Goal: Task Accomplishment & Management: Manage account settings

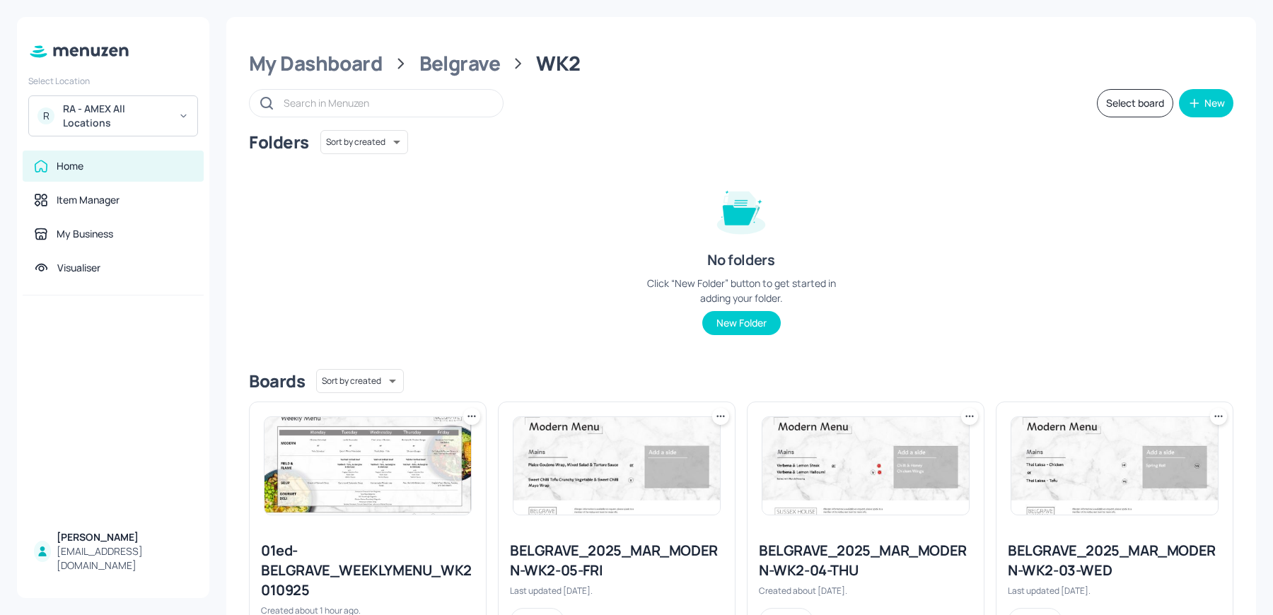
click at [108, 133] on div "R RA - AMEX All Locations" at bounding box center [113, 115] width 170 height 41
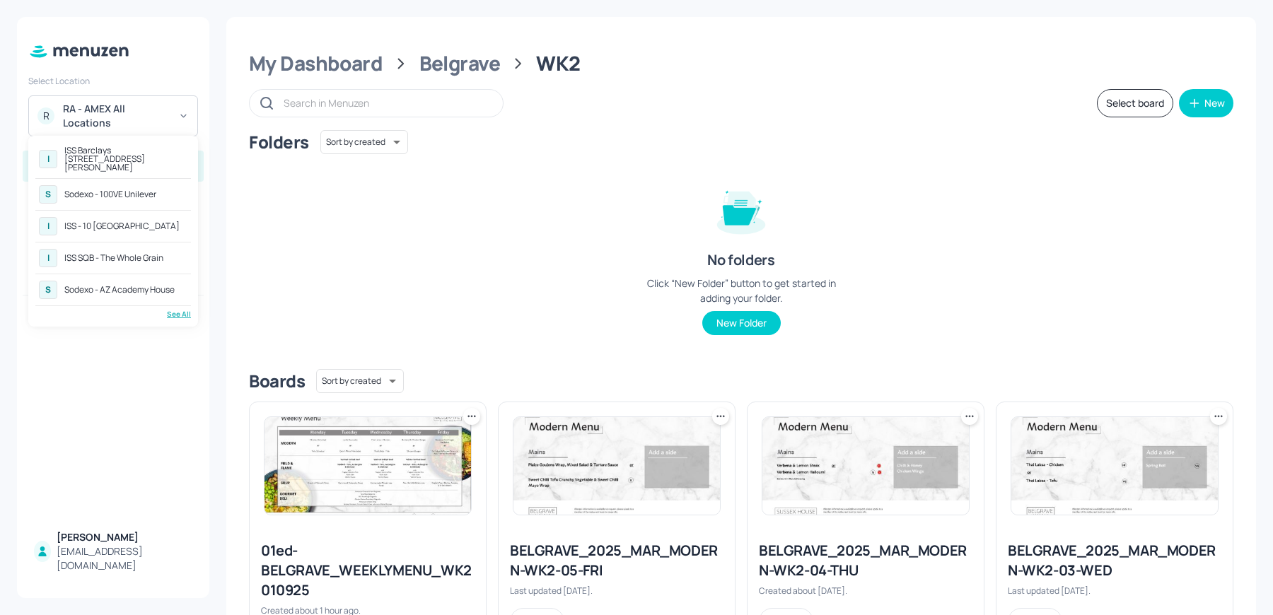
click at [178, 309] on div "See All" at bounding box center [113, 314] width 156 height 11
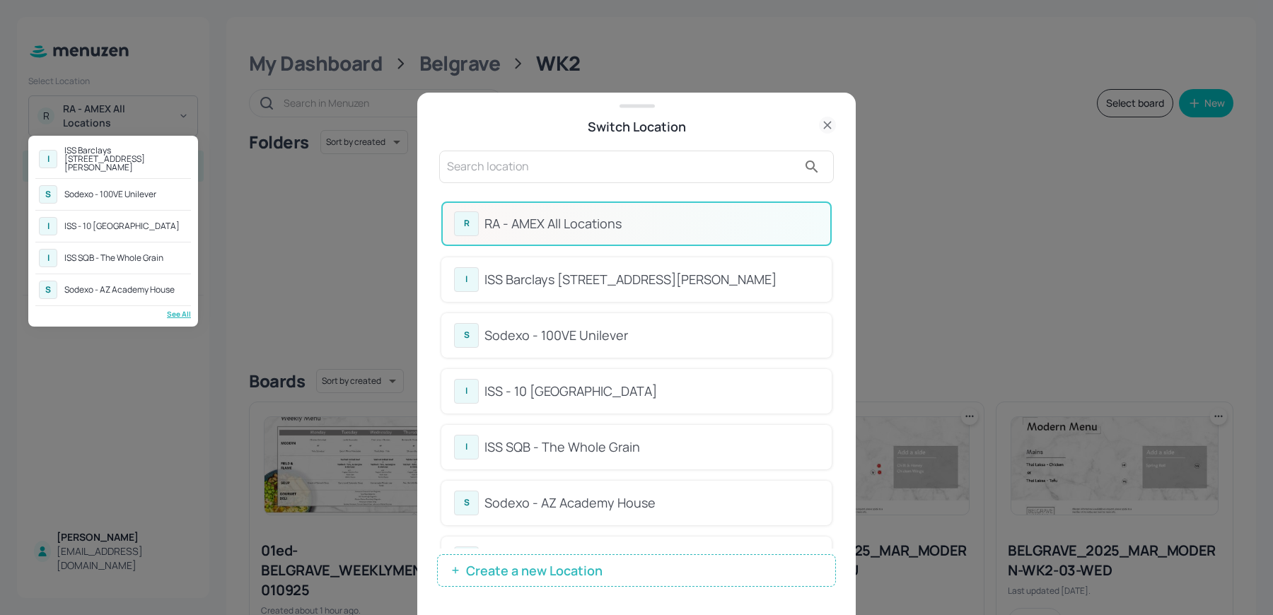
click at [504, 576] on div at bounding box center [636, 307] width 1273 height 615
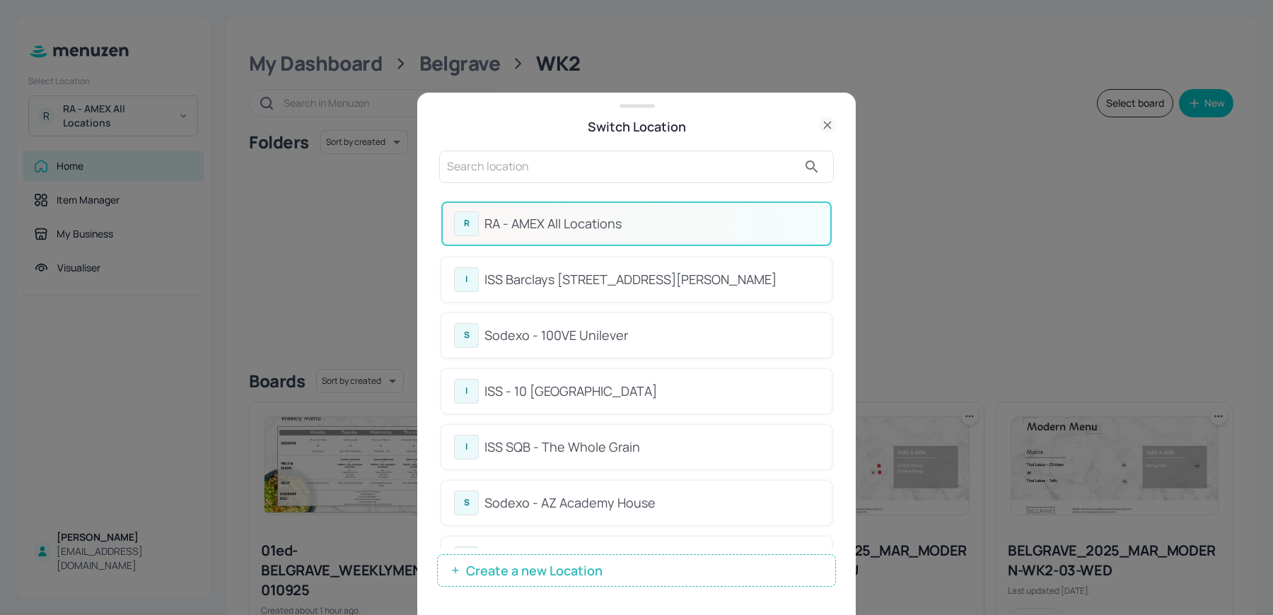
click at [479, 573] on span "Create a new Location" at bounding box center [534, 571] width 151 height 14
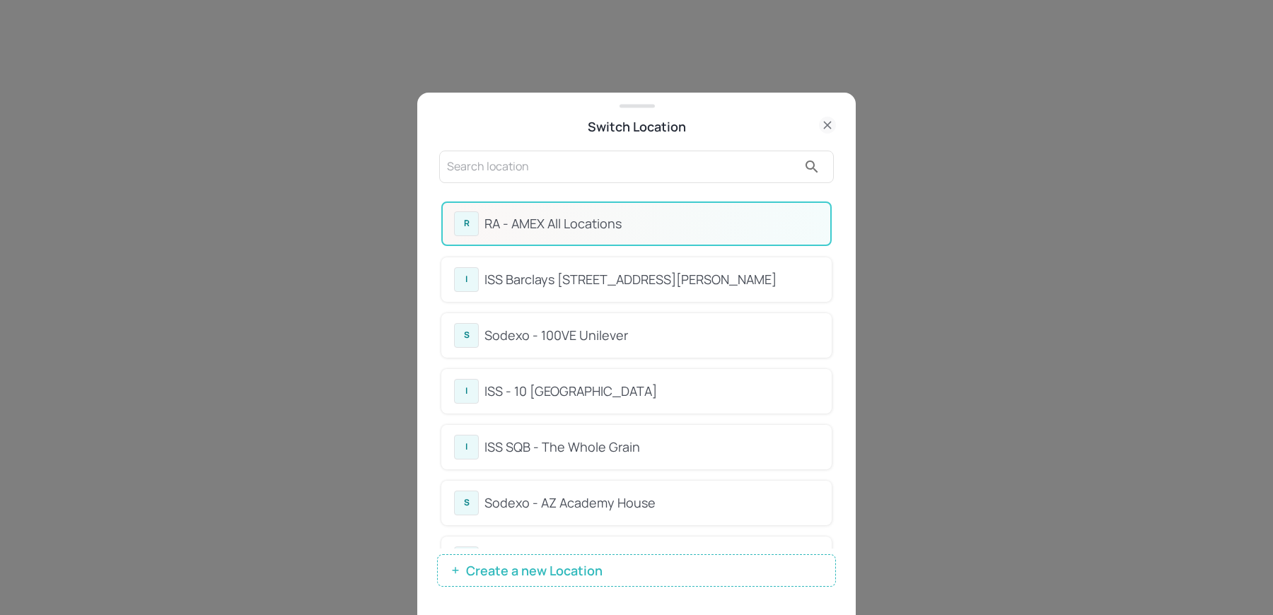
click at [554, 169] on input "text" at bounding box center [622, 167] width 351 height 23
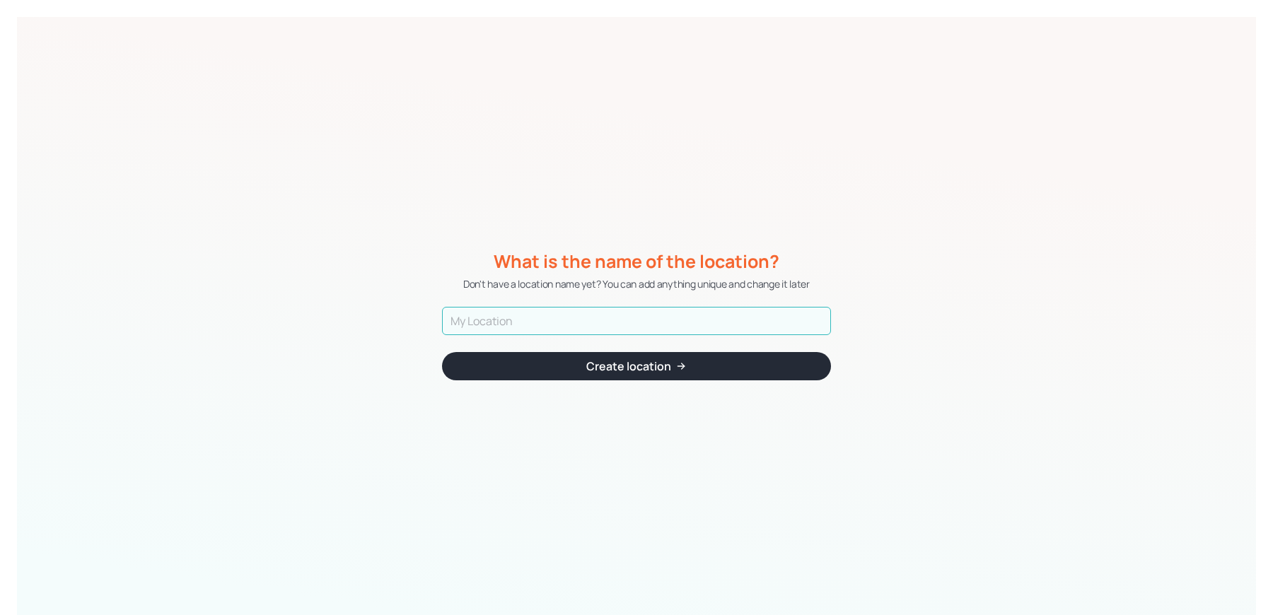
type input "F"
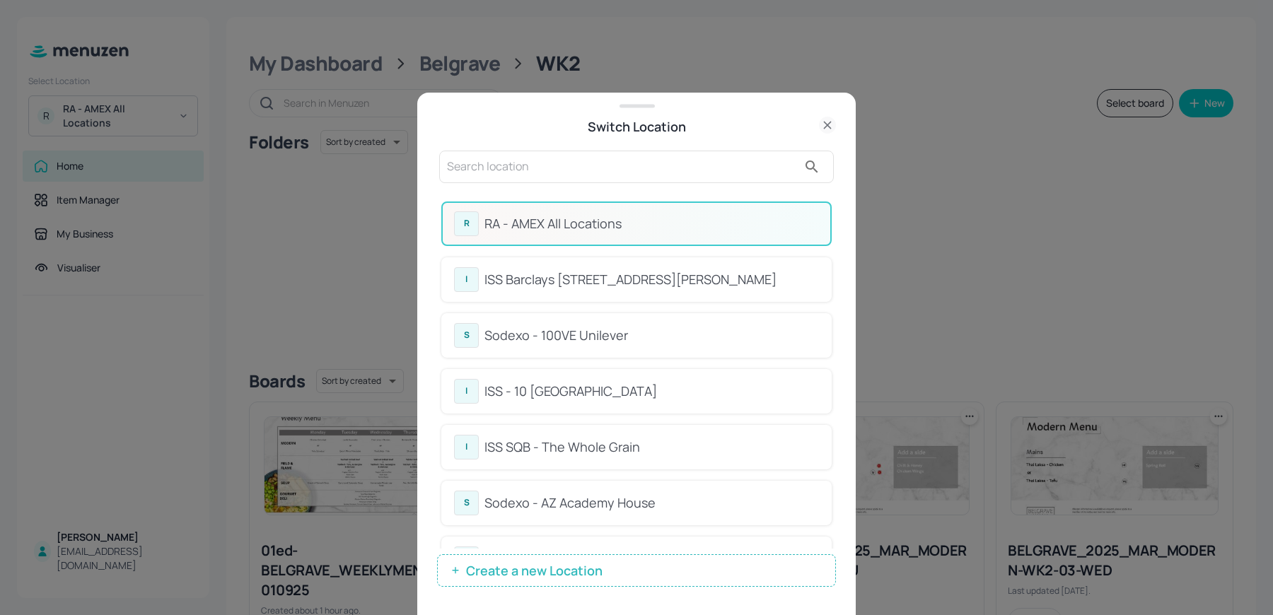
click at [610, 180] on div at bounding box center [636, 167] width 395 height 33
click at [586, 173] on input "f" at bounding box center [622, 167] width 351 height 23
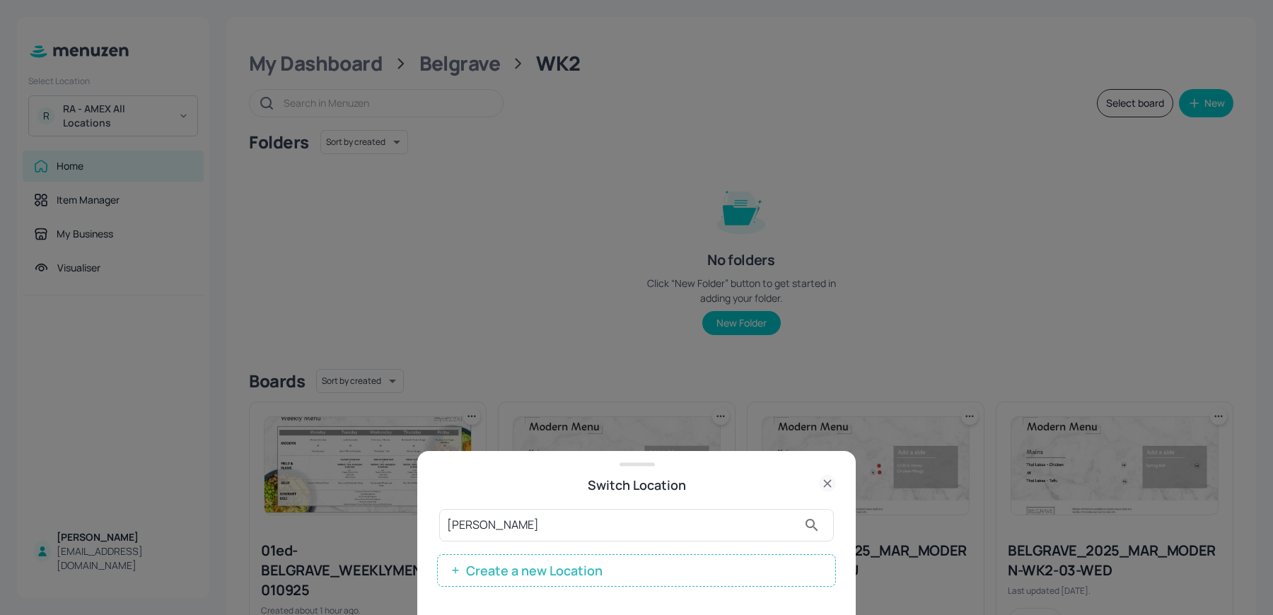
type input "fran"
click at [491, 575] on span "Create a new Location" at bounding box center [534, 571] width 151 height 14
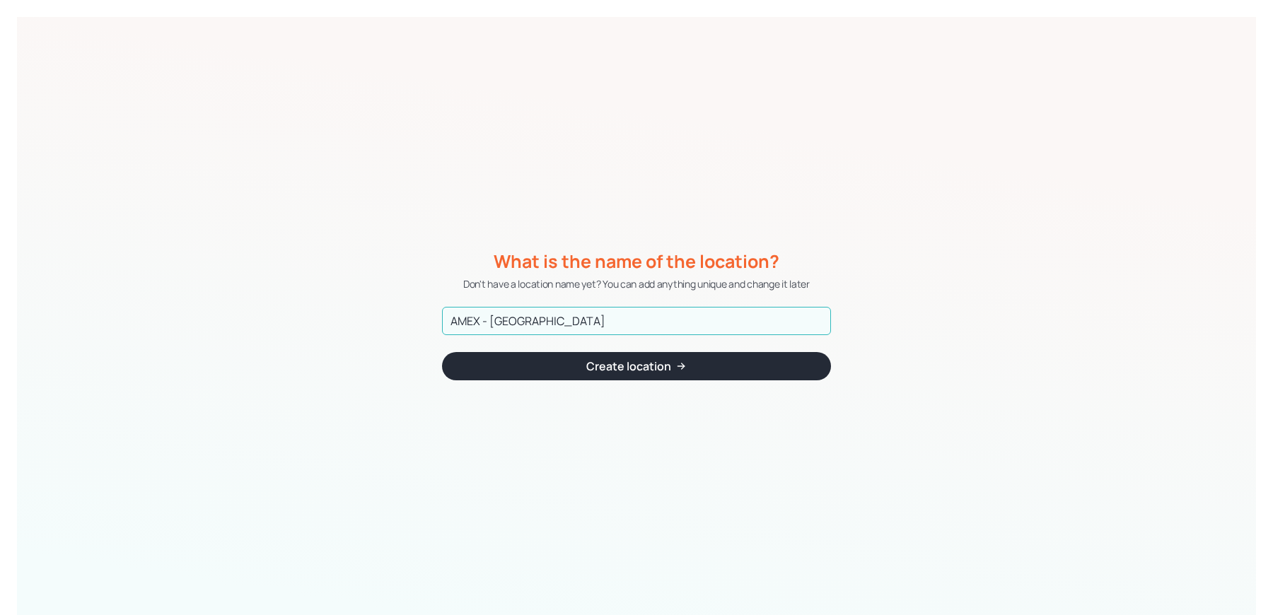
type input "AMEX - [GEOGRAPHIC_DATA]"
click at [442, 352] on button "Create location" at bounding box center [636, 366] width 389 height 28
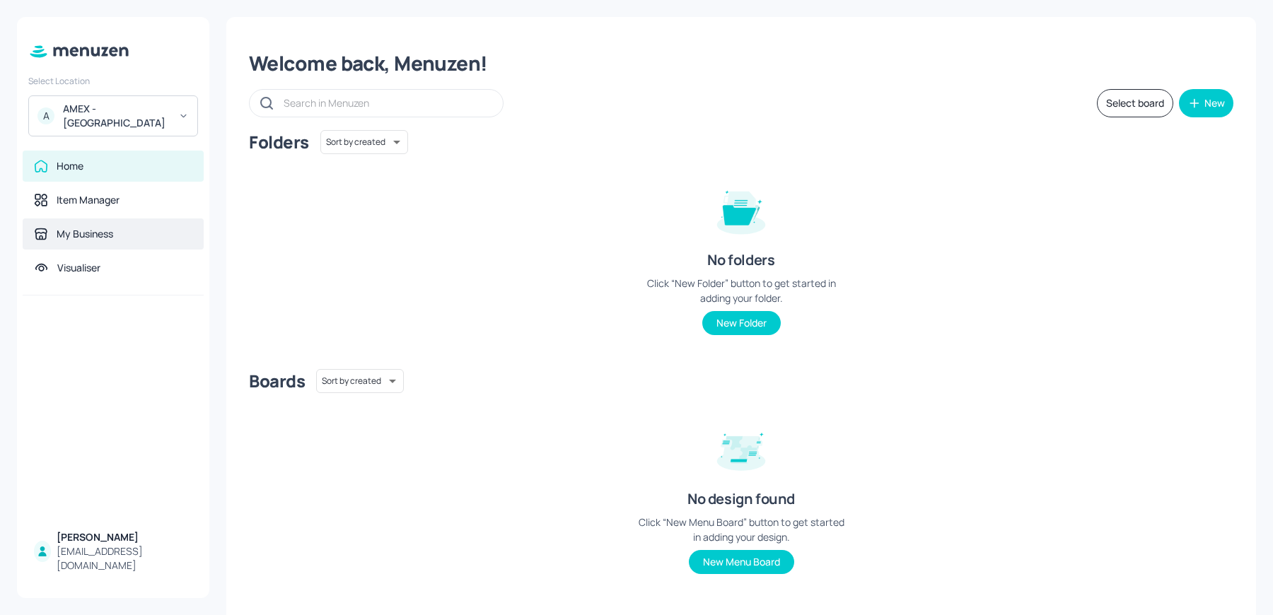
click at [132, 238] on div "My Business" at bounding box center [113, 234] width 181 height 31
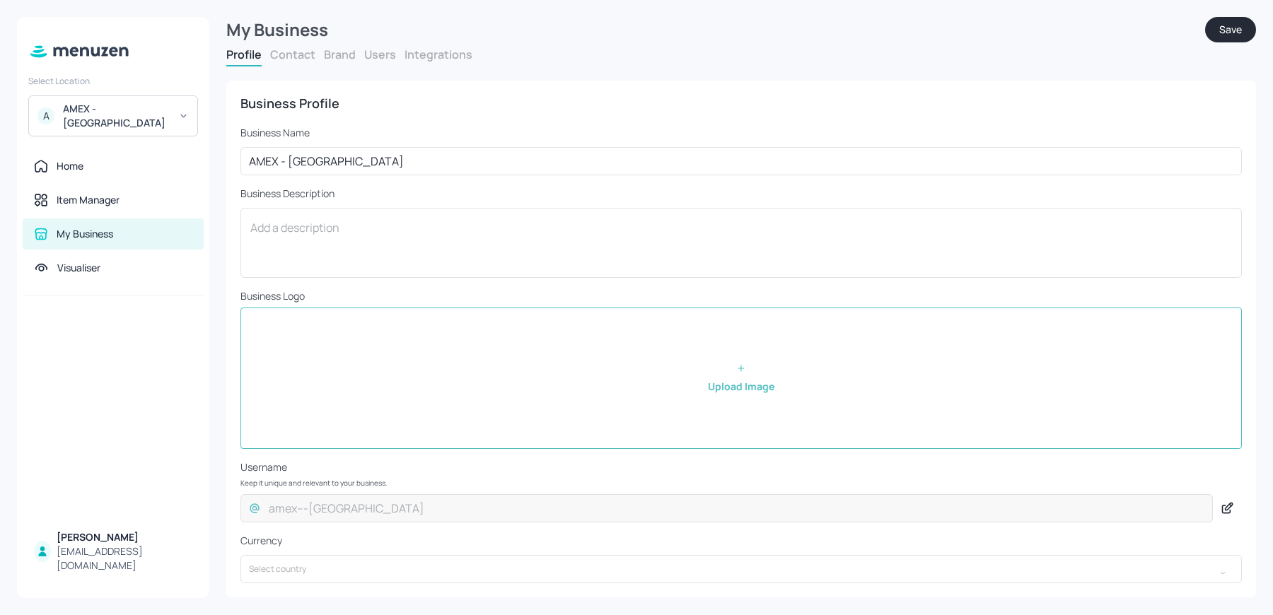
click at [371, 52] on button "Users" at bounding box center [380, 55] width 32 height 16
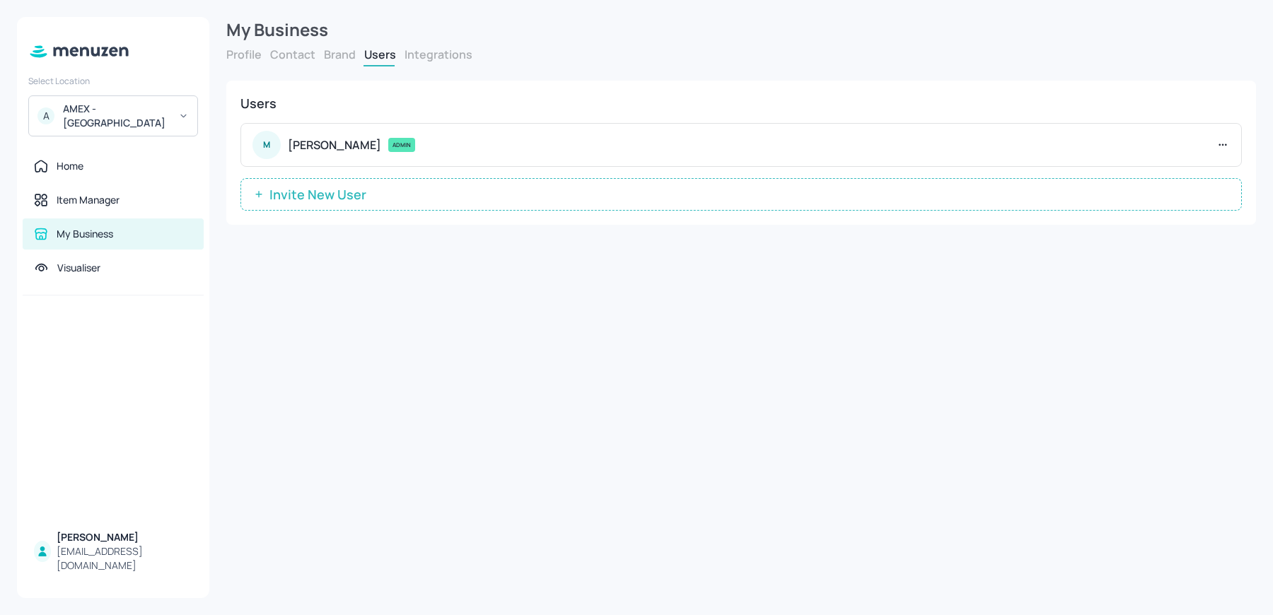
click at [340, 201] on span "Invite New User" at bounding box center [317, 194] width 111 height 14
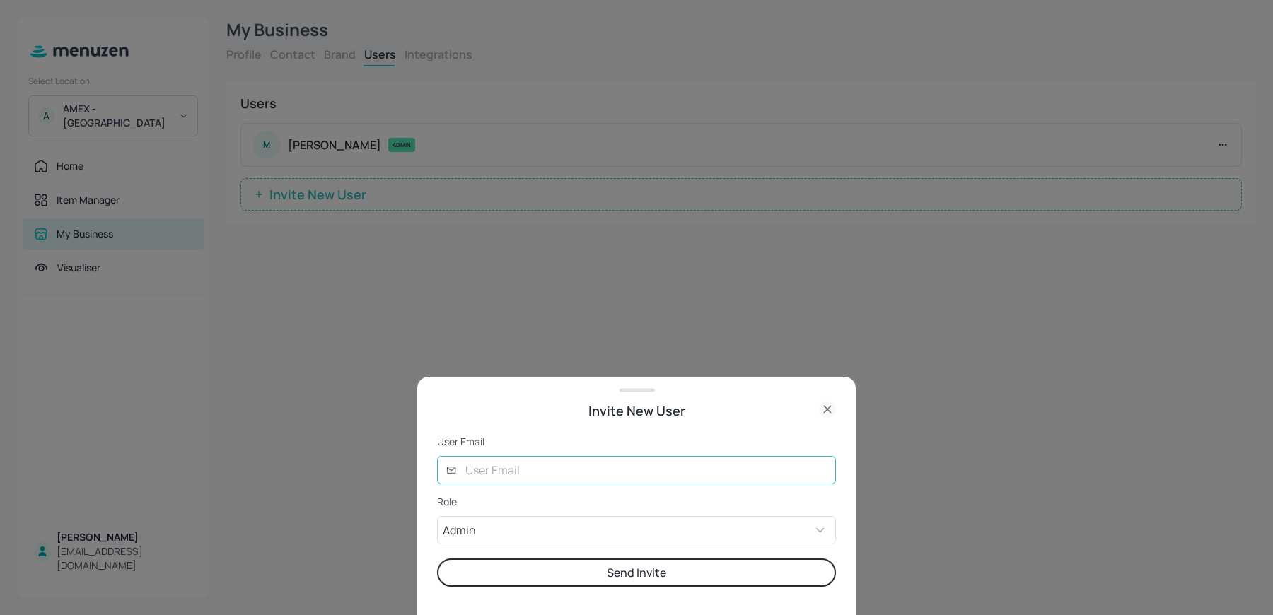
click at [523, 484] on input "text" at bounding box center [646, 470] width 379 height 28
type input "sharon@digital-messaging.co.uk"
click at [437, 559] on button "Send Invite" at bounding box center [636, 573] width 399 height 28
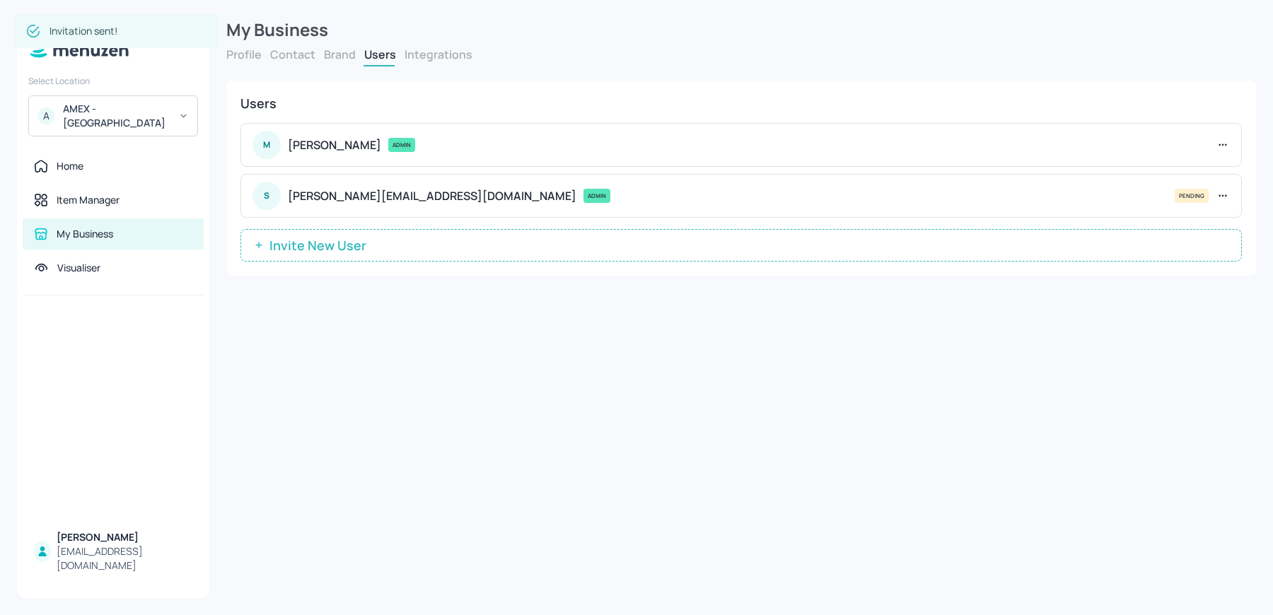
click at [312, 199] on p "sharon@digital-messaging.co.uk" at bounding box center [432, 196] width 289 height 14
click at [306, 240] on span "Invite New User" at bounding box center [317, 245] width 111 height 14
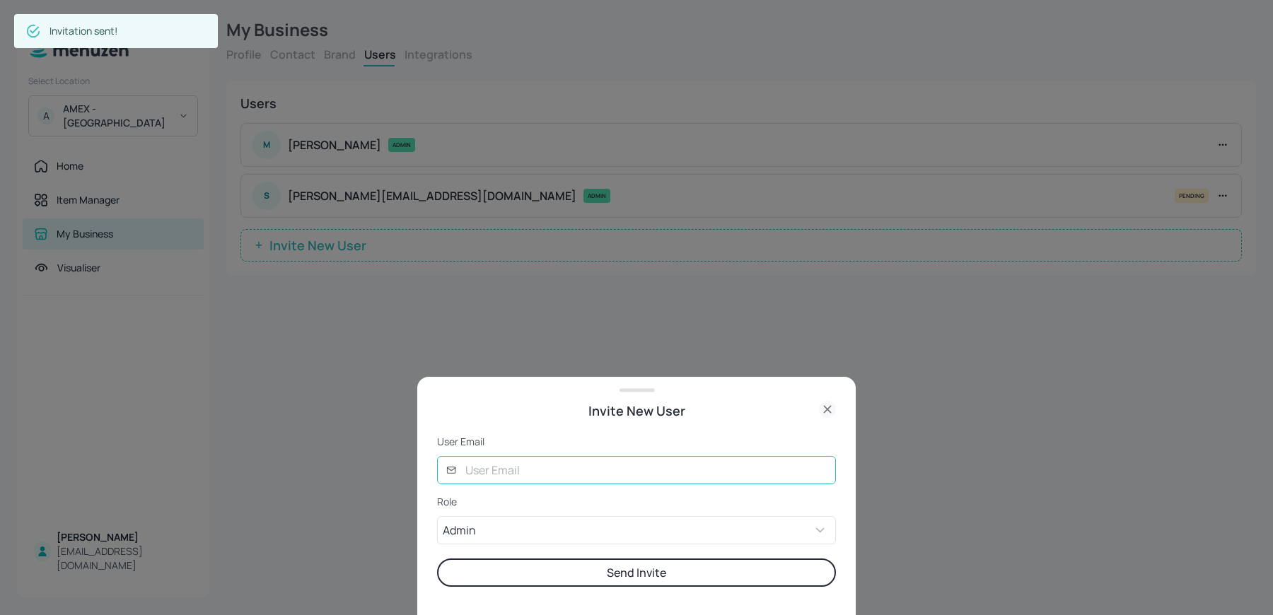
click at [542, 463] on input "text" at bounding box center [646, 470] width 379 height 28
type input "joe@digital-messaging.com"
click at [437, 559] on button "Send Invite" at bounding box center [636, 573] width 399 height 28
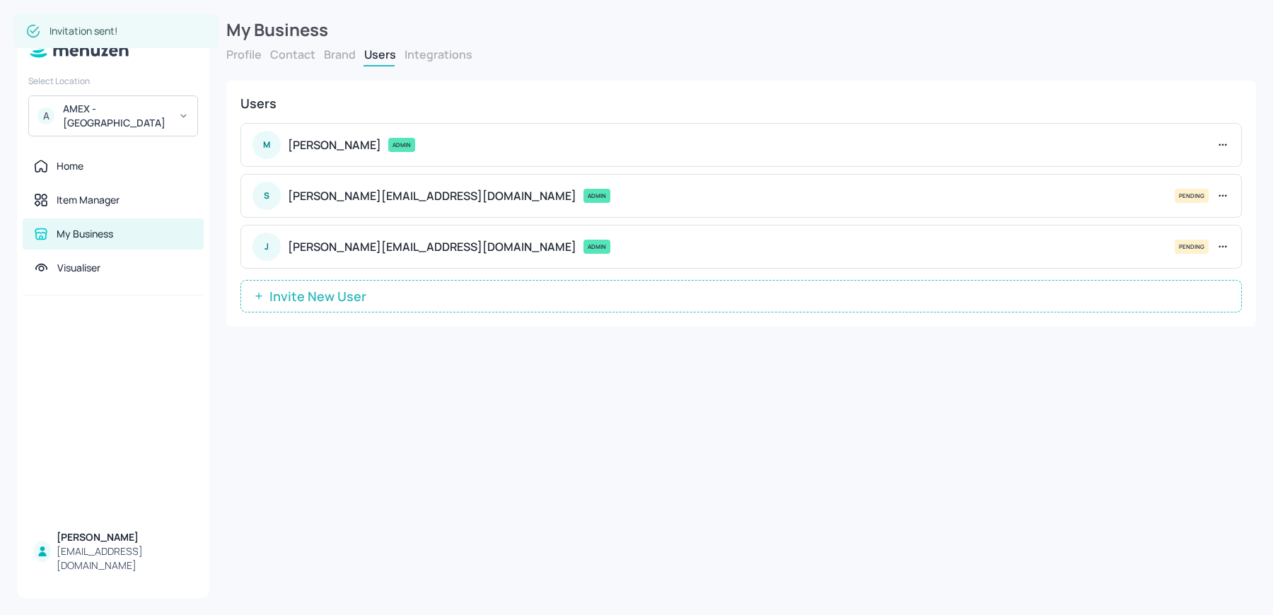
click at [319, 301] on span "Invite New User" at bounding box center [317, 296] width 111 height 14
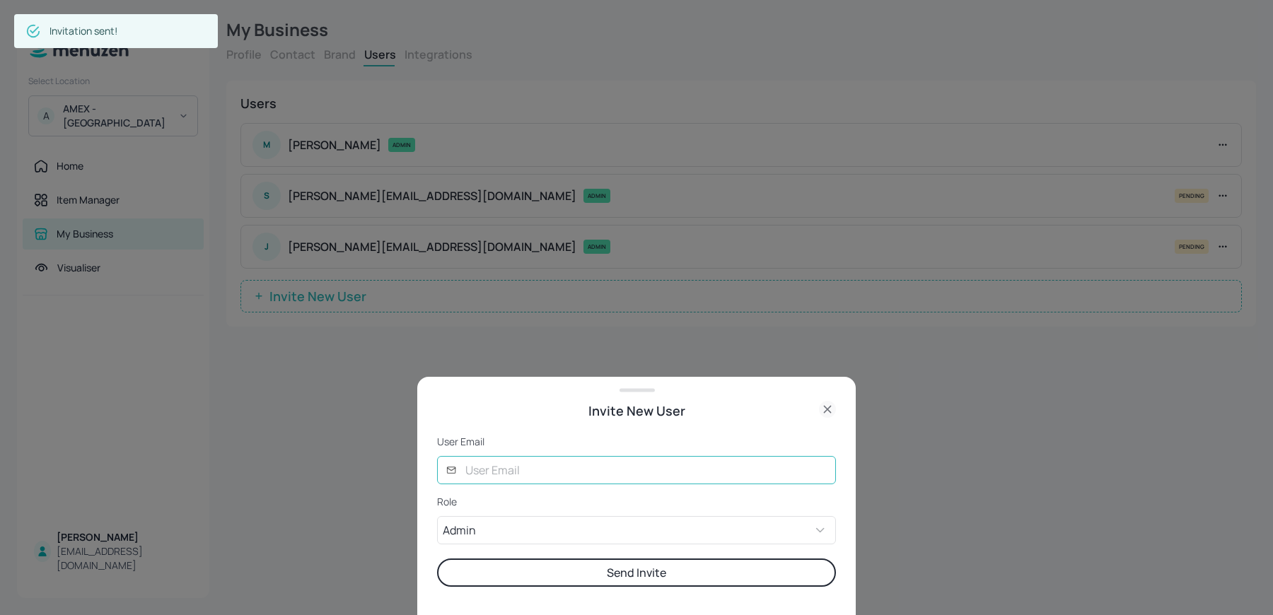
click at [510, 457] on input "text" at bounding box center [646, 470] width 379 height 28
type input "glory@digital-messaging.com"
click at [437, 559] on button "Send Invite" at bounding box center [636, 573] width 399 height 28
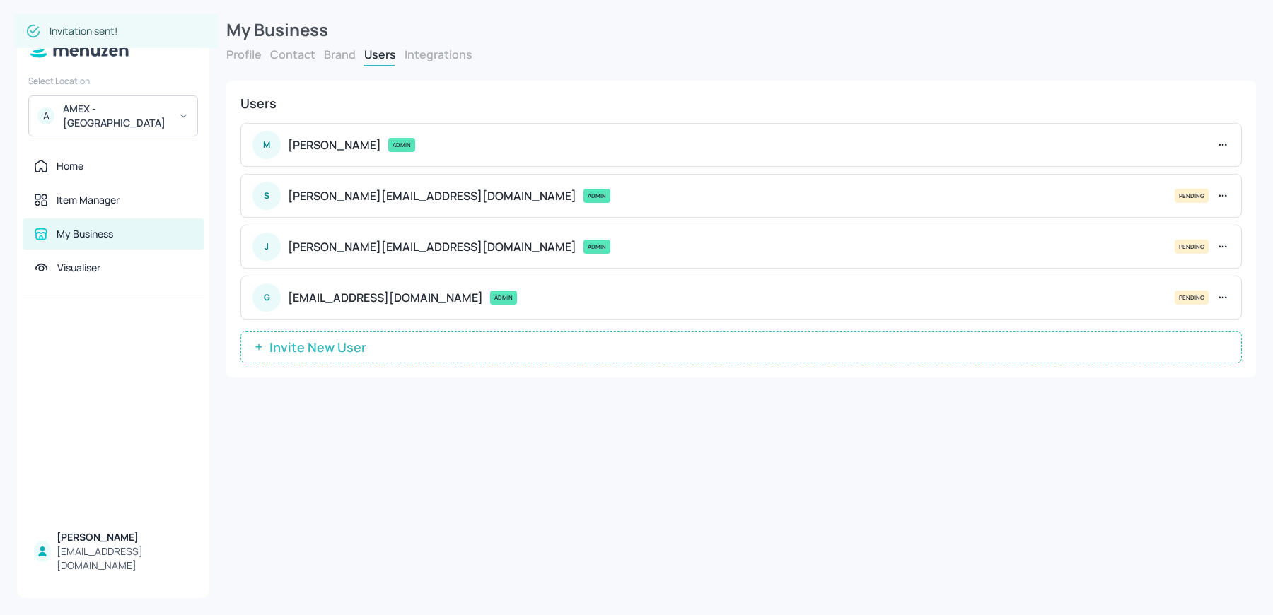
click at [368, 356] on button "Invite New User" at bounding box center [740, 347] width 1001 height 33
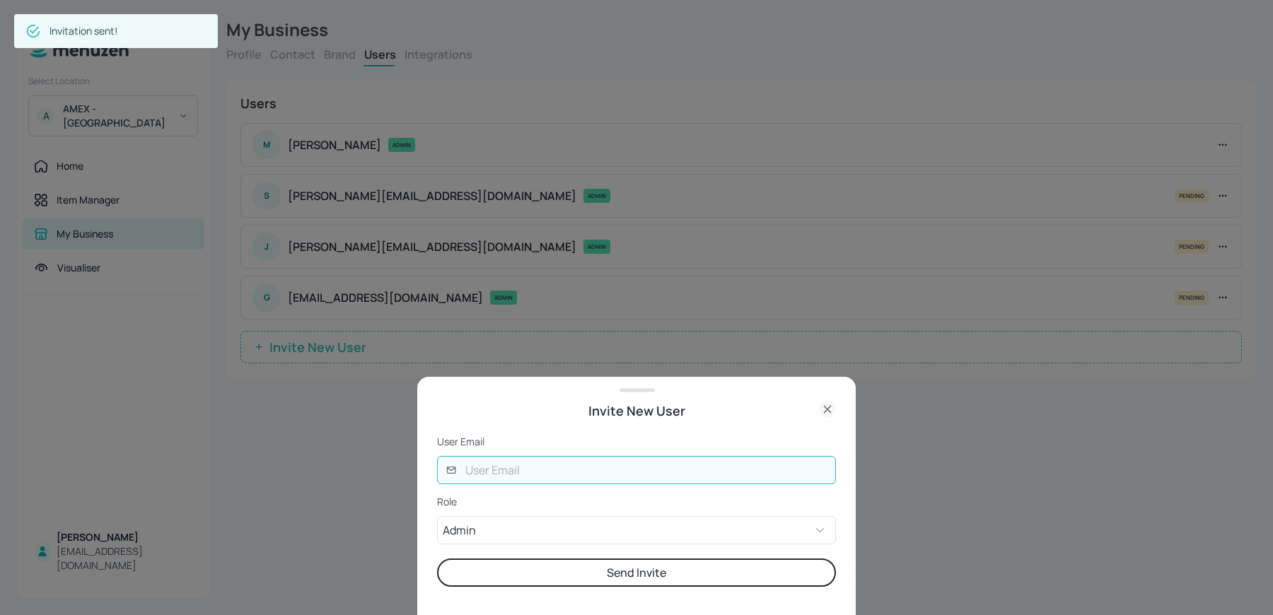
click at [486, 473] on input "text" at bounding box center [646, 470] width 379 height 28
type input "lucy@digital-messaging.co.uk"
click at [437, 559] on button "Send Invite" at bounding box center [636, 573] width 399 height 28
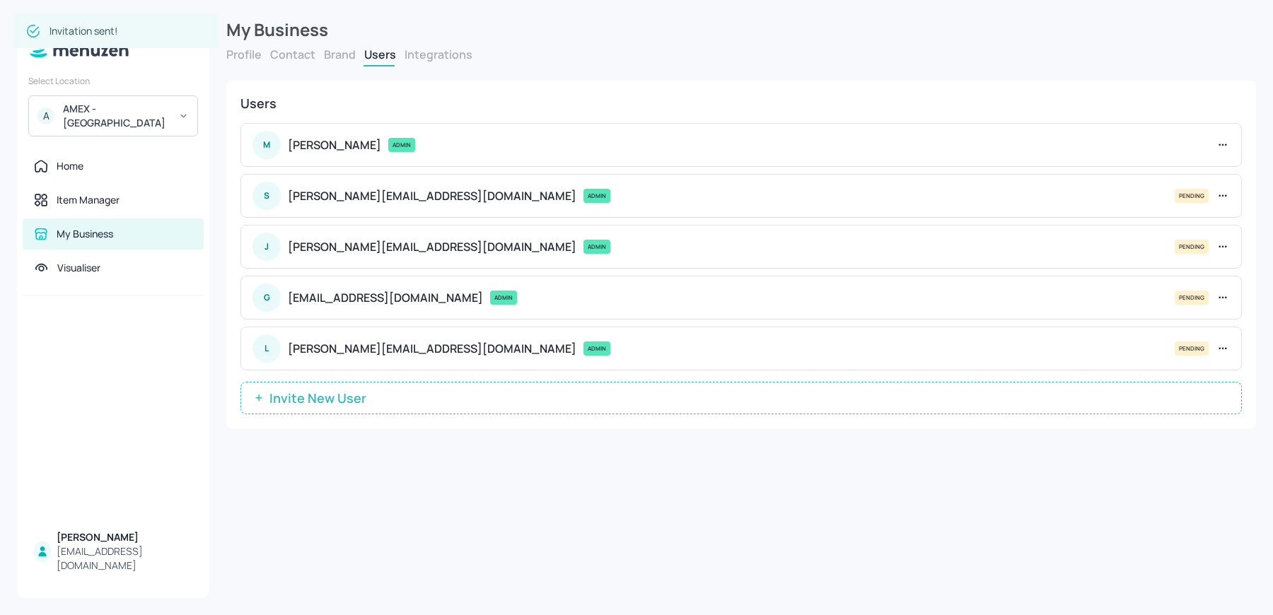
click at [351, 385] on button "Invite New User" at bounding box center [740, 398] width 1001 height 33
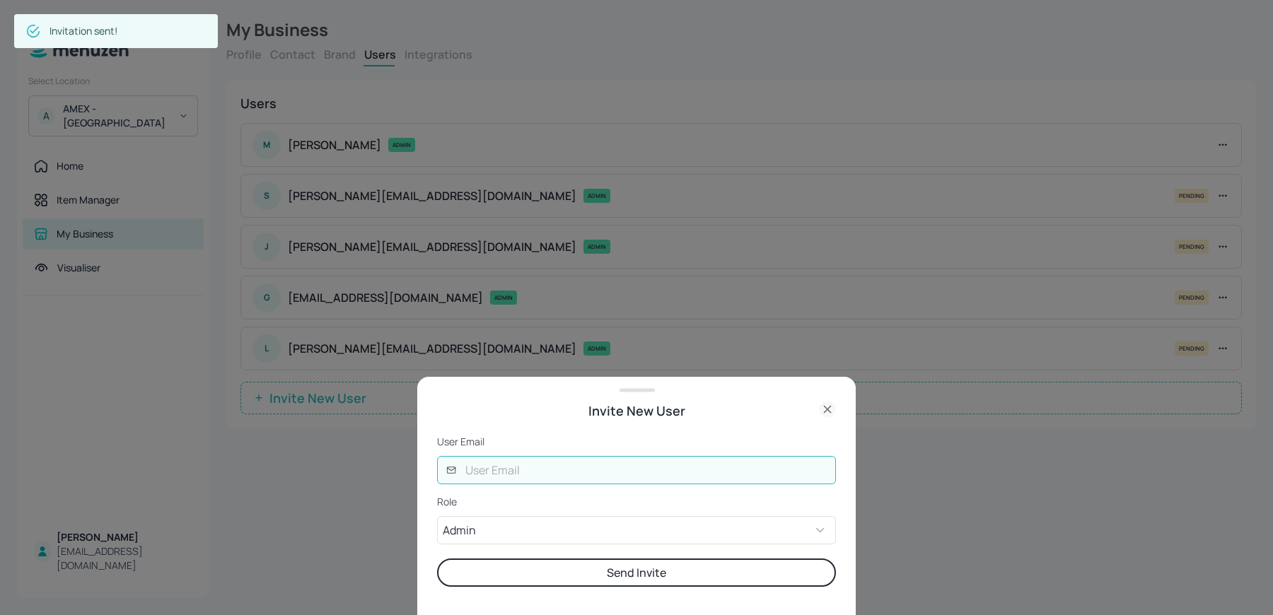
click at [477, 470] on input "text" at bounding box center [646, 470] width 379 height 28
type input "ela@digital-messaging.com"
click at [437, 559] on button "Send Invite" at bounding box center [636, 573] width 399 height 28
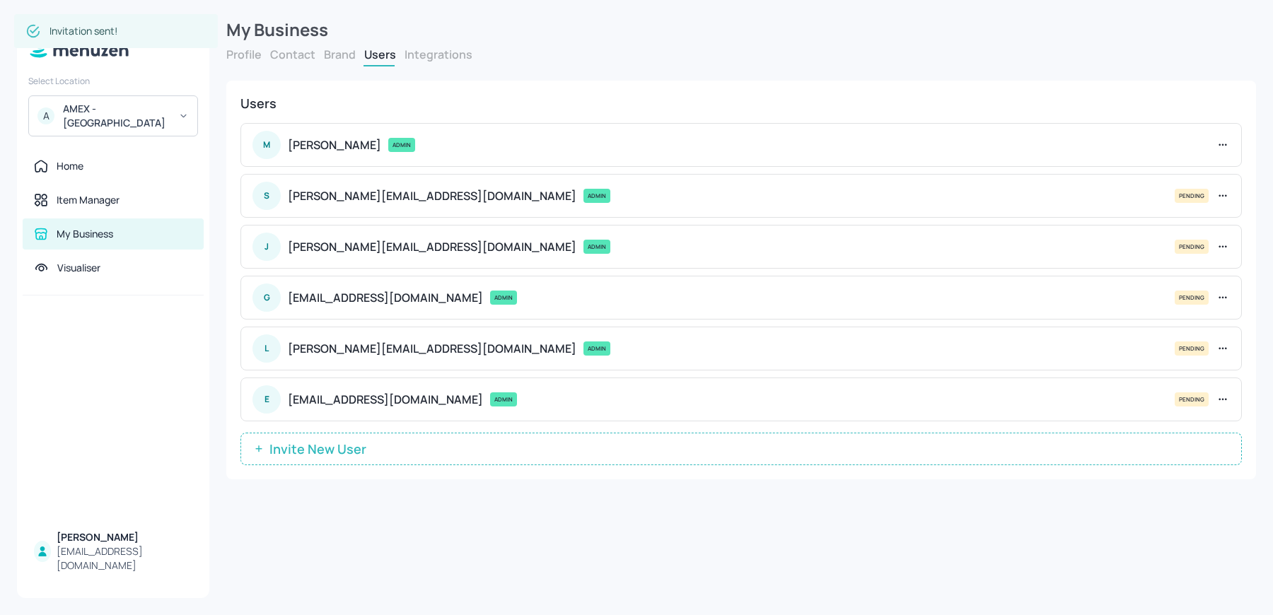
click at [467, 453] on button "Invite New User" at bounding box center [740, 449] width 1001 height 33
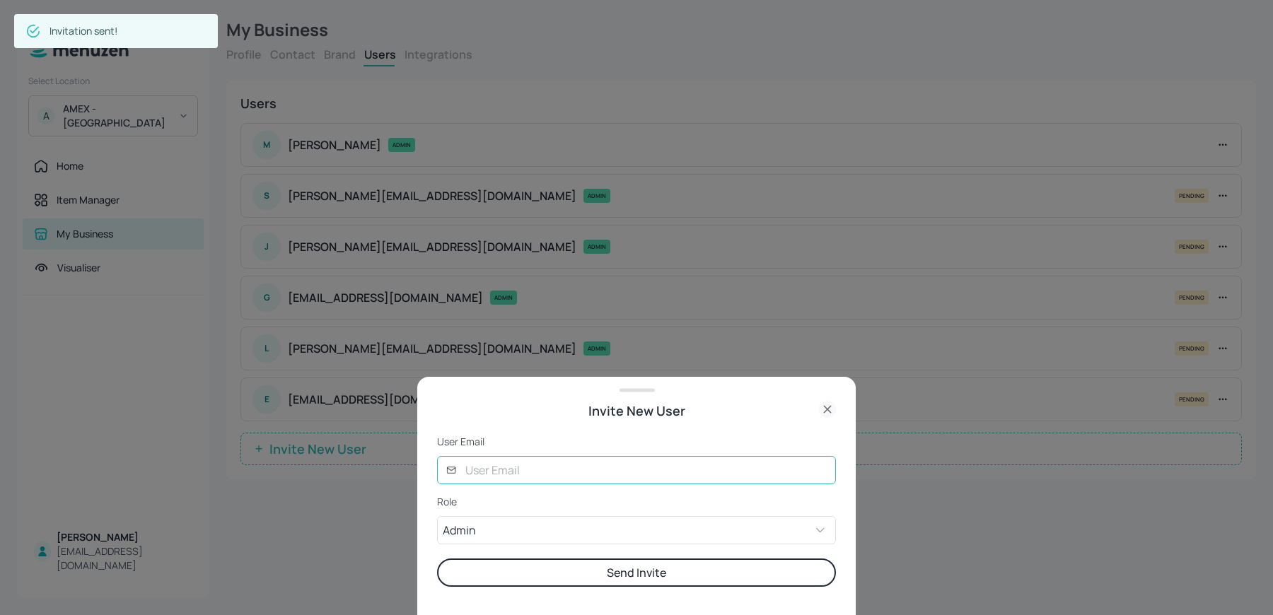
click at [509, 465] on input "text" at bounding box center [646, 470] width 379 height 28
type input "rob@digital-messaging.co.uk"
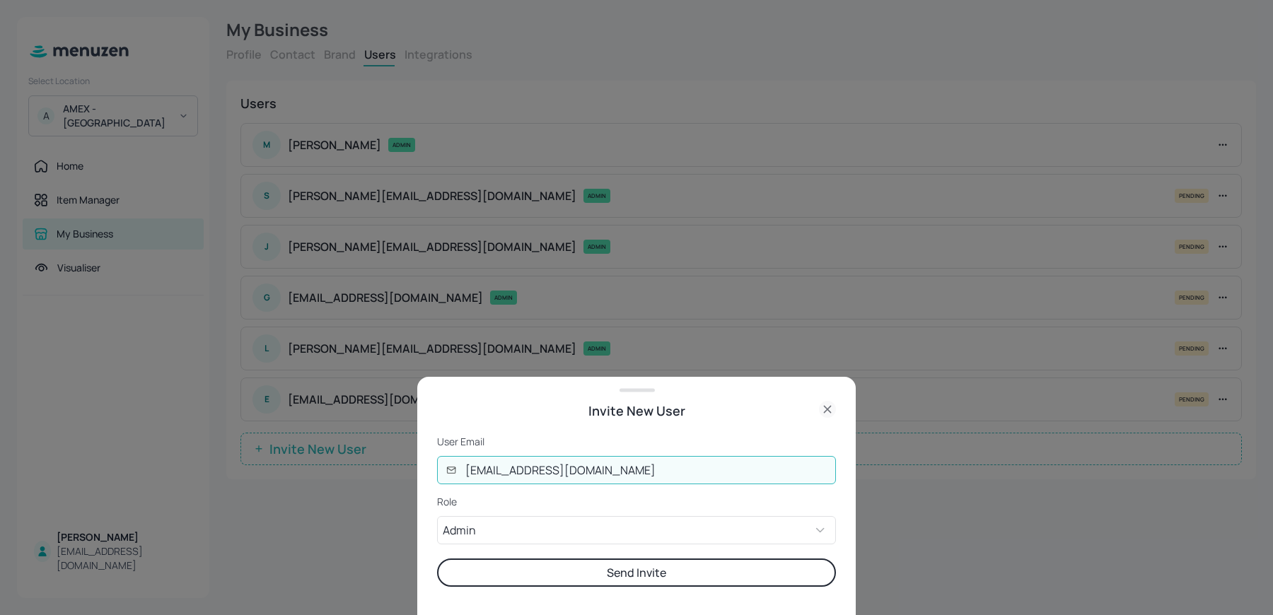
click at [437, 559] on button "Send Invite" at bounding box center [636, 573] width 399 height 28
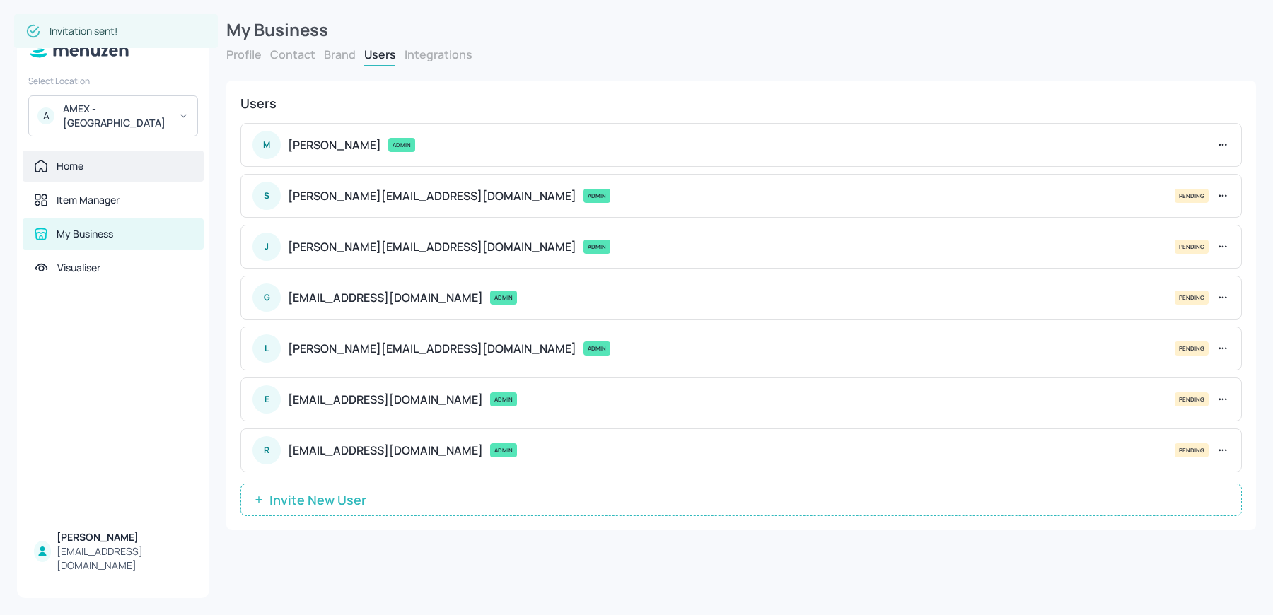
click at [72, 159] on div "Home" at bounding box center [70, 166] width 27 height 14
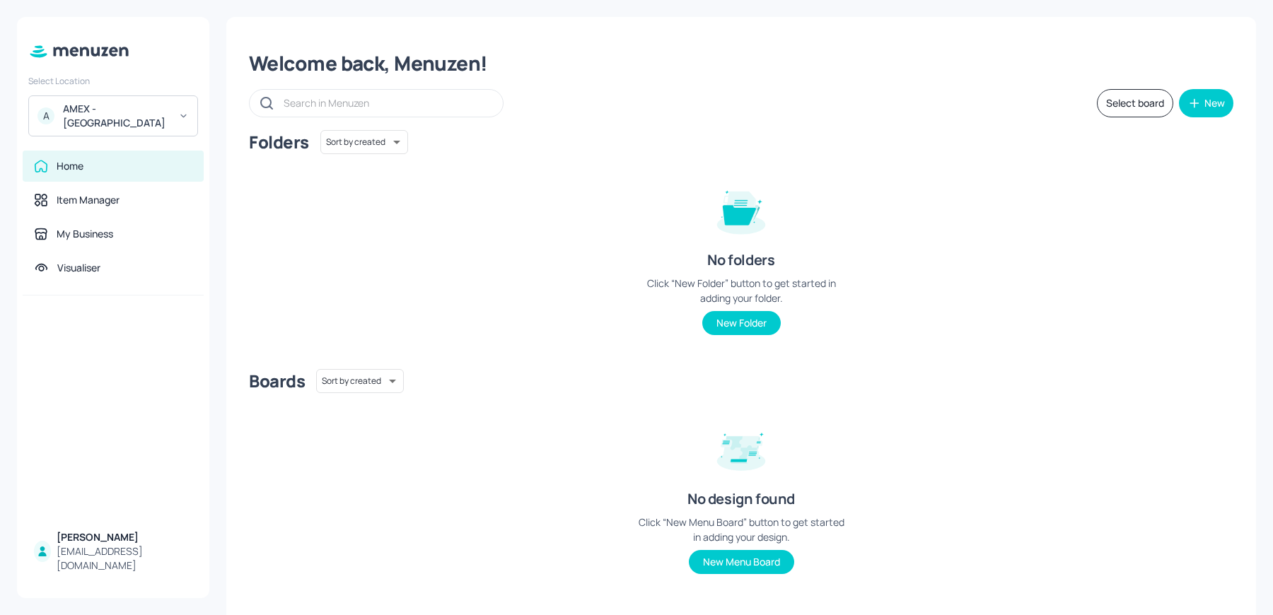
click at [141, 113] on div "AMEX - Frankfurt" at bounding box center [116, 116] width 107 height 28
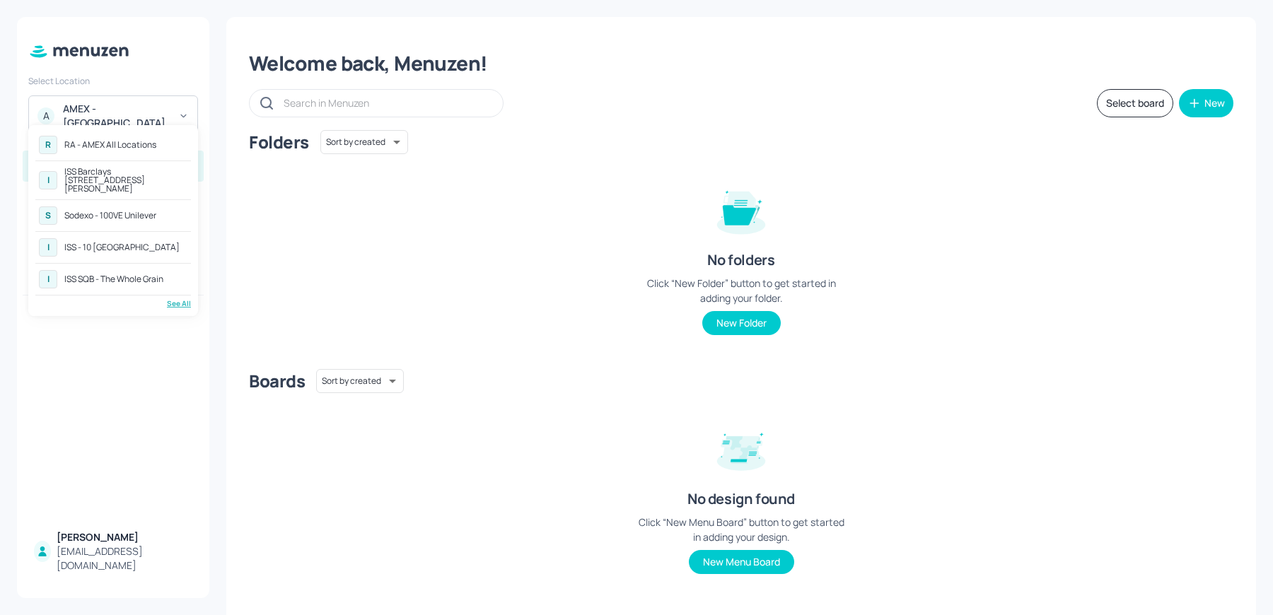
click at [107, 150] on div "R RA - AMEX All Locations" at bounding box center [113, 144] width 156 height 25
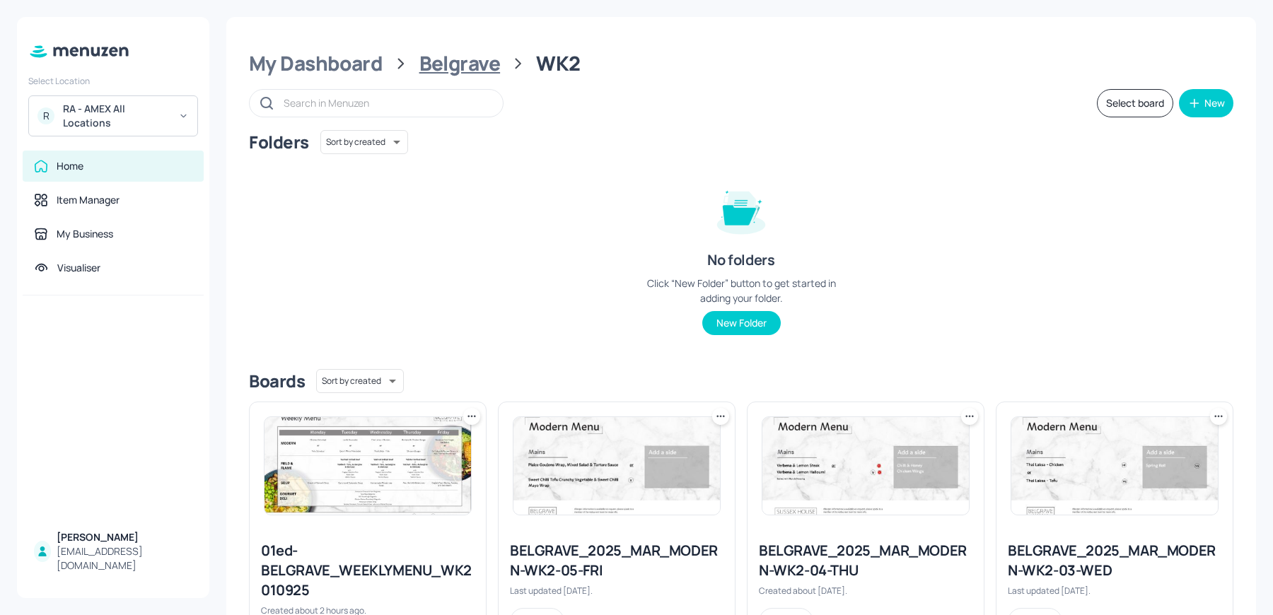
click at [451, 64] on div "Belgrave" at bounding box center [459, 63] width 81 height 25
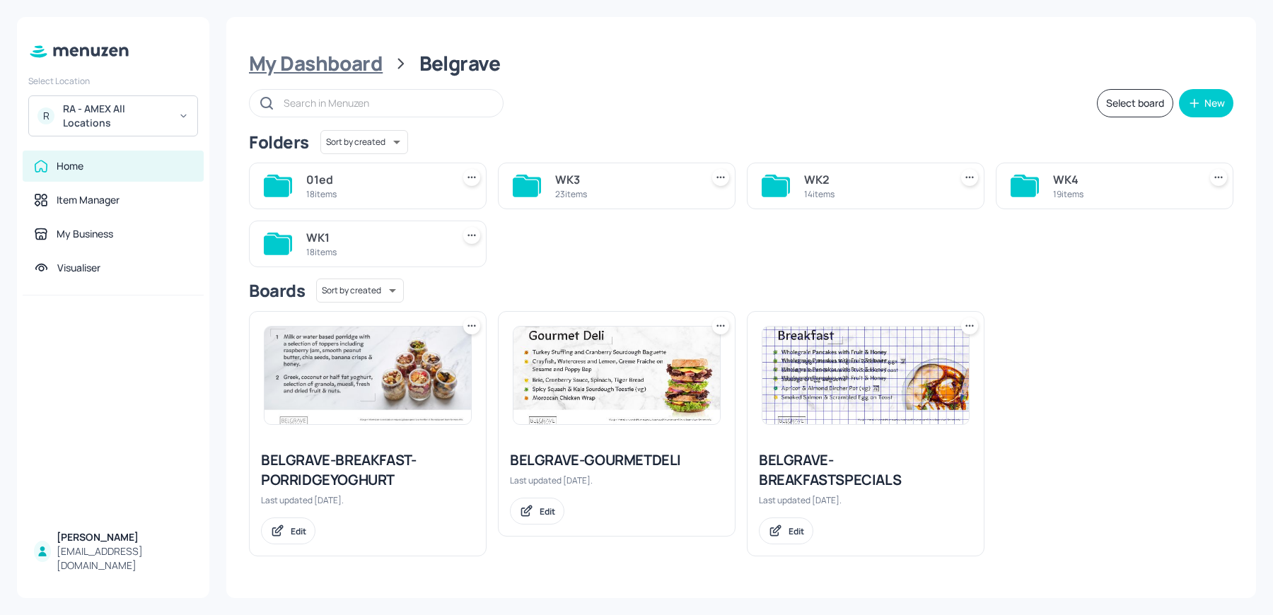
click at [347, 65] on div "My Dashboard" at bounding box center [316, 63] width 134 height 25
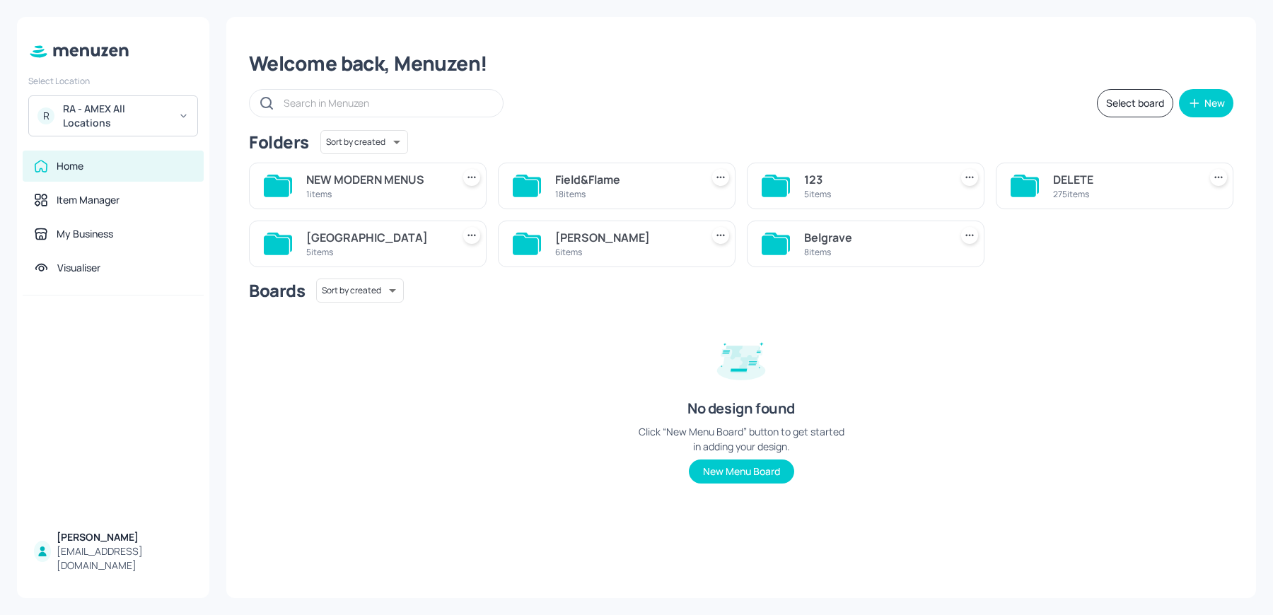
click at [579, 268] on div "Folders Sort by created id ​ NEW MODERN MENUS 1 items Field&Flame 18 items 123 …" at bounding box center [741, 318] width 984 height 376
click at [576, 255] on div "6 items" at bounding box center [625, 252] width 140 height 12
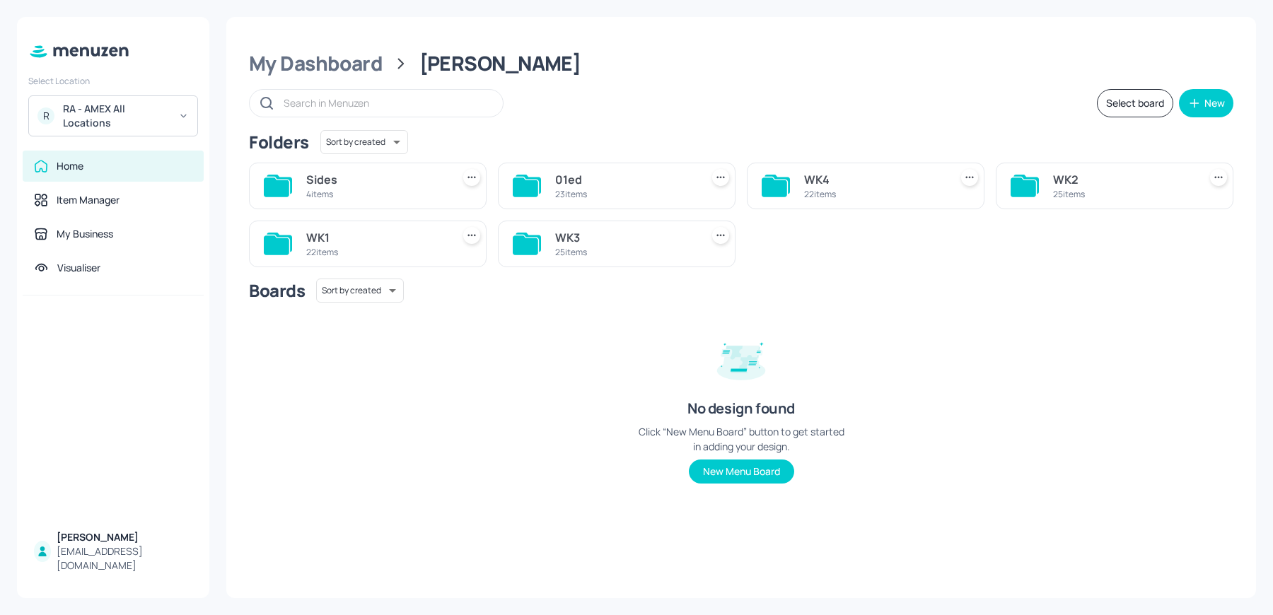
click at [1066, 177] on div "WK2" at bounding box center [1123, 179] width 140 height 17
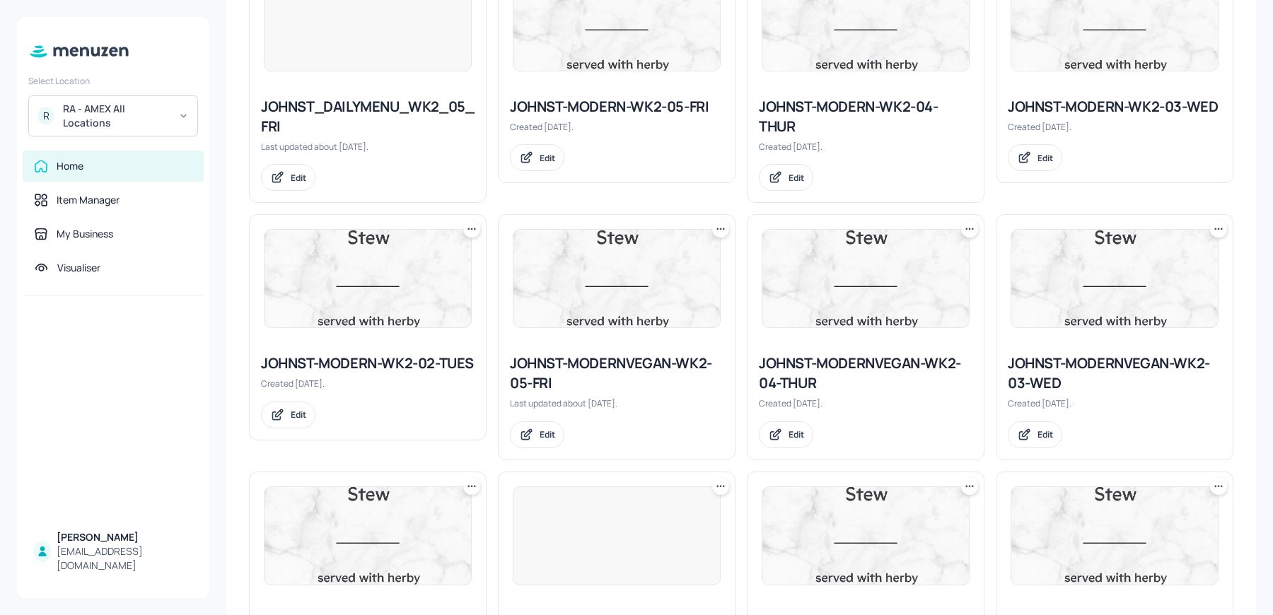
scroll to position [1399, 0]
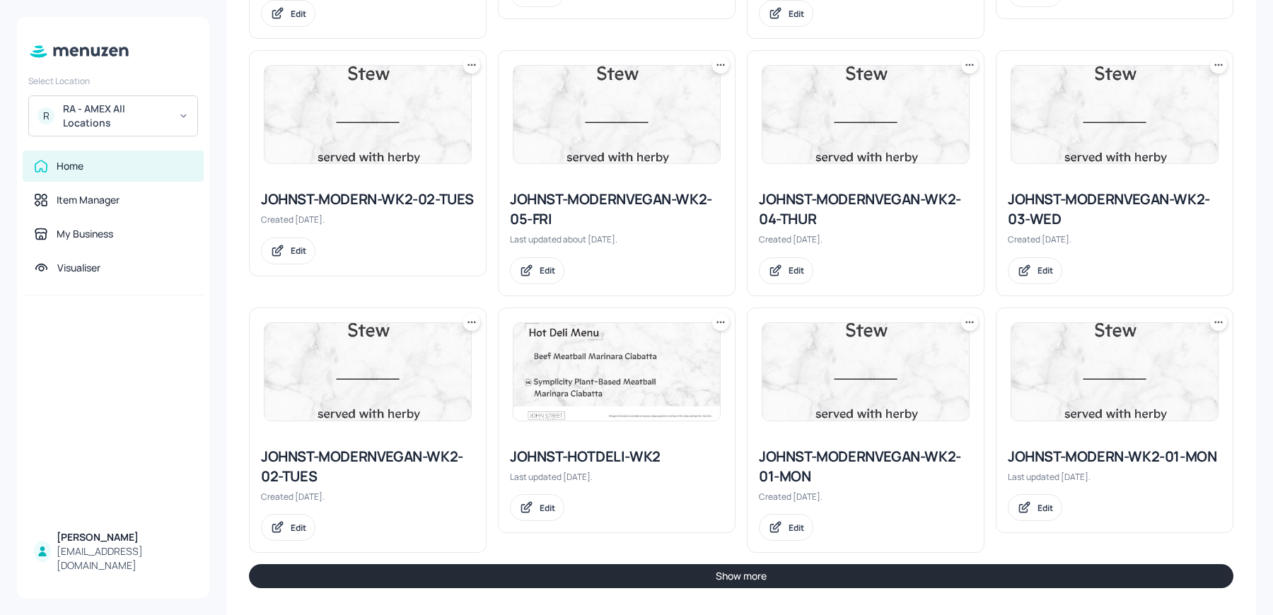
click at [761, 571] on button "Show more" at bounding box center [741, 576] width 984 height 24
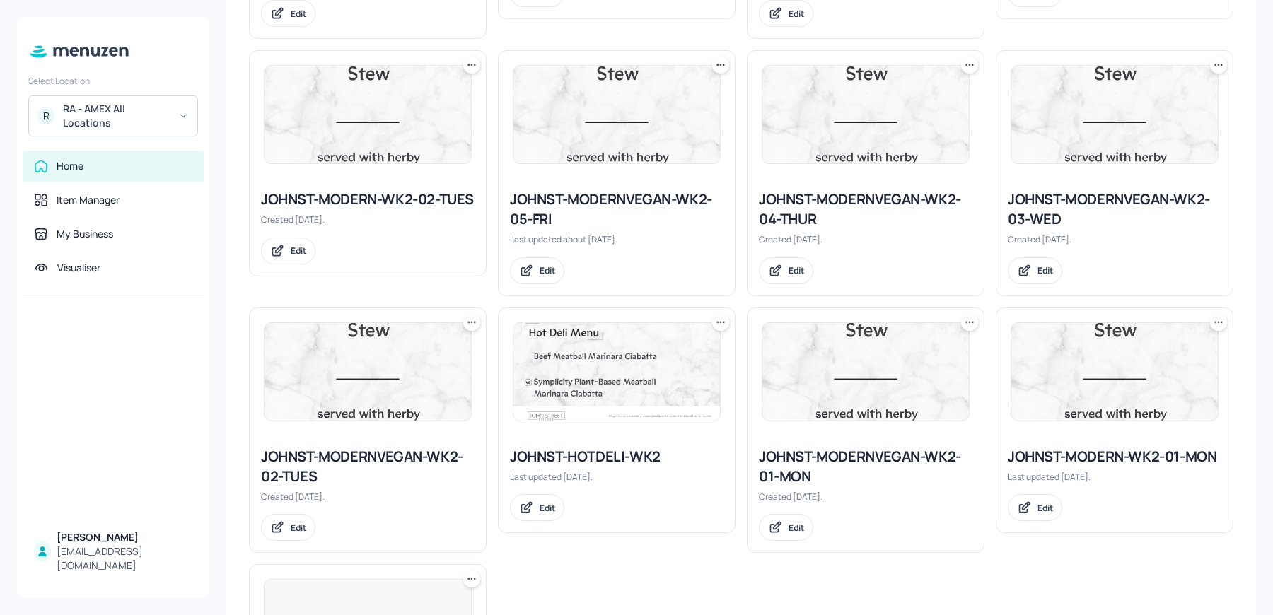
scroll to position [1619, 0]
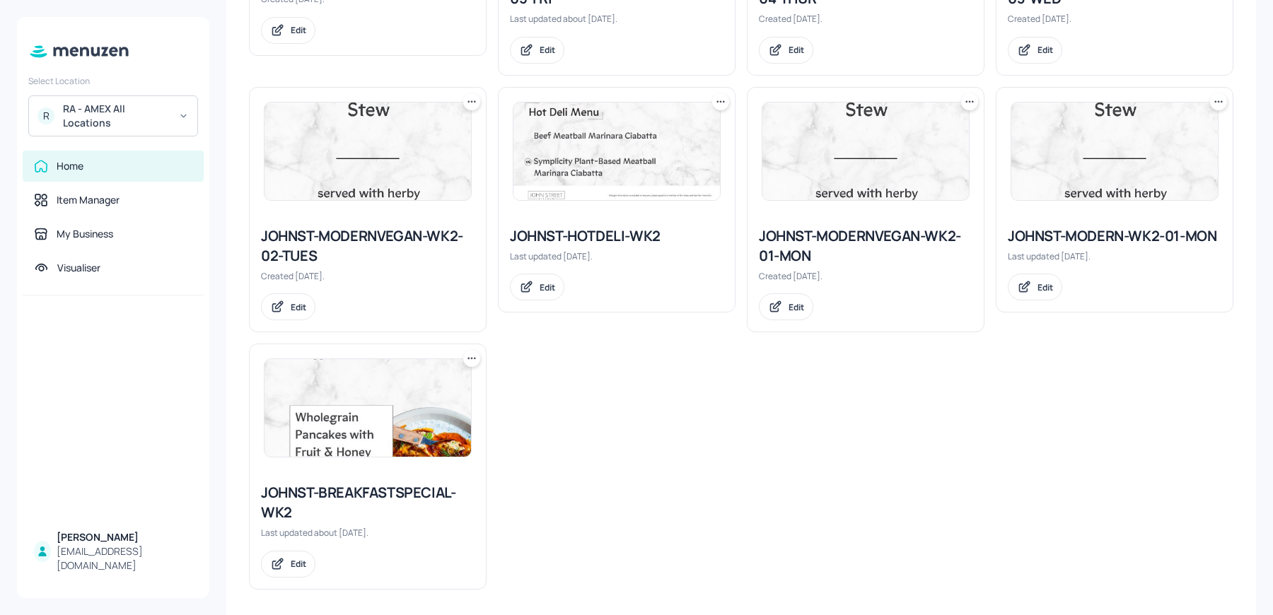
click at [1097, 156] on img at bounding box center [1114, 152] width 206 height 98
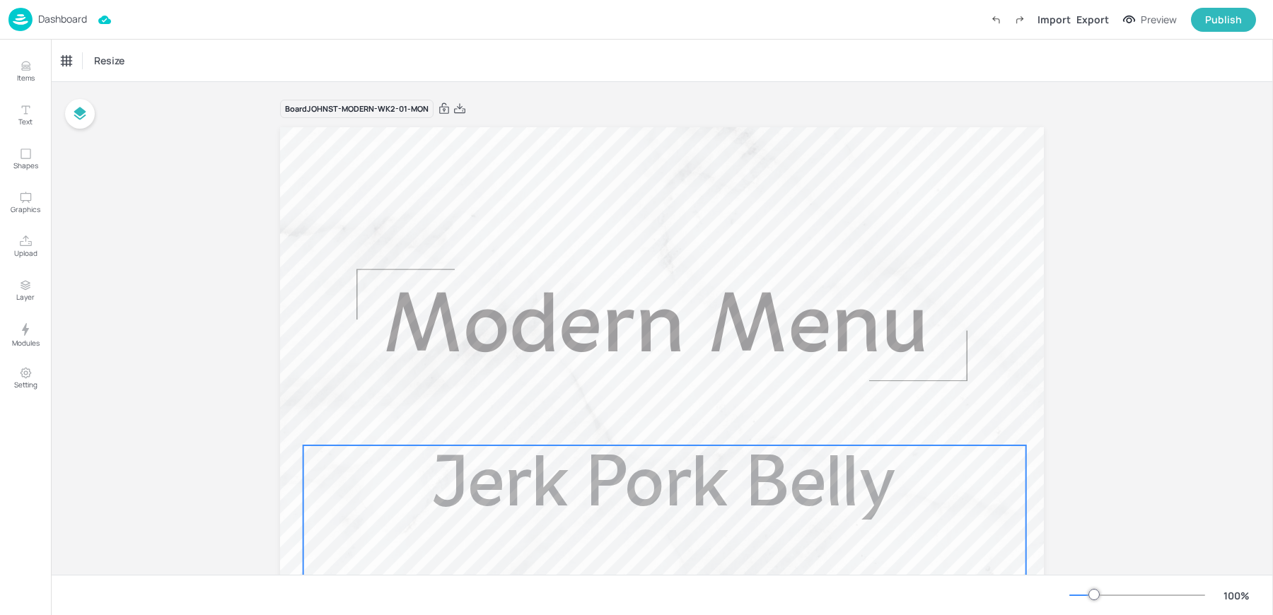
click at [564, 499] on span "Jerk Pork Belly" at bounding box center [664, 488] width 463 height 73
click at [85, 61] on div "Jerk Pork Belly" at bounding box center [91, 60] width 58 height 13
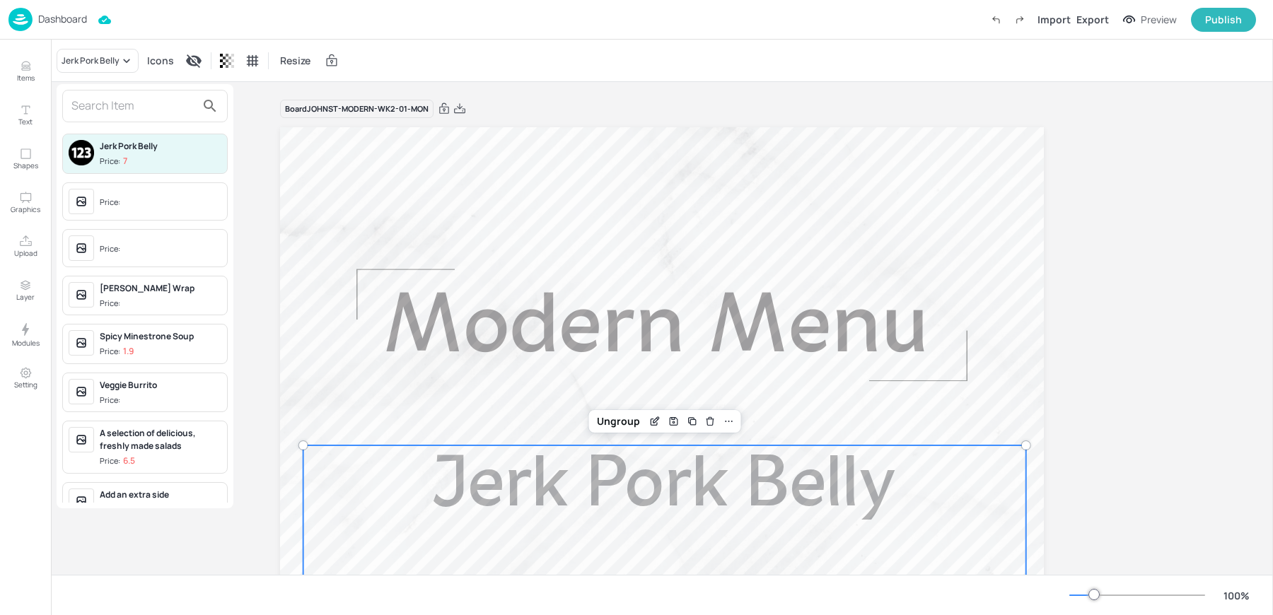
click at [106, 110] on input "text" at bounding box center [133, 106] width 124 height 23
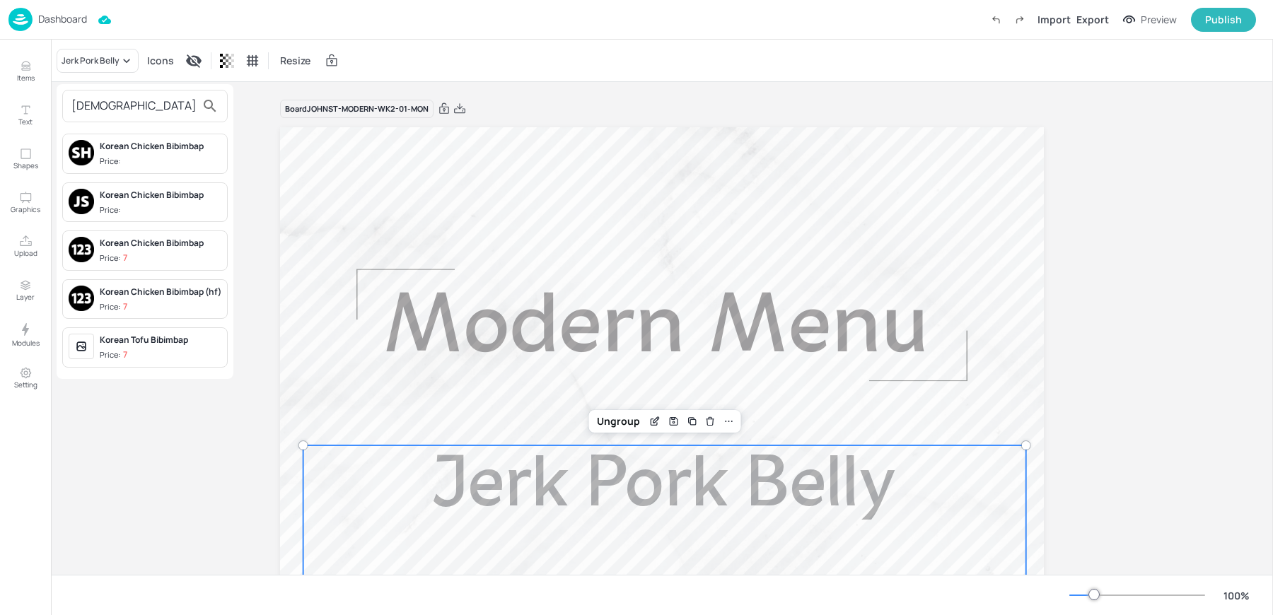
type input "korean"
click at [141, 194] on div "Korean Chicken Bibimbap" at bounding box center [161, 195] width 122 height 13
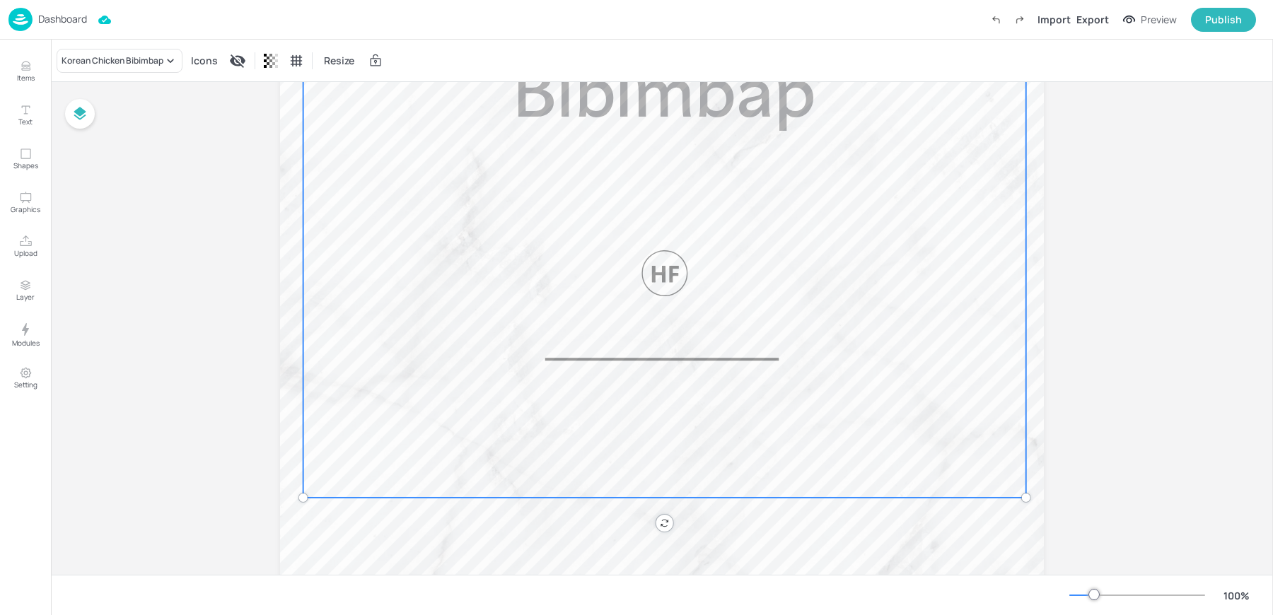
scroll to position [253, 0]
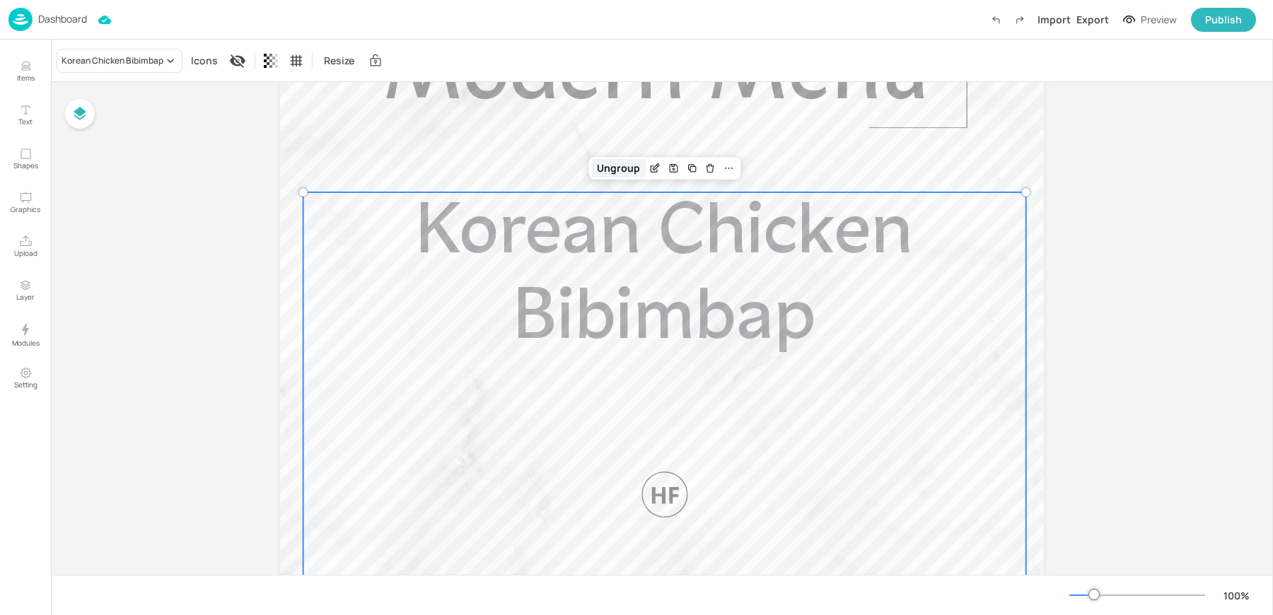
click at [611, 169] on div "Ungroup" at bounding box center [618, 168] width 54 height 18
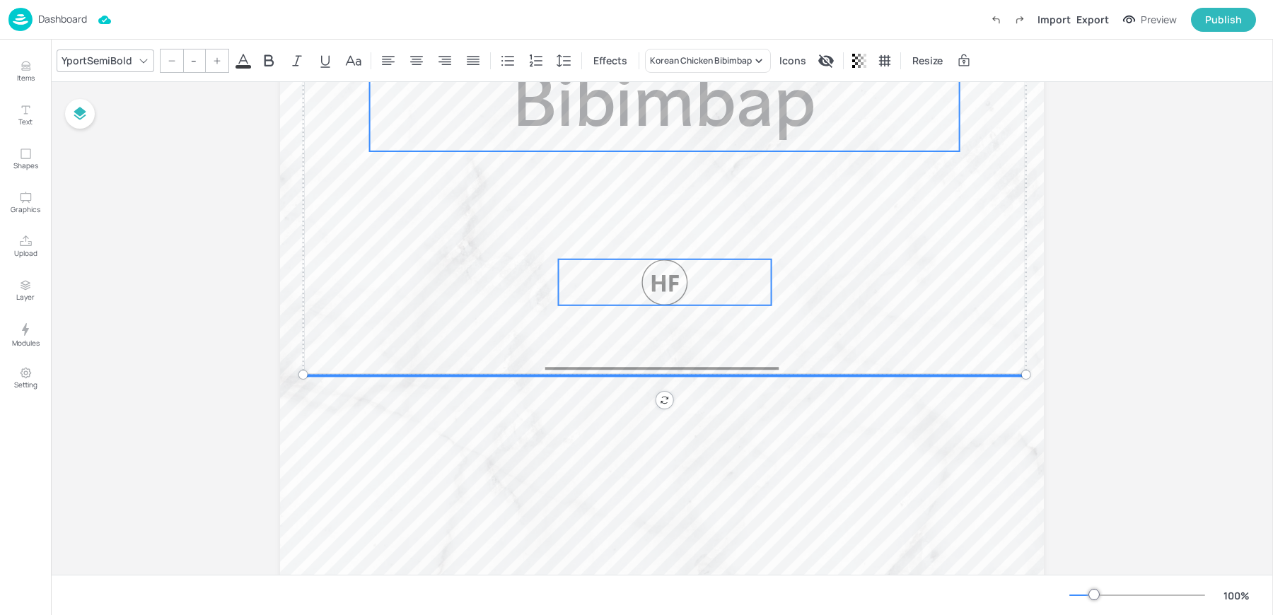
scroll to position [501, 0]
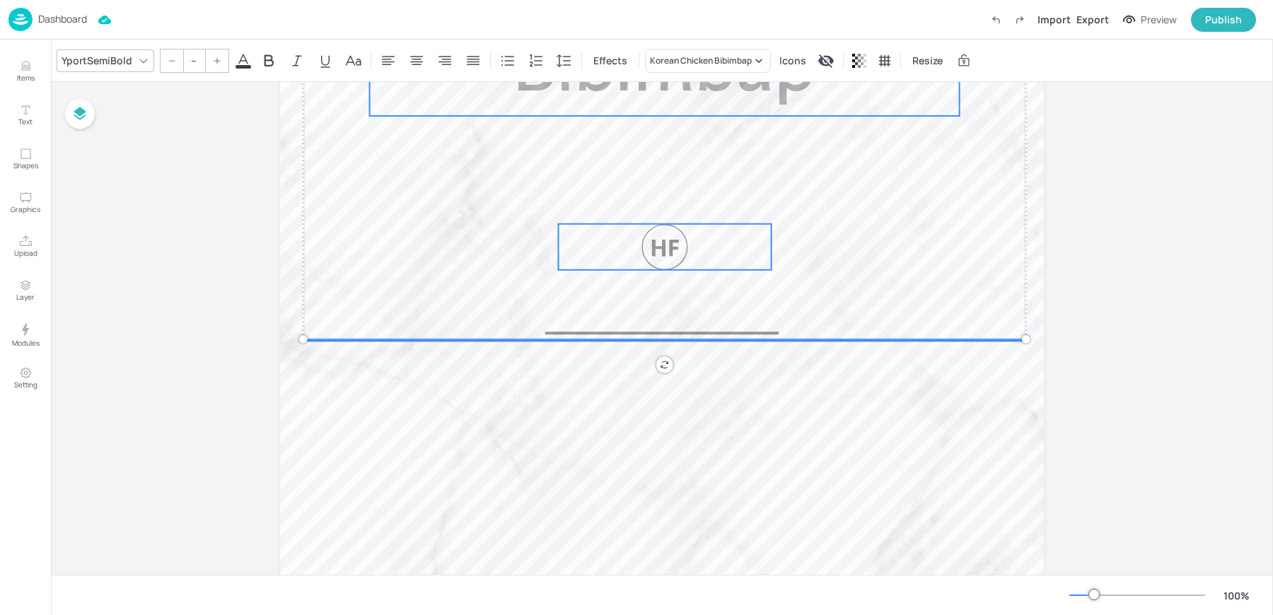
click at [624, 227] on div at bounding box center [665, 247] width 213 height 46
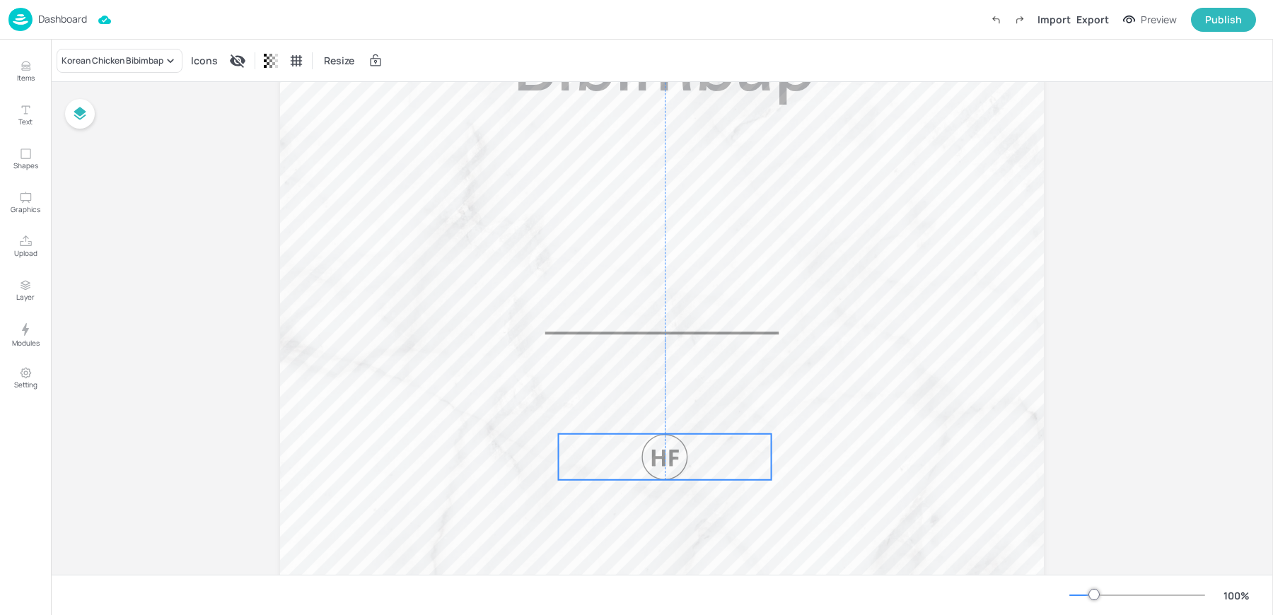
drag, startPoint x: 629, startPoint y: 231, endPoint x: 629, endPoint y: 441, distance: 210.0
click at [629, 441] on div at bounding box center [665, 457] width 213 height 46
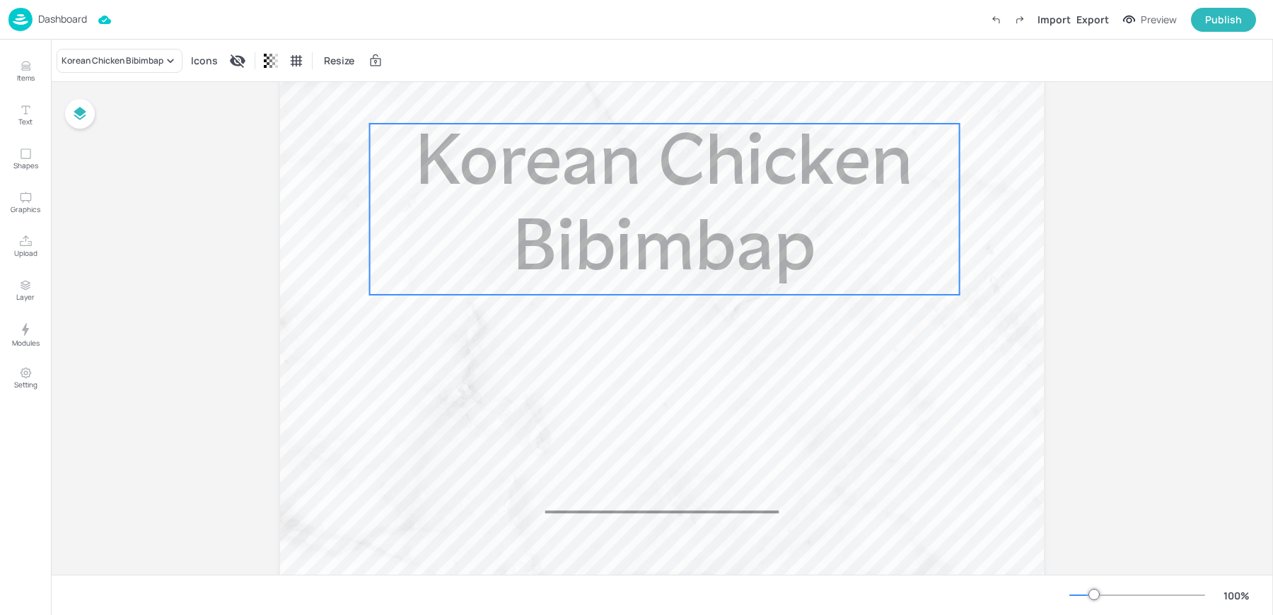
click at [600, 274] on span "Korean Chicken Bibimbap" at bounding box center [664, 209] width 497 height 158
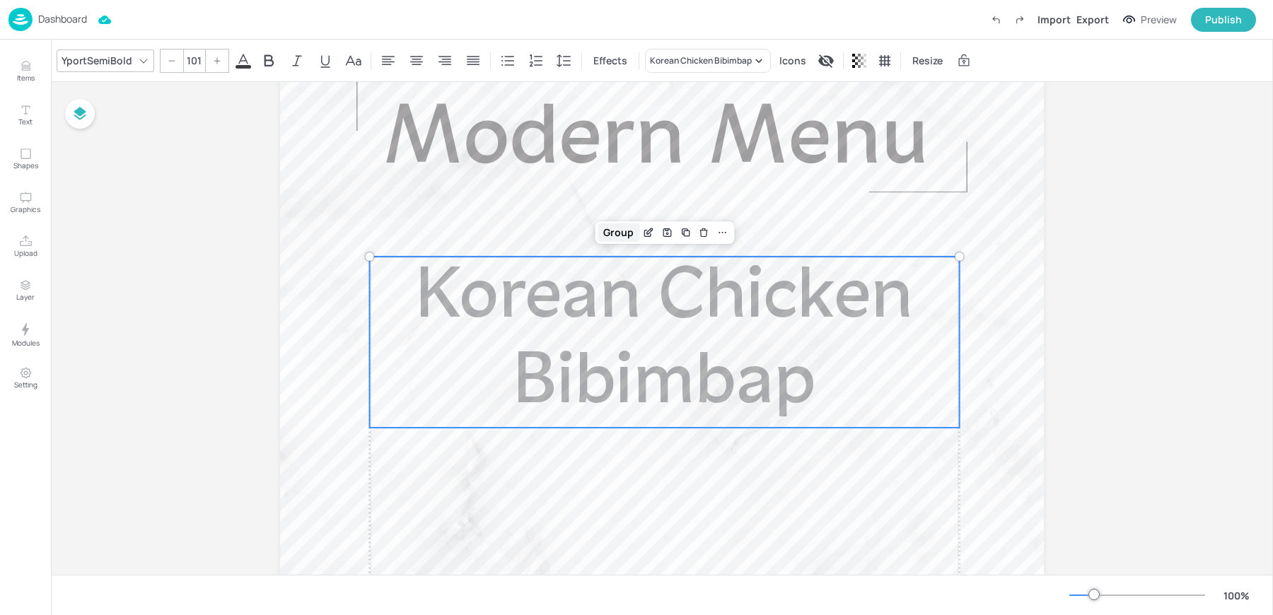
click at [617, 228] on div "Group" at bounding box center [619, 232] width 42 height 18
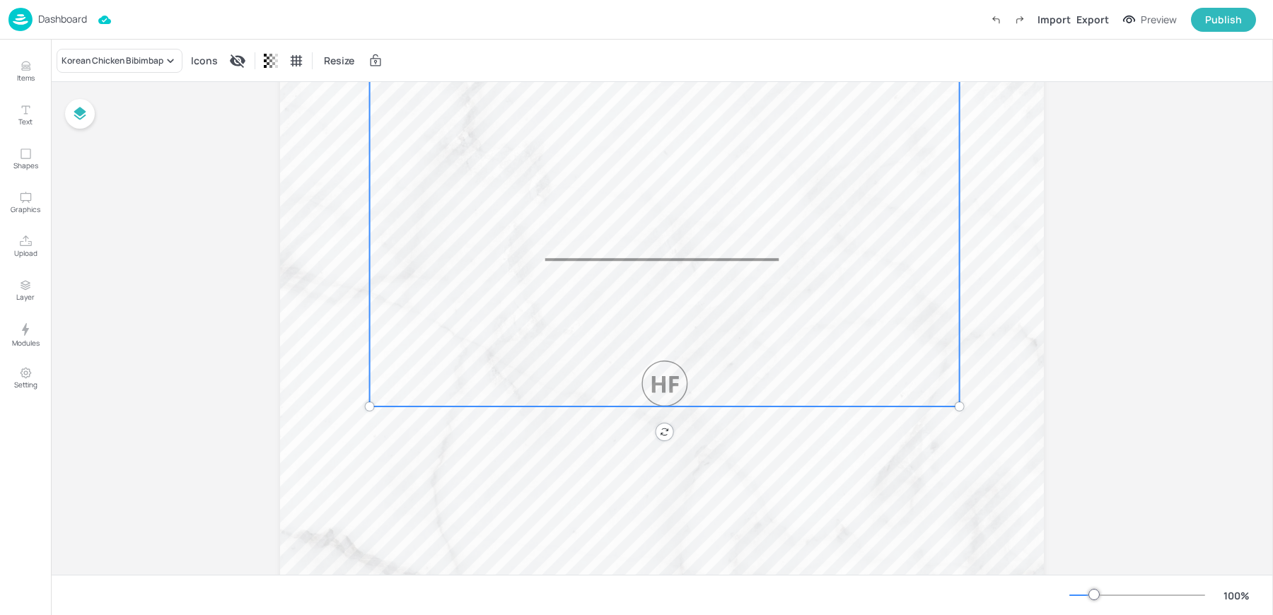
scroll to position [0, 0]
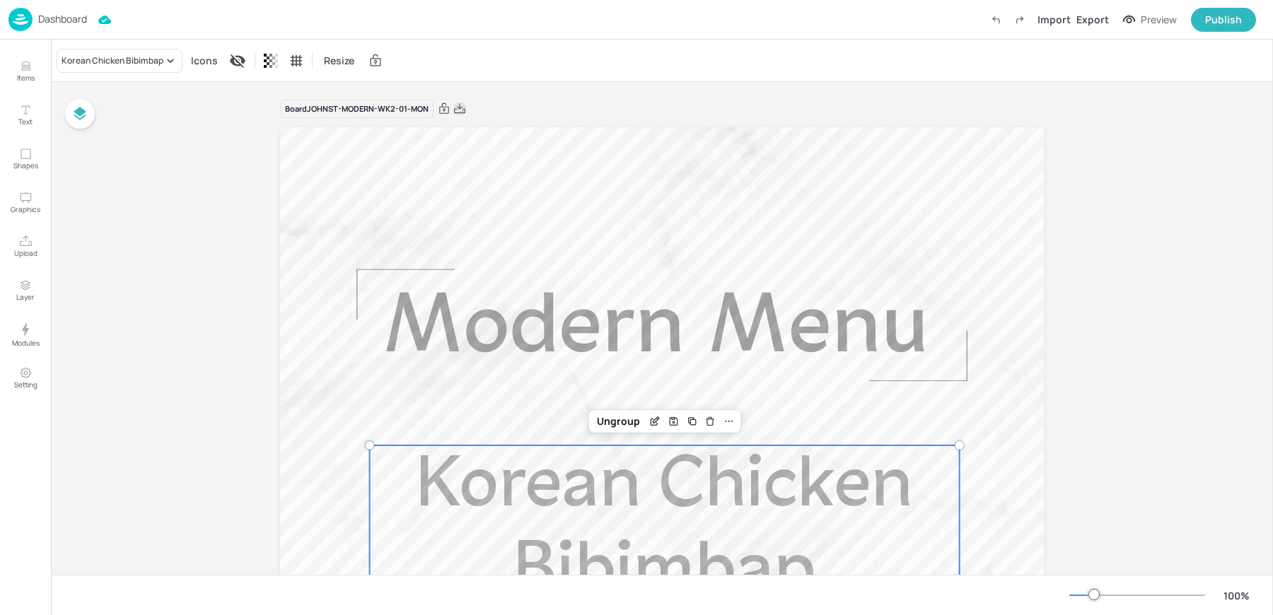
click at [462, 111] on icon at bounding box center [459, 109] width 13 height 14
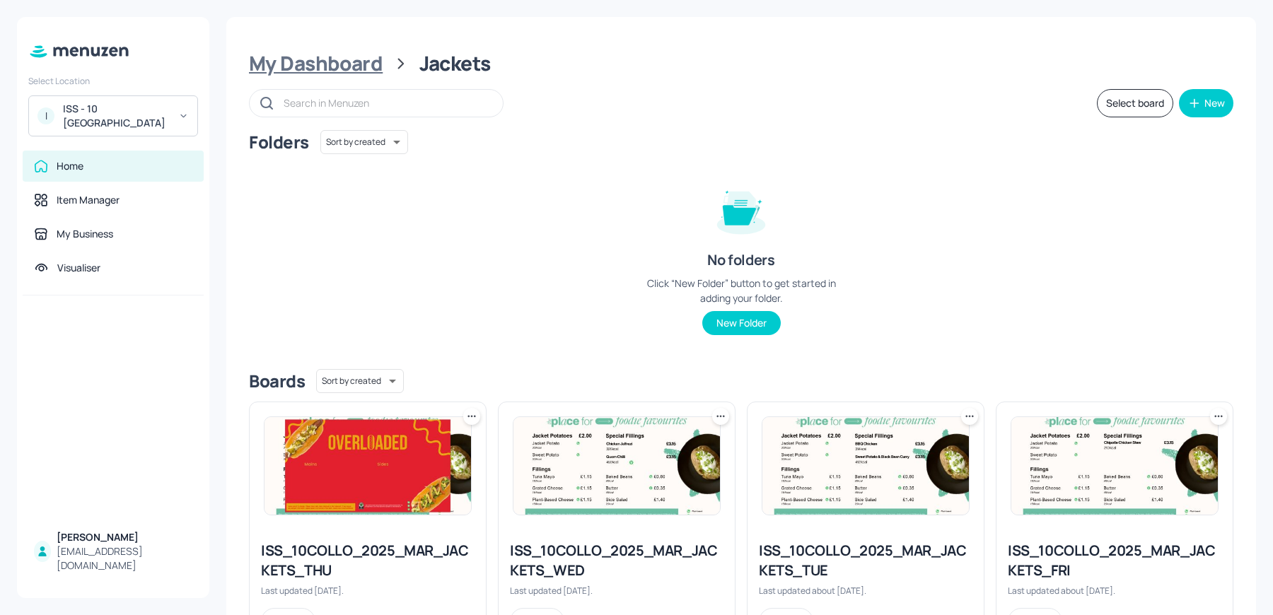
click at [285, 58] on div "My Dashboard" at bounding box center [316, 63] width 134 height 25
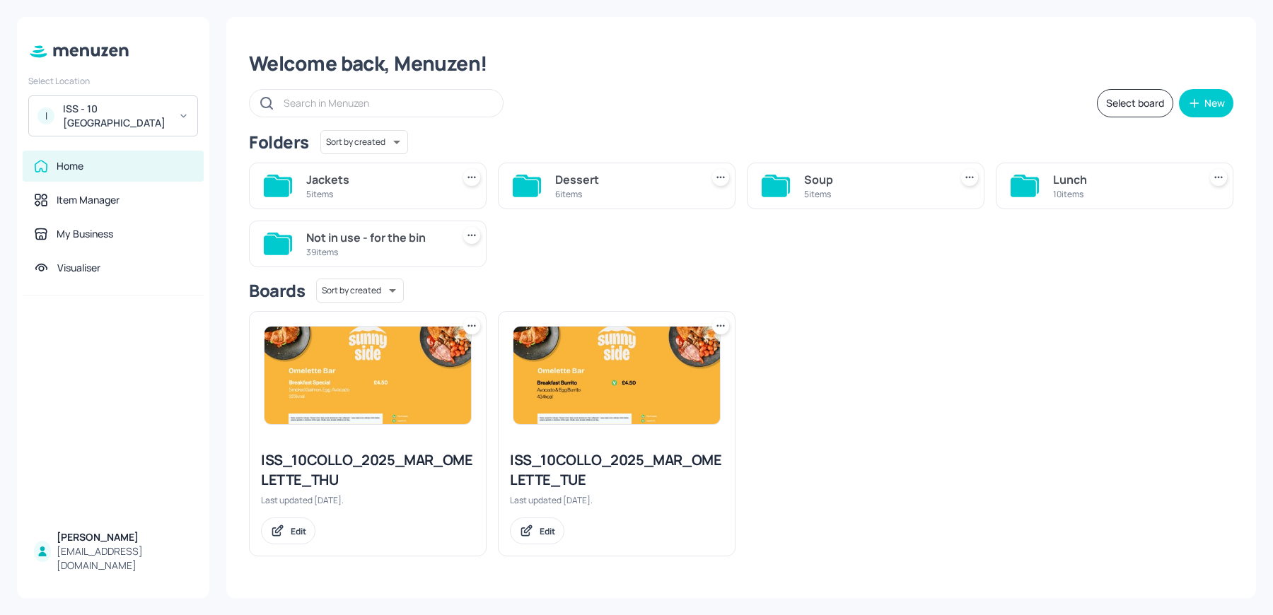
click at [1095, 184] on div "Lunch" at bounding box center [1123, 179] width 140 height 17
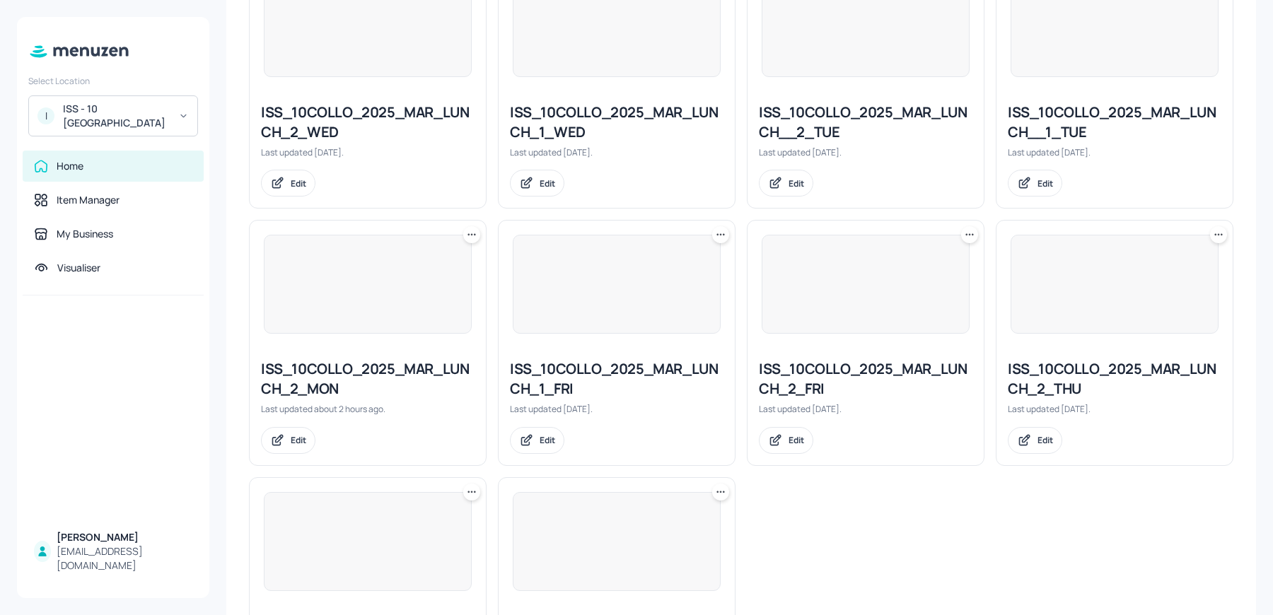
scroll to position [576, 0]
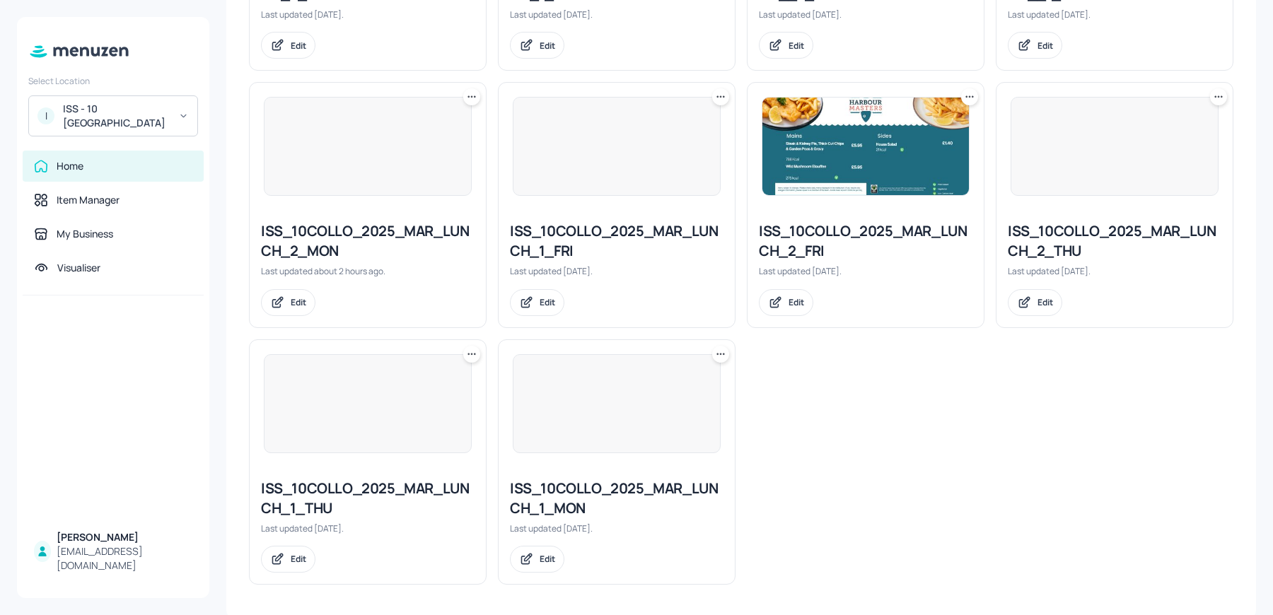
click at [593, 438] on img at bounding box center [616, 404] width 206 height 98
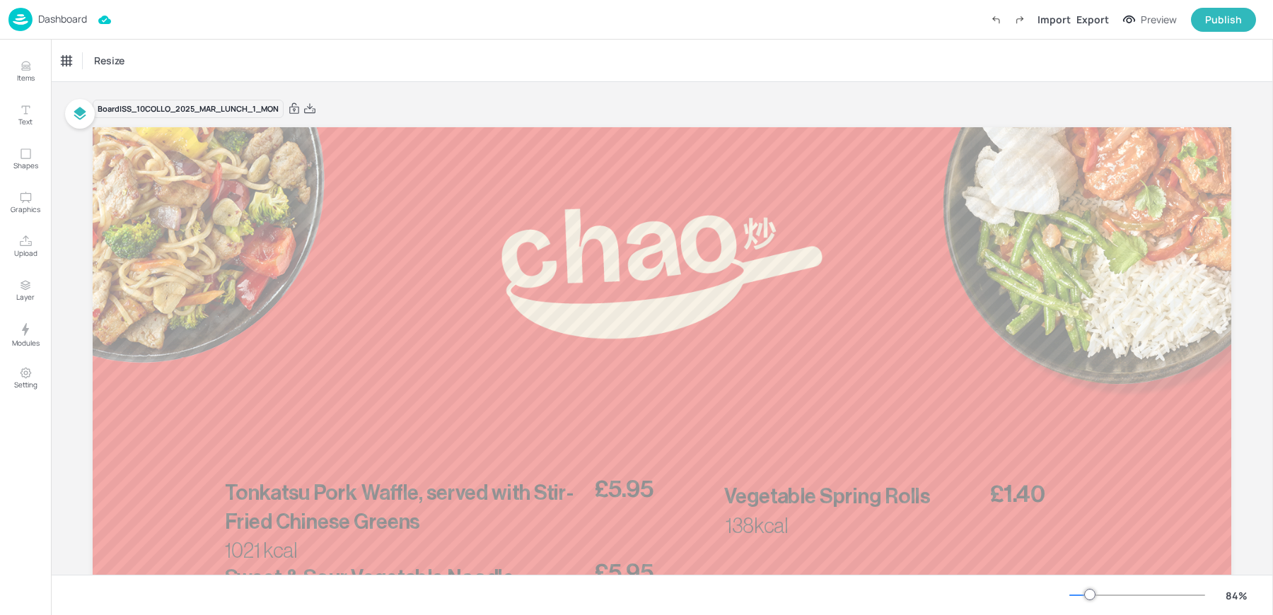
click at [39, 11] on div "Dashboard" at bounding box center [47, 19] width 78 height 23
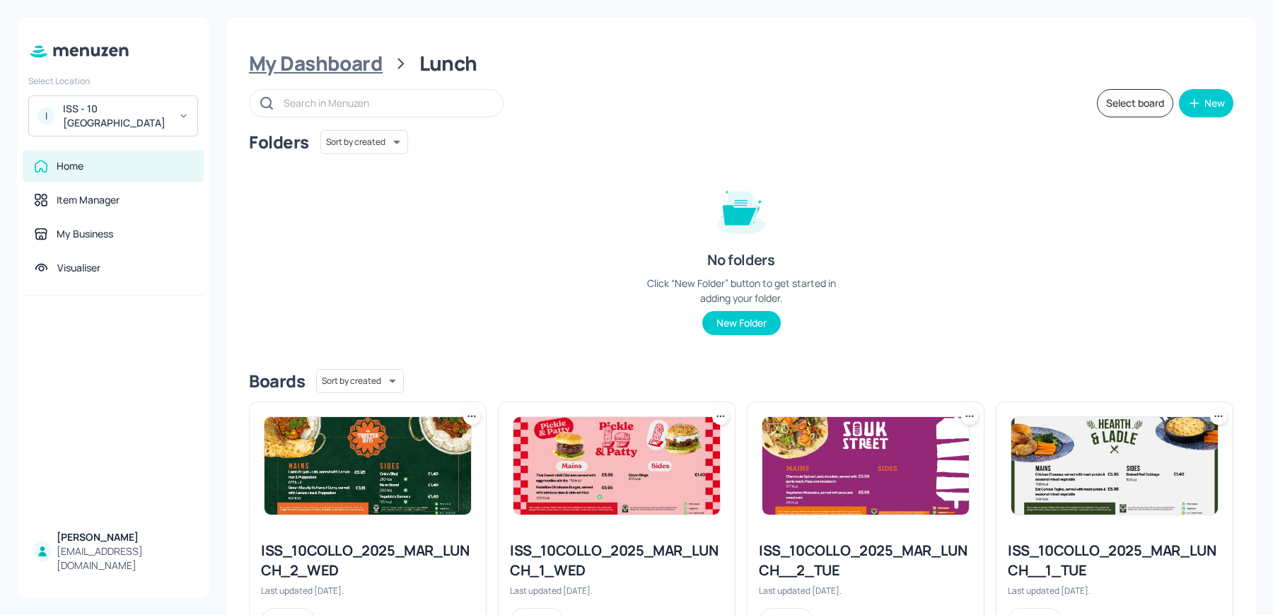
click at [294, 55] on div "My Dashboard" at bounding box center [316, 63] width 134 height 25
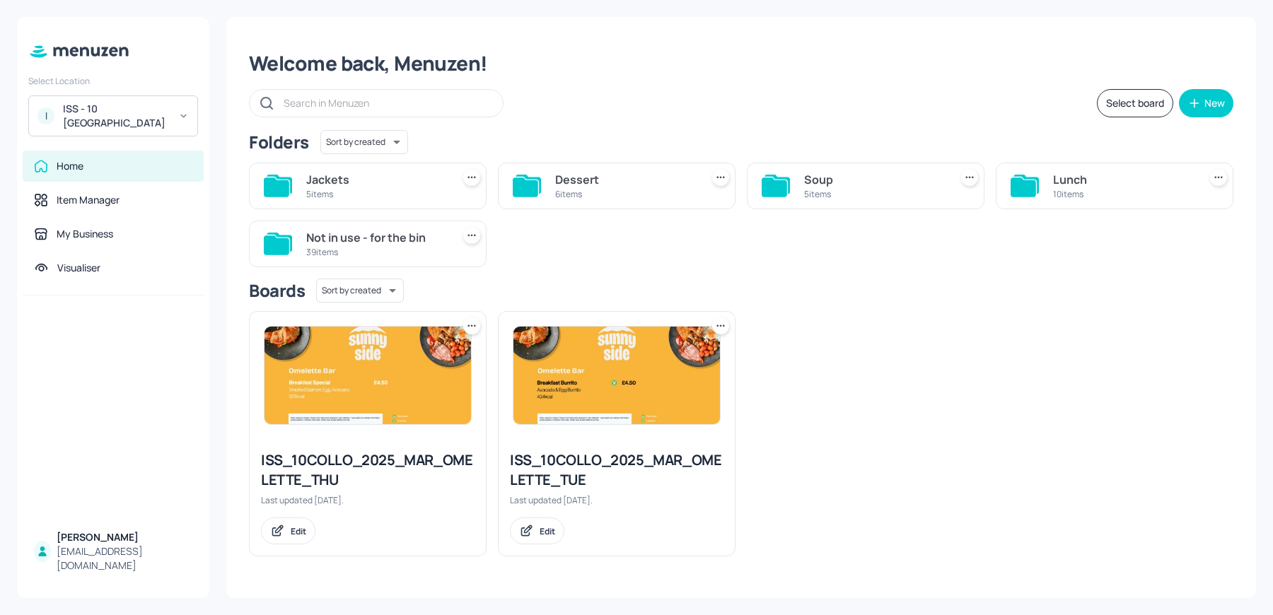
click at [386, 183] on div "Jackets" at bounding box center [376, 179] width 140 height 17
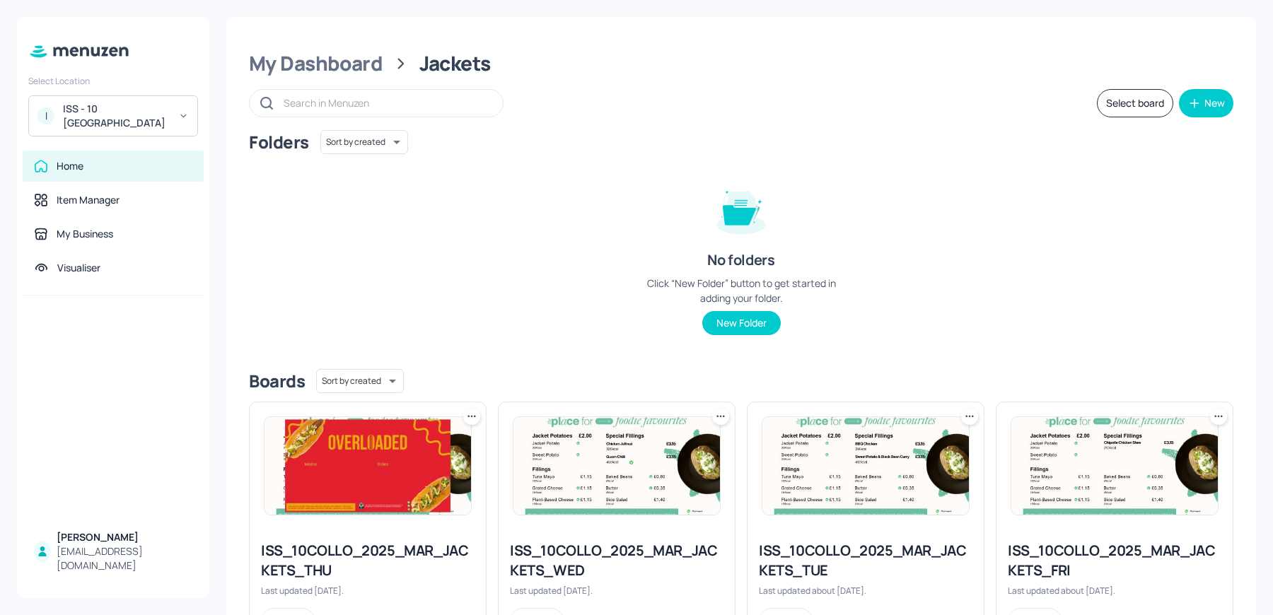
scroll to position [320, 0]
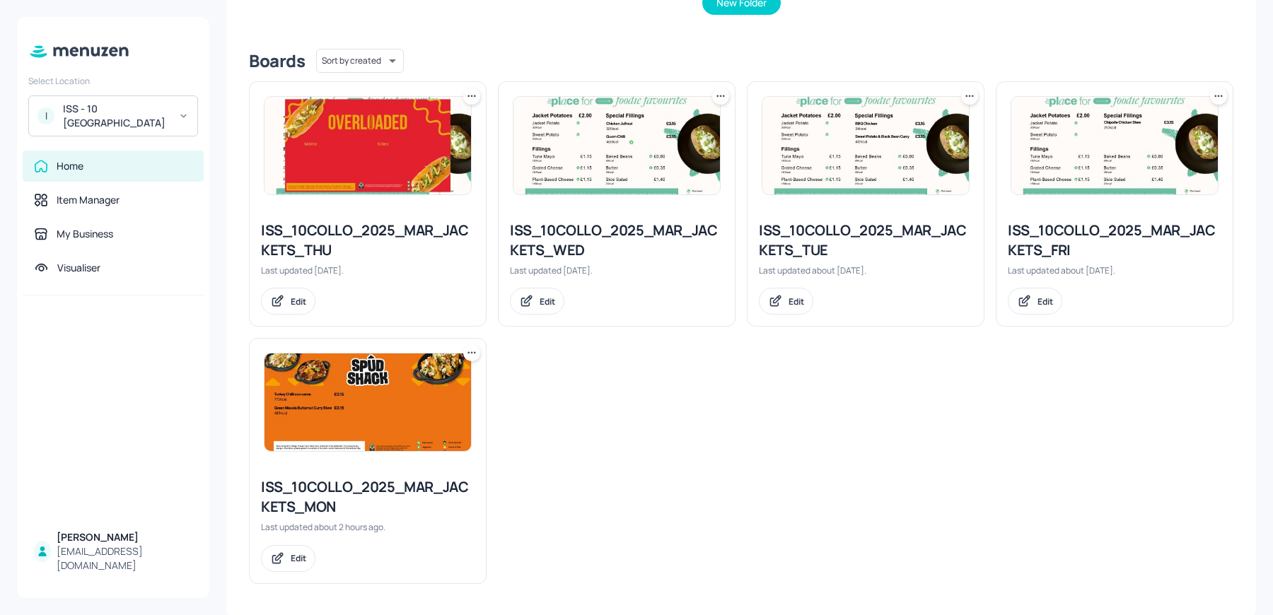
click at [314, 438] on img at bounding box center [367, 403] width 206 height 98
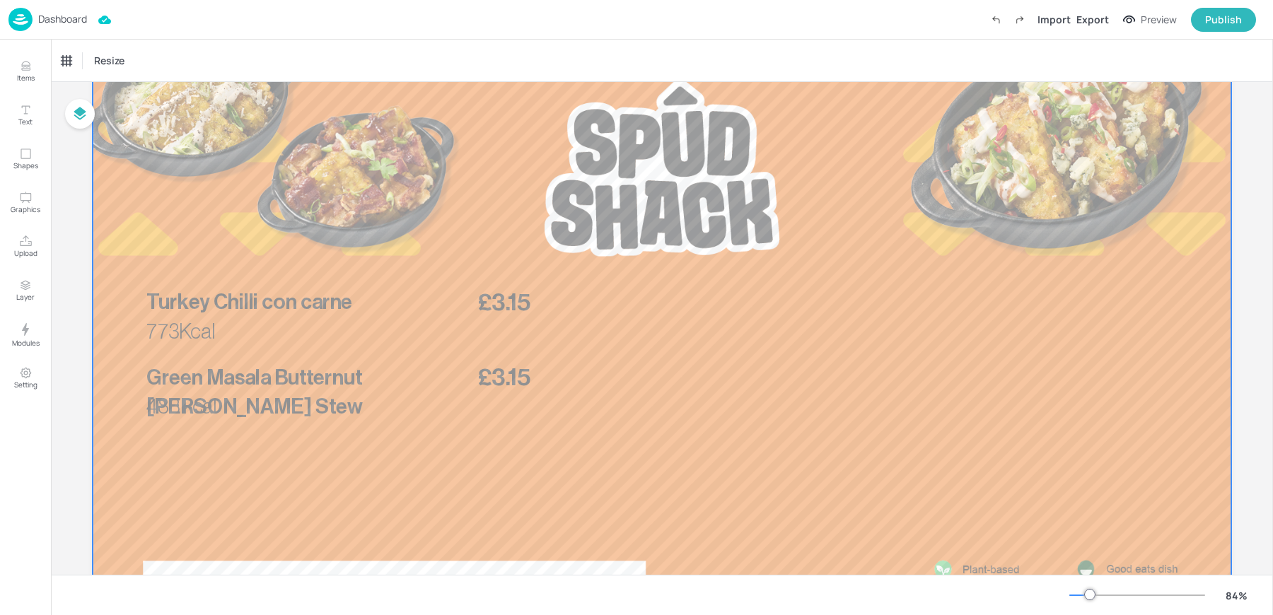
scroll to position [92, 0]
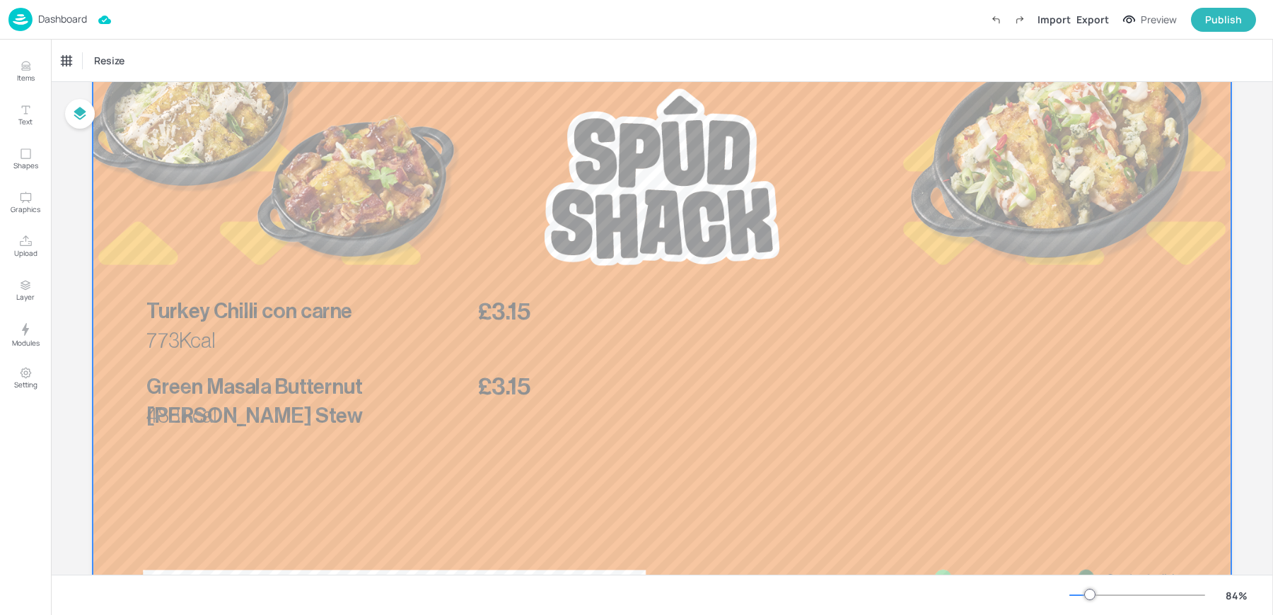
click at [677, 354] on div at bounding box center [662, 355] width 1138 height 641
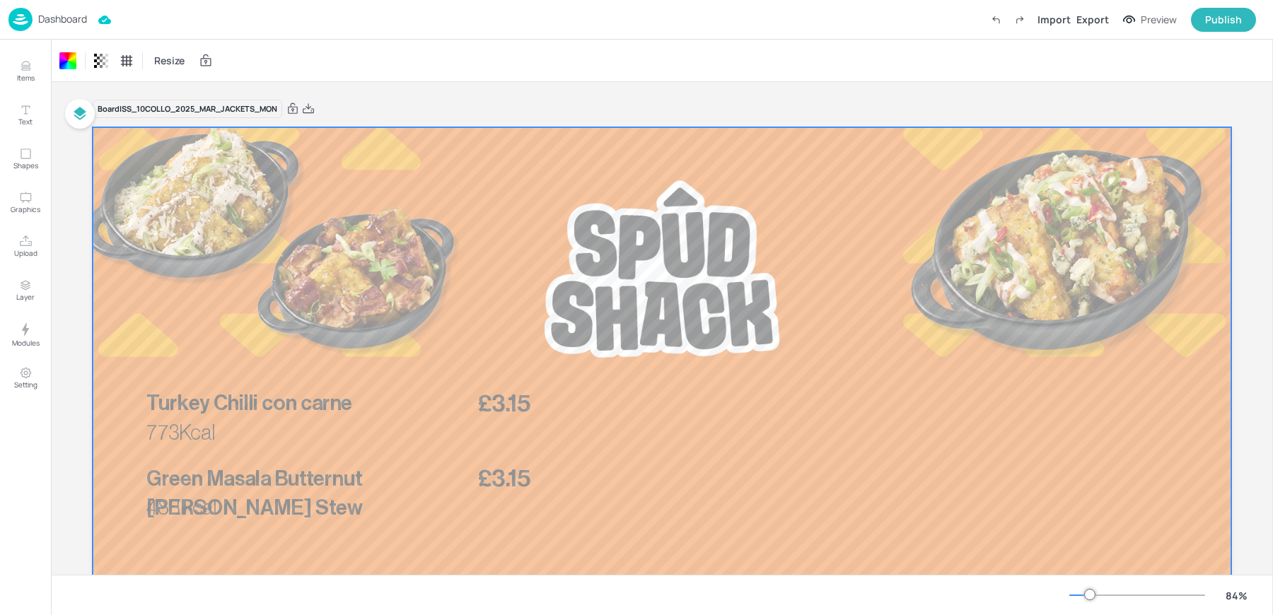
click at [31, 12] on img at bounding box center [20, 19] width 24 height 23
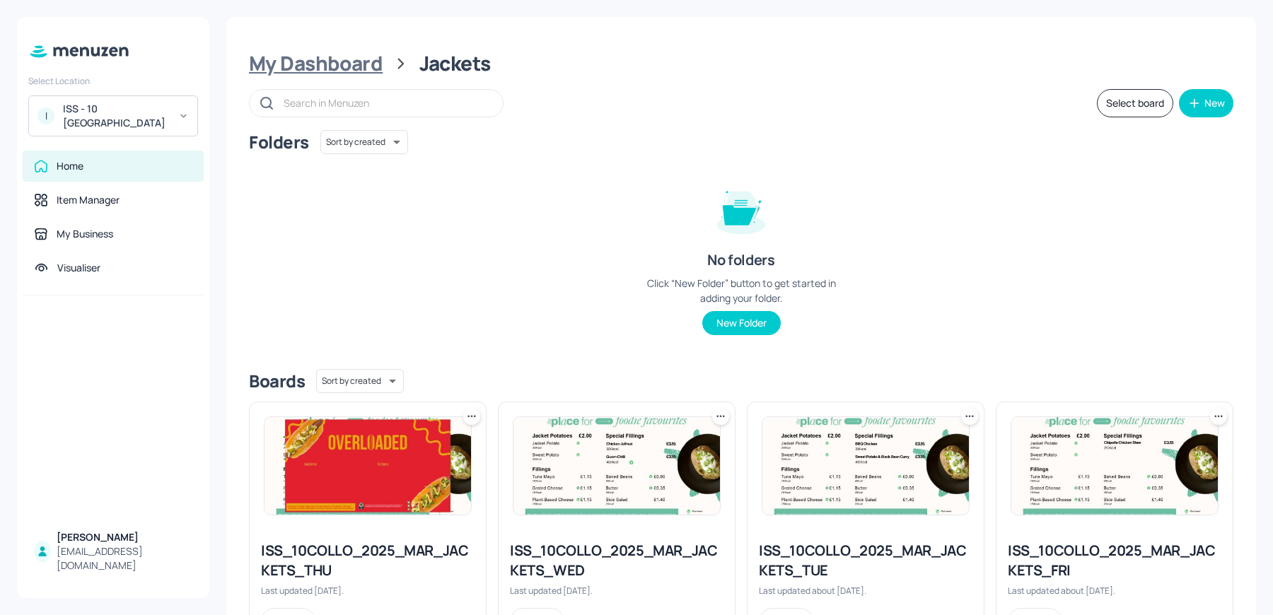
click at [289, 63] on div "My Dashboard" at bounding box center [316, 63] width 134 height 25
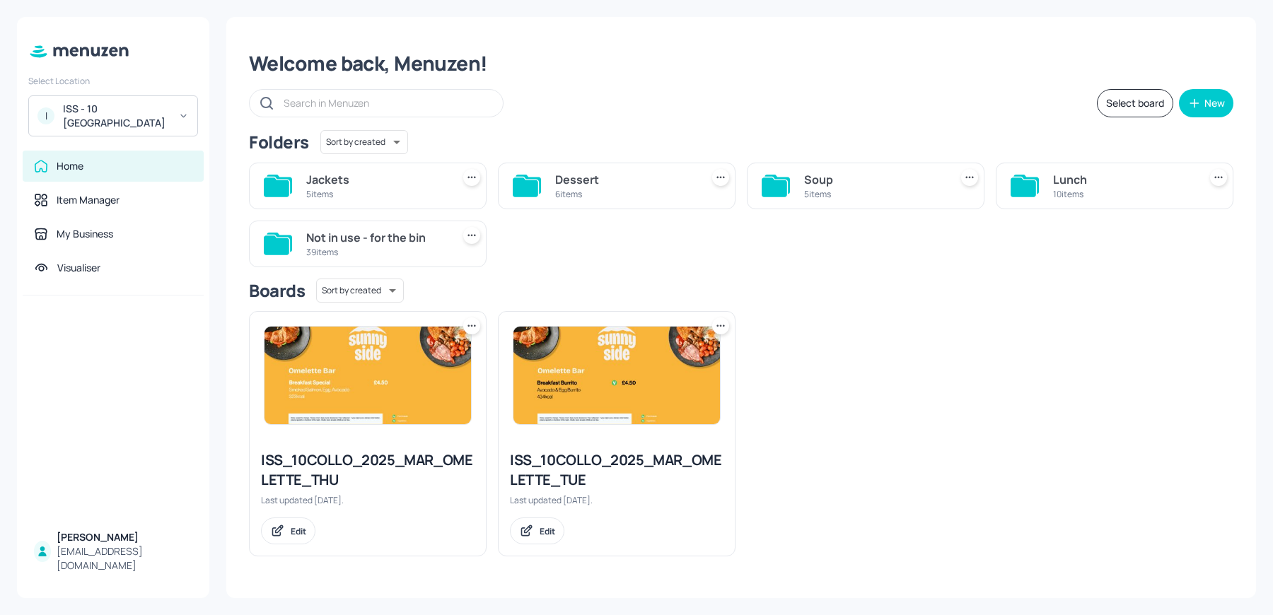
click at [1112, 171] on div "Lunch" at bounding box center [1123, 179] width 140 height 17
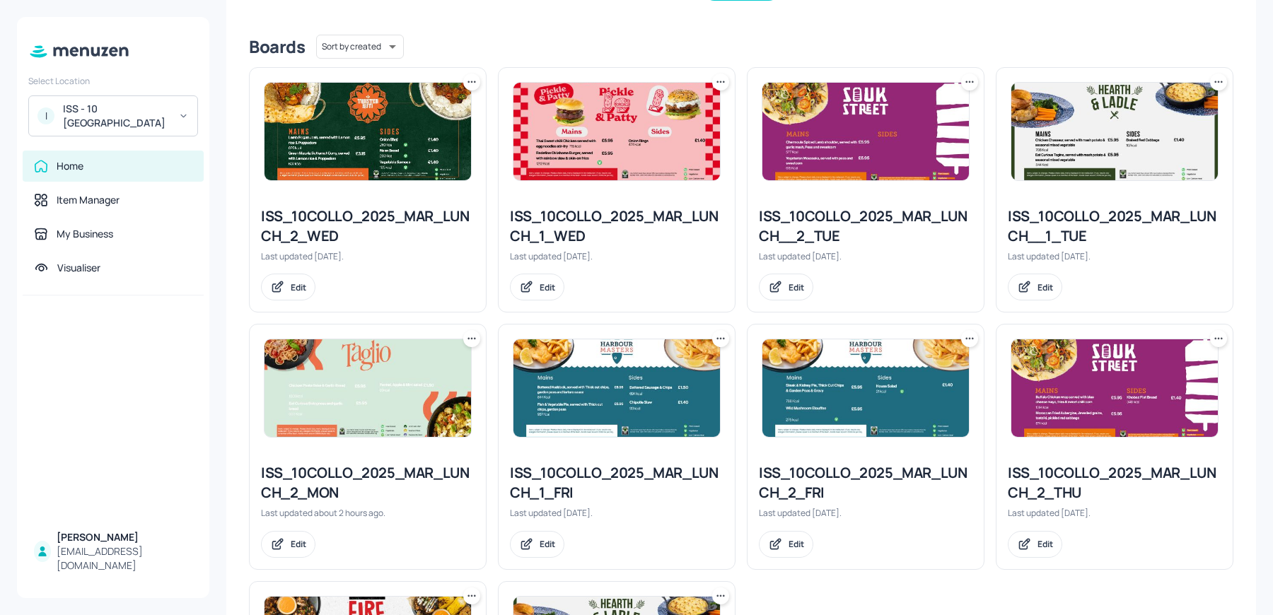
scroll to position [315, 0]
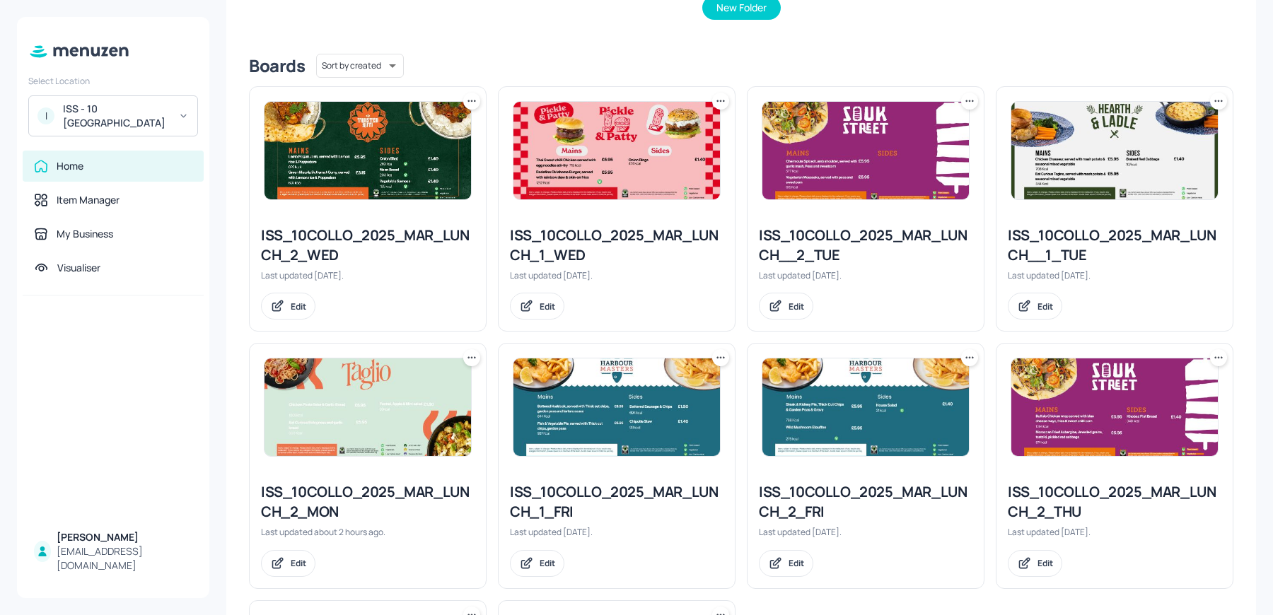
click at [345, 429] on img at bounding box center [367, 408] width 206 height 98
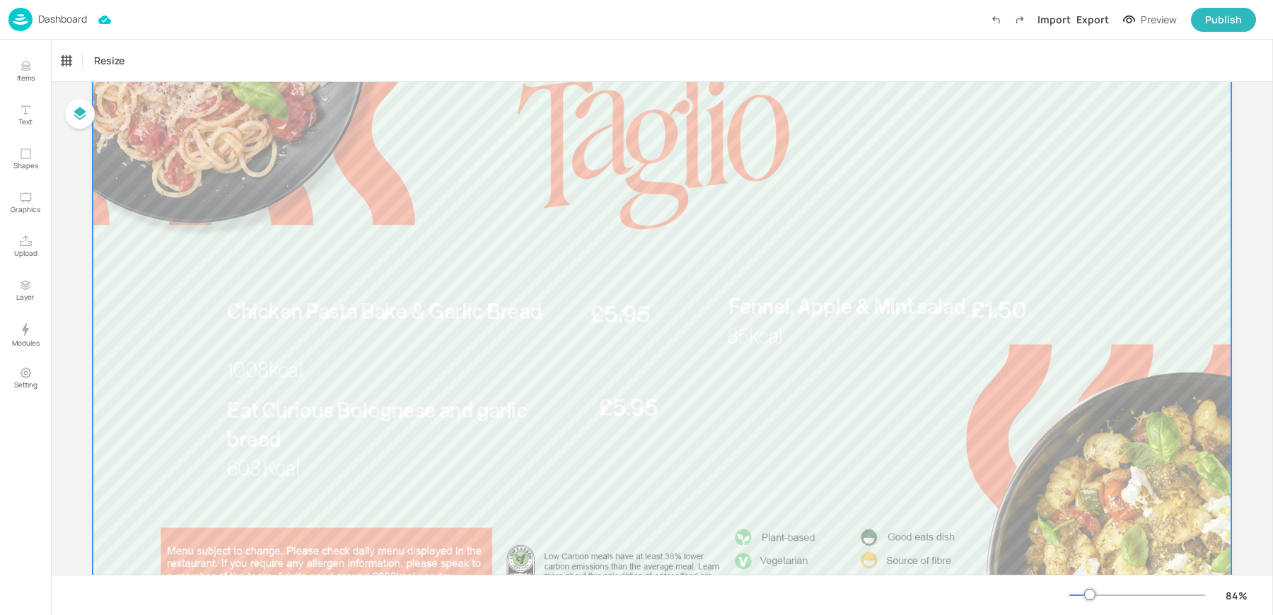
scroll to position [138, 0]
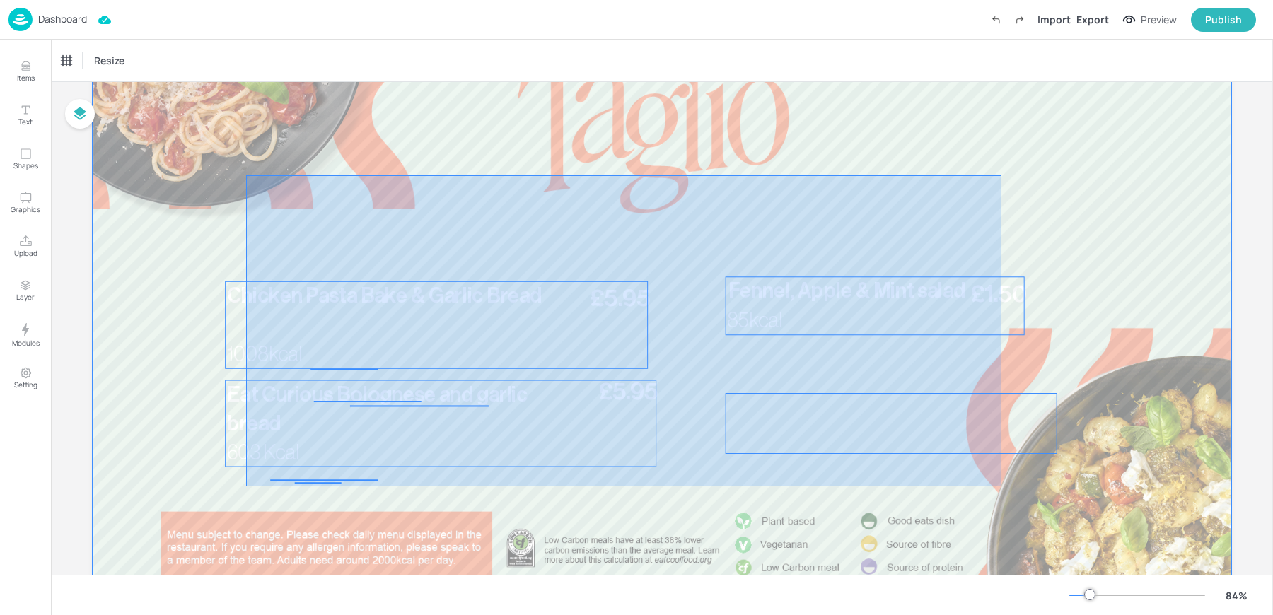
drag, startPoint x: 246, startPoint y: 175, endPoint x: 1001, endPoint y: 487, distance: 816.8
click at [1001, 487] on div at bounding box center [662, 309] width 1138 height 641
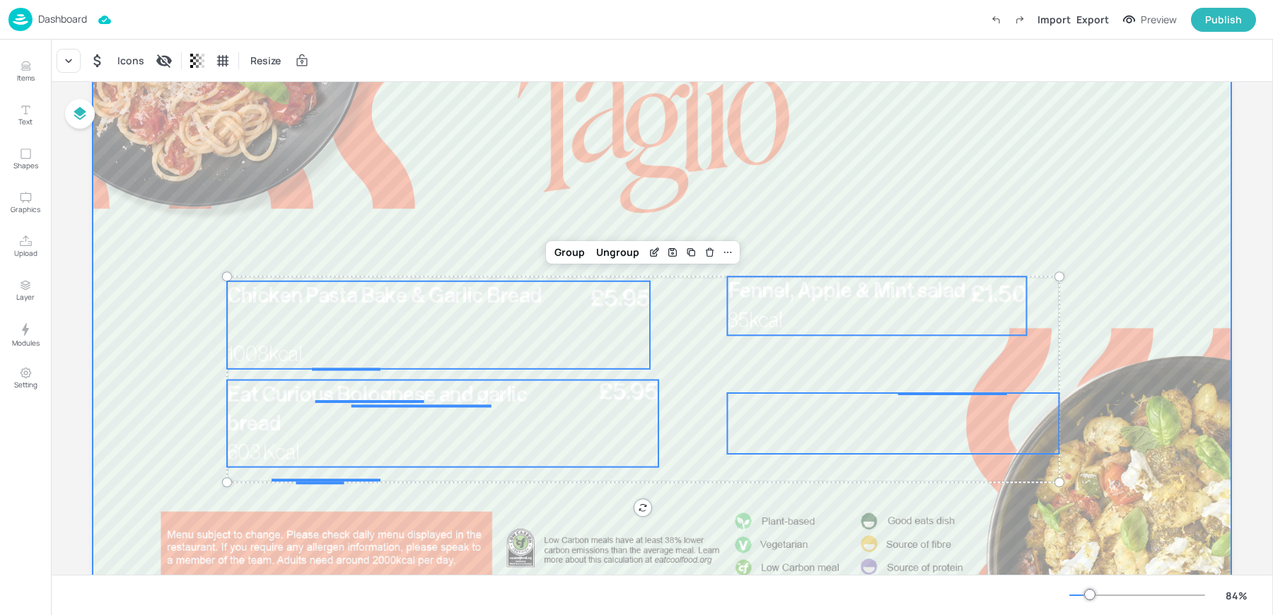
click at [561, 267] on div at bounding box center [662, 309] width 1138 height 641
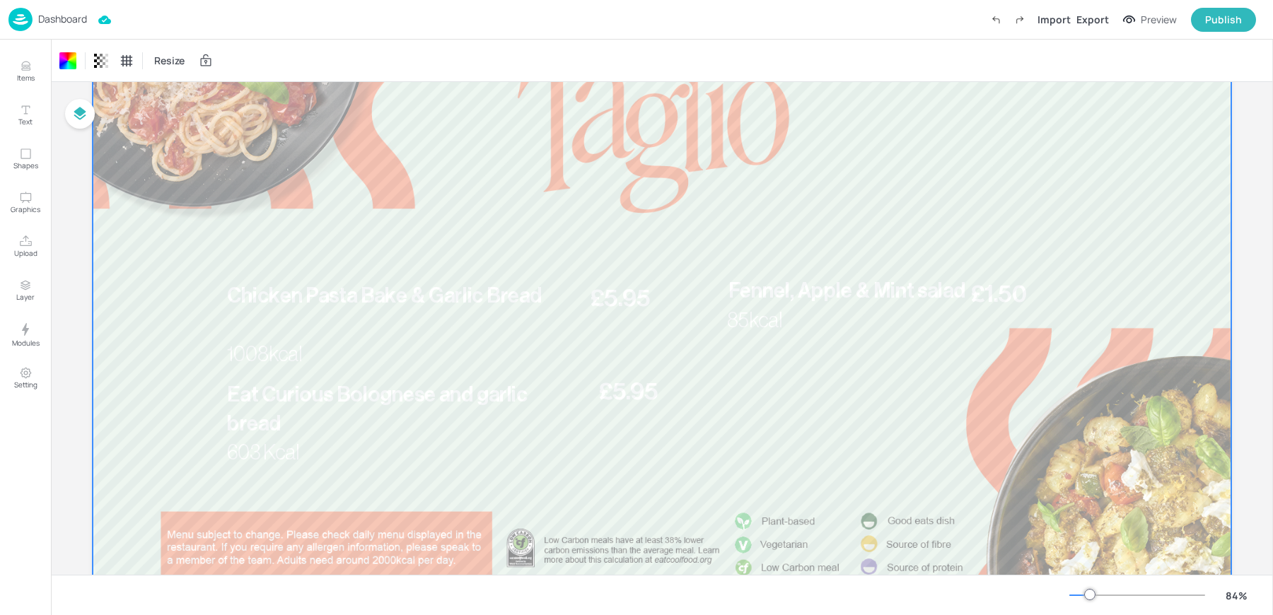
click at [563, 260] on div at bounding box center [662, 309] width 1138 height 641
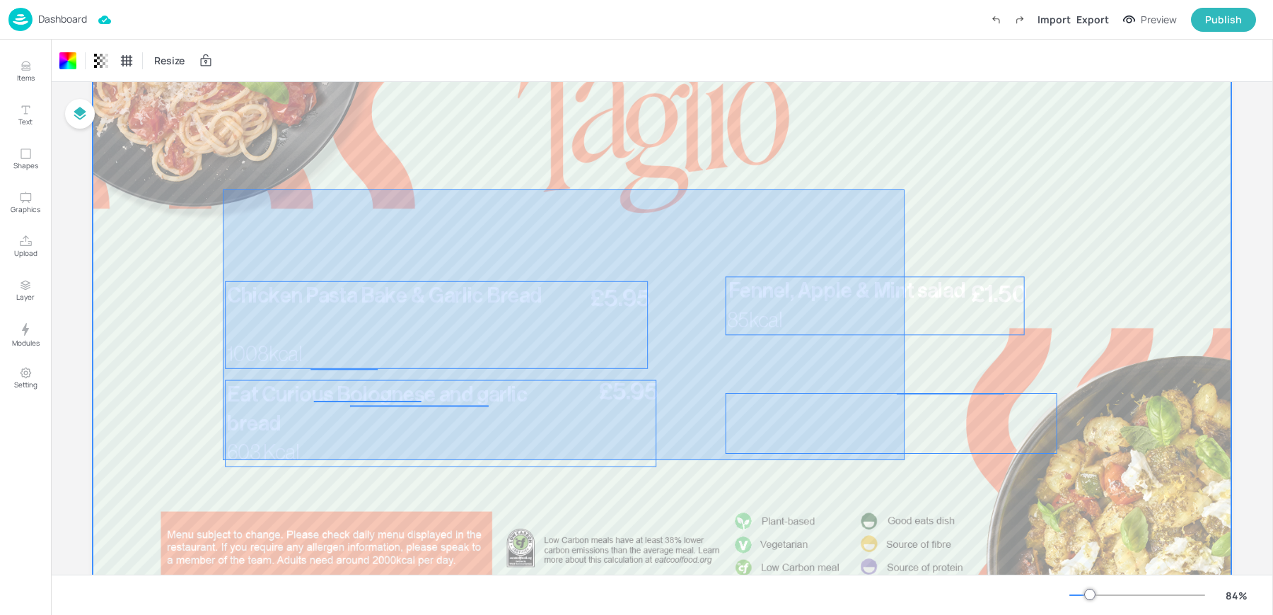
drag, startPoint x: 223, startPoint y: 190, endPoint x: 909, endPoint y: 464, distance: 739.4
click at [909, 464] on div at bounding box center [662, 309] width 1138 height 641
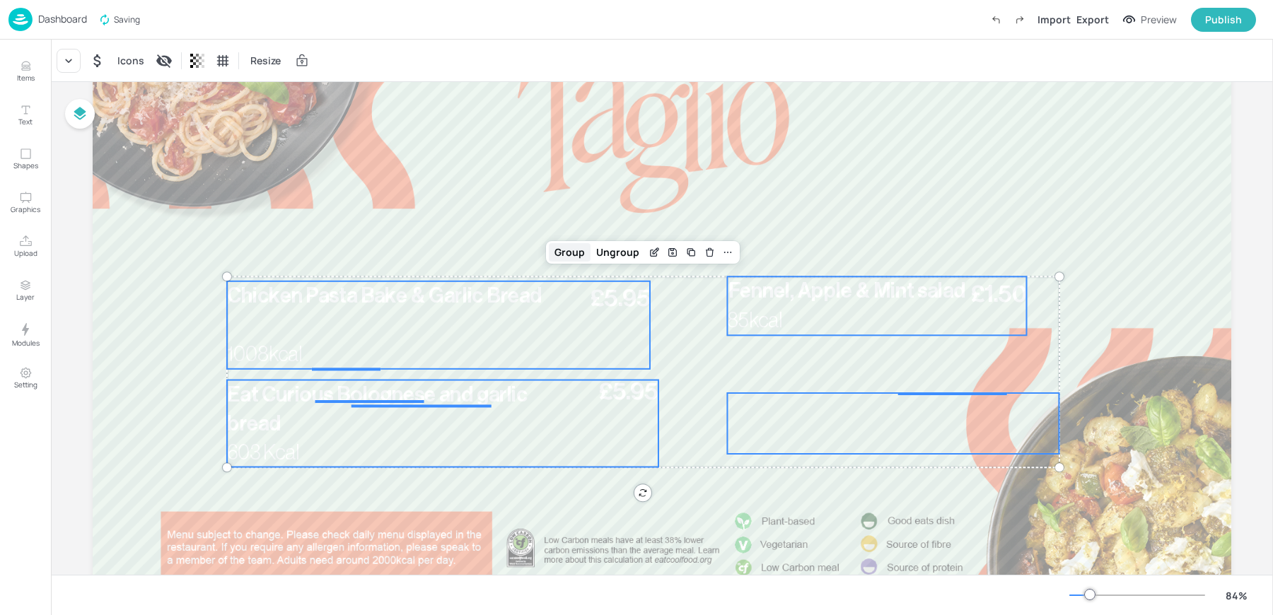
click at [576, 257] on div "Group" at bounding box center [570, 252] width 42 height 18
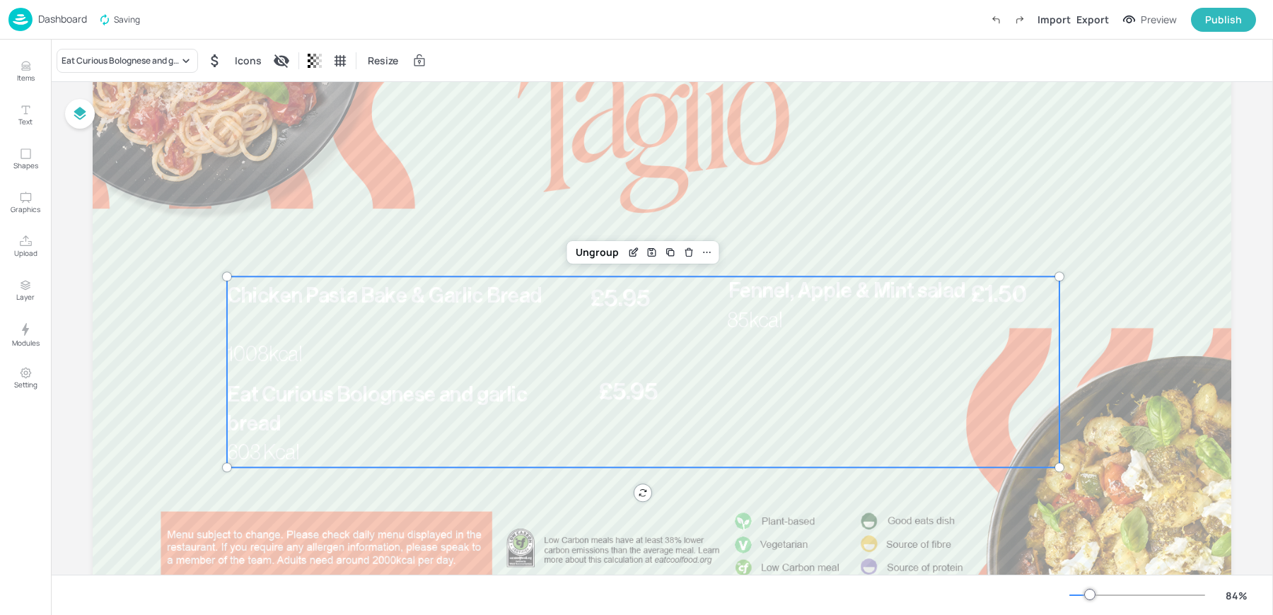
click at [576, 257] on div "Ungroup" at bounding box center [597, 252] width 54 height 18
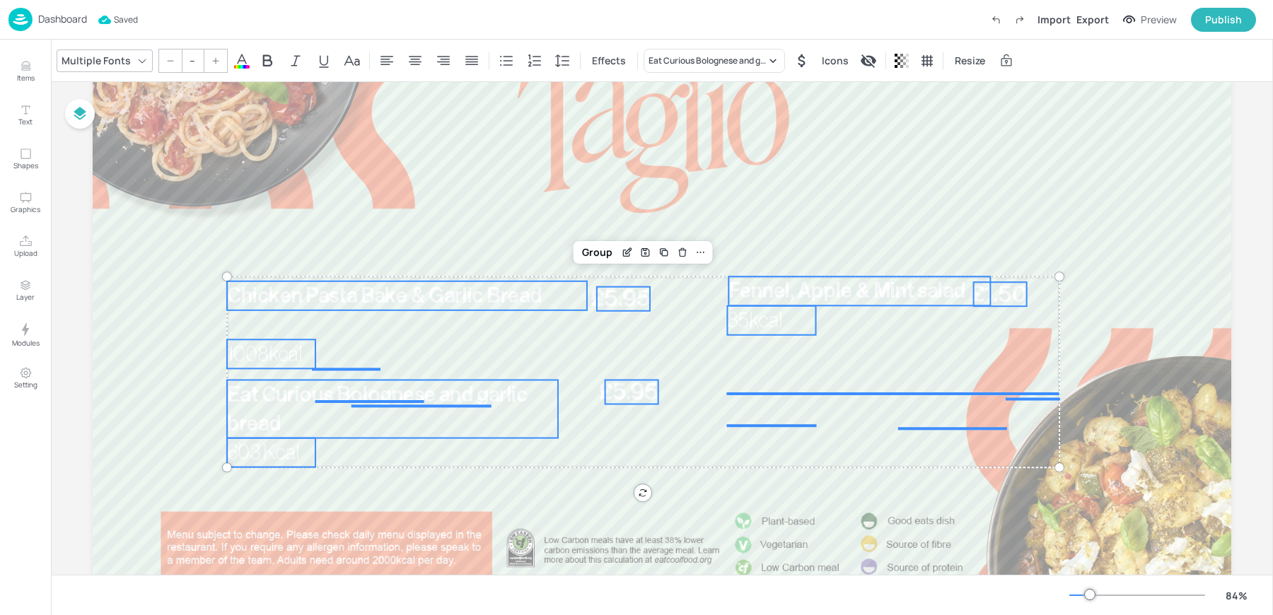
click at [241, 61] on icon at bounding box center [241, 60] width 17 height 17
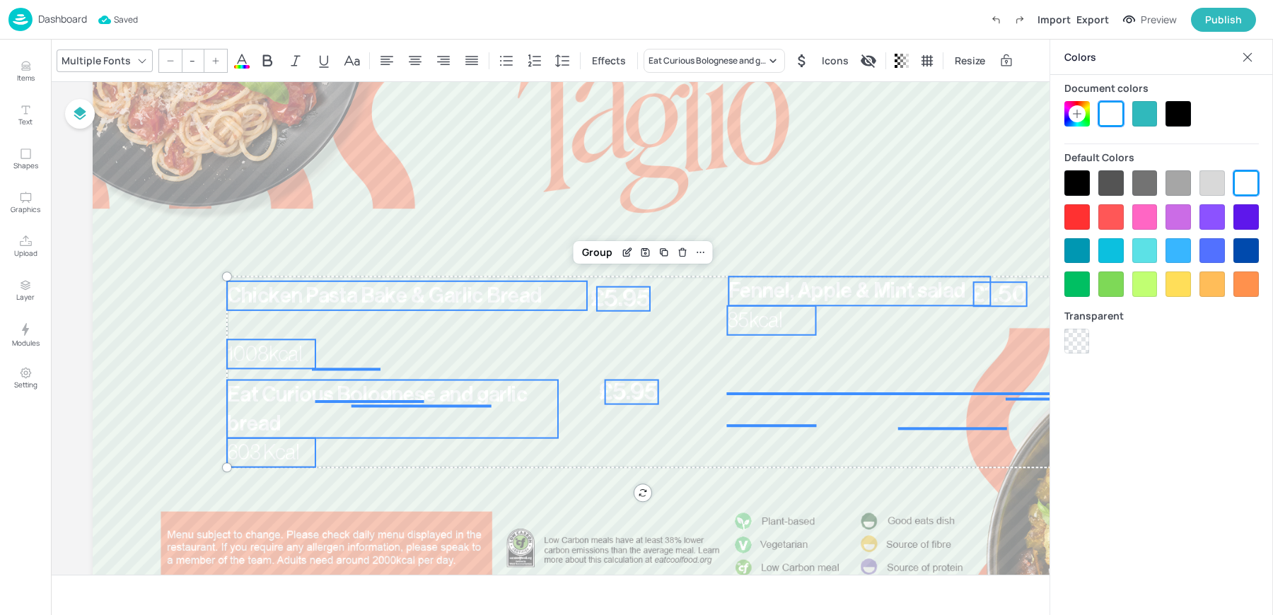
click at [1078, 180] on div at bounding box center [1076, 182] width 25 height 25
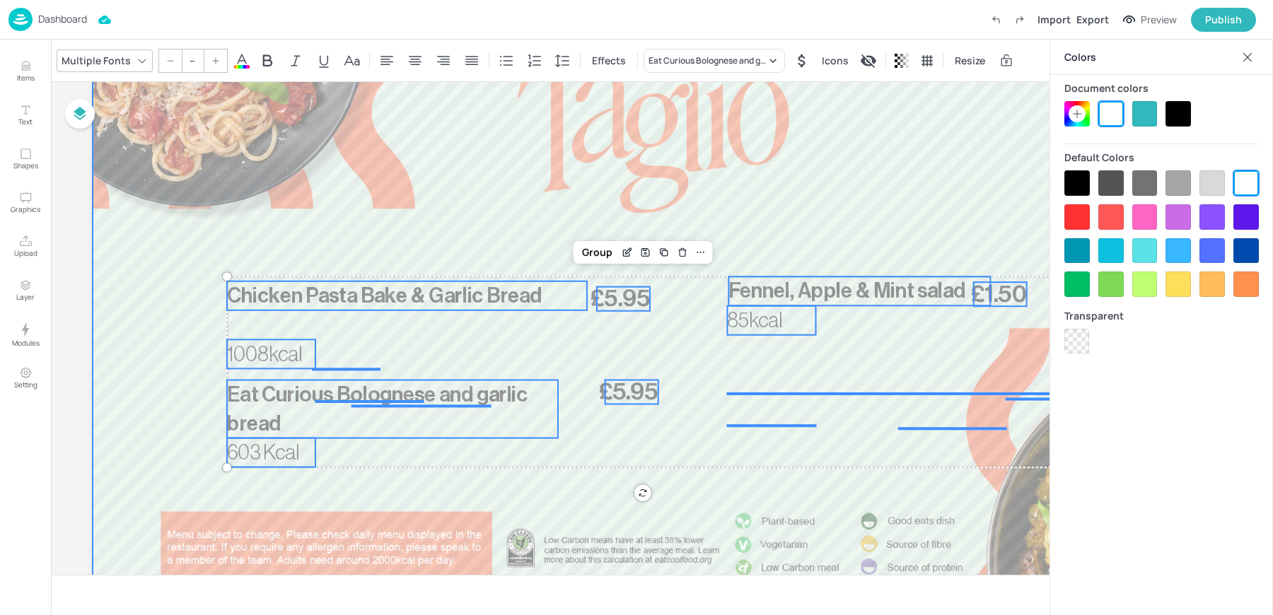
click at [406, 164] on div at bounding box center [662, 309] width 1138 height 641
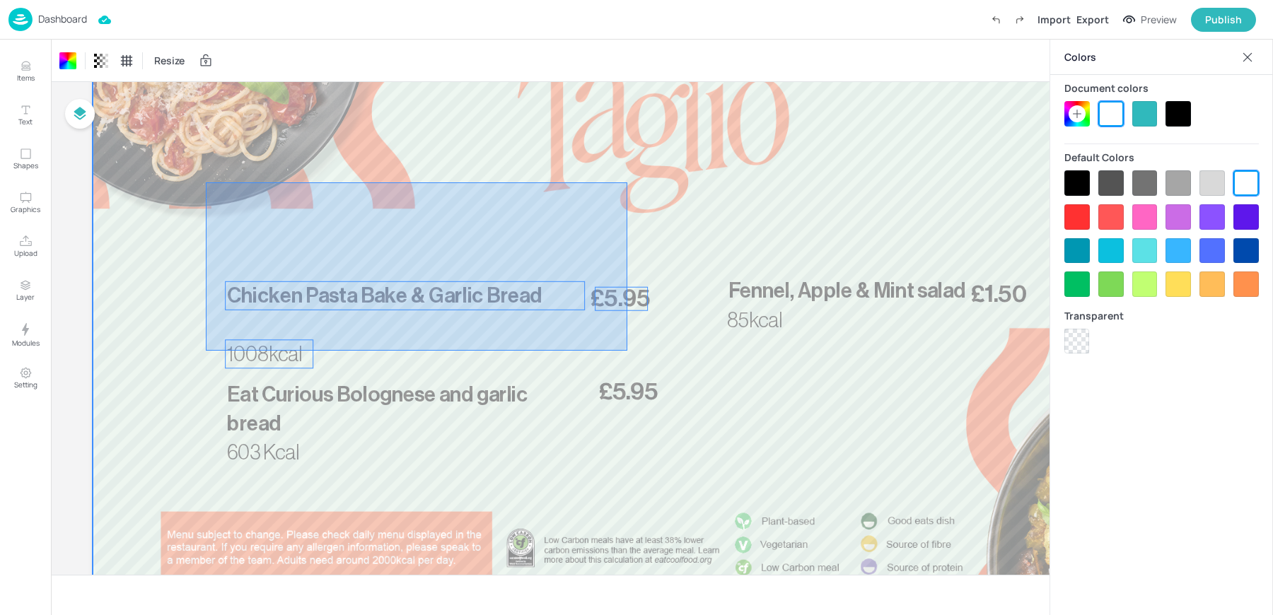
drag, startPoint x: 206, startPoint y: 182, endPoint x: 627, endPoint y: 351, distance: 453.8
click at [627, 351] on div at bounding box center [662, 309] width 1138 height 641
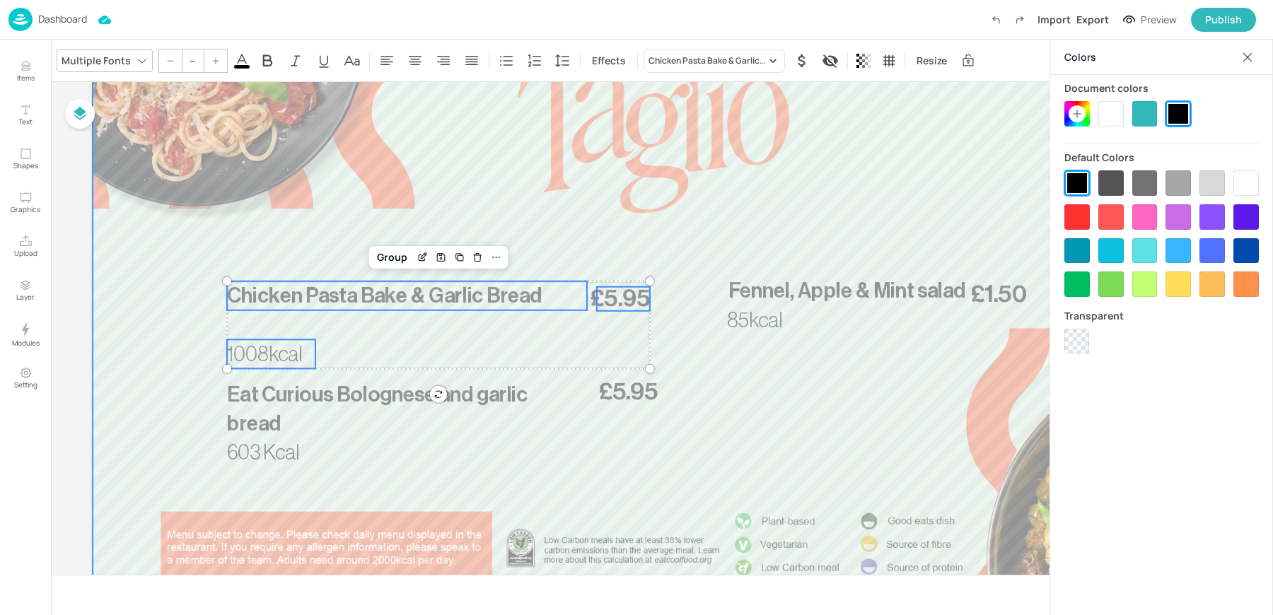
click at [337, 183] on div at bounding box center [662, 309] width 1138 height 641
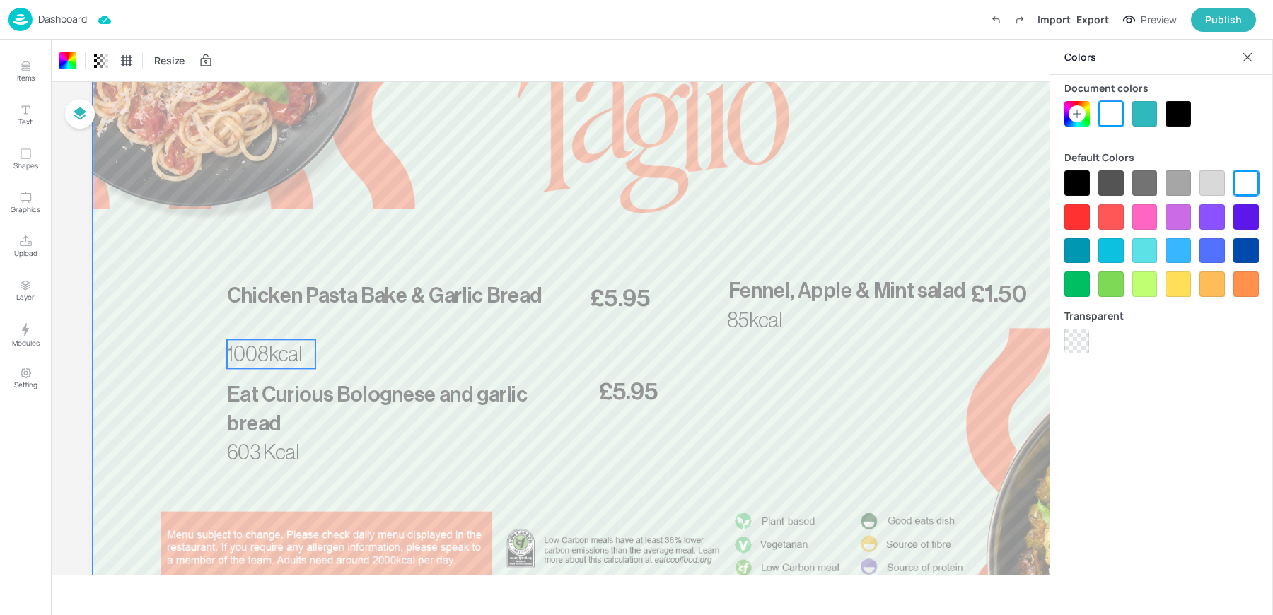
click at [263, 358] on span "1008kcal" at bounding box center [264, 354] width 75 height 21
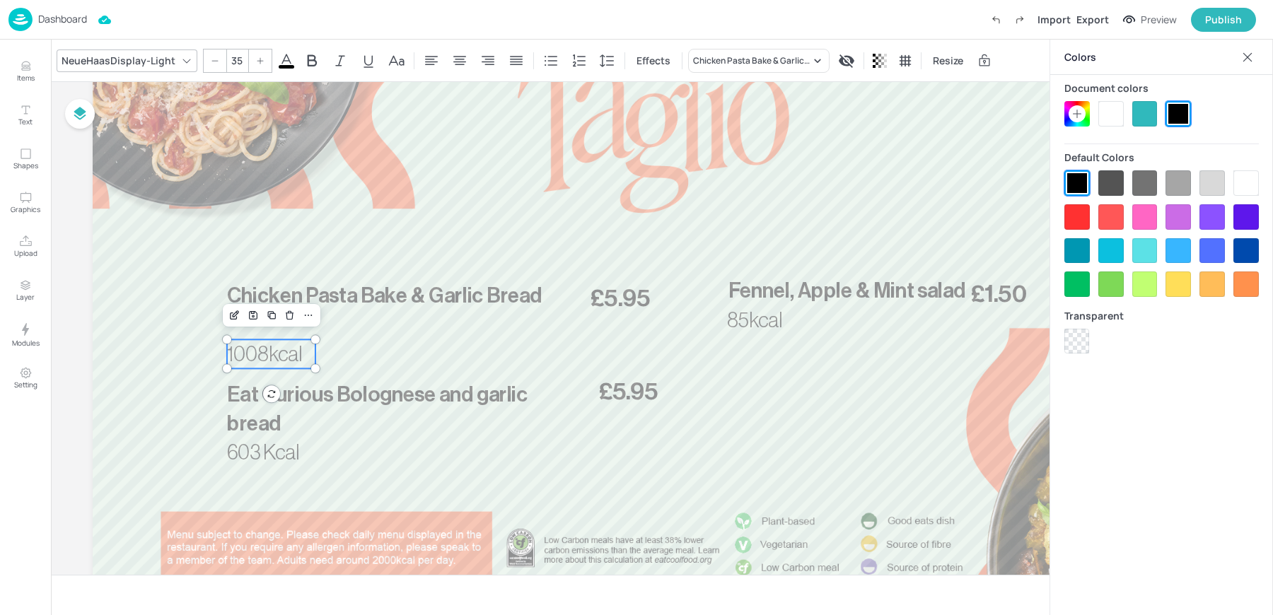
click at [263, 358] on span "1008kcal" at bounding box center [264, 354] width 75 height 21
drag, startPoint x: 263, startPoint y: 358, endPoint x: 263, endPoint y: 330, distance: 28.3
click at [263, 330] on span "1008kcal" at bounding box center [265, 325] width 75 height 21
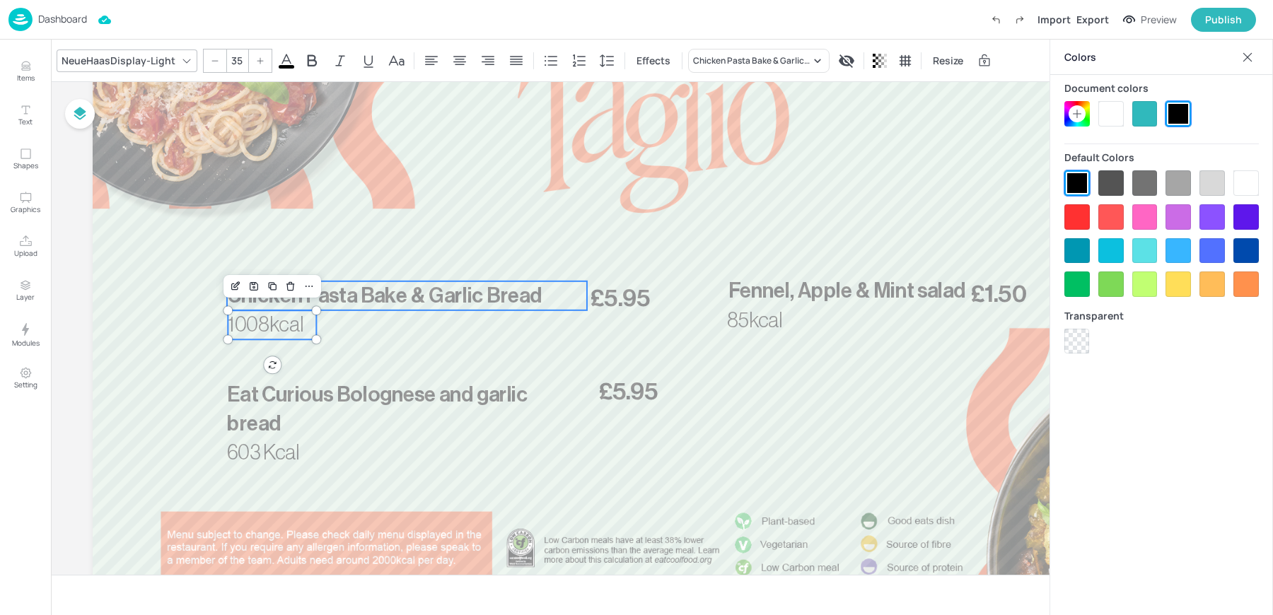
click at [246, 301] on span "Chicken Pasta Bake & Garlic Bread" at bounding box center [384, 296] width 314 height 21
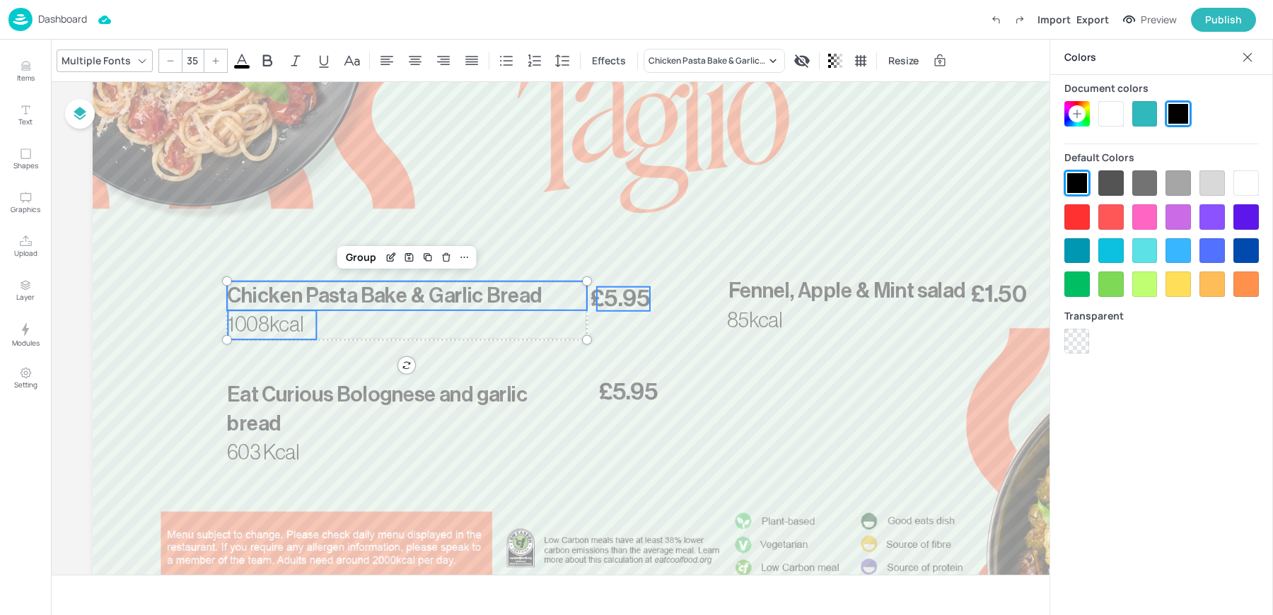
click at [604, 307] on span "£5.95" at bounding box center [619, 299] width 59 height 24
type input "--"
click at [375, 255] on div "Group" at bounding box center [392, 257] width 42 height 18
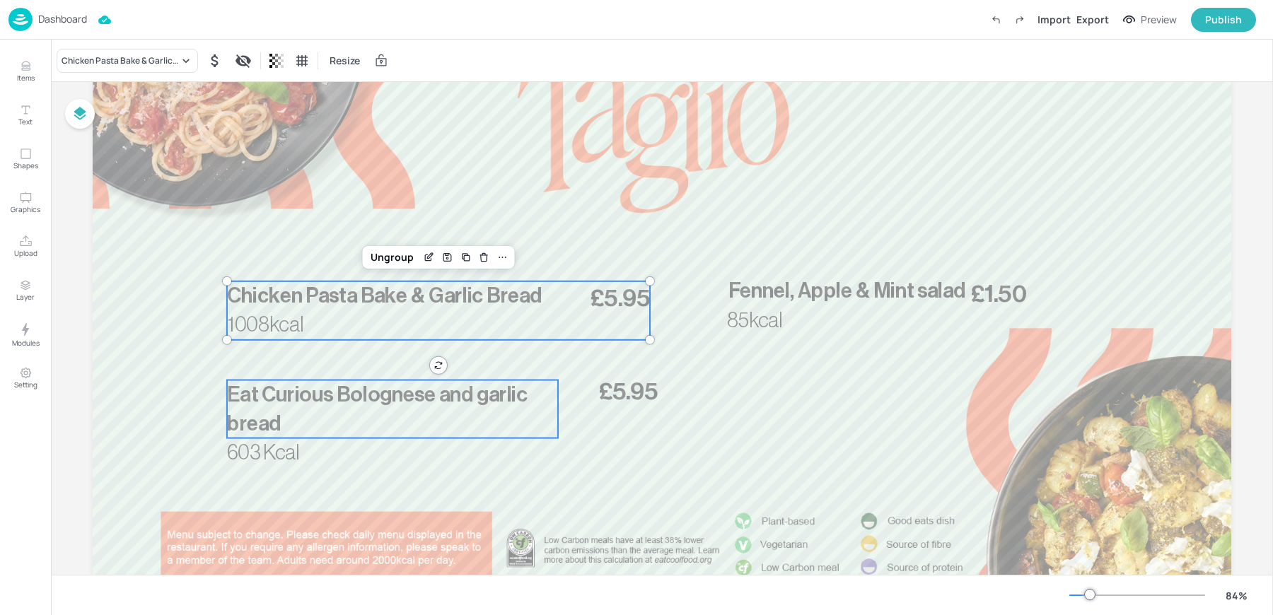
click at [258, 400] on span "Eat Curious Bolognese and garlic bread" at bounding box center [377, 408] width 301 height 49
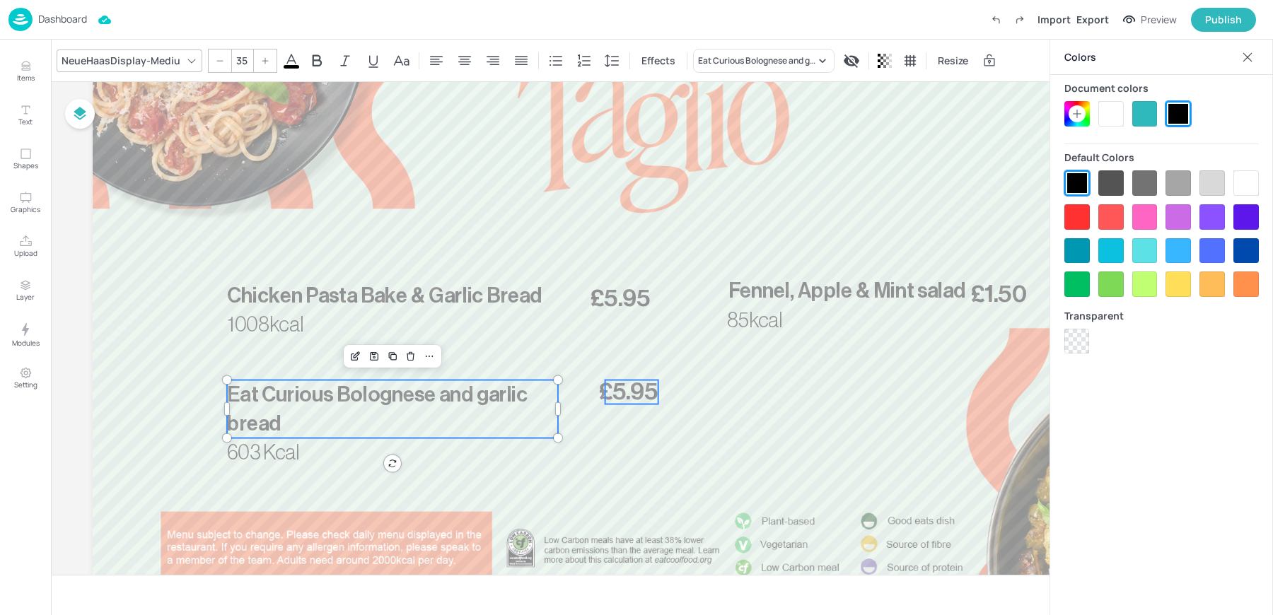
click at [616, 397] on span "£5.95" at bounding box center [628, 392] width 59 height 24
type input "--"
click at [268, 458] on span "603 Kcal" at bounding box center [263, 453] width 72 height 21
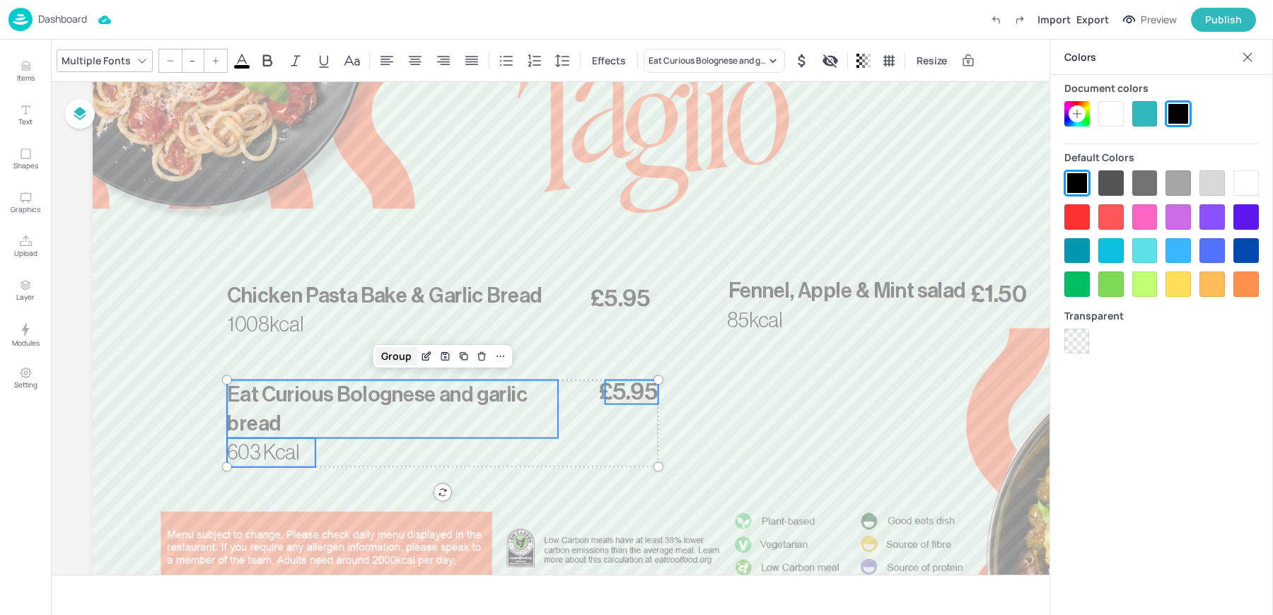
click at [387, 361] on div "Group" at bounding box center [396, 356] width 42 height 18
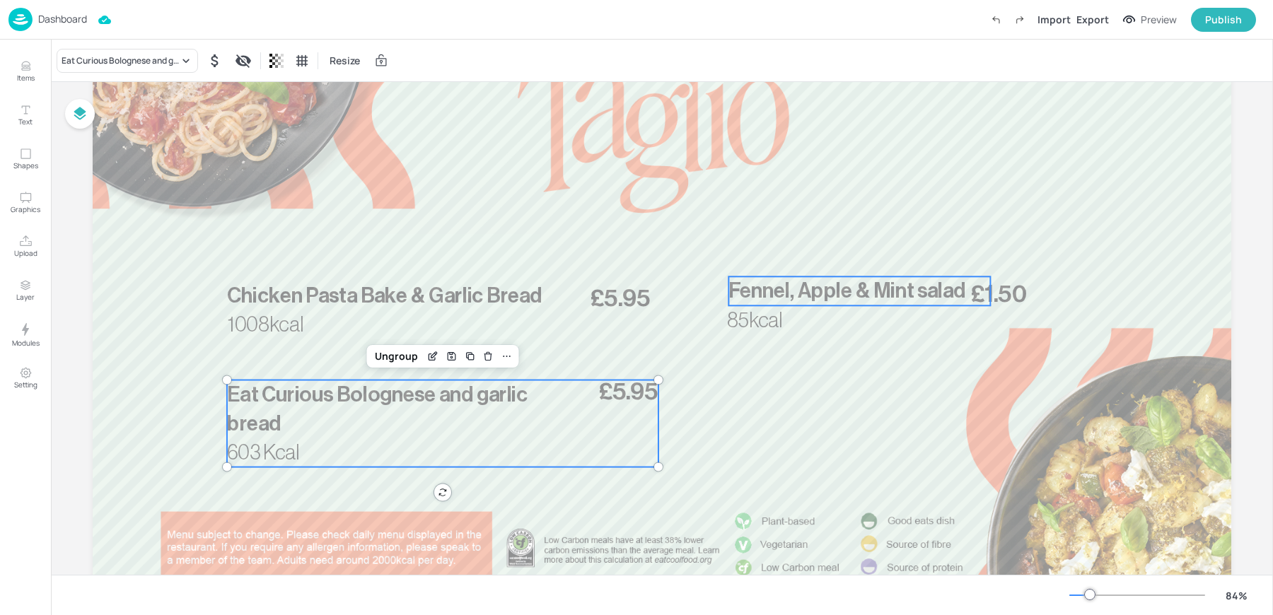
click at [816, 287] on span "Fennel, Apple & Mint salad" at bounding box center [846, 291] width 237 height 21
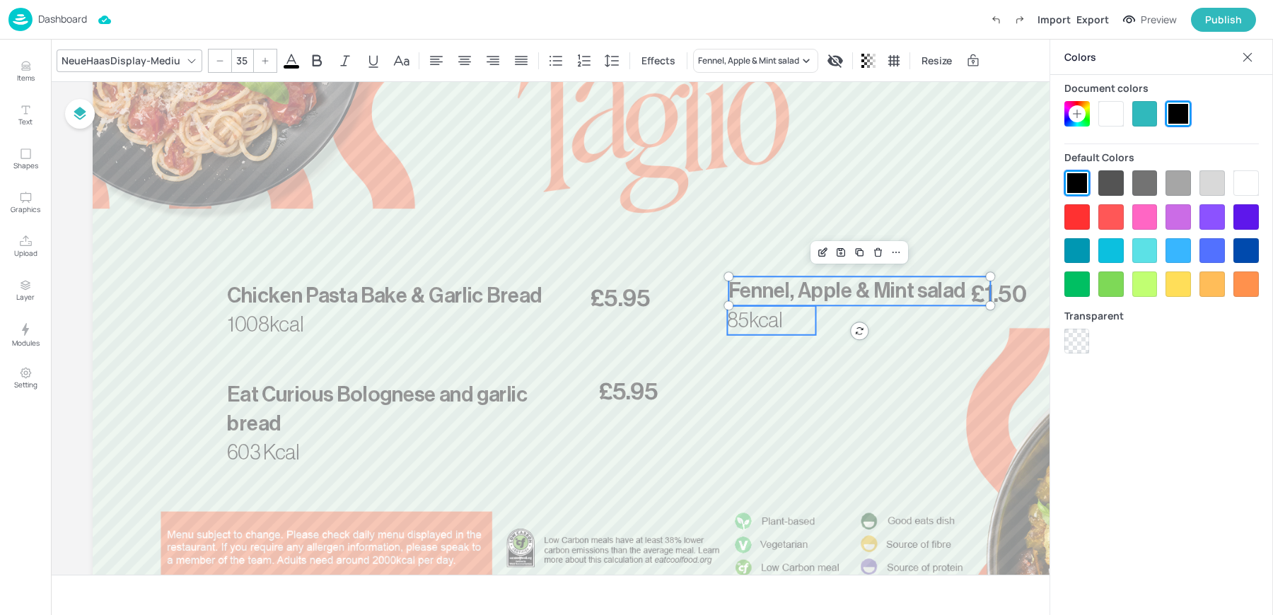
click at [752, 320] on span "85kcal" at bounding box center [754, 320] width 55 height 21
click at [1008, 300] on span "£1.50" at bounding box center [999, 294] width 56 height 24
drag, startPoint x: 1012, startPoint y: 298, endPoint x: 1020, endPoint y: 296, distance: 8.1
click at [1020, 296] on span "£1.50" at bounding box center [1005, 294] width 56 height 24
click at [848, 283] on span "Fennel, Apple & Mint salad" at bounding box center [846, 291] width 237 height 21
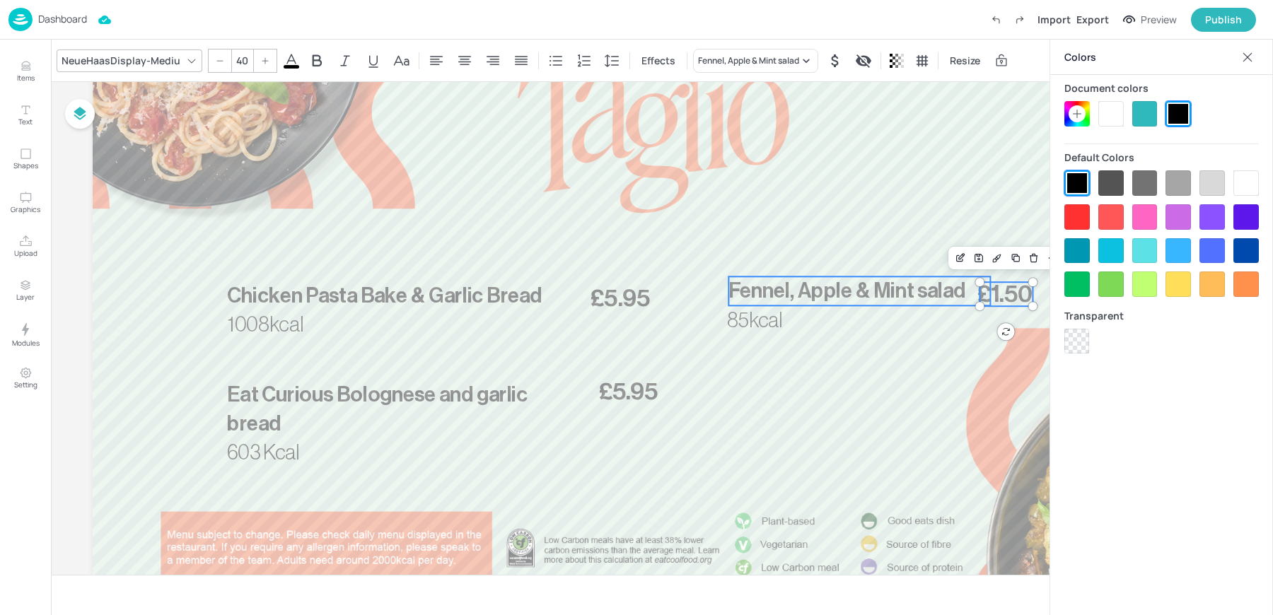
type input "--"
click at [750, 330] on span "85kcal" at bounding box center [754, 320] width 55 height 21
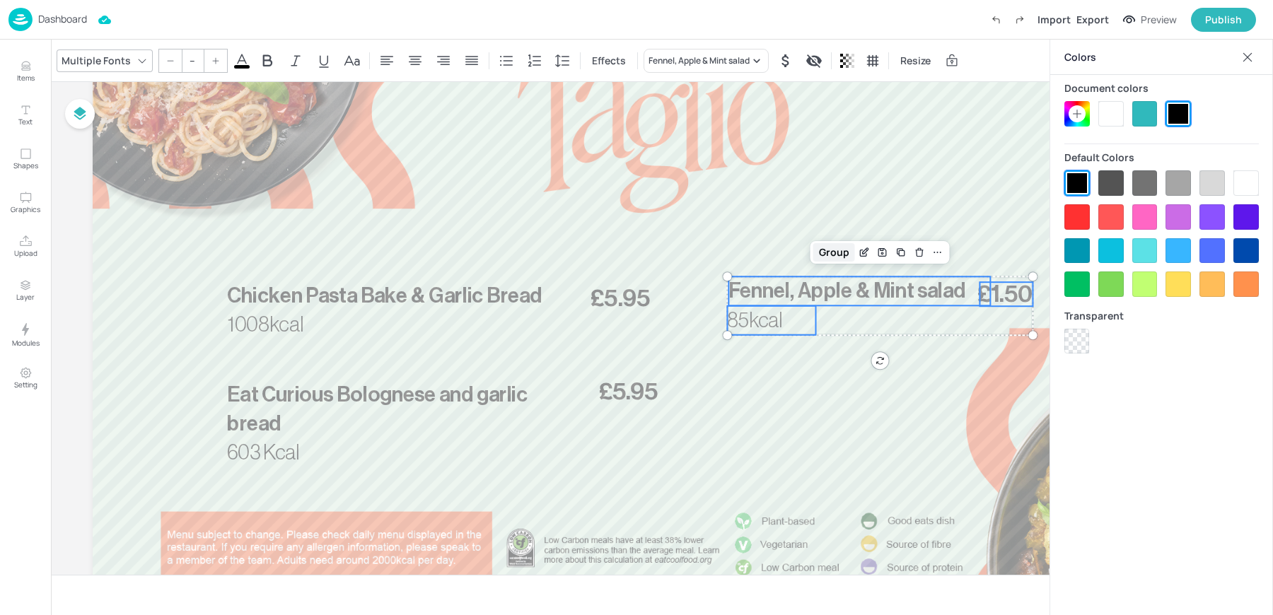
click at [837, 243] on div "Group" at bounding box center [834, 252] width 42 height 18
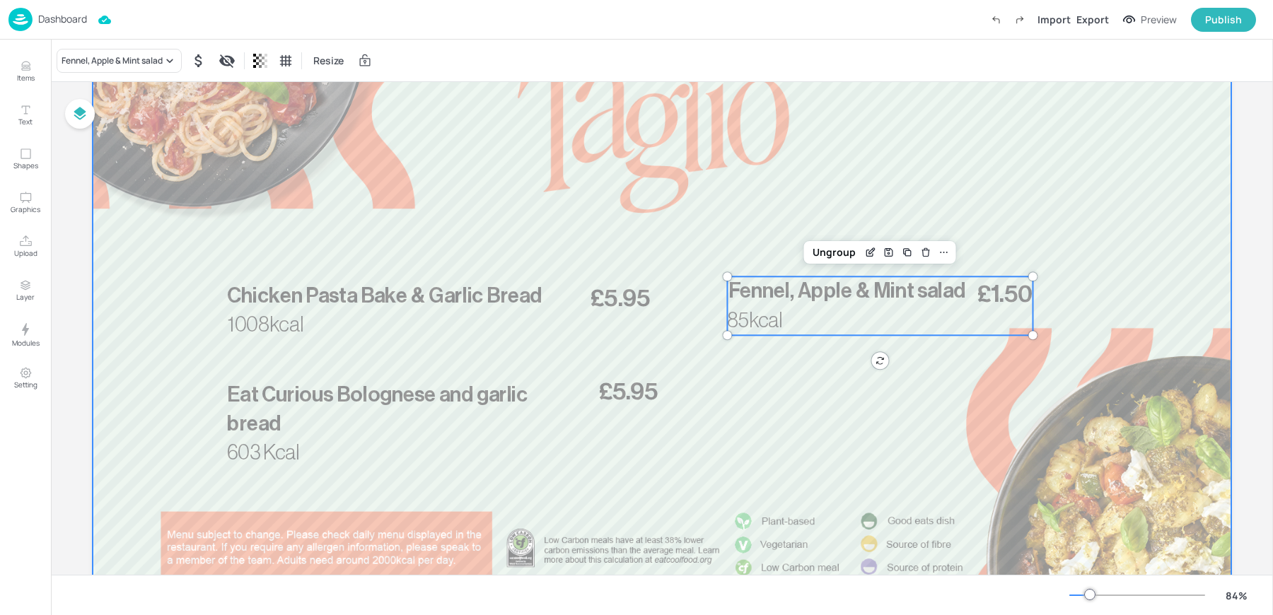
scroll to position [0, 0]
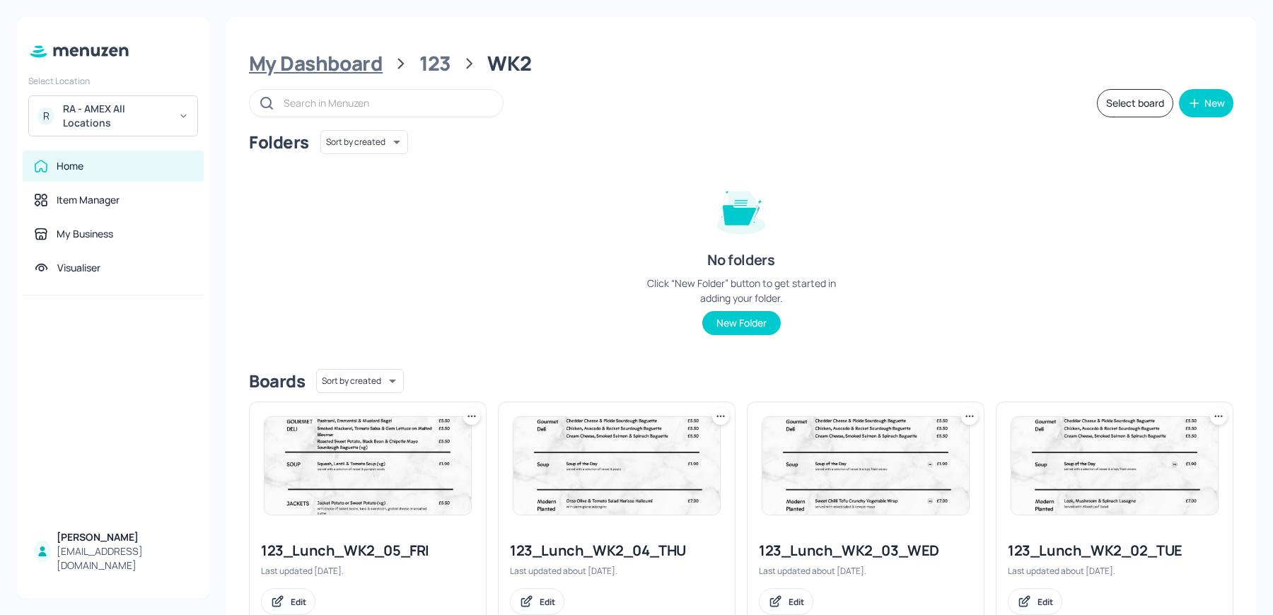
click at [342, 75] on div "My Dashboard" at bounding box center [316, 63] width 134 height 25
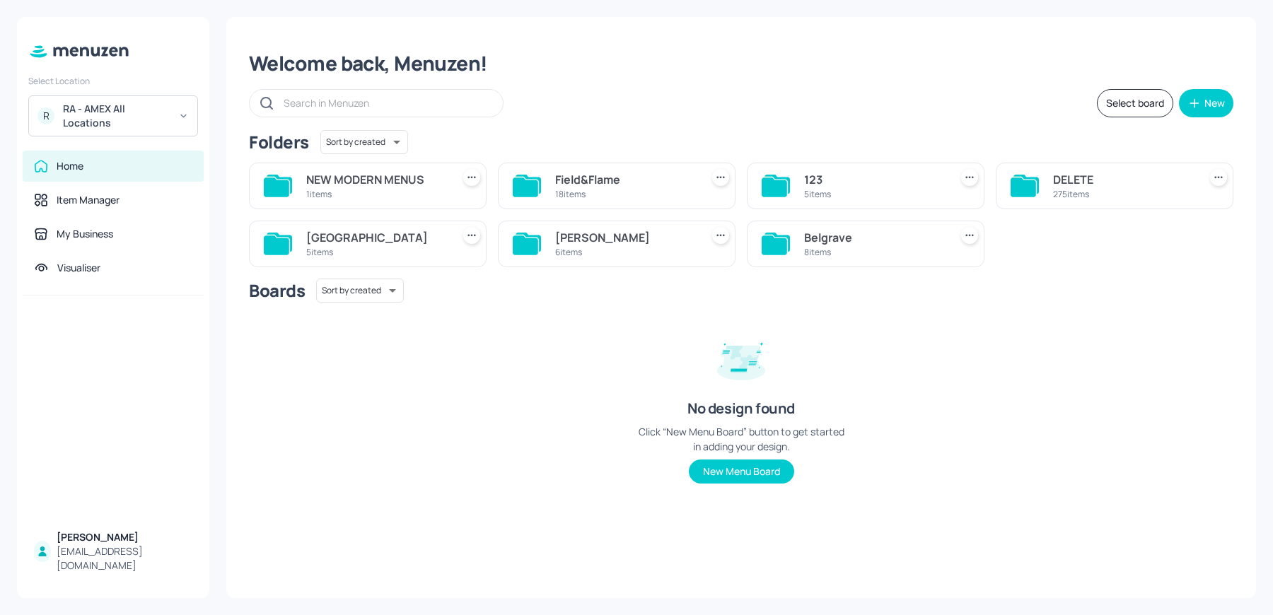
click at [313, 232] on div "[GEOGRAPHIC_DATA]" at bounding box center [376, 237] width 140 height 17
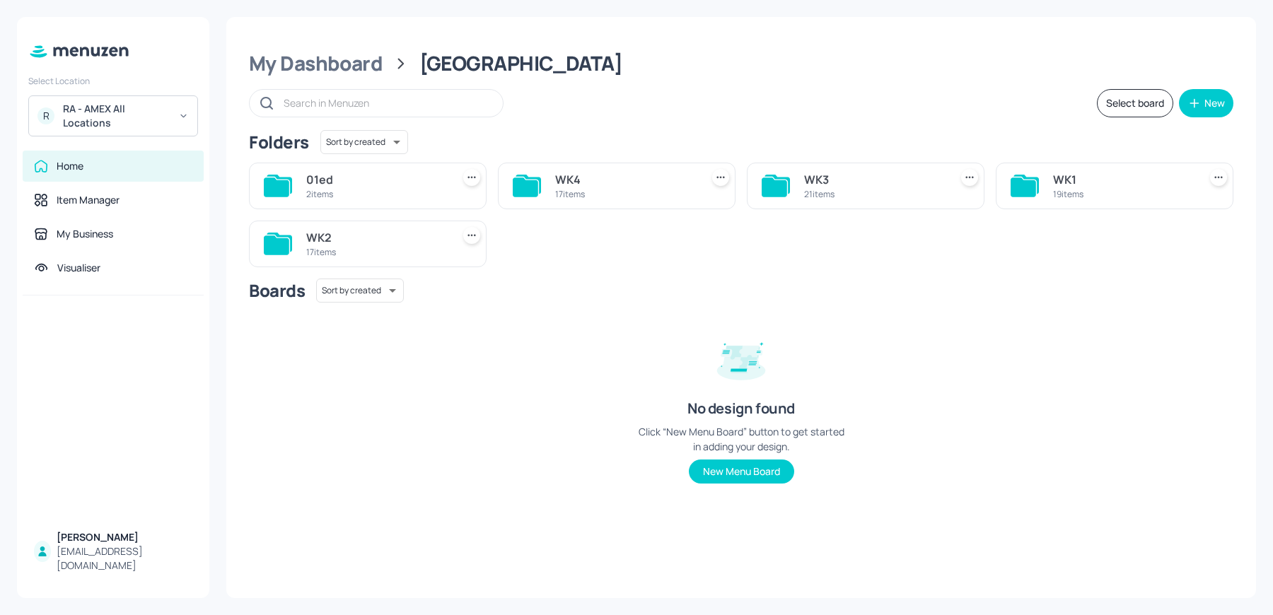
click at [322, 246] on div "17 items" at bounding box center [376, 252] width 140 height 12
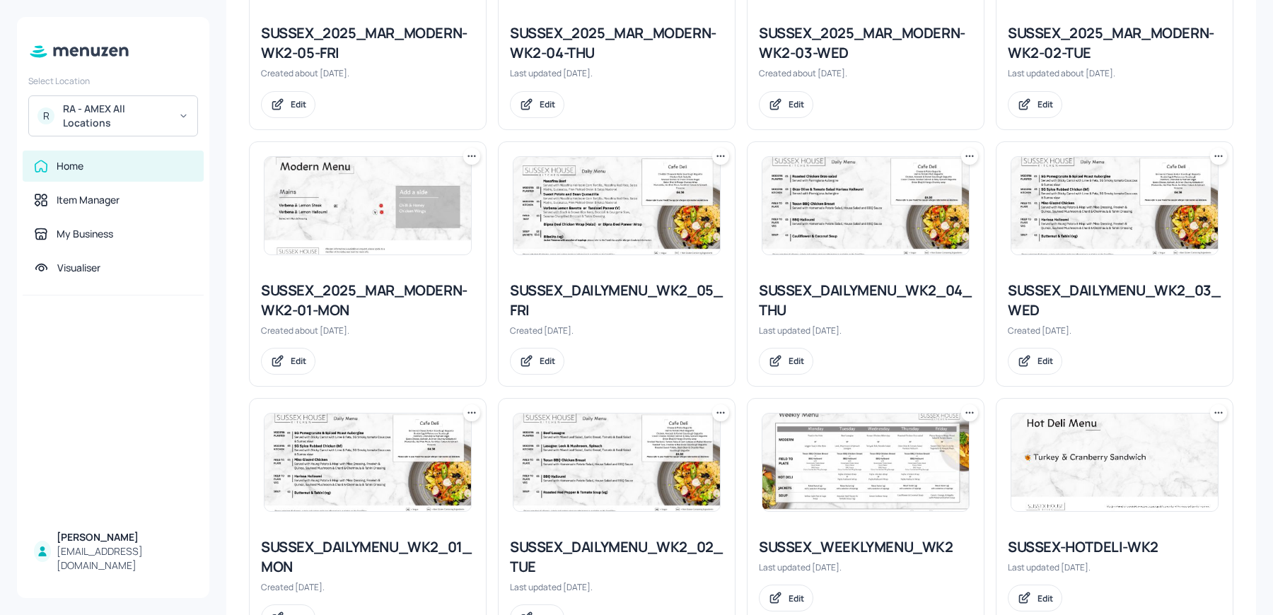
scroll to position [720, 0]
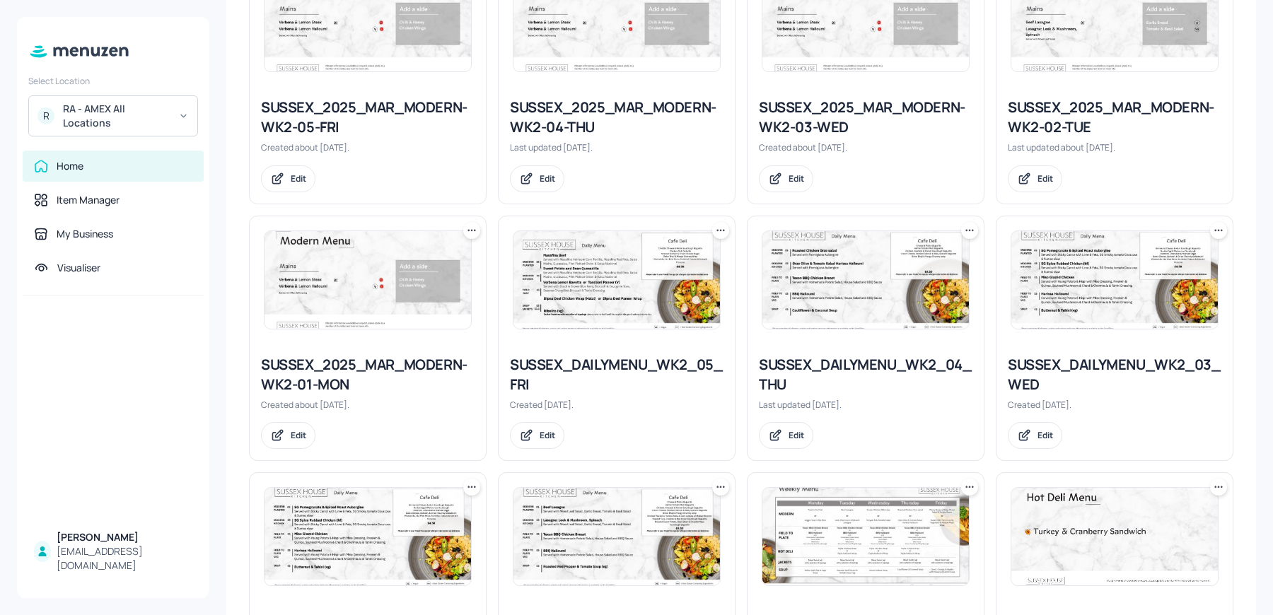
click at [313, 247] on img at bounding box center [367, 280] width 206 height 98
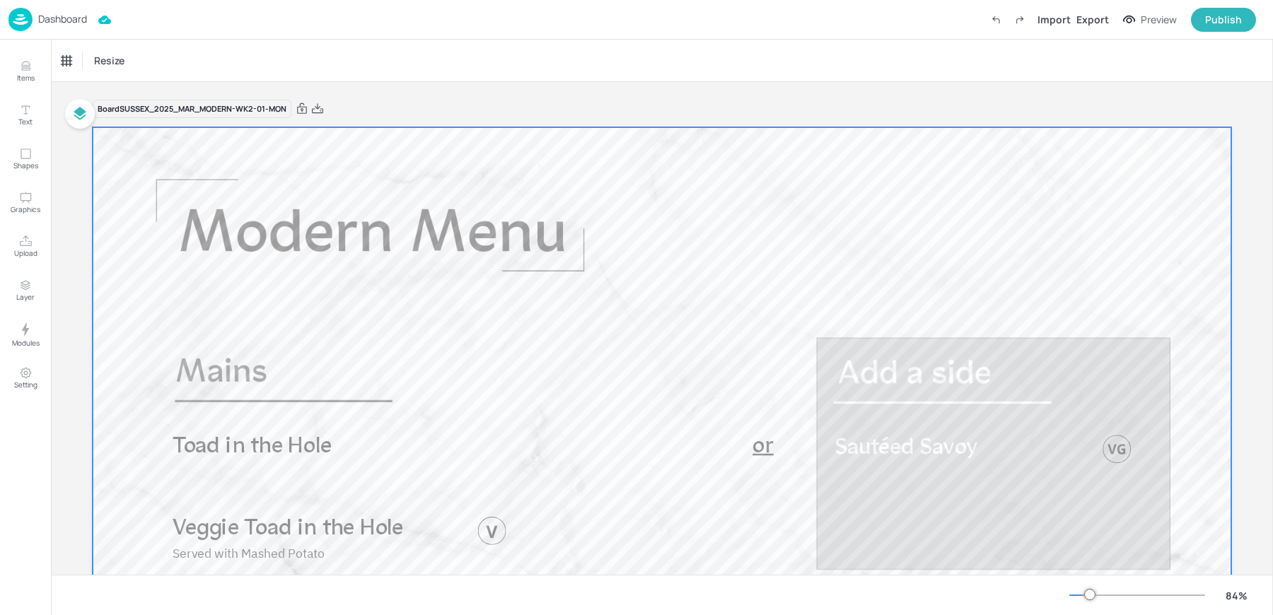
click at [245, 441] on span "Toad in the Hole" at bounding box center [252, 447] width 159 height 23
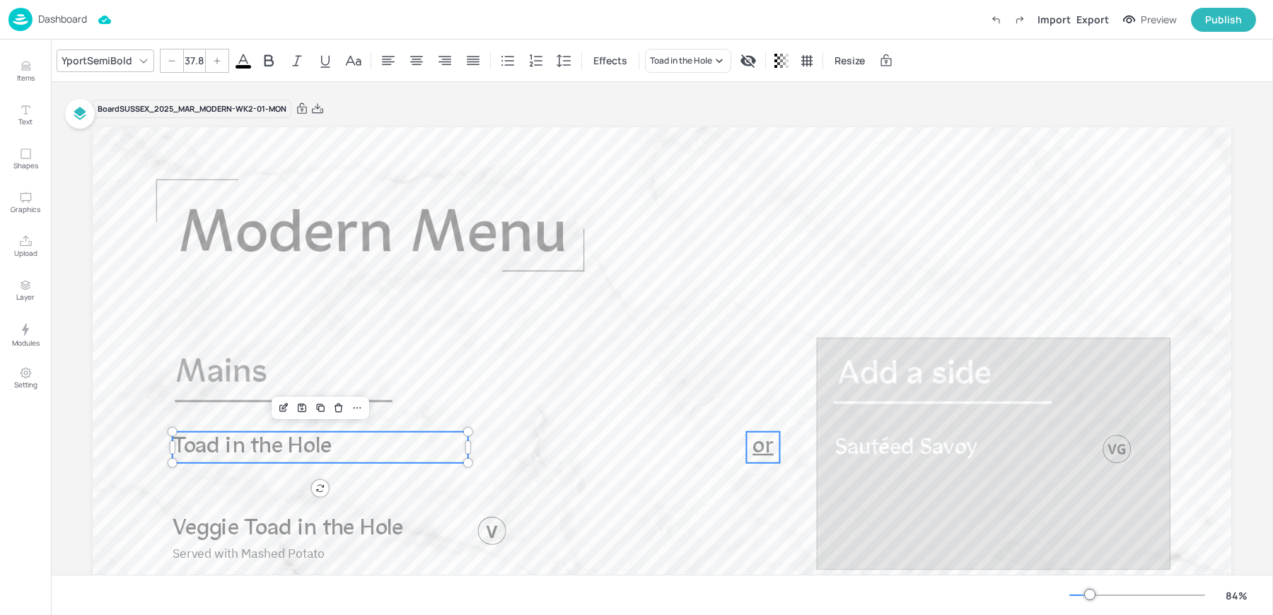
click at [761, 449] on span "or" at bounding box center [762, 447] width 21 height 23
type input "37.8"
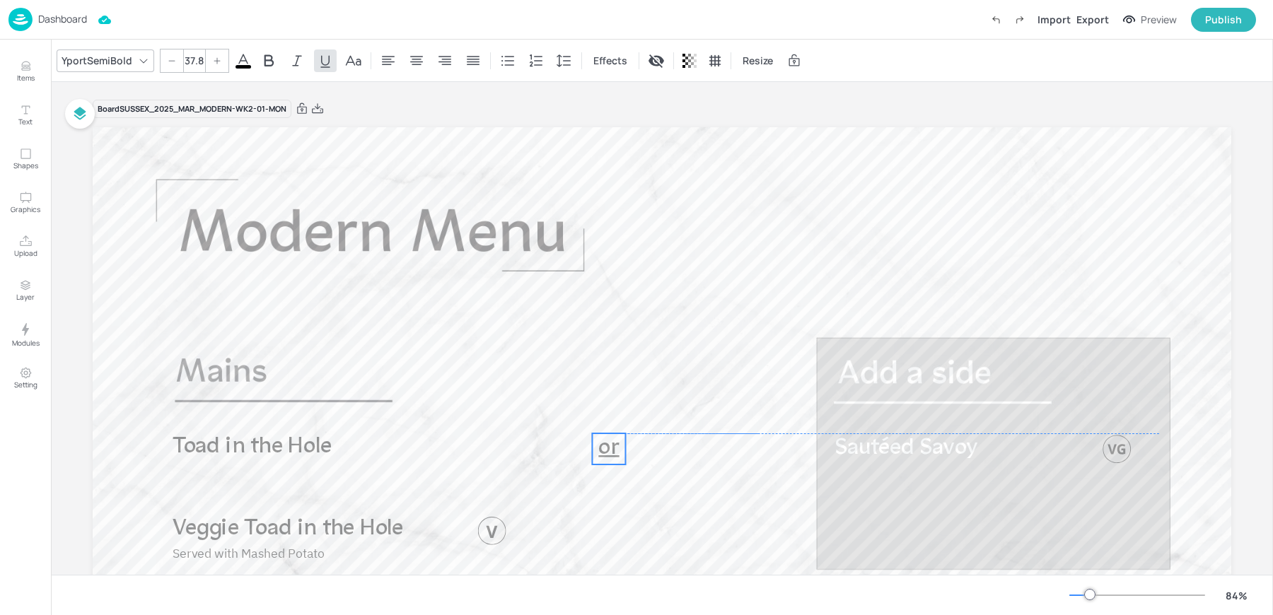
drag, startPoint x: 755, startPoint y: 448, endPoint x: 604, endPoint y: 448, distance: 150.6
click at [604, 448] on span "or" at bounding box center [608, 448] width 21 height 23
click at [489, 537] on p "Veggie Toad in the Hole" at bounding box center [334, 528] width 323 height 31
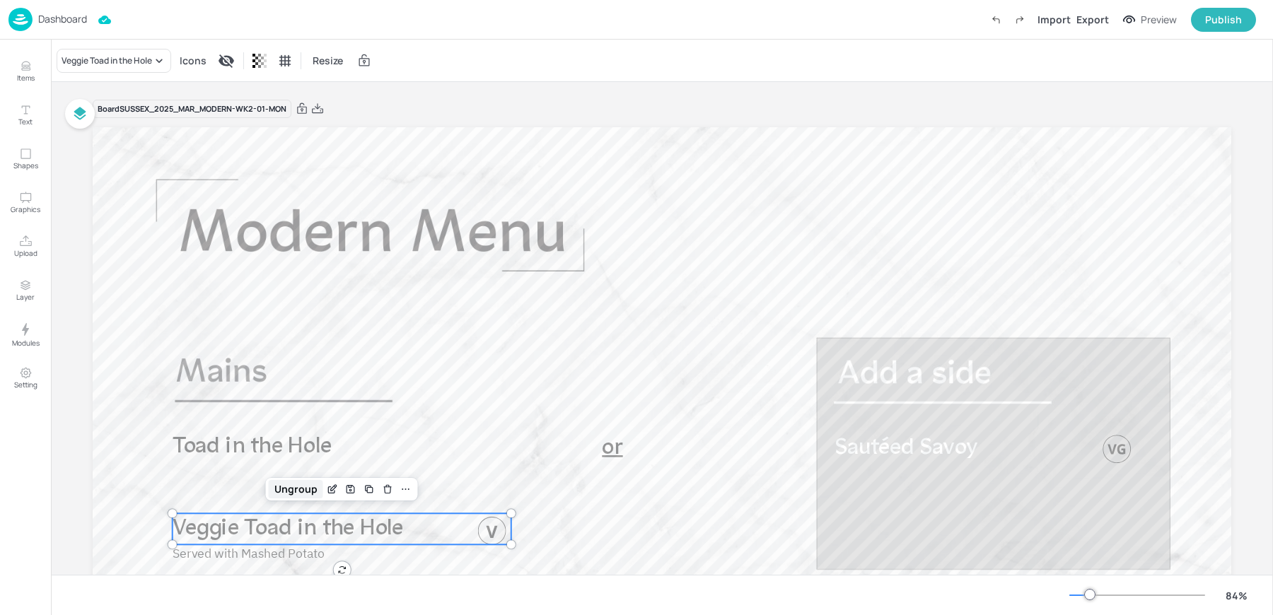
click at [284, 489] on div "Ungroup" at bounding box center [296, 489] width 54 height 18
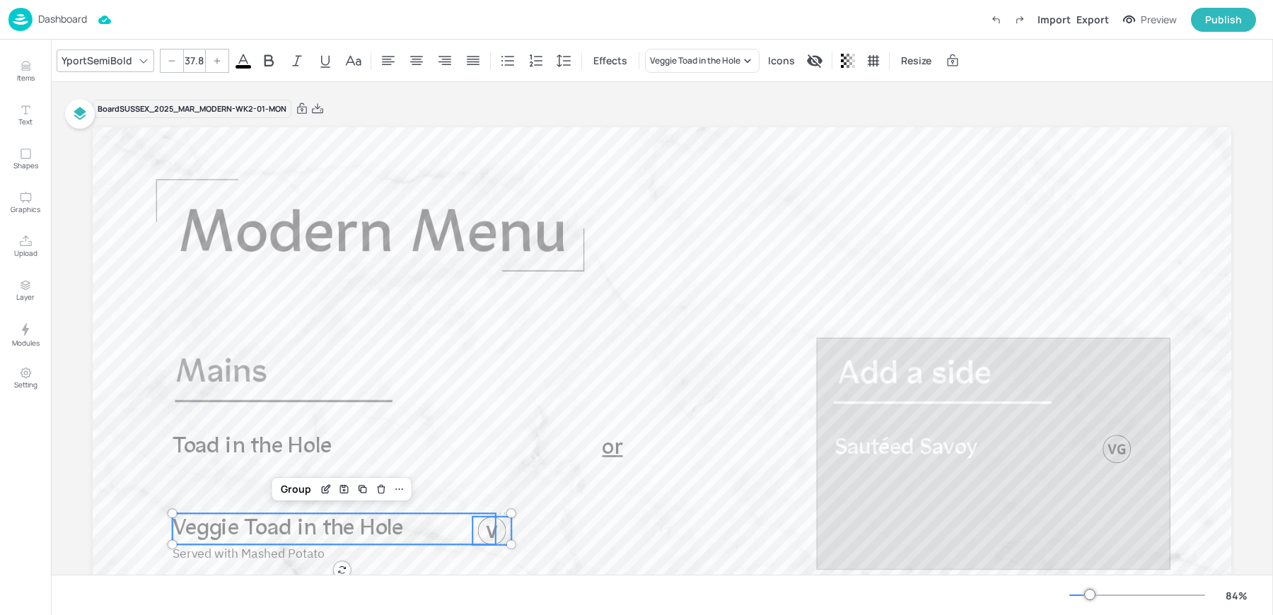
click at [494, 531] on p "Veggie Toad in the Hole" at bounding box center [334, 528] width 323 height 31
click at [494, 530] on div at bounding box center [496, 529] width 4 height 13
click at [501, 532] on div at bounding box center [492, 531] width 28 height 28
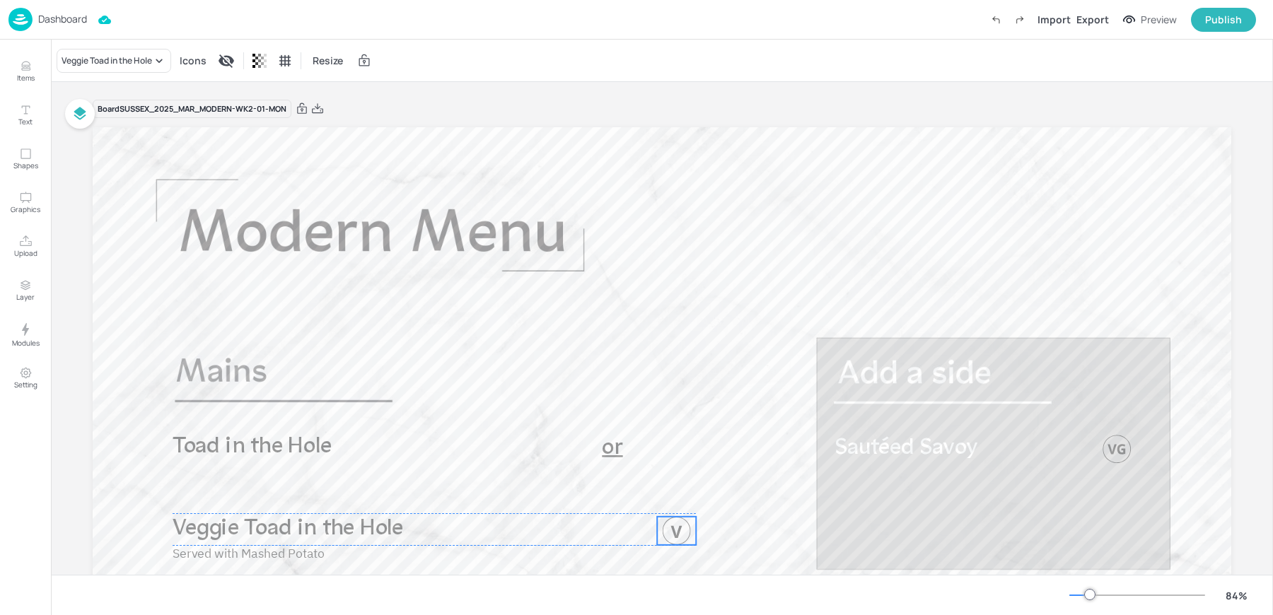
drag, startPoint x: 496, startPoint y: 530, endPoint x: 681, endPoint y: 529, distance: 184.6
click at [681, 529] on div at bounding box center [677, 531] width 28 height 28
click at [411, 528] on p "Veggie Toad in the Hole" at bounding box center [334, 528] width 323 height 31
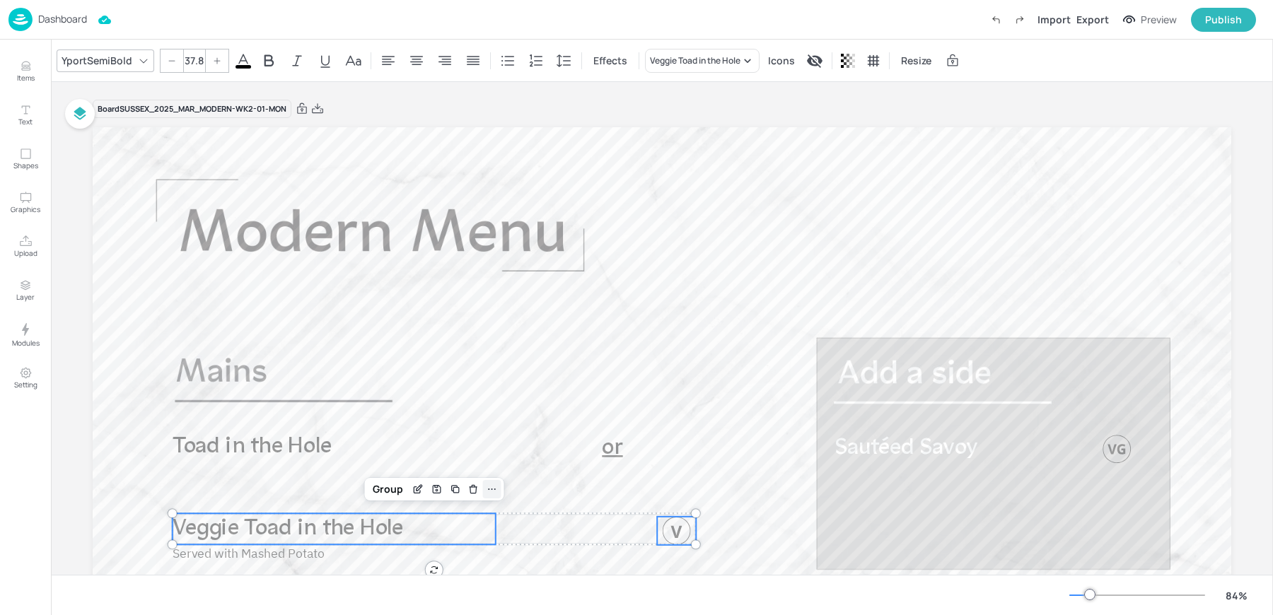
click at [489, 490] on icon at bounding box center [491, 489] width 11 height 11
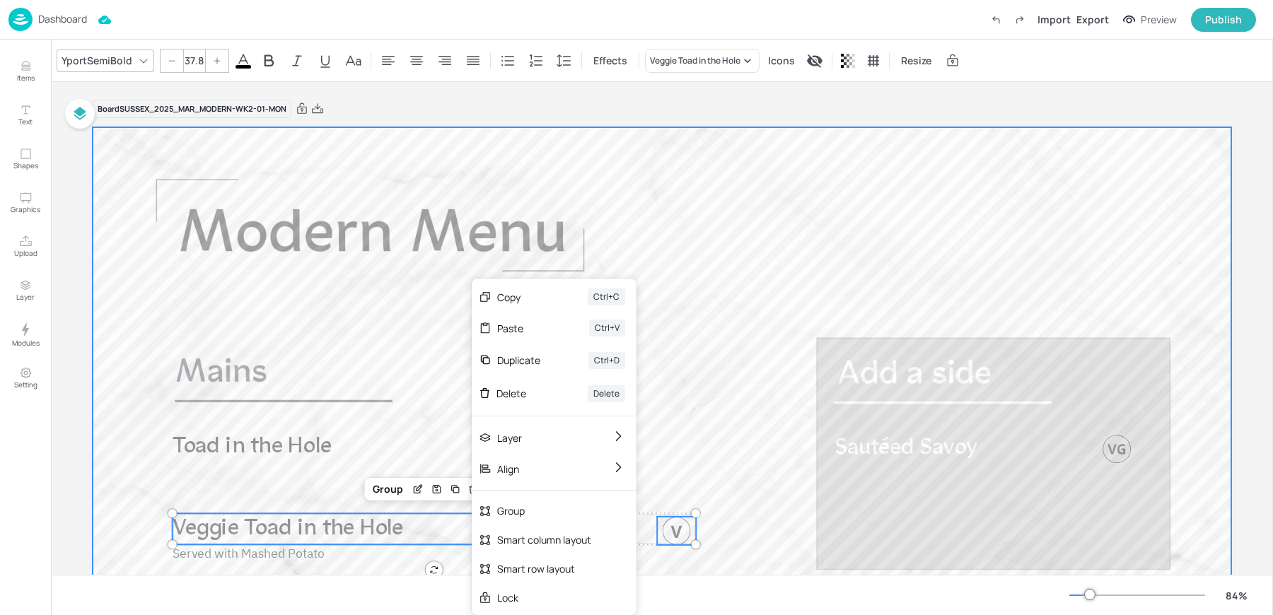
click at [771, 454] on div at bounding box center [662, 447] width 1138 height 641
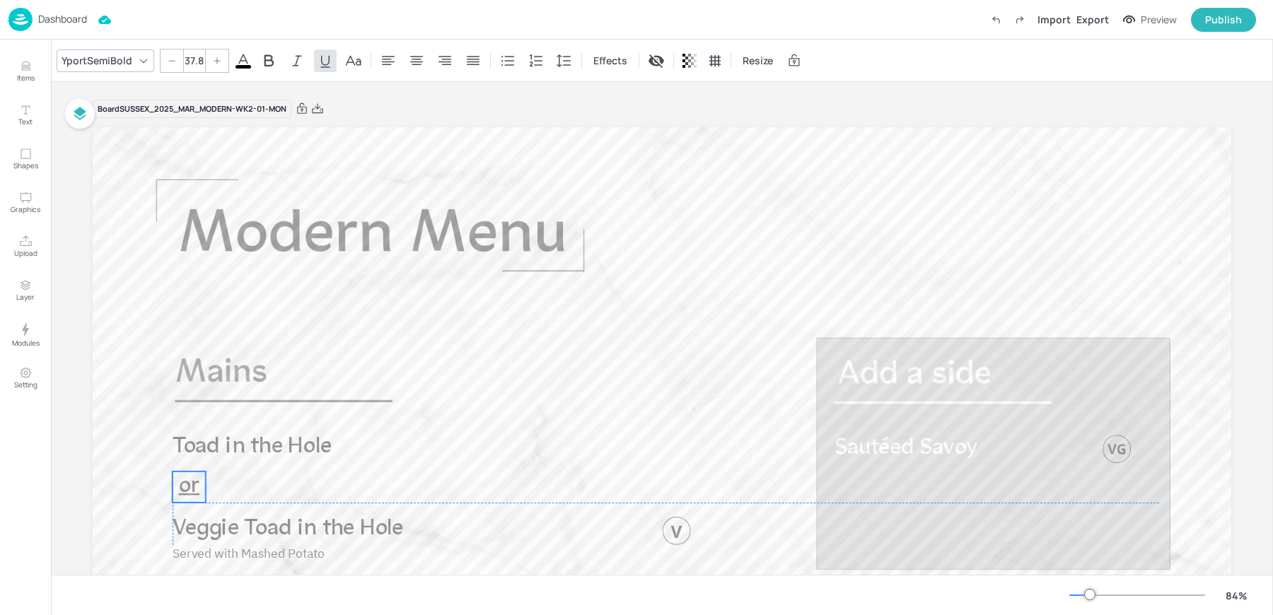
drag, startPoint x: 605, startPoint y: 445, endPoint x: 183, endPoint y: 487, distance: 423.4
click at [183, 487] on span "or" at bounding box center [189, 486] width 21 height 23
click at [269, 528] on span "Veggie Toad in the Hole" at bounding box center [288, 528] width 231 height 23
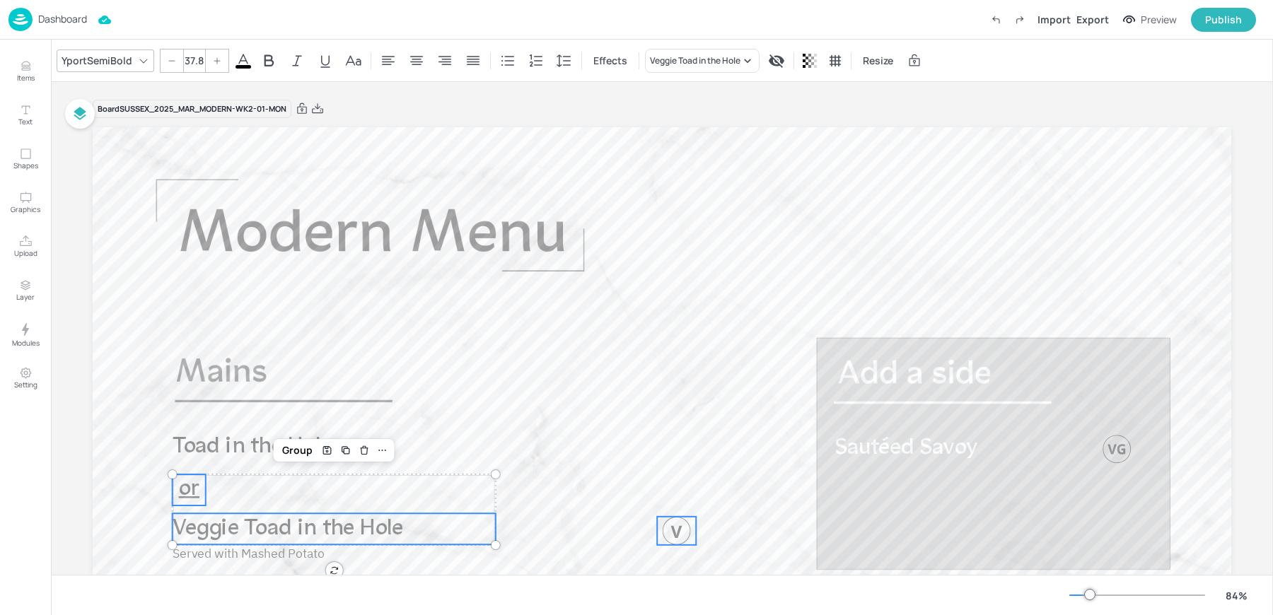
click at [672, 529] on div at bounding box center [677, 531] width 28 height 28
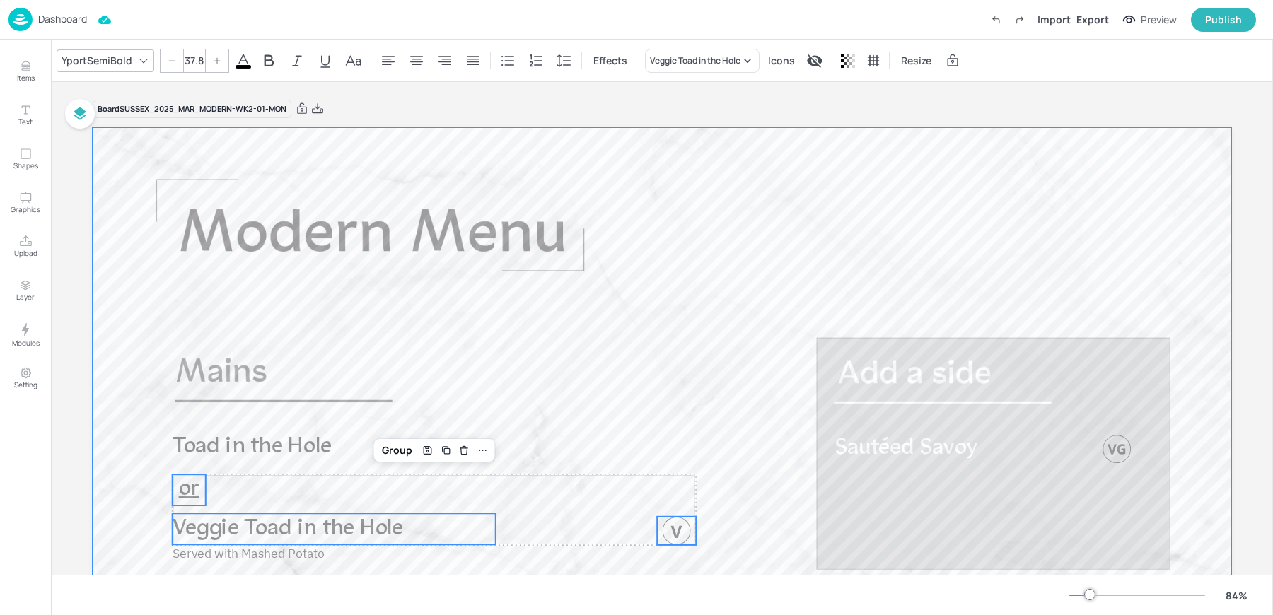
click at [675, 310] on div at bounding box center [662, 447] width 1138 height 641
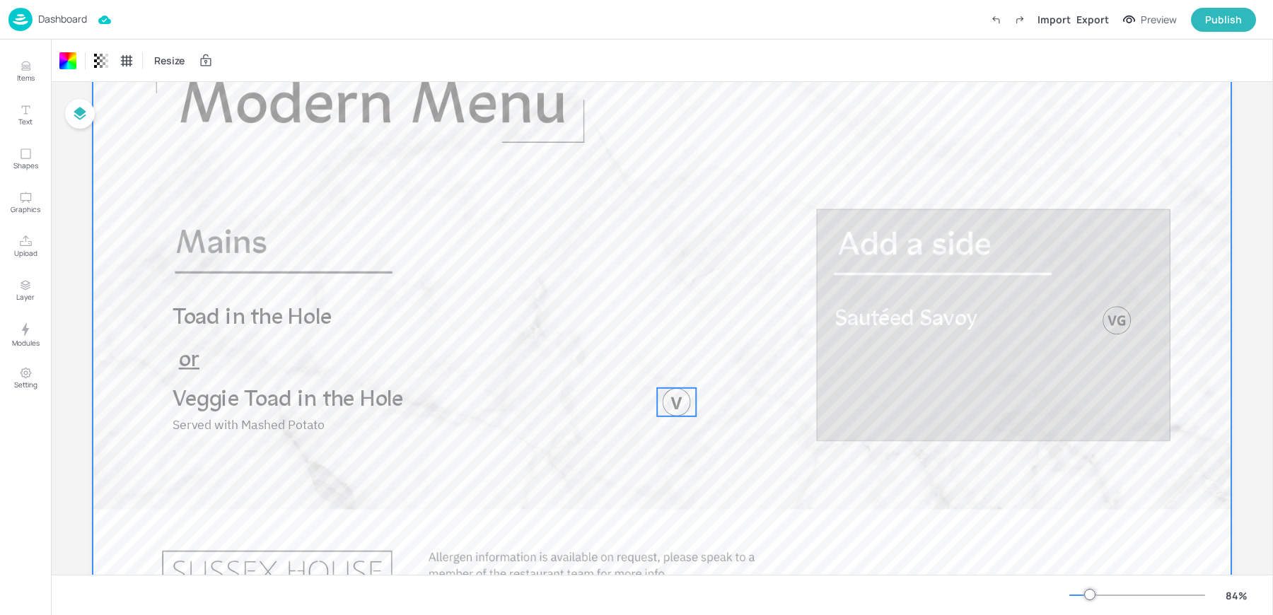
scroll to position [139, 0]
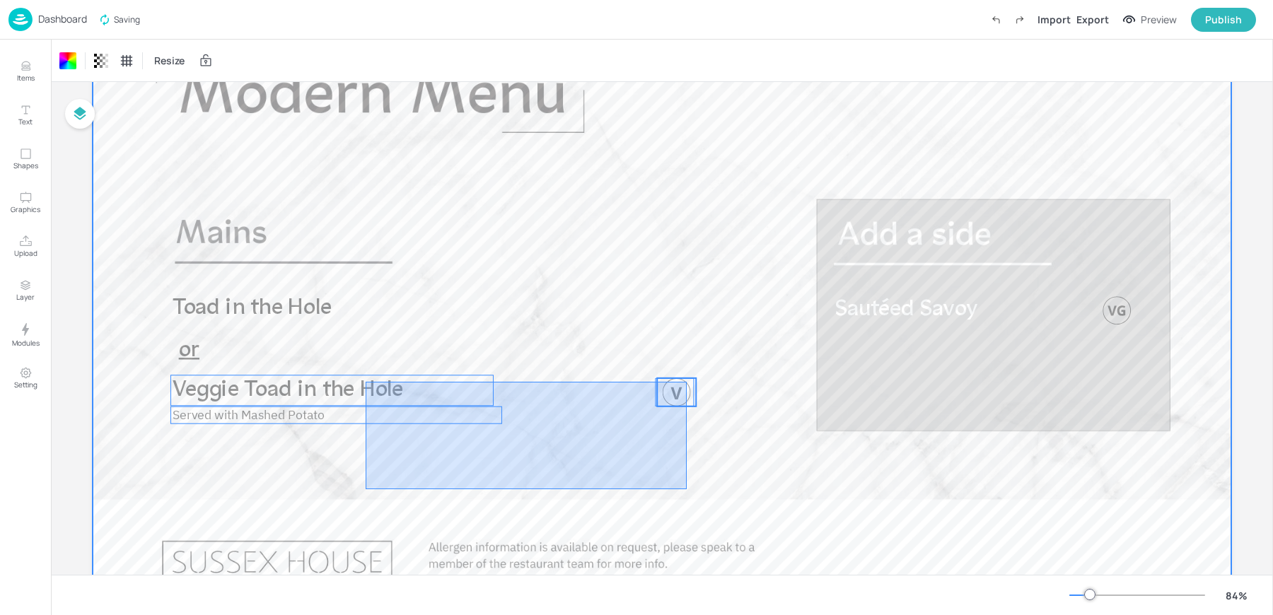
drag, startPoint x: 366, startPoint y: 489, endPoint x: 692, endPoint y: 384, distance: 342.6
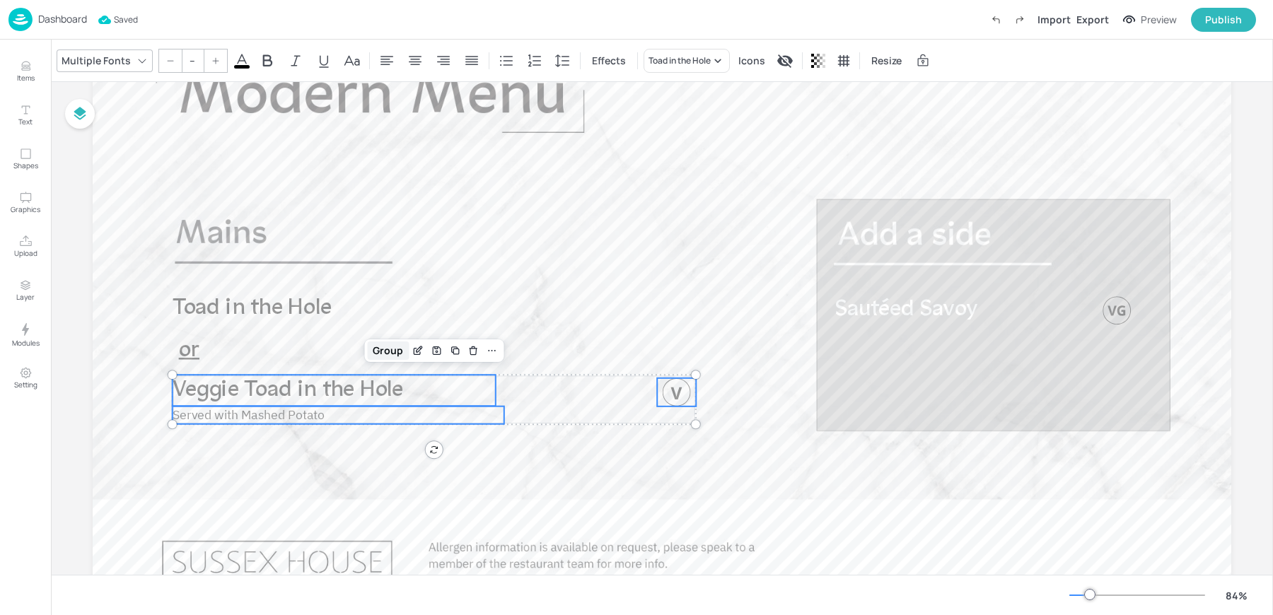
click at [376, 352] on div "Group" at bounding box center [388, 351] width 42 height 18
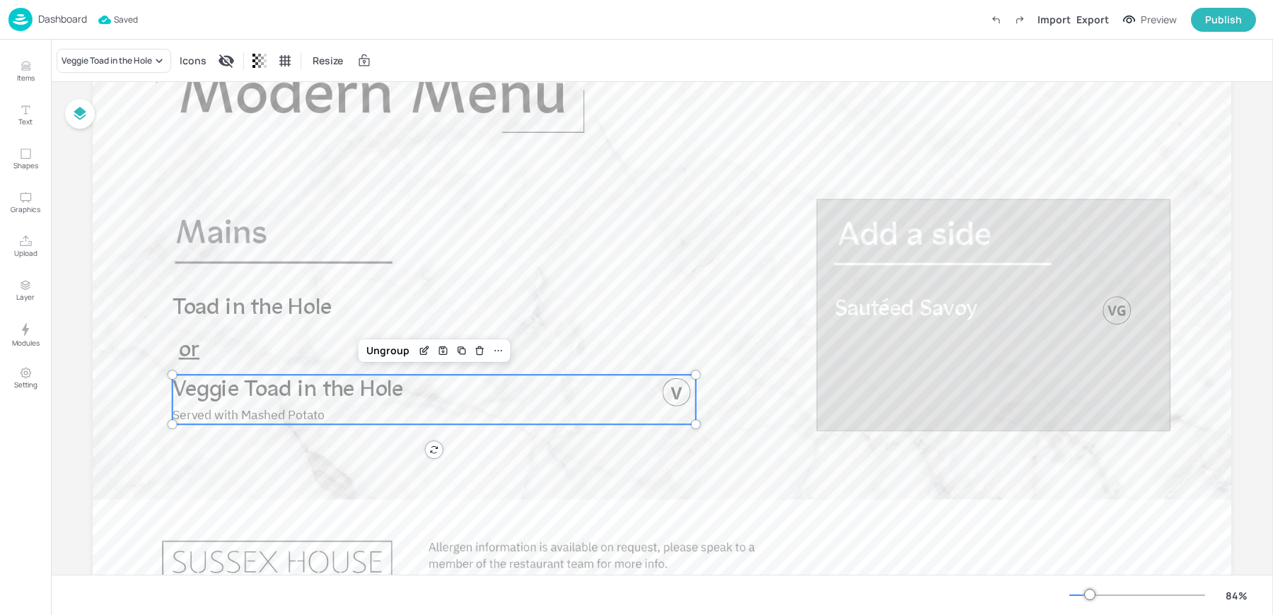
click at [228, 306] on span "Toad in the Hole" at bounding box center [252, 308] width 159 height 23
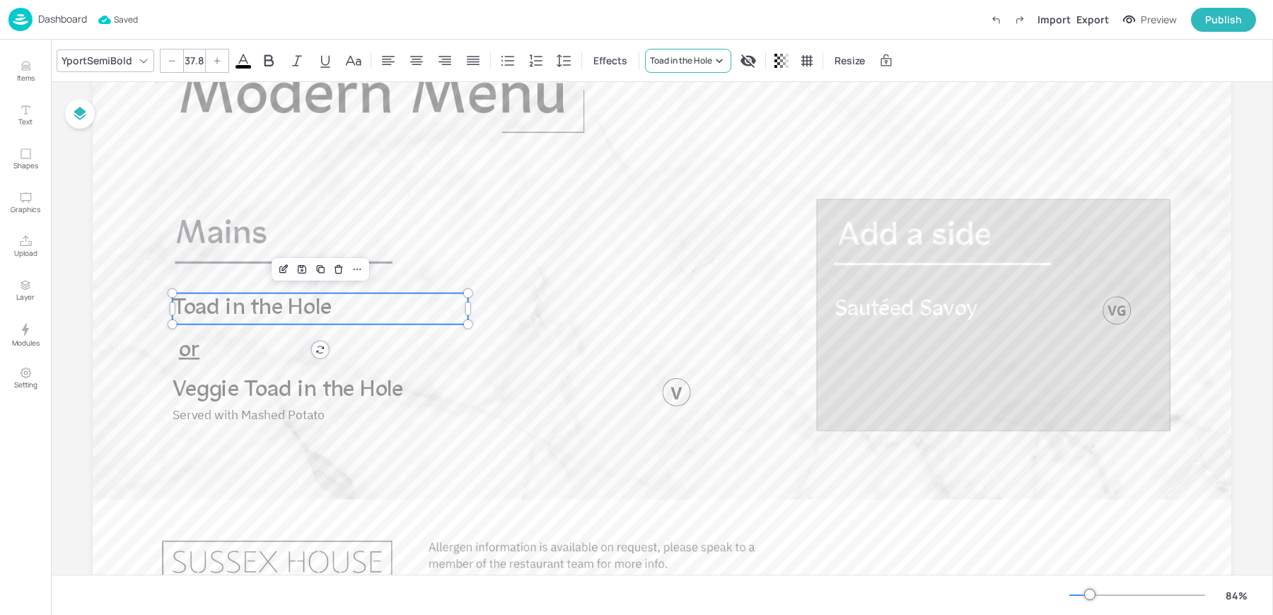
click at [686, 62] on div "Toad in the Hole" at bounding box center [681, 60] width 62 height 13
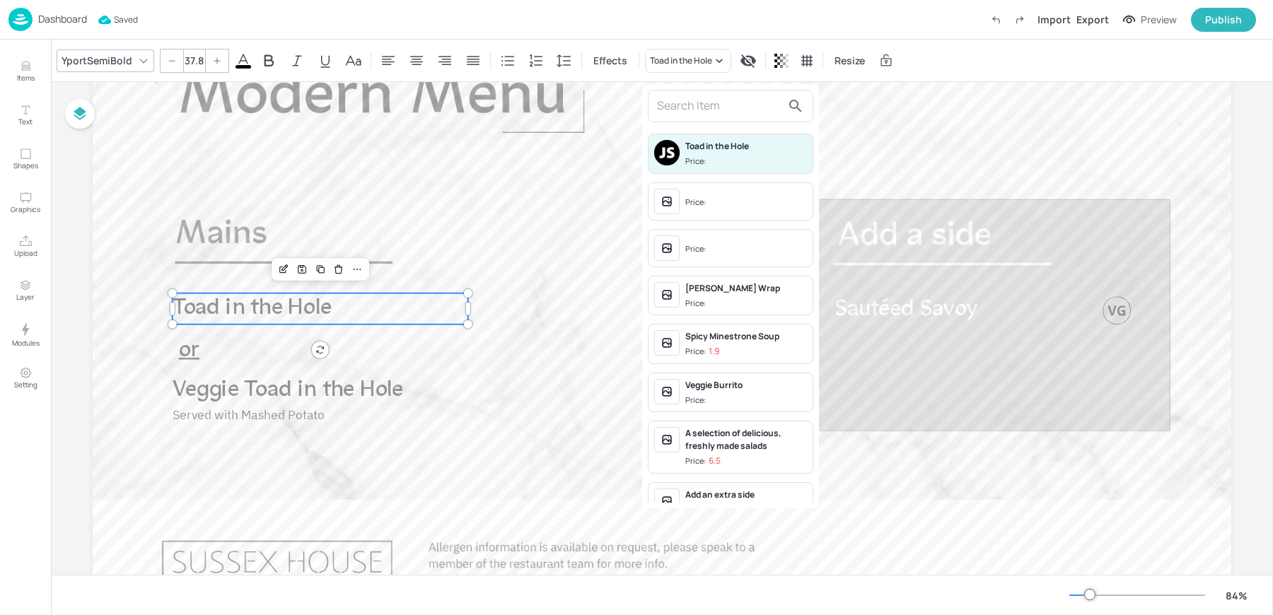
click at [677, 88] on div "Toad in the Hole Price: Price: Price: Fajita Halloumi Wrap Price: Spicy Minestr…" at bounding box center [730, 296] width 177 height 424
click at [672, 104] on input "text" at bounding box center [719, 106] width 124 height 23
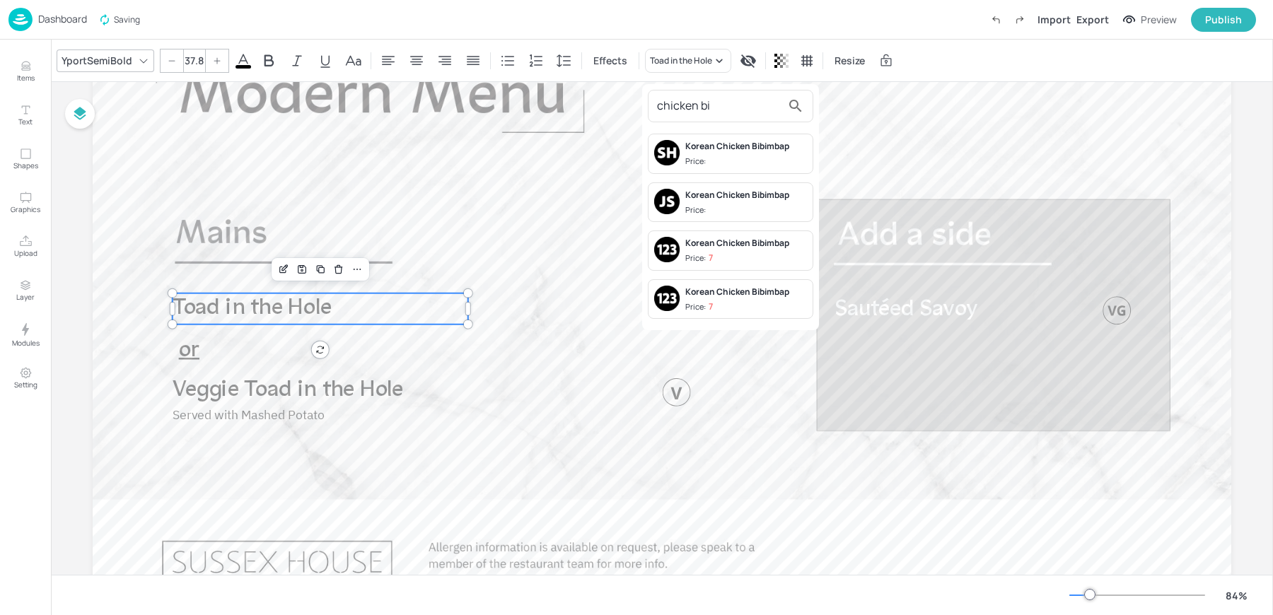
type input "chicken bi"
click at [716, 201] on div "Korean Chicken Bibimbap Price:" at bounding box center [746, 203] width 122 height 28
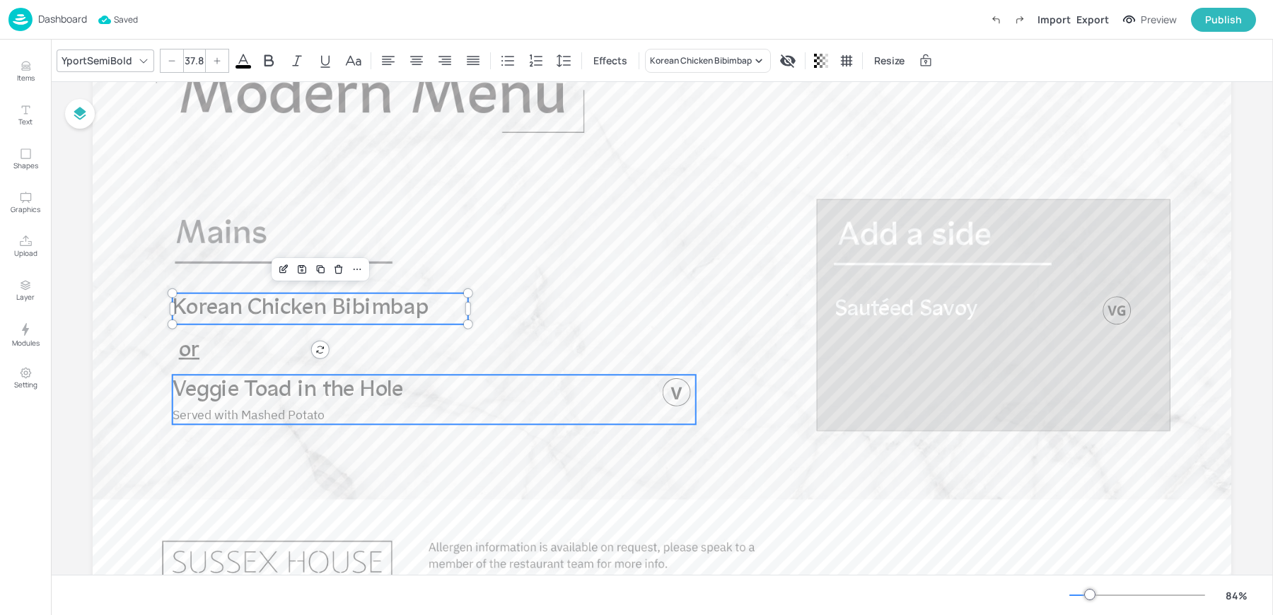
click at [288, 398] on span "Veggie Toad in the Hole" at bounding box center [288, 389] width 231 height 23
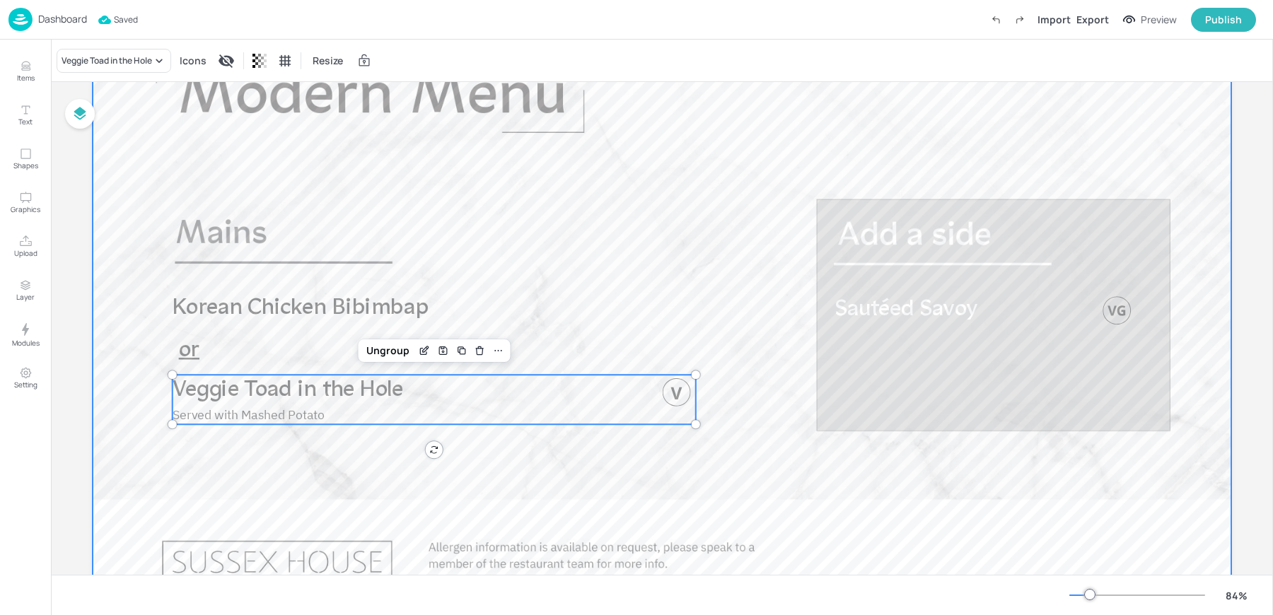
click at [281, 334] on div at bounding box center [662, 309] width 1138 height 641
click at [266, 395] on span "Veggie Toad in the Hole" at bounding box center [288, 389] width 231 height 23
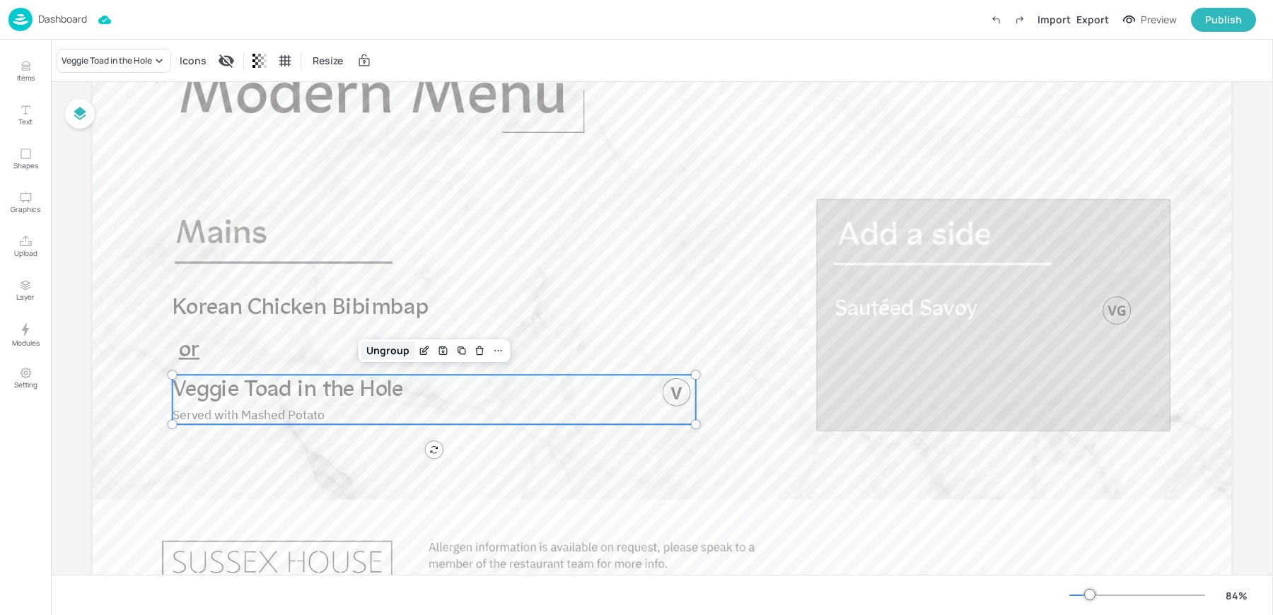
click at [393, 356] on div "Ungroup" at bounding box center [388, 351] width 54 height 18
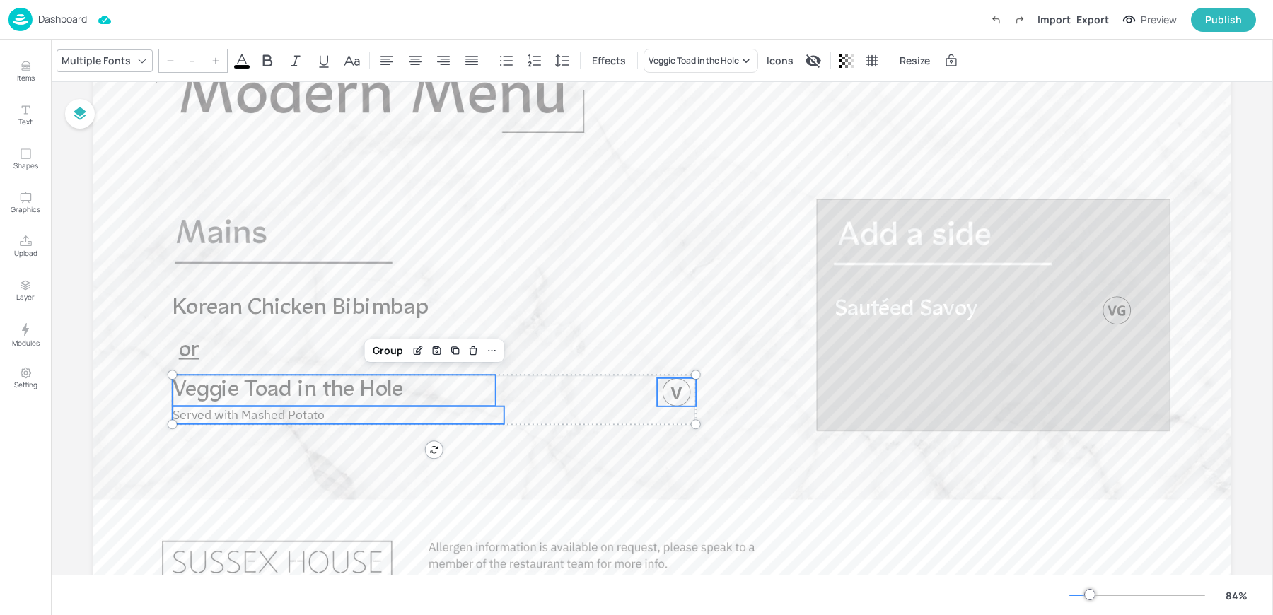
click at [269, 419] on span "Served with Mashed Potato" at bounding box center [249, 415] width 153 height 16
type input "21.1"
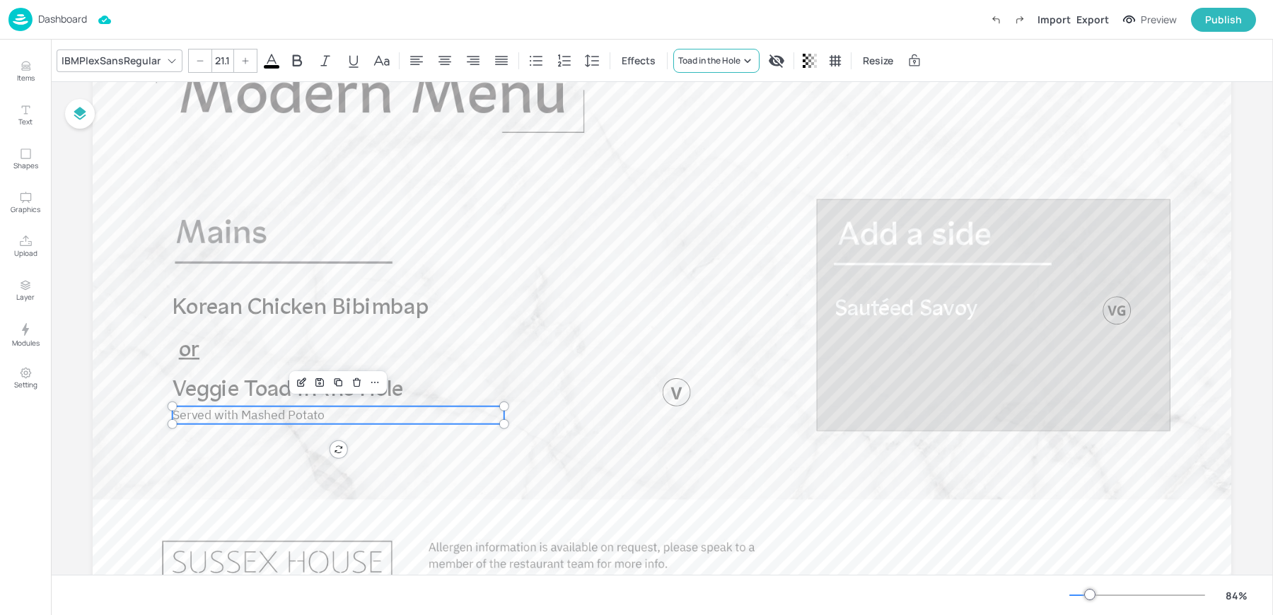
click at [715, 62] on div "Toad in the Hole" at bounding box center [709, 60] width 62 height 13
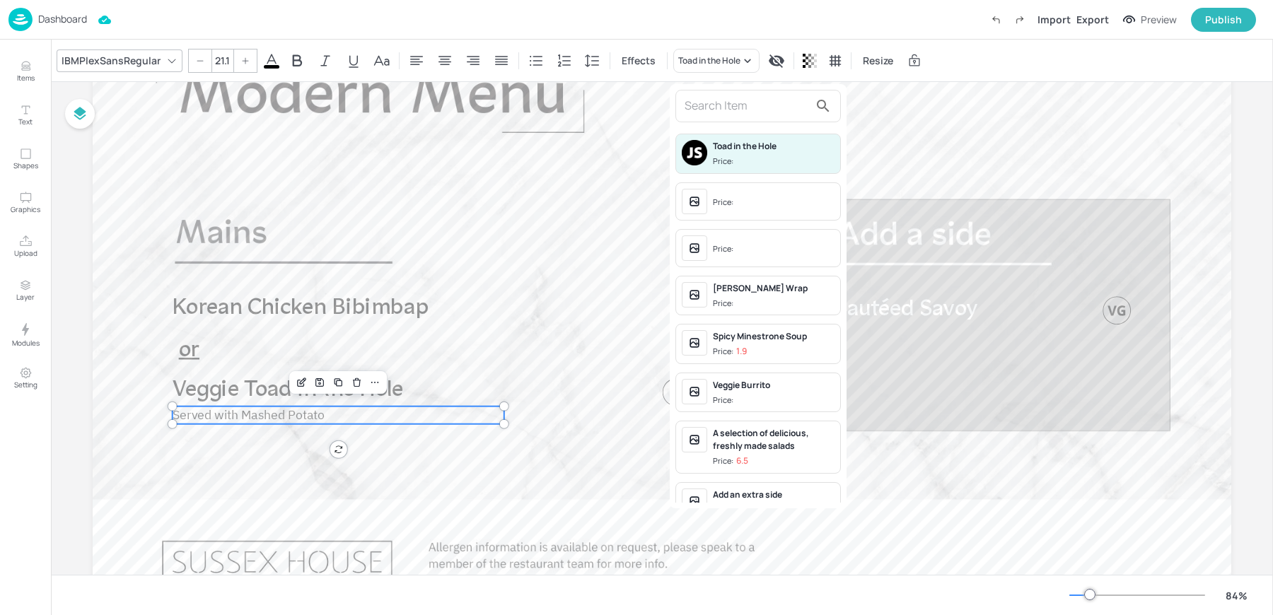
click at [728, 117] on div at bounding box center [757, 106] width 165 height 33
click at [701, 107] on input "text" at bounding box center [747, 106] width 124 height 23
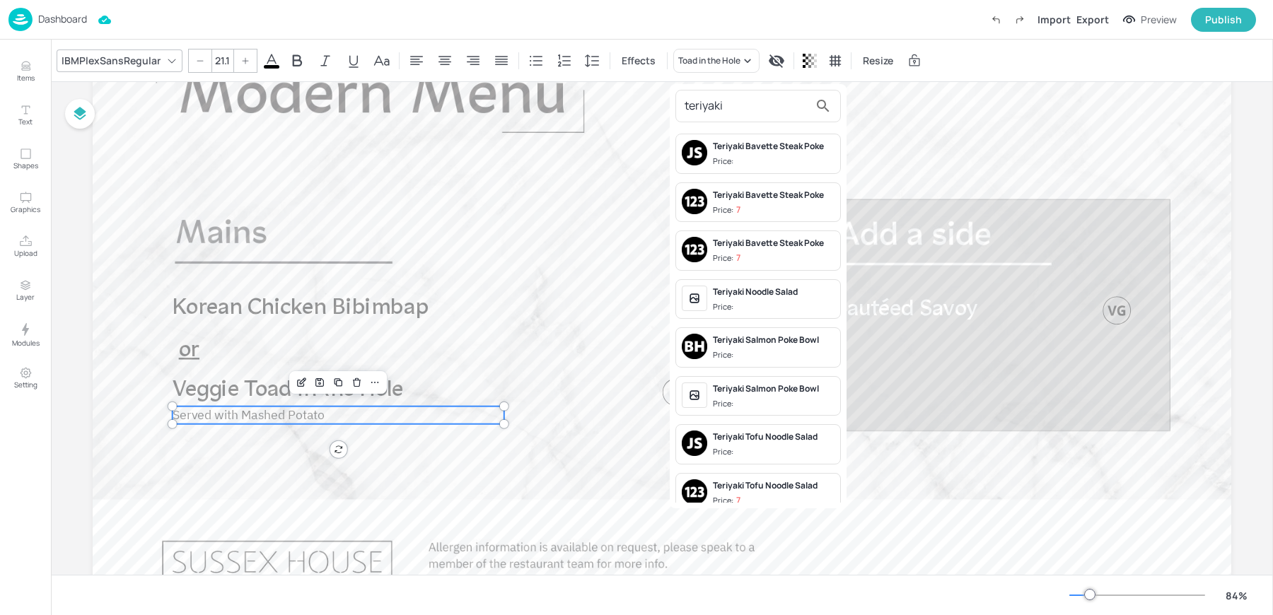
scroll to position [122, 0]
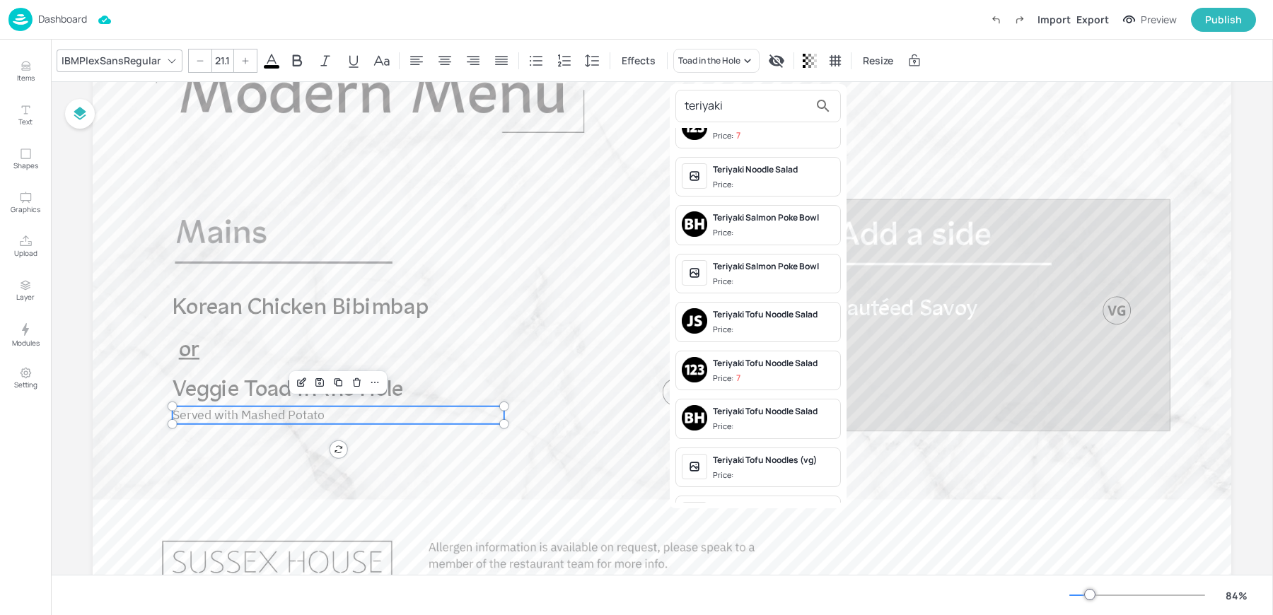
type input "teriyaki"
click at [743, 310] on div "Teriyaki Tofu Noodle Salad" at bounding box center [774, 314] width 122 height 13
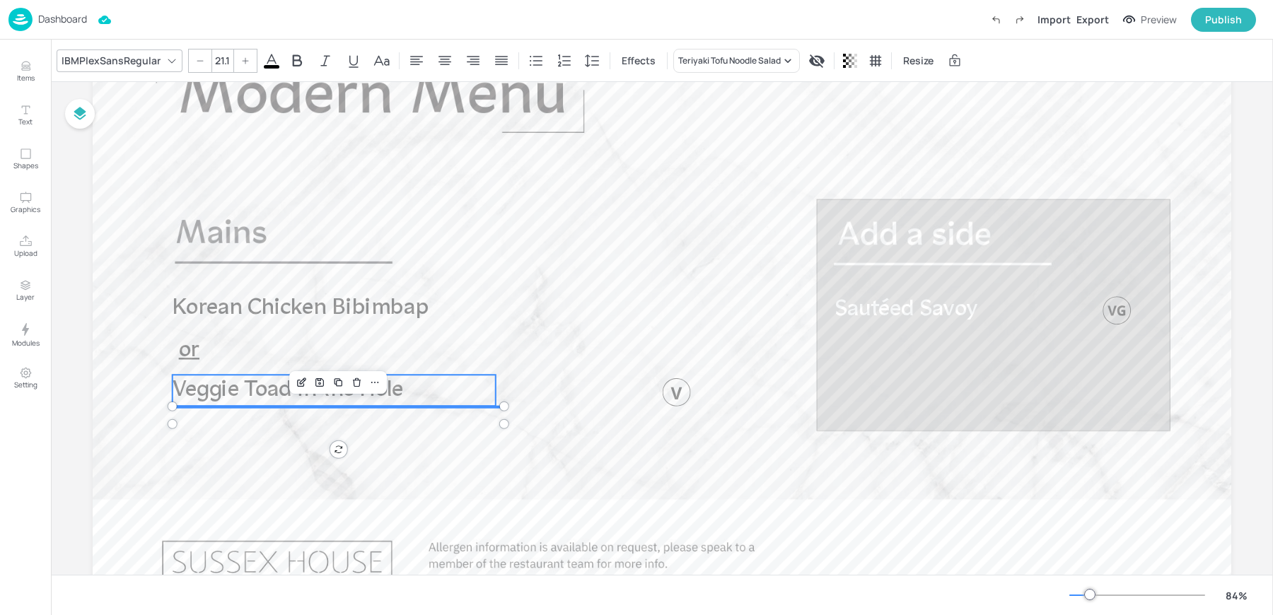
click at [223, 385] on span "Veggie Toad in the Hole" at bounding box center [288, 389] width 231 height 23
type input "37.8"
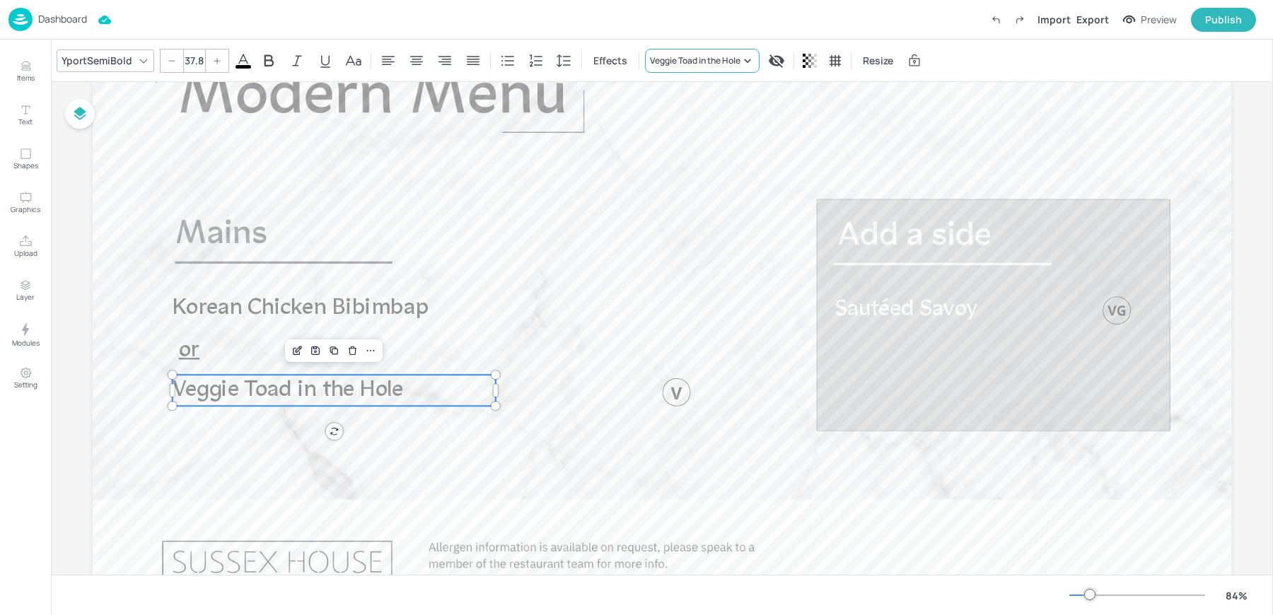
click at [697, 66] on div "Veggie Toad in the Hole" at bounding box center [695, 60] width 91 height 13
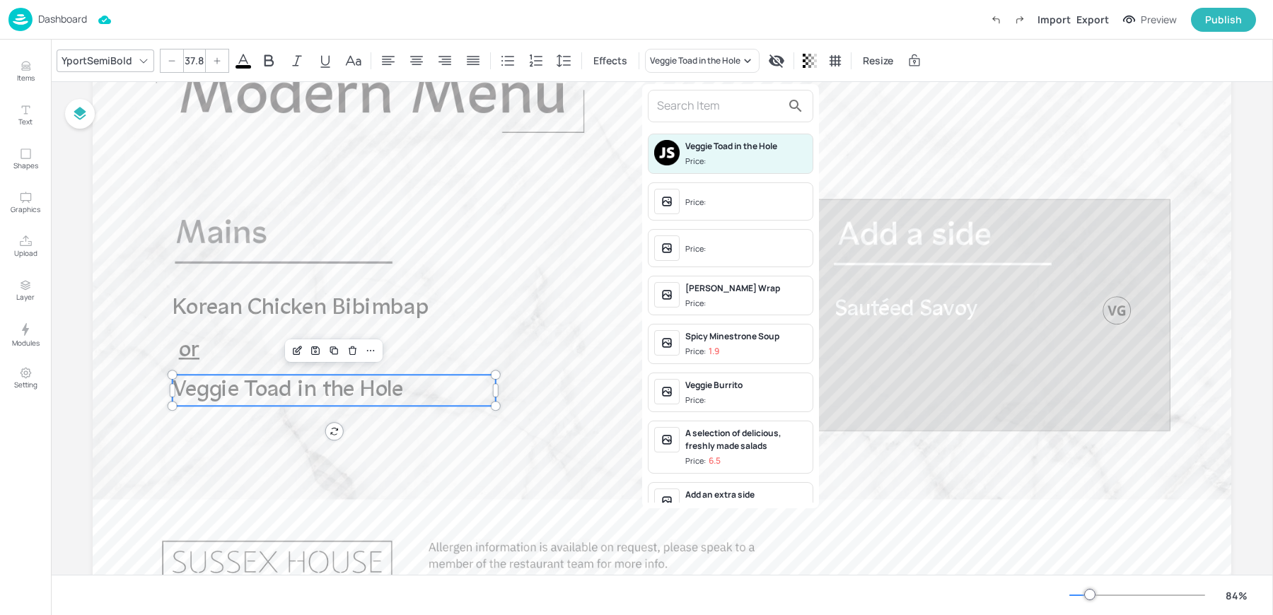
click at [699, 111] on input "text" at bounding box center [719, 106] width 124 height 23
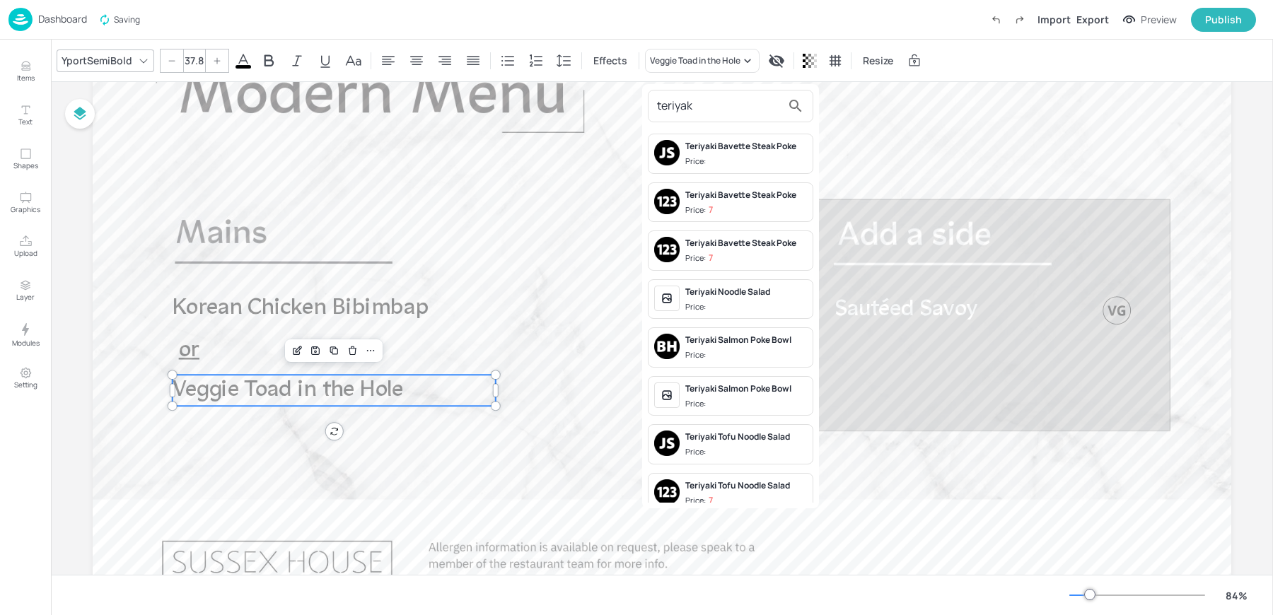
type input "teriyak"
click at [759, 434] on div "Teriyaki Tofu Noodle Salad" at bounding box center [746, 437] width 122 height 13
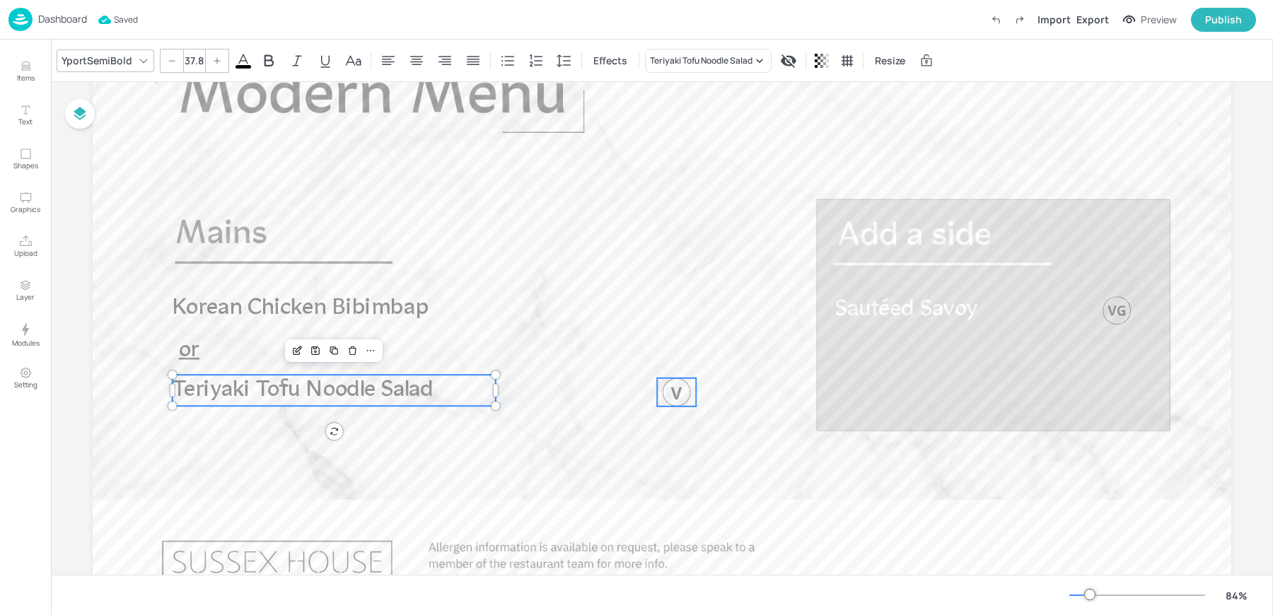
click at [681, 394] on div at bounding box center [677, 392] width 28 height 28
click at [414, 352] on icon "Edit Item" at bounding box center [418, 350] width 12 height 11
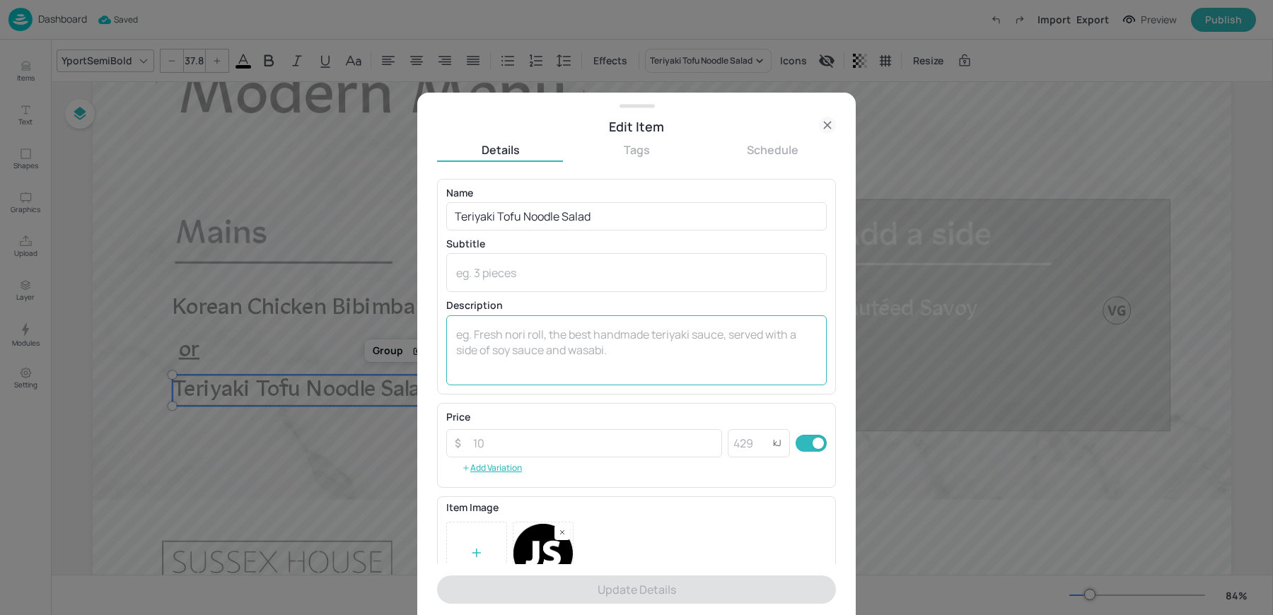
scroll to position [139, 0]
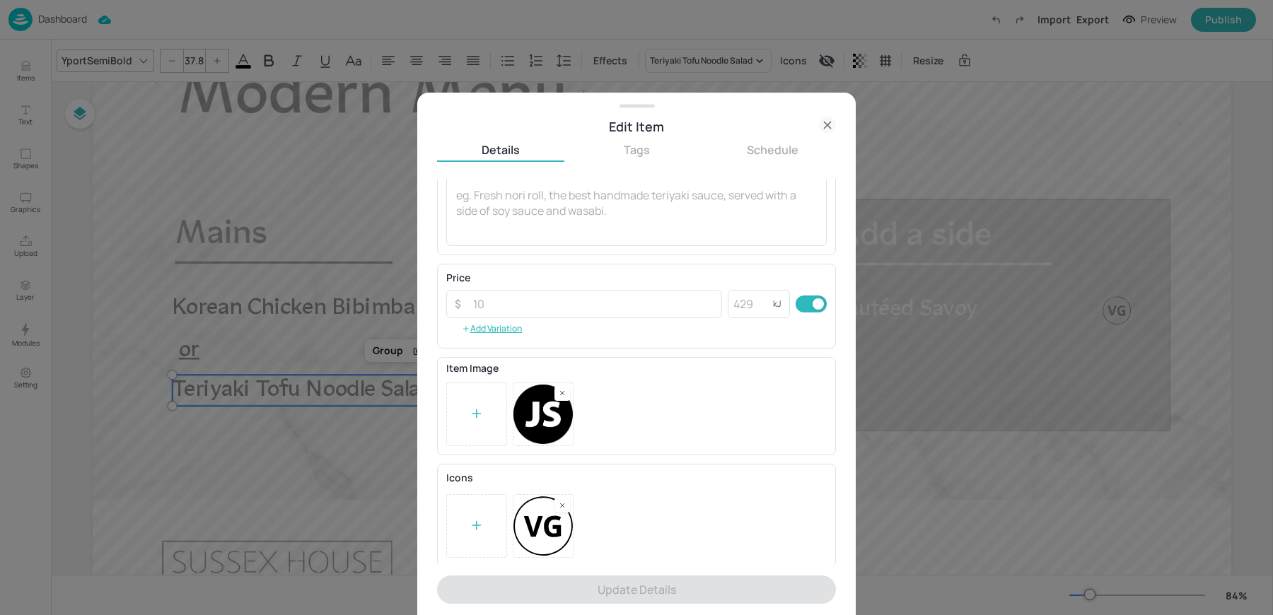
click at [829, 117] on icon at bounding box center [827, 125] width 17 height 17
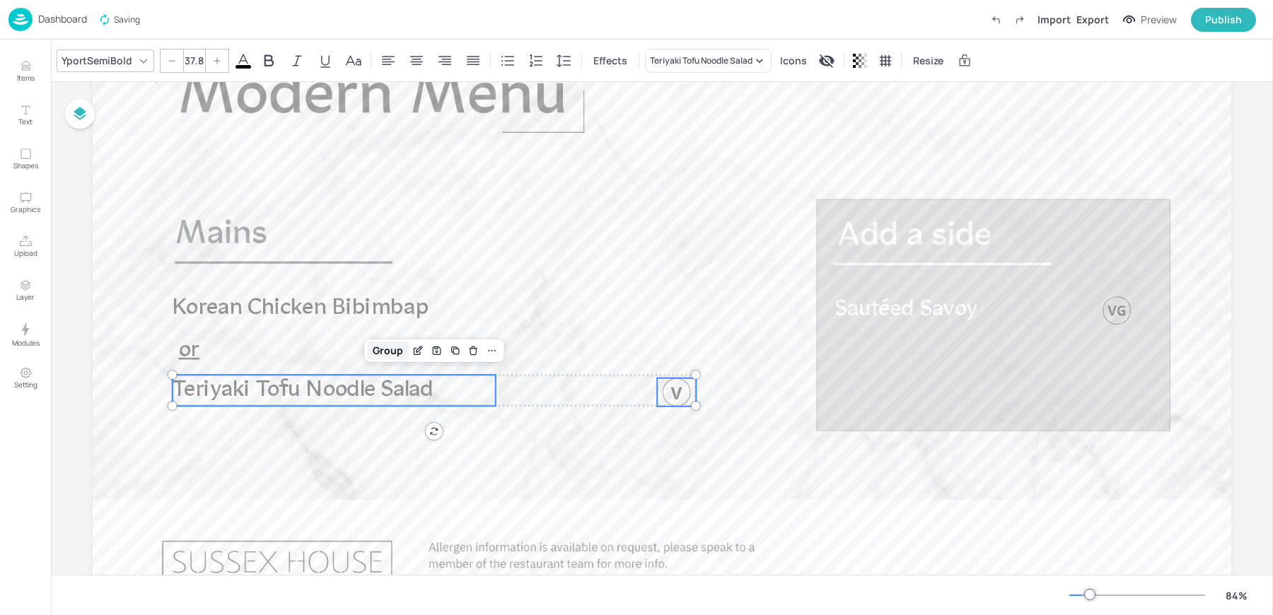
click at [390, 351] on div "Group" at bounding box center [388, 351] width 42 height 18
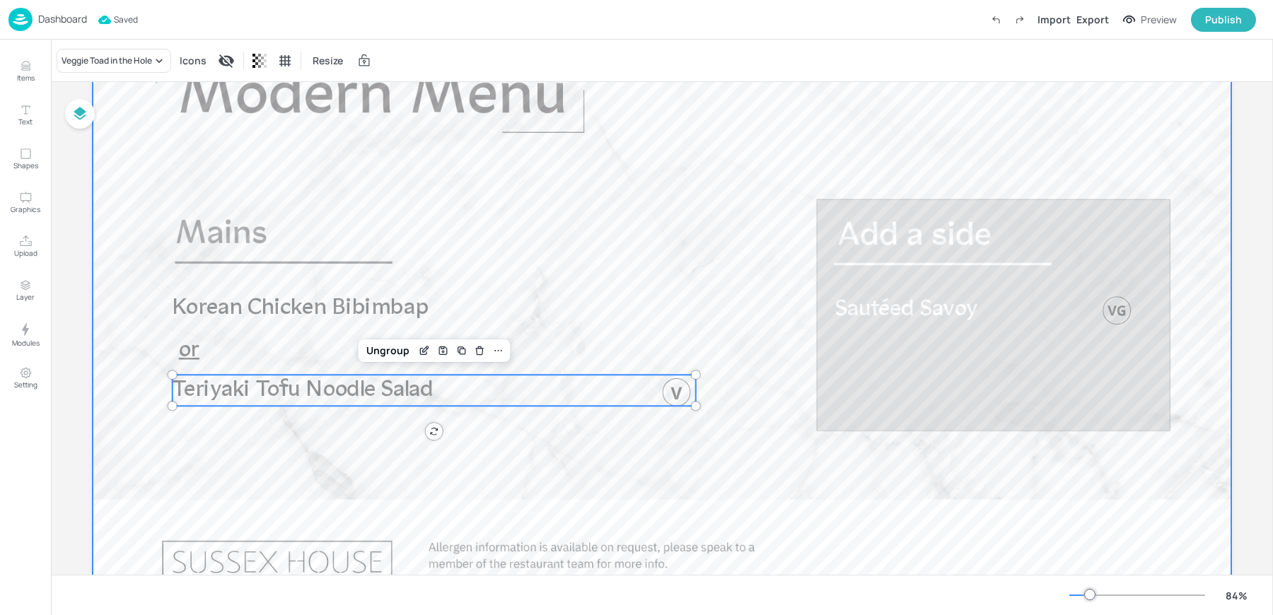
click at [364, 465] on div at bounding box center [662, 309] width 1138 height 641
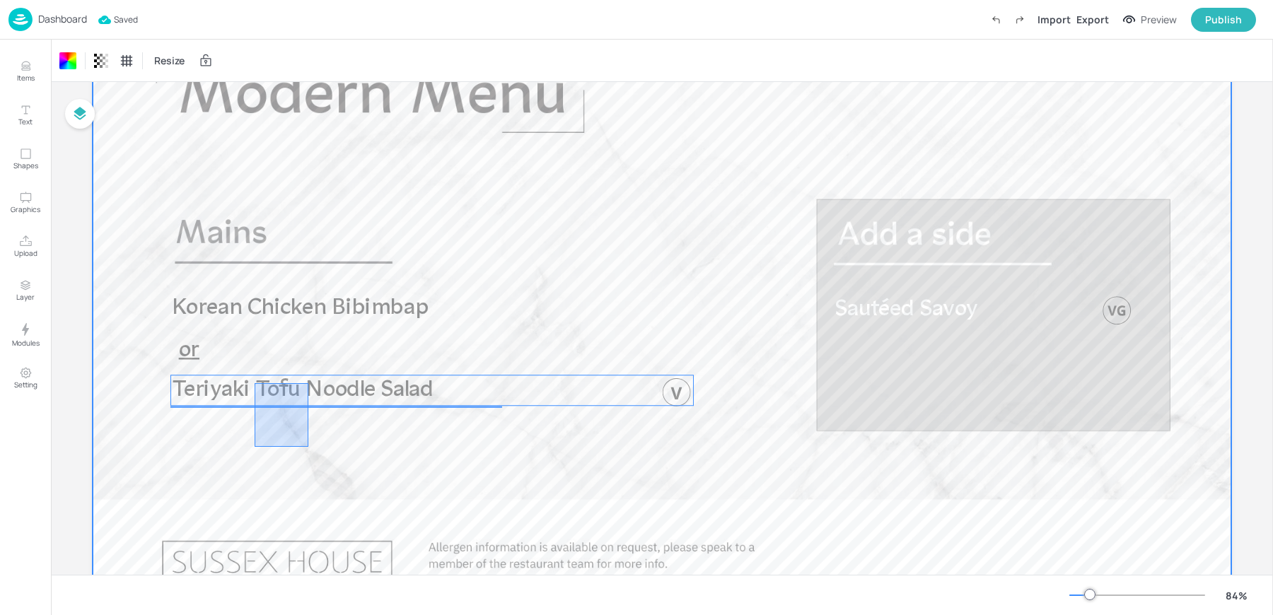
drag, startPoint x: 308, startPoint y: 447, endPoint x: 255, endPoint y: 384, distance: 82.8
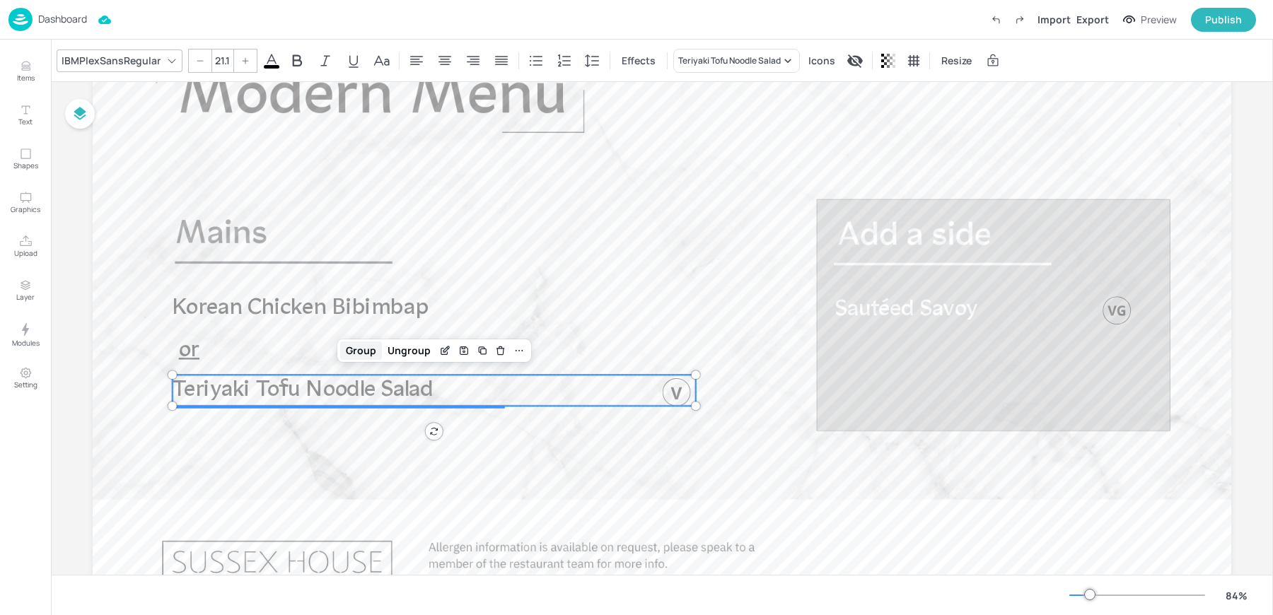
click at [360, 349] on div "Group" at bounding box center [361, 351] width 42 height 18
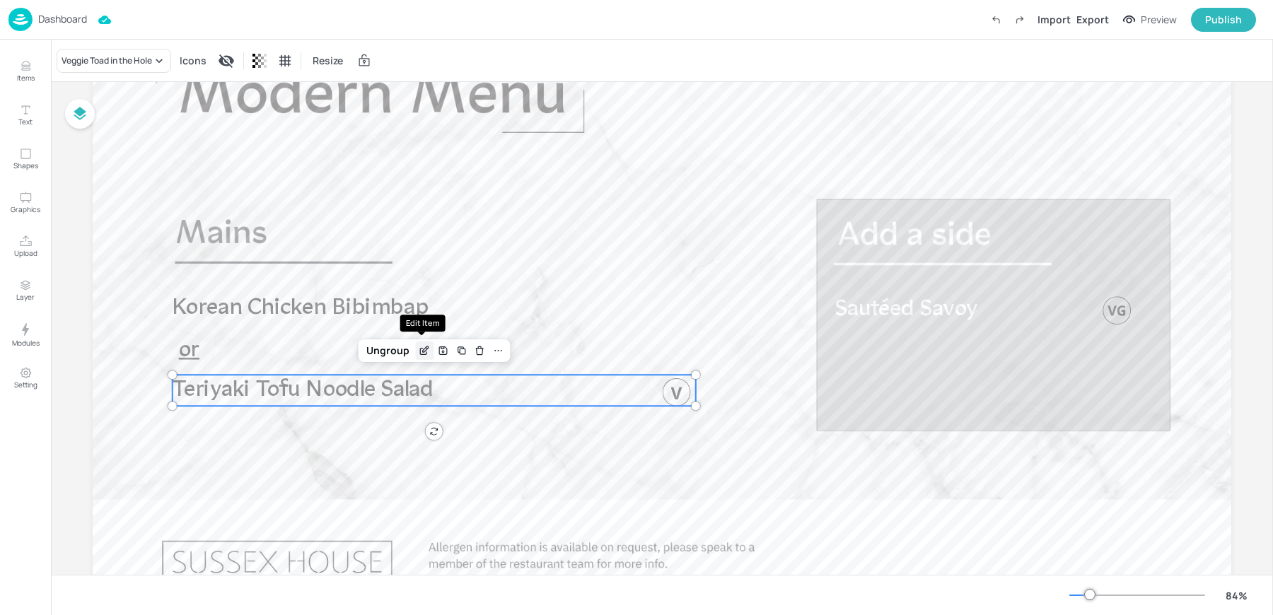
click at [425, 351] on icon "Edit Item" at bounding box center [425, 350] width 12 height 11
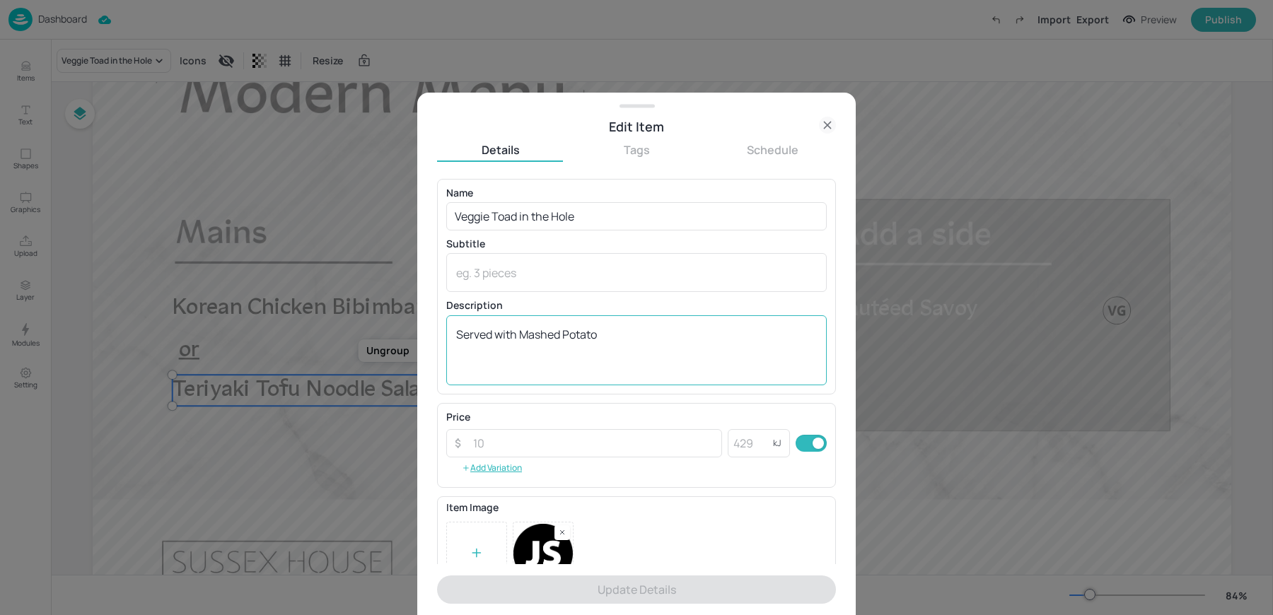
scroll to position [139, 0]
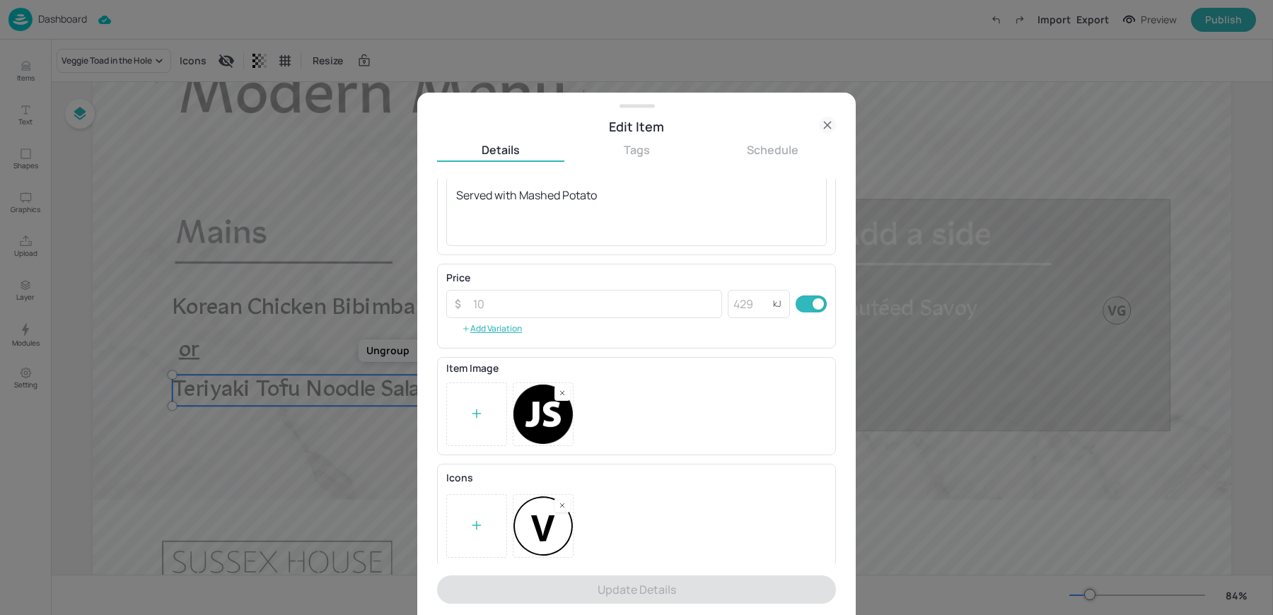
click at [567, 502] on div at bounding box center [562, 505] width 16 height 15
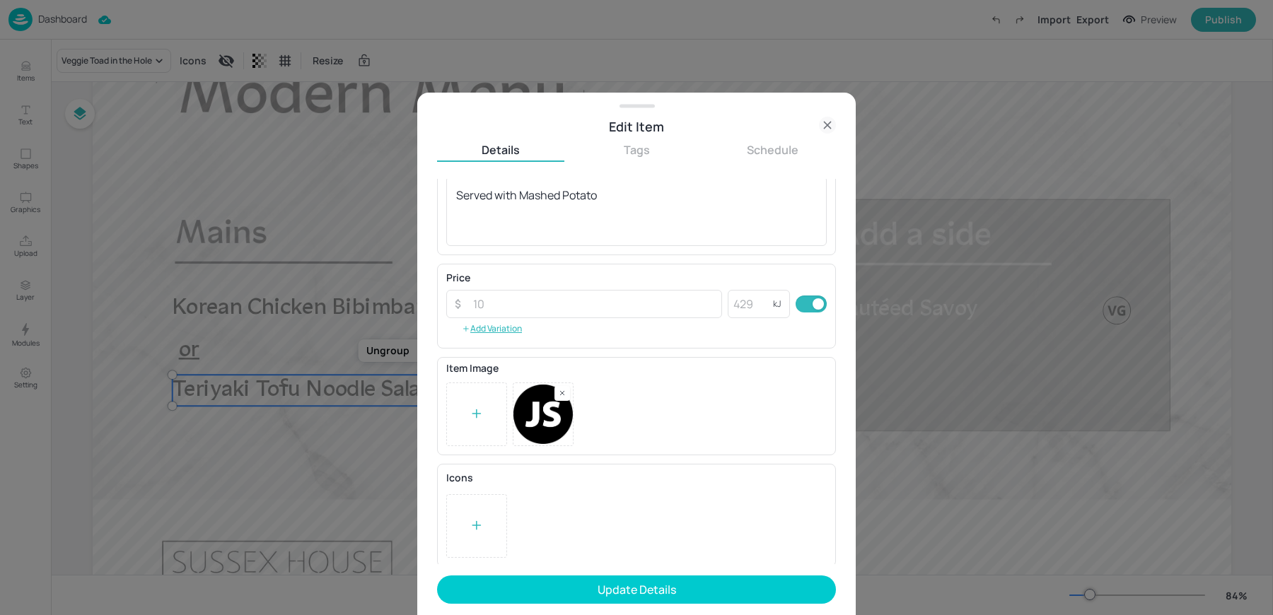
click at [431, 520] on div "Edit Item Details Tags Schedule Name Veggie Toad in the Hole ​ Subtitle x ​ Des…" at bounding box center [636, 354] width 438 height 523
click at [453, 520] on div at bounding box center [476, 526] width 61 height 64
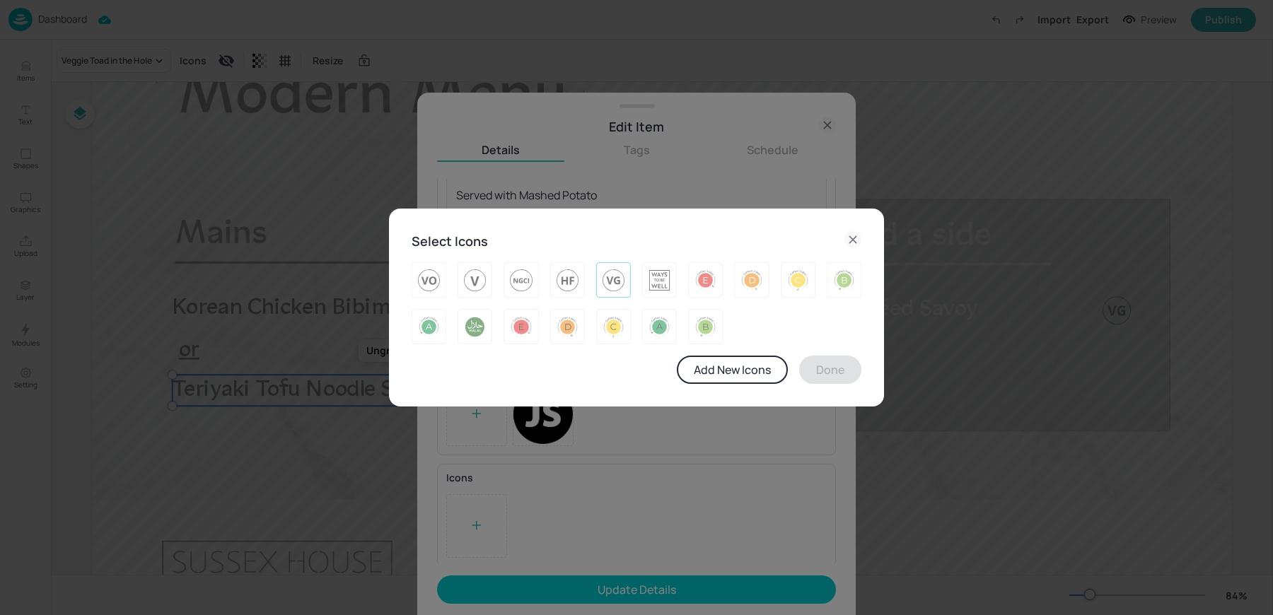
click at [609, 289] on img at bounding box center [613, 280] width 22 height 23
click at [848, 385] on div "Select Icons Add New Icons Done" at bounding box center [636, 308] width 495 height 199
click at [831, 378] on button "Done" at bounding box center [830, 370] width 62 height 28
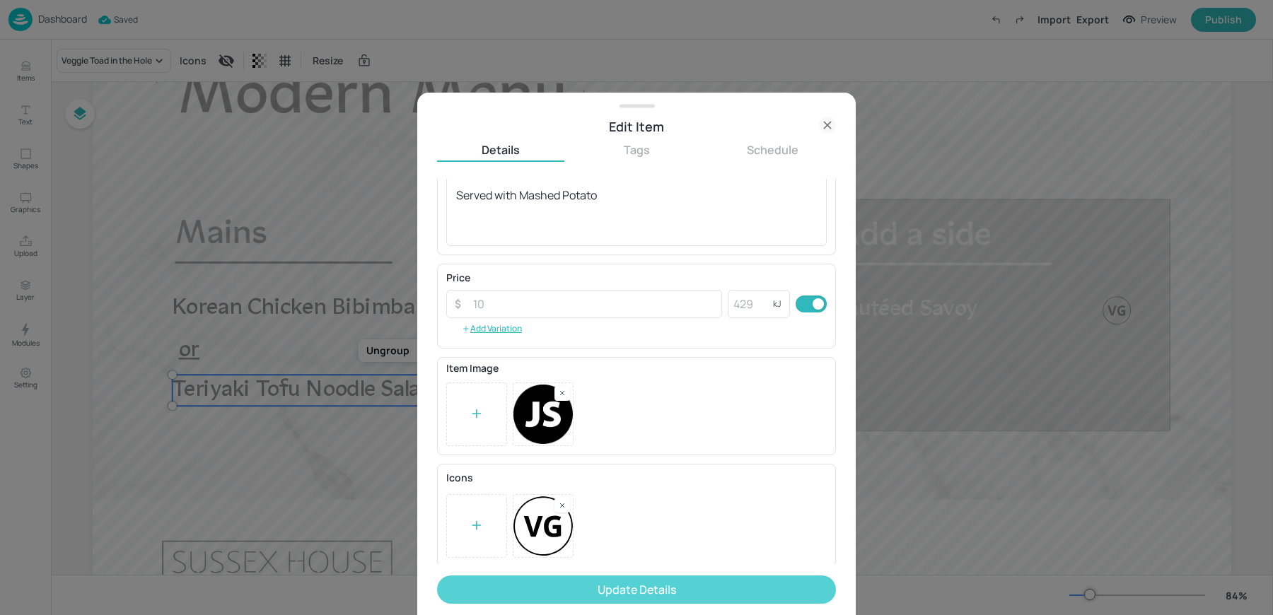
click at [588, 586] on button "Update Details" at bounding box center [636, 590] width 399 height 28
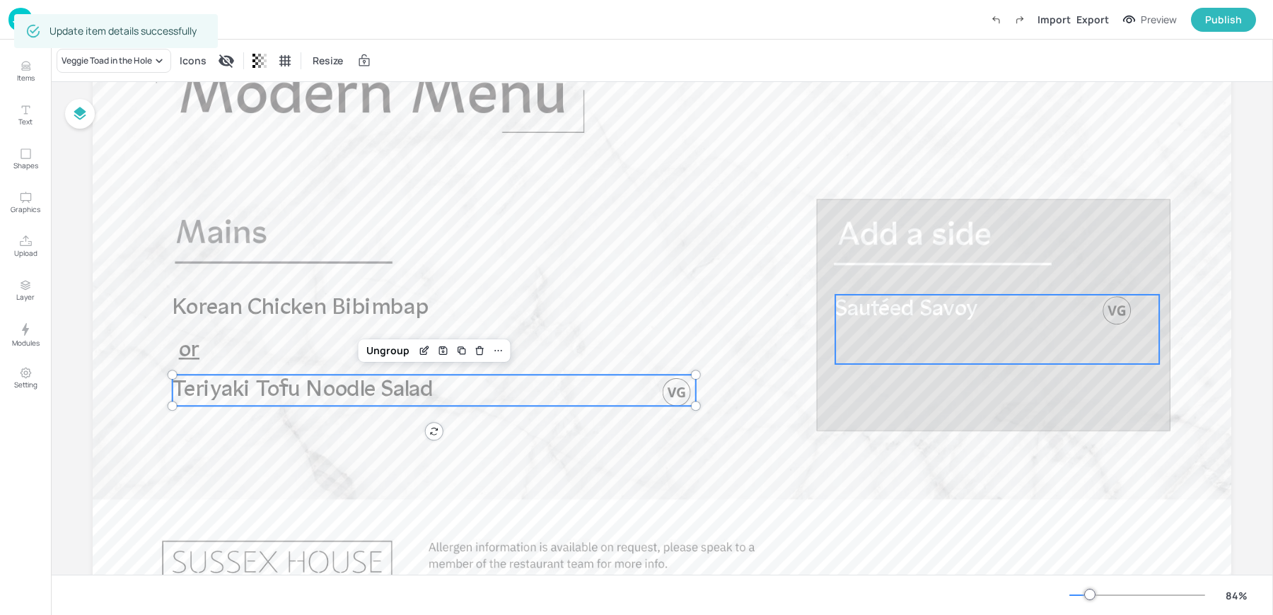
click at [951, 305] on span "Sautéed Savoy" at bounding box center [906, 309] width 142 height 23
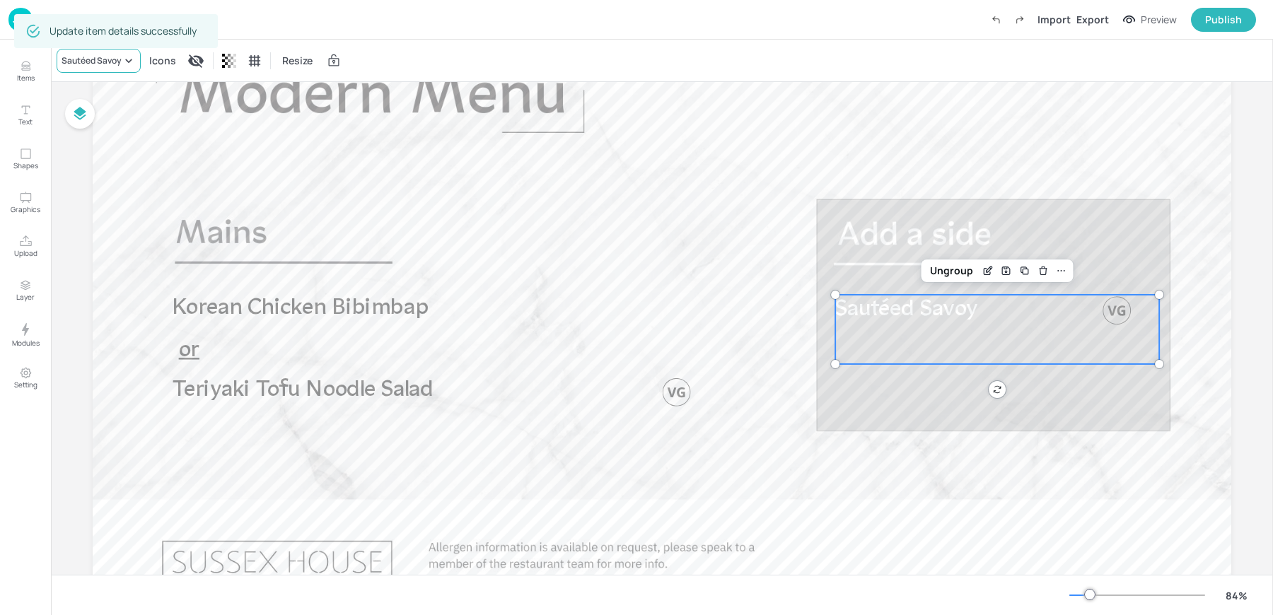
click at [100, 60] on div "Sautéed Savoy" at bounding box center [92, 60] width 60 height 13
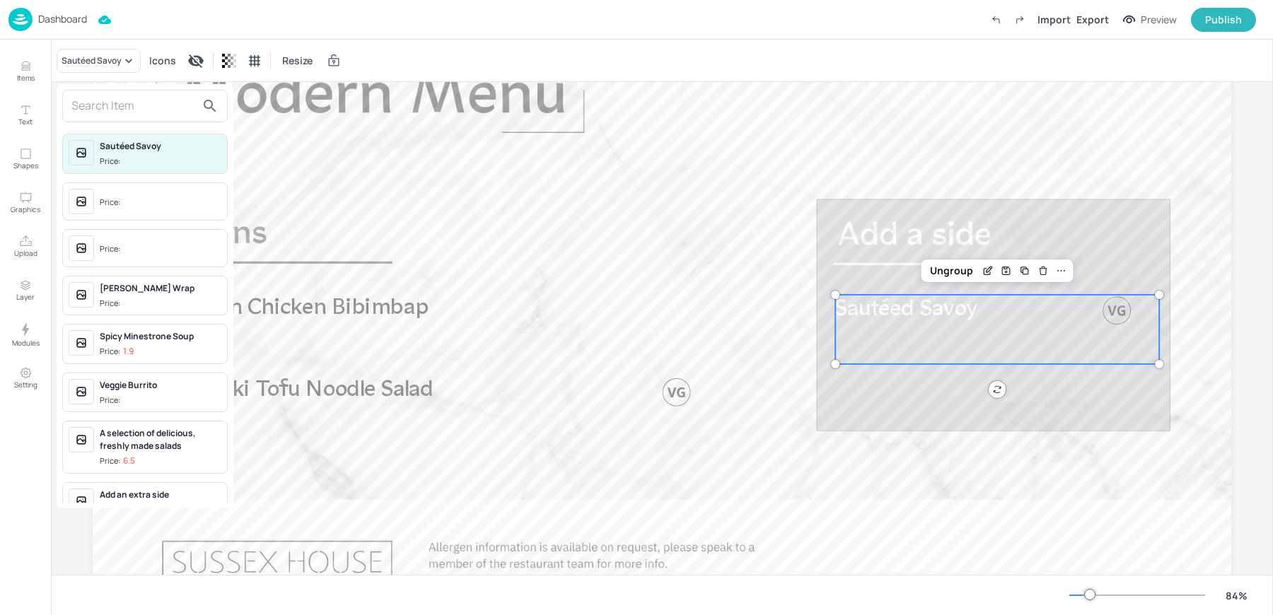
click at [129, 107] on input "text" at bounding box center [133, 106] width 124 height 23
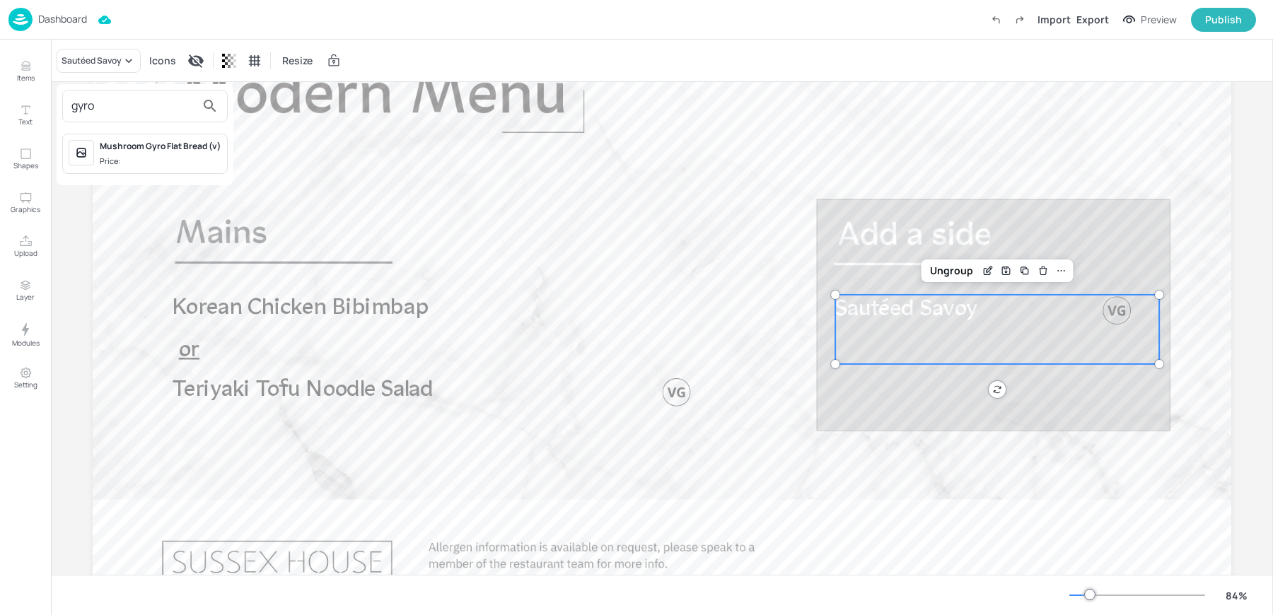
type input "gyro"
click at [25, 72] on div at bounding box center [636, 307] width 1273 height 615
click at [25, 70] on icon "Items" at bounding box center [25, 69] width 8 height 1
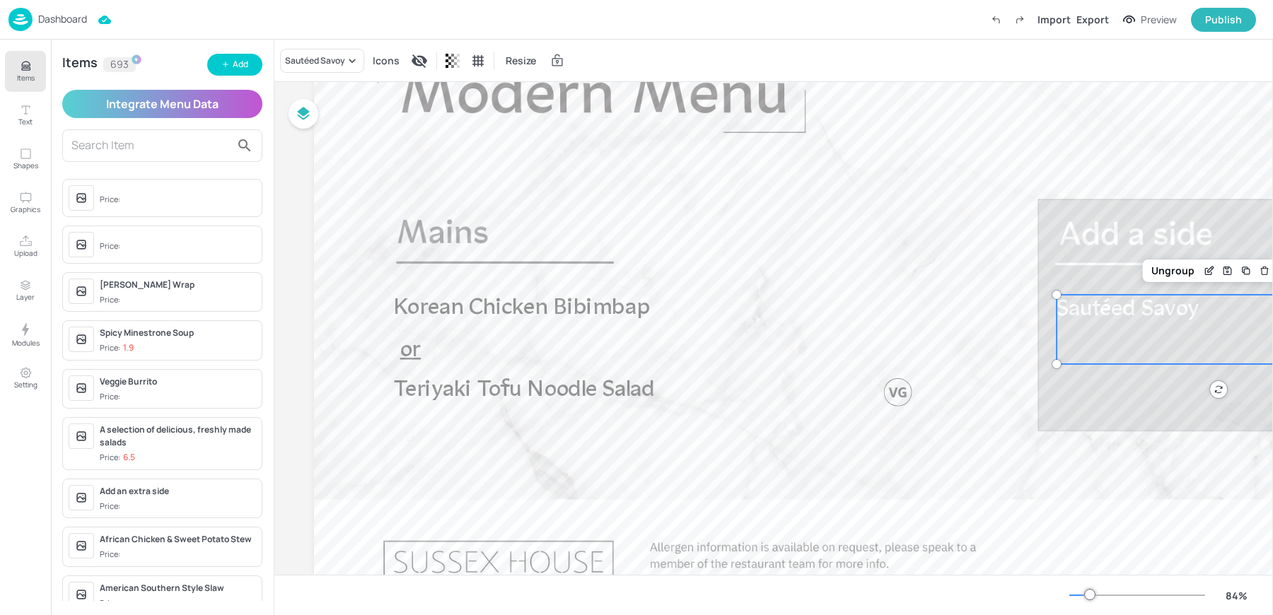
click at [242, 76] on div "Items 693 Add Integrate Menu Data Price: Price: Fajita Halloumi Wrap Price: Spi…" at bounding box center [162, 328] width 223 height 576
click at [236, 74] on button "Add" at bounding box center [234, 65] width 55 height 22
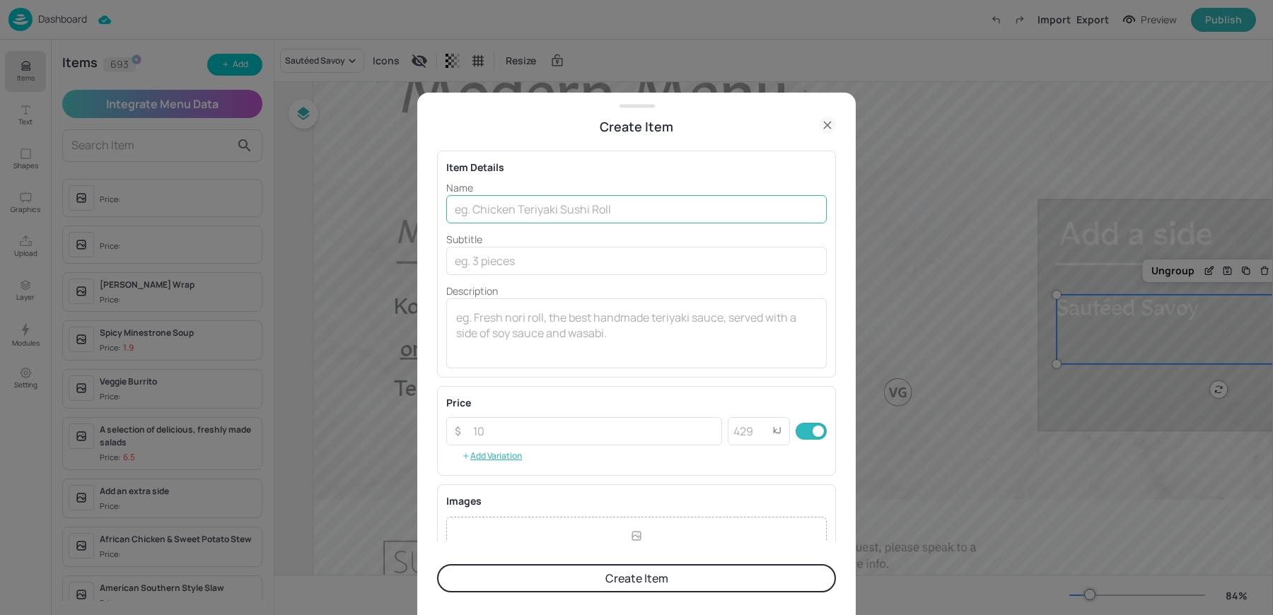
click at [588, 195] on input "text" at bounding box center [636, 209] width 380 height 28
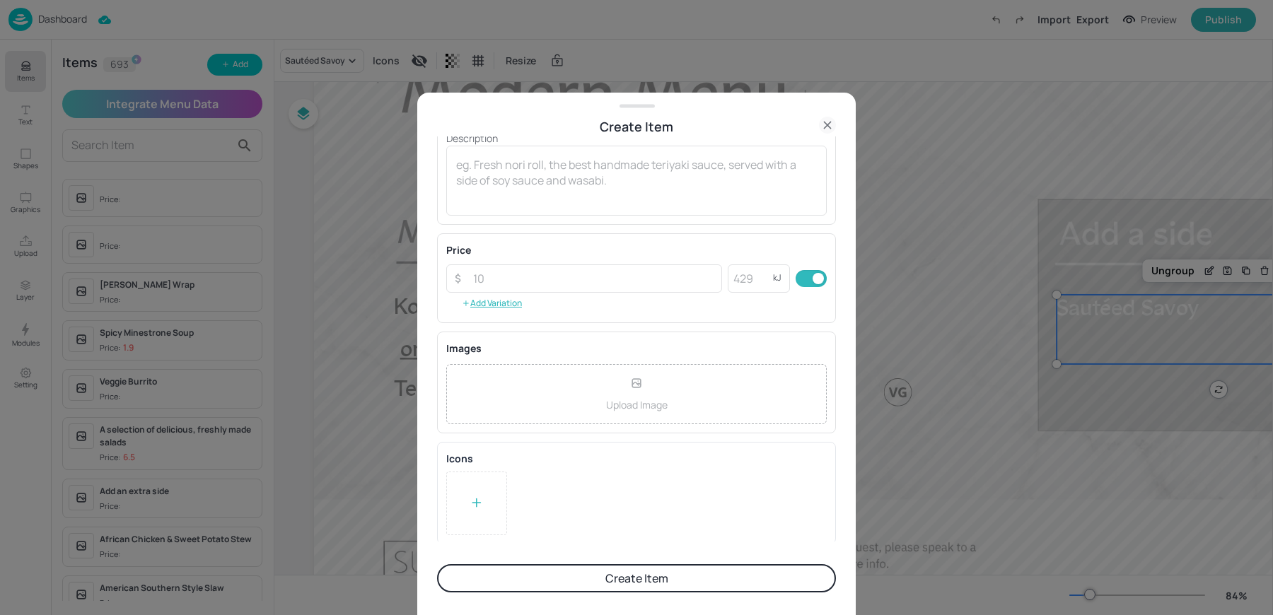
type input "Vegetable Gyros"
click at [474, 516] on div at bounding box center [476, 504] width 61 height 64
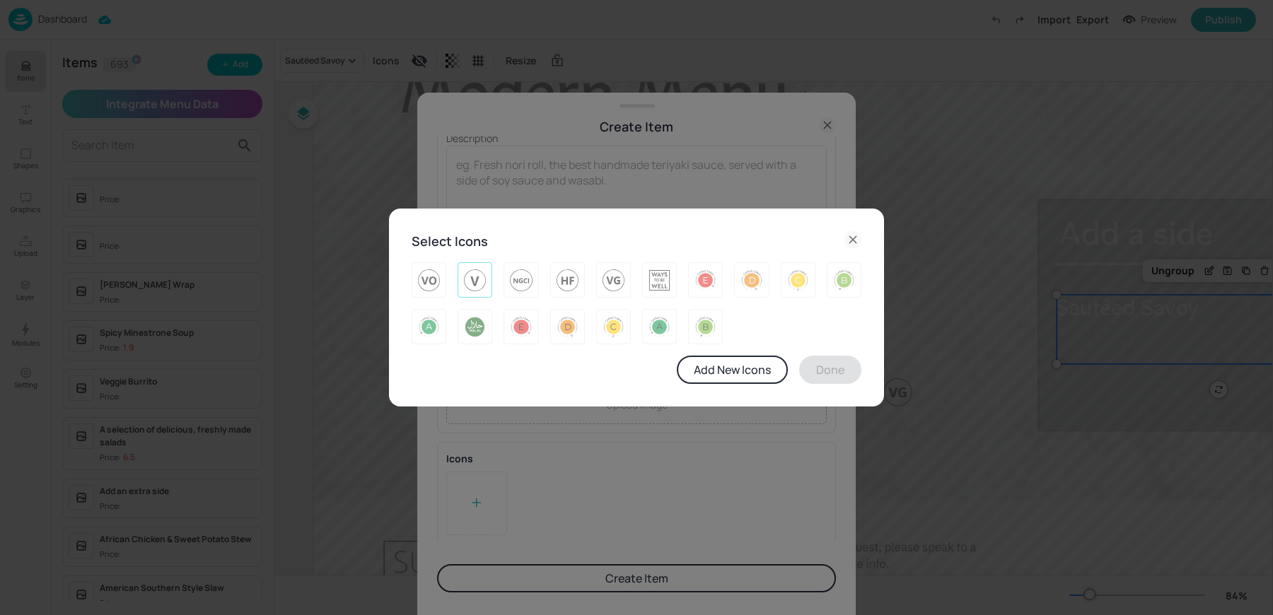
click at [468, 282] on img at bounding box center [475, 280] width 22 height 23
click at [829, 358] on button "Done" at bounding box center [830, 370] width 62 height 28
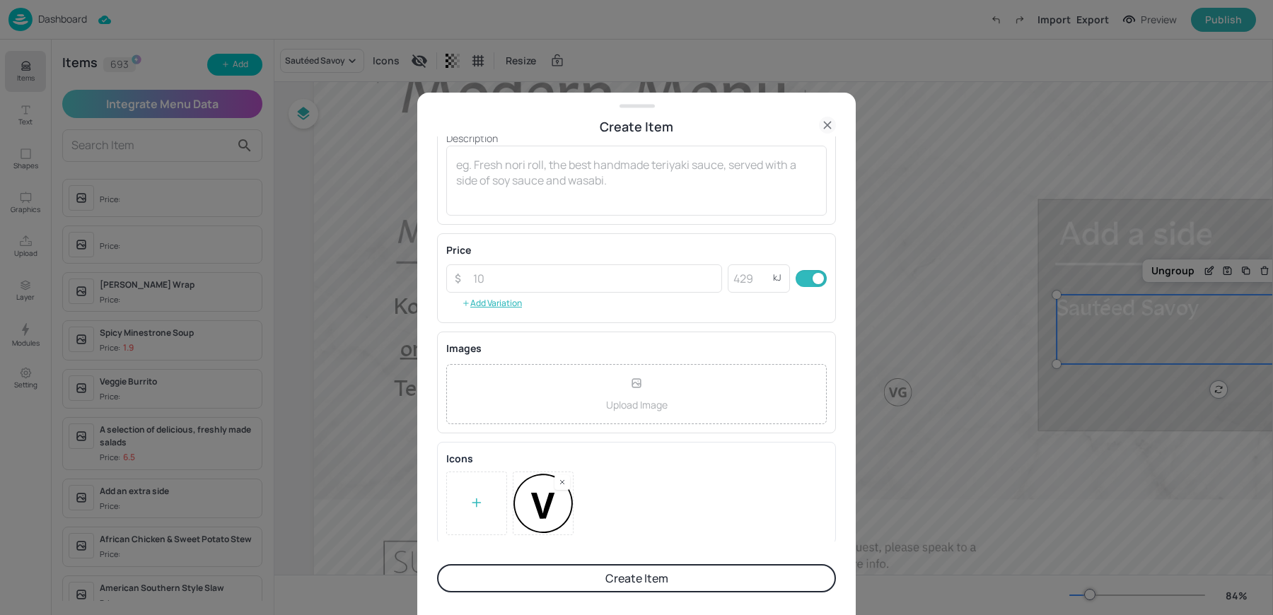
click at [592, 570] on button "Create Item" at bounding box center [636, 578] width 399 height 28
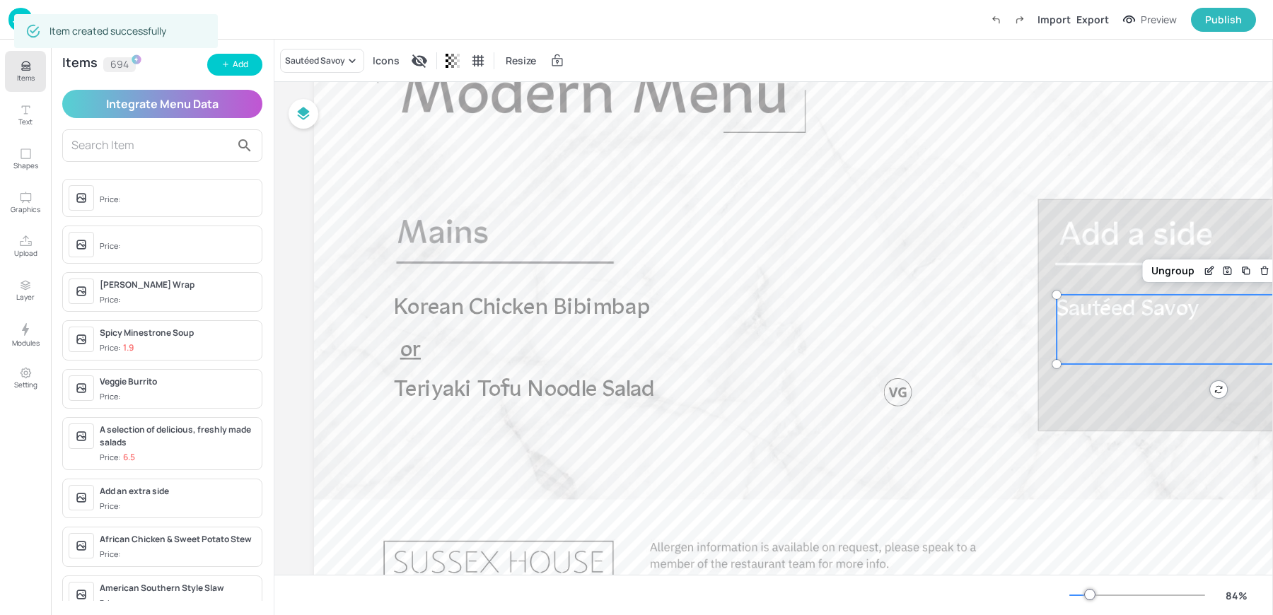
click at [300, 40] on div "Sautéed Savoy Icons Resize" at bounding box center [773, 61] width 998 height 42
click at [300, 54] on div "Sautéed Savoy" at bounding box center [315, 60] width 60 height 13
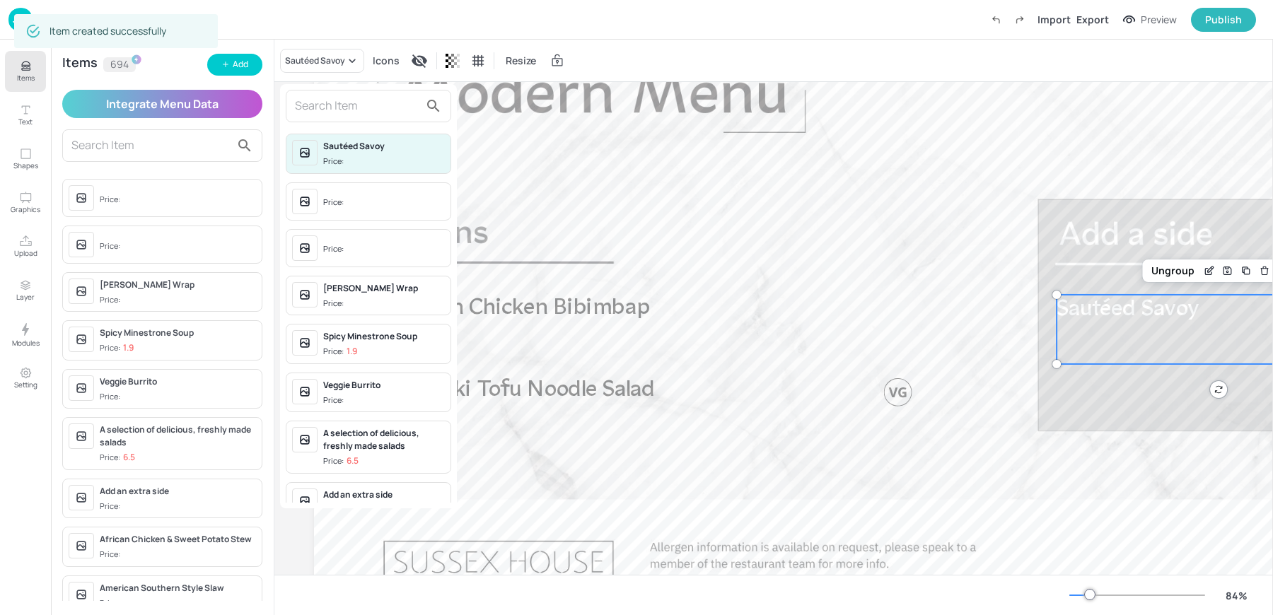
click at [358, 109] on input "text" at bounding box center [357, 106] width 124 height 23
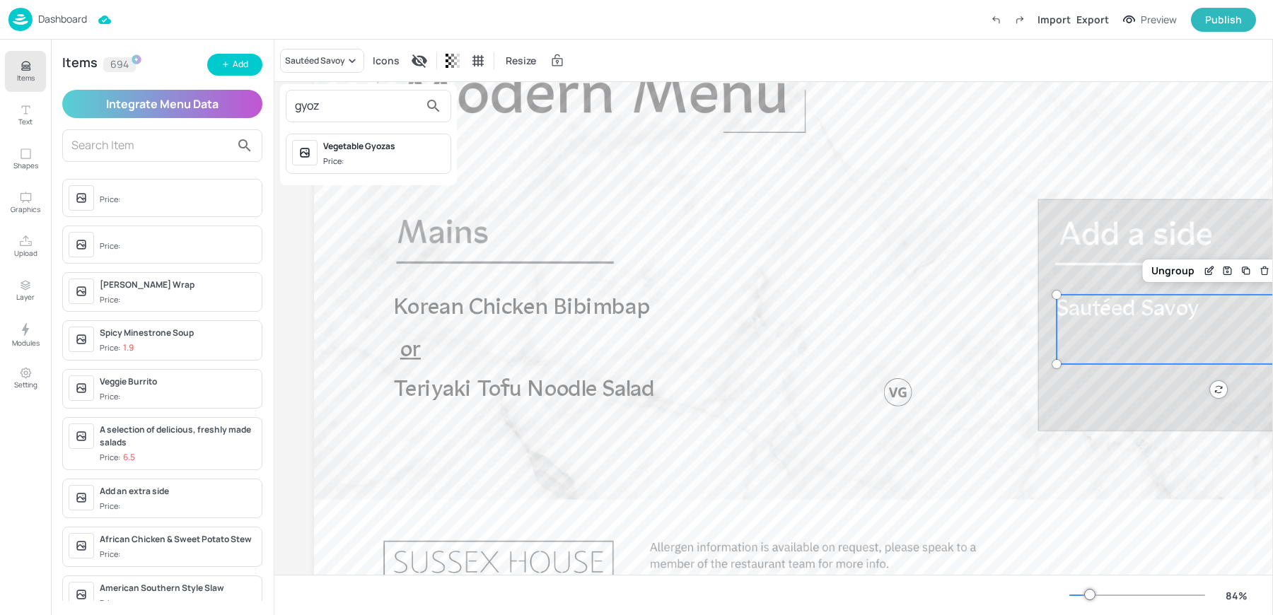
type input "gyoz"
click at [388, 149] on div "Vegetable Gyozas" at bounding box center [384, 146] width 122 height 13
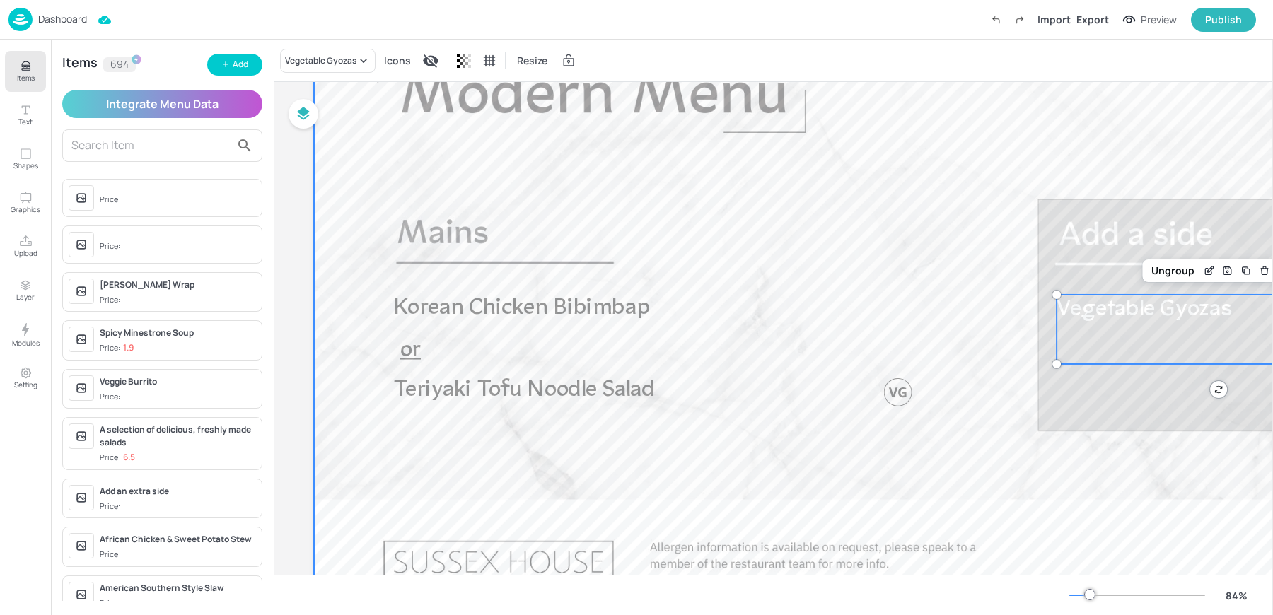
scroll to position [0, 0]
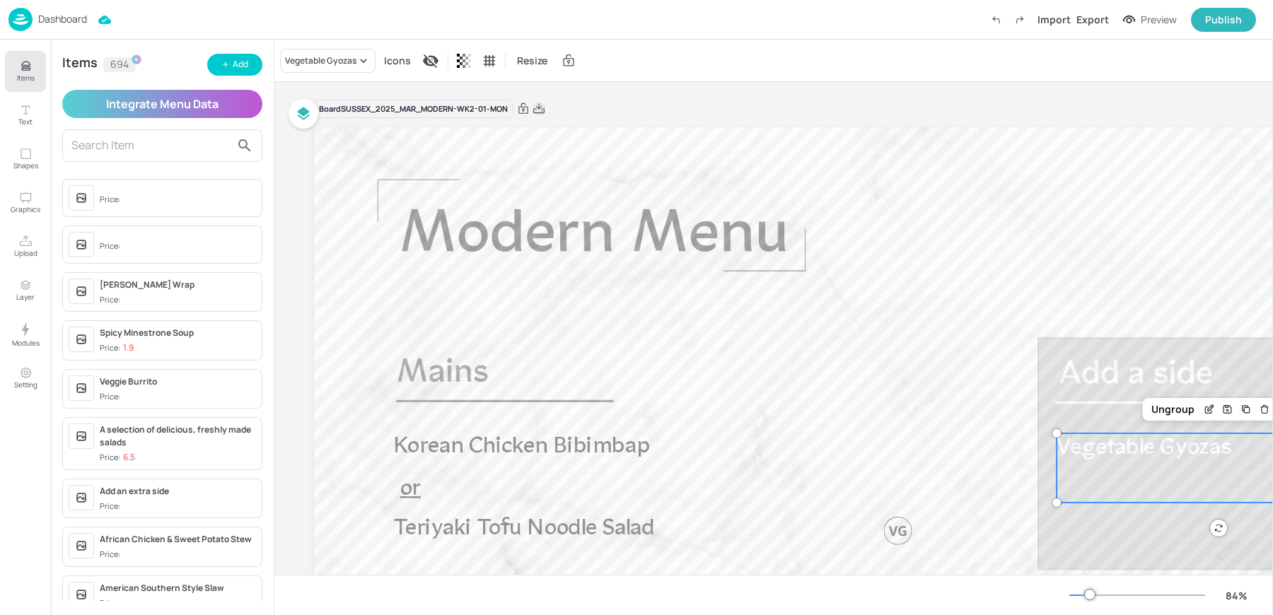
click at [539, 103] on icon at bounding box center [538, 109] width 13 height 14
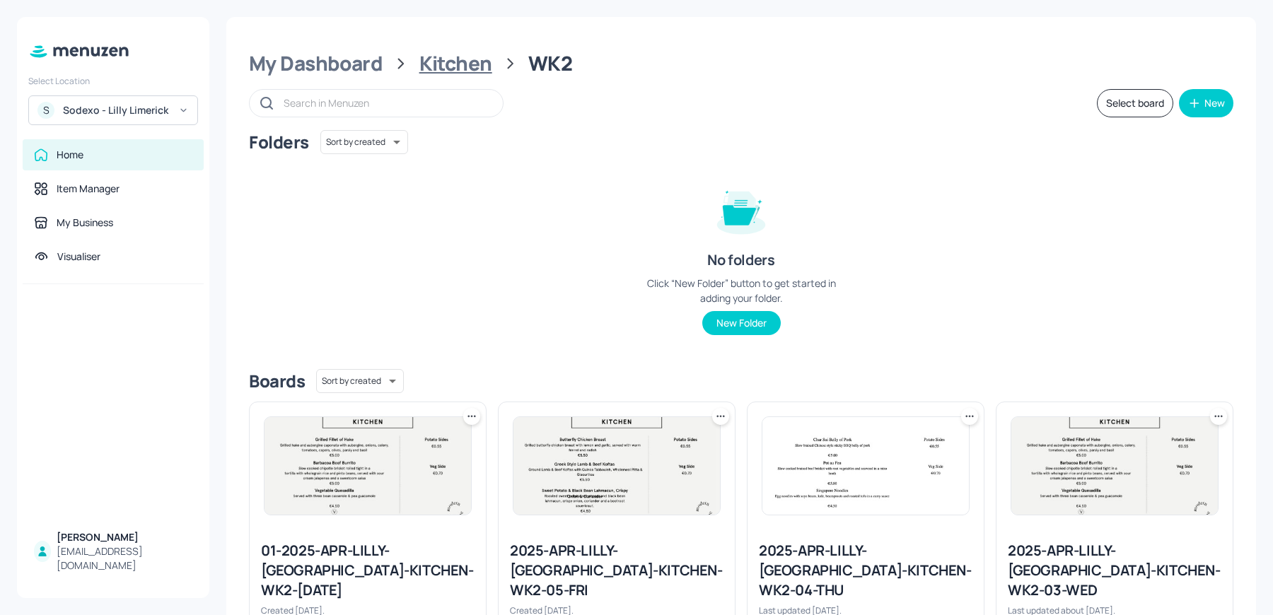
click at [450, 57] on div "Kitchen" at bounding box center [455, 63] width 73 height 25
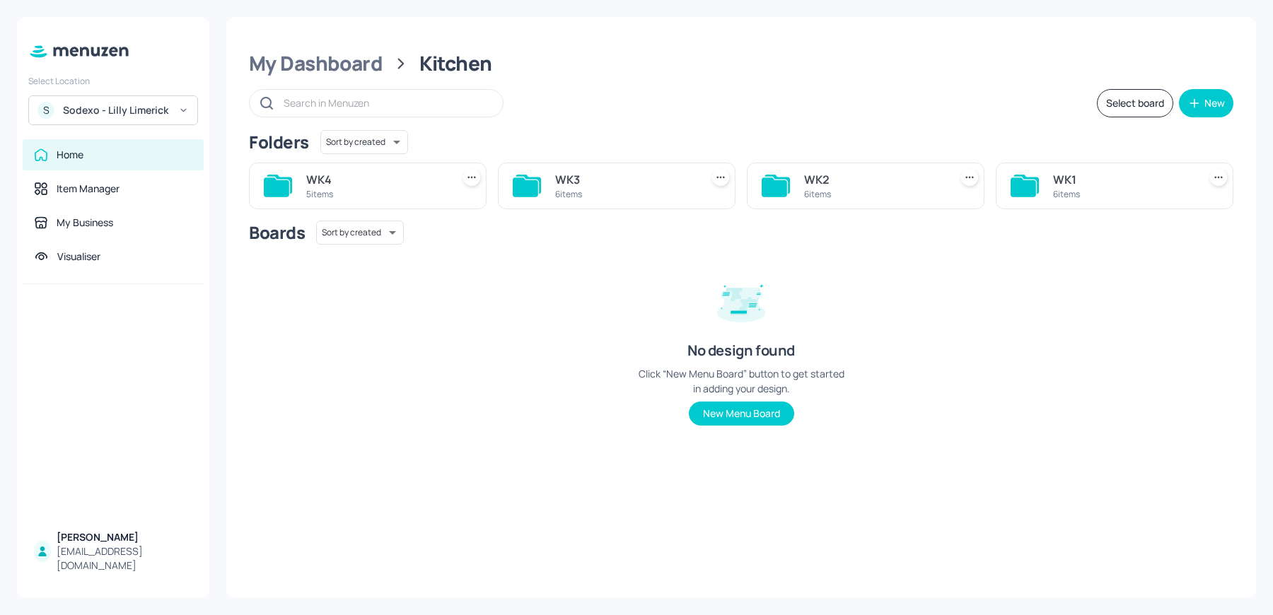
click at [593, 190] on div "6 items" at bounding box center [625, 194] width 140 height 12
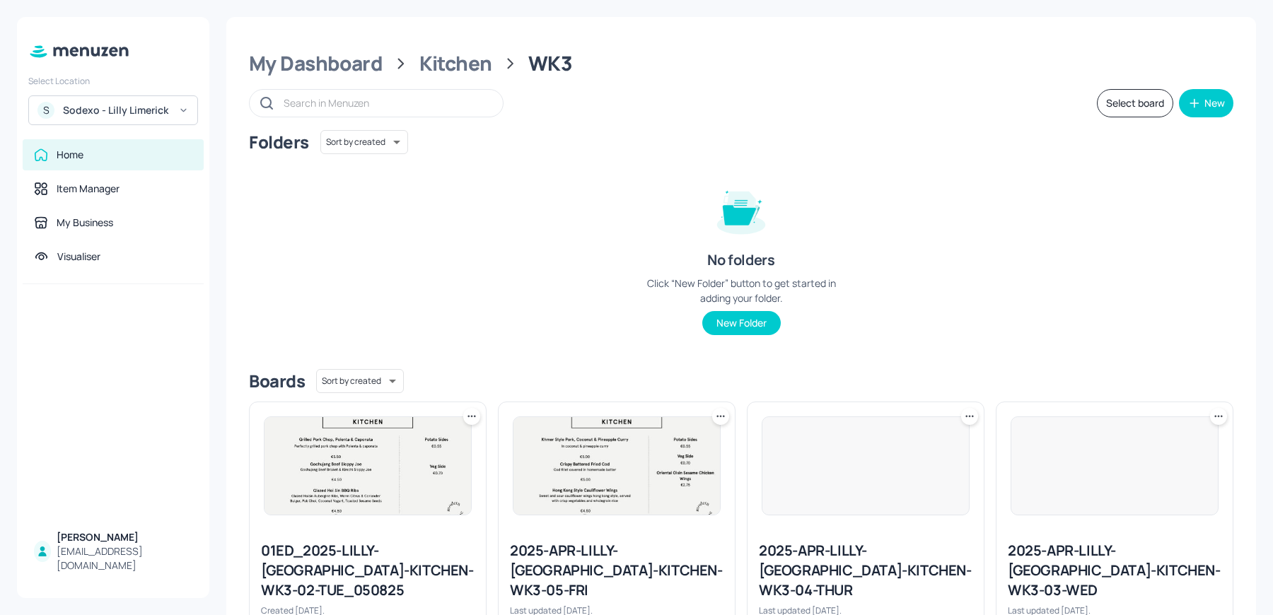
scroll to position [320, 0]
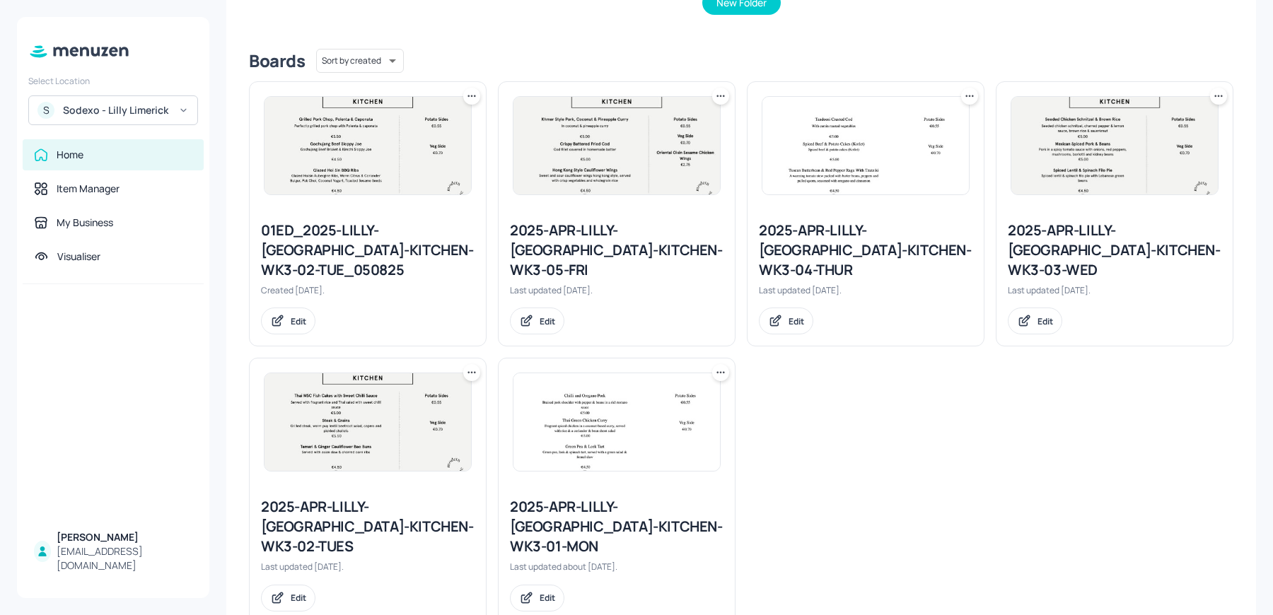
click at [559, 499] on div "2025-APR-LILLY-[GEOGRAPHIC_DATA]-KITCHEN-WK3-01-MON" at bounding box center [617, 526] width 214 height 59
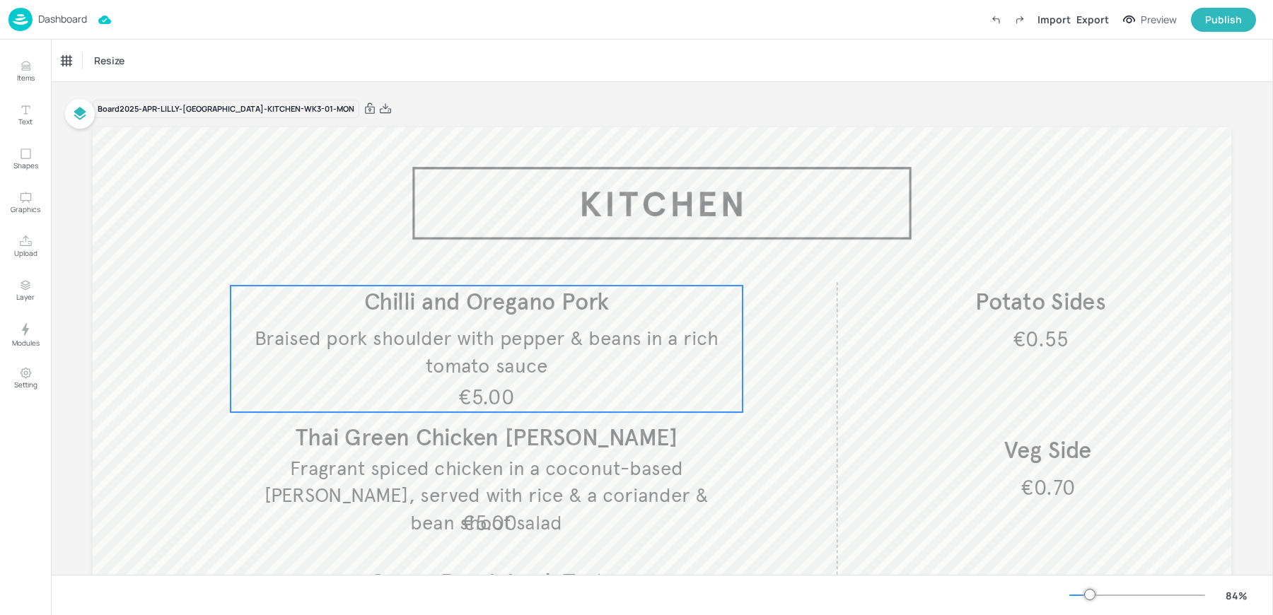
click at [466, 323] on div "€5.00 Braised pork shoulder with pepper & beans in a rich tomato sauce Chilli a…" at bounding box center [487, 349] width 512 height 127
click at [81, 62] on div "Chilli and Oregano Pork" at bounding box center [108, 60] width 92 height 13
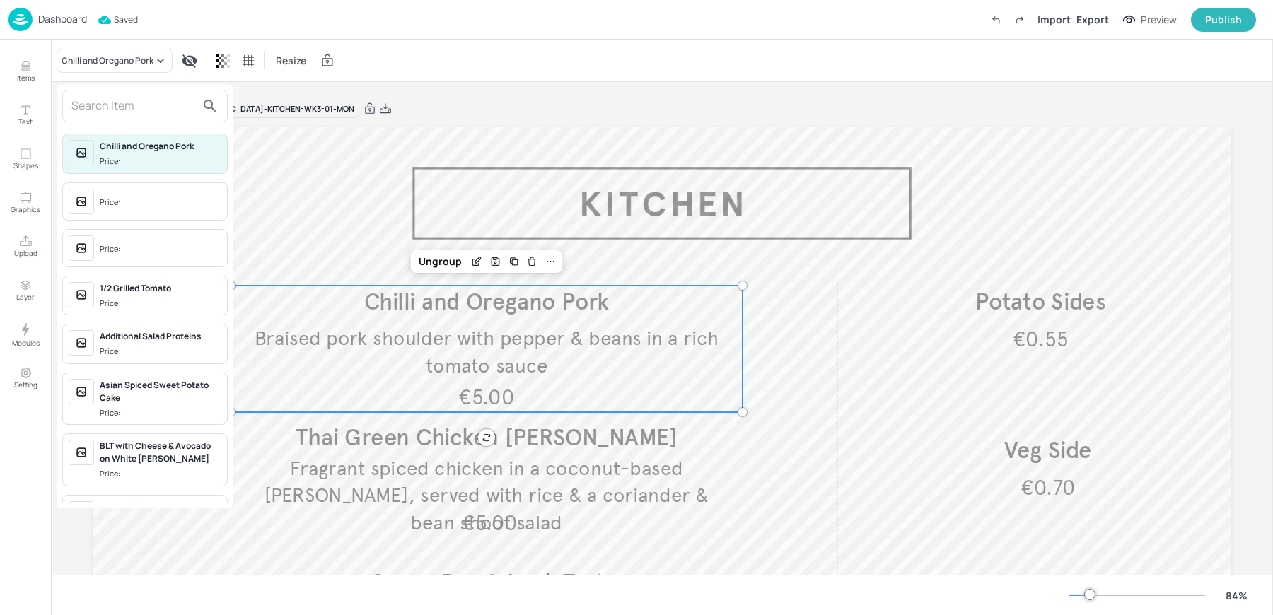
click at [185, 112] on input "text" at bounding box center [133, 106] width 124 height 23
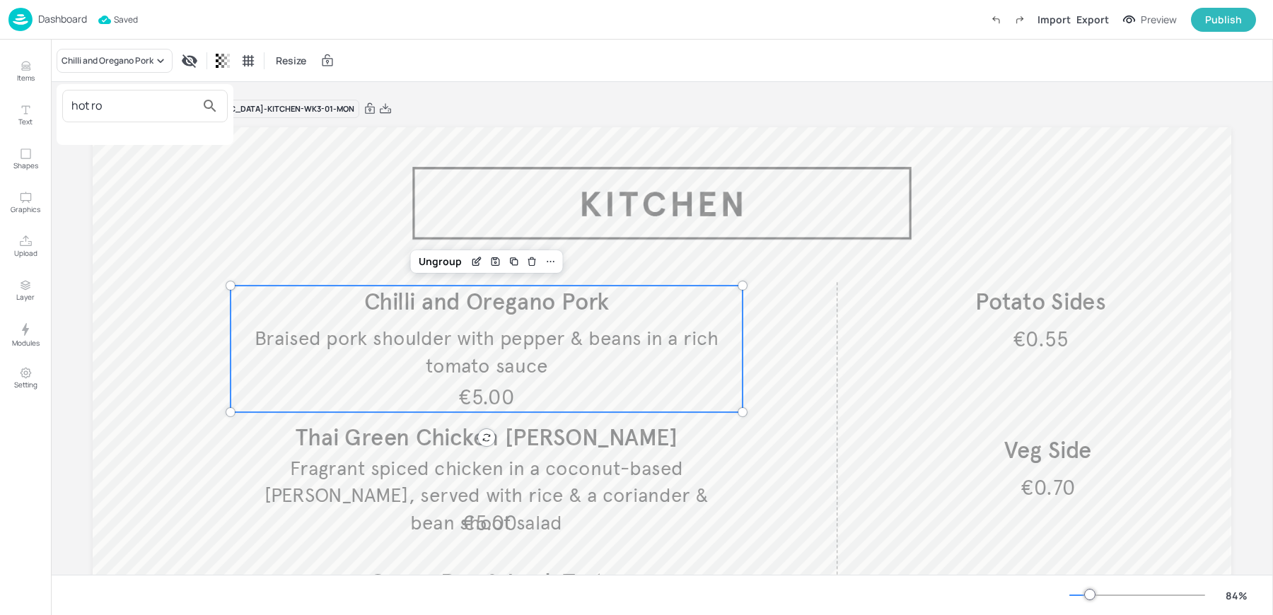
type input "hot ro"
click at [20, 70] on div at bounding box center [636, 307] width 1273 height 615
click at [11, 70] on button "Items" at bounding box center [25, 71] width 41 height 41
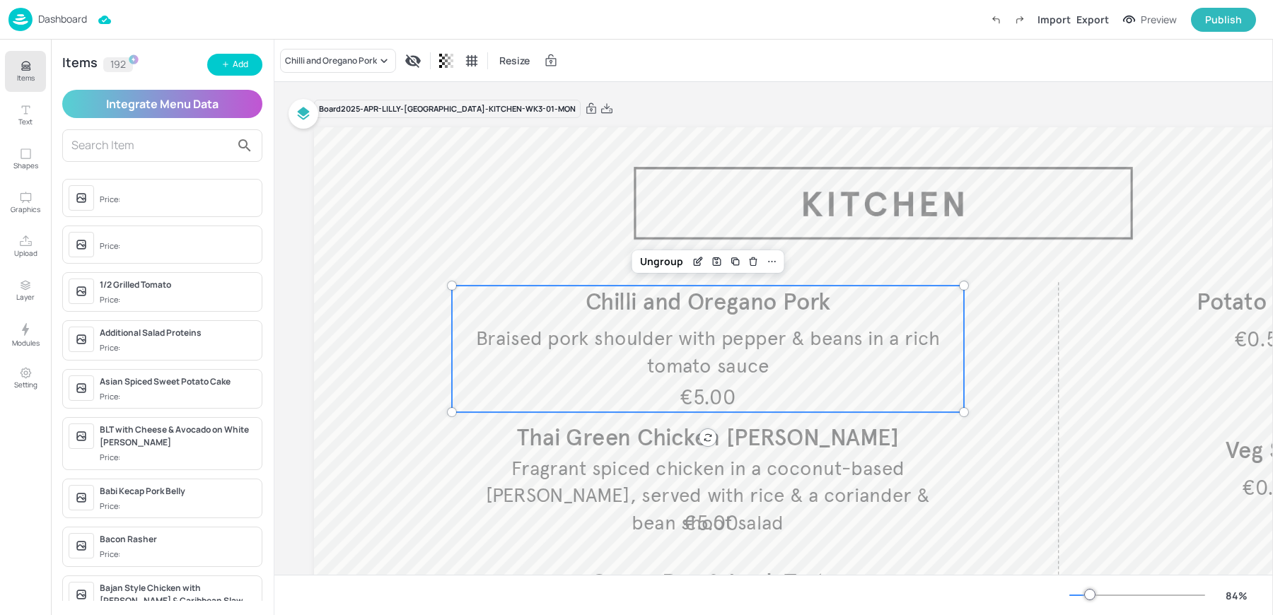
click at [228, 76] on div "Items 192 Add Integrate Menu Data Price: Price: 1/2 Grilled Tomato Price: Addit…" at bounding box center [162, 328] width 223 height 576
click at [227, 62] on icon "button" at bounding box center [225, 64] width 8 height 8
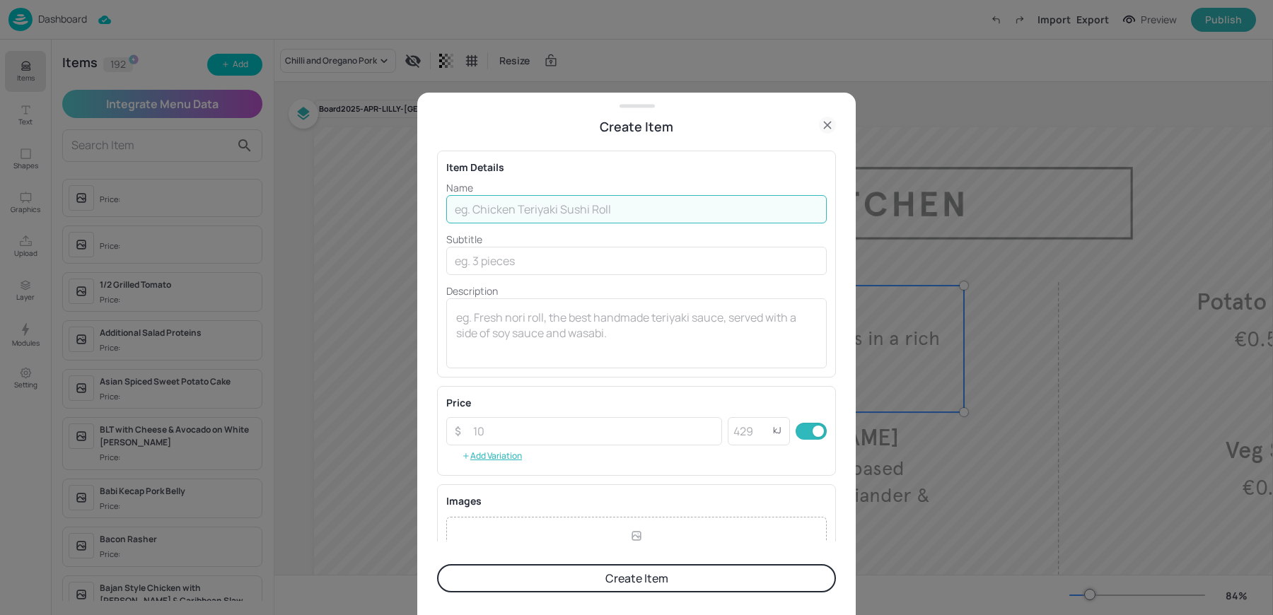
click at [499, 206] on input "text" at bounding box center [636, 209] width 380 height 28
paste input "Roll Hot Roast Pork, Apricot Stuffing"
type input "Roll Hot Roast Pork, Apricot Stuffing"
click at [502, 327] on textarea at bounding box center [636, 333] width 361 height 47
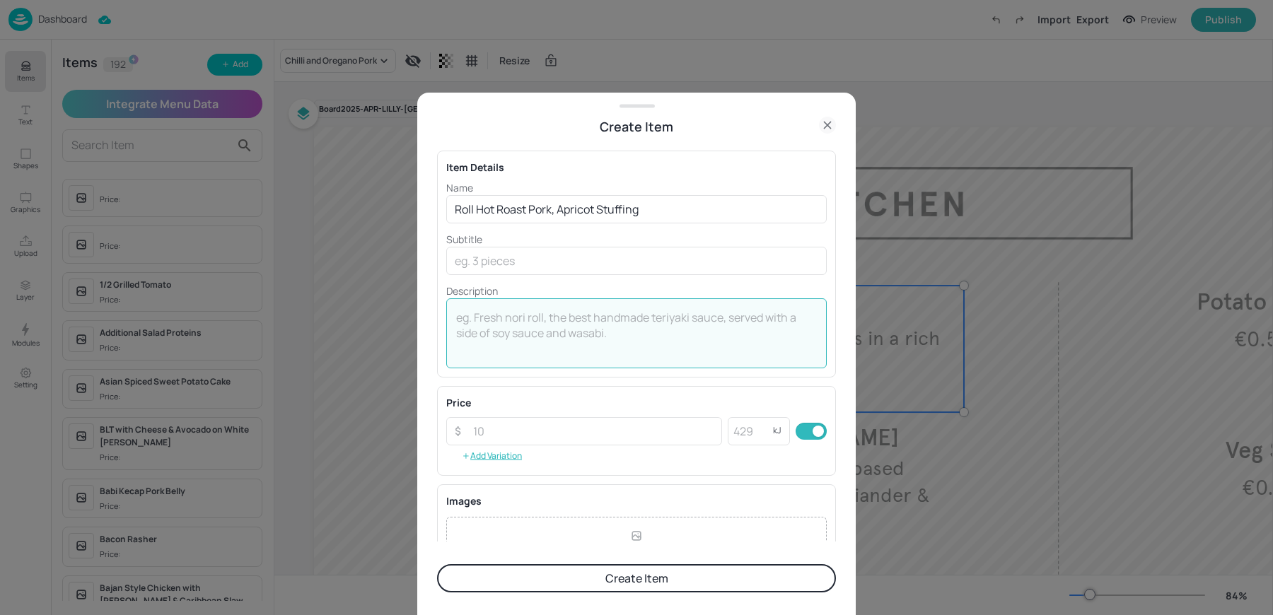
type textarea "€"
type textarea "€5.00"
click at [583, 584] on button "Create Item" at bounding box center [636, 578] width 399 height 28
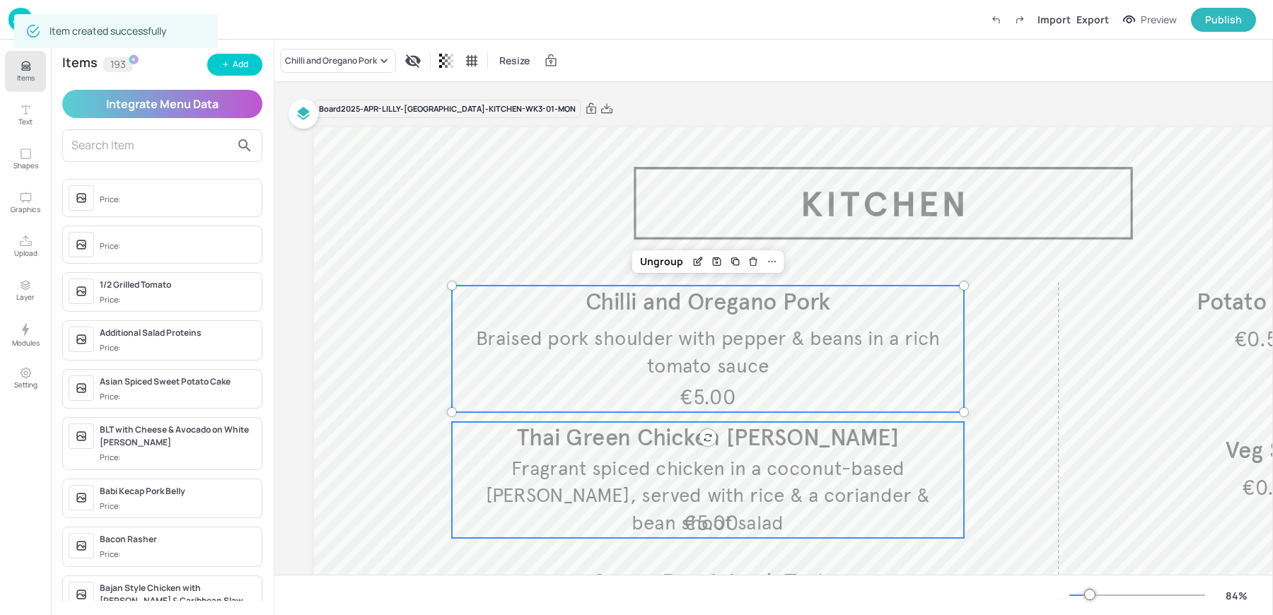
click at [598, 475] on span "Fragrant spiced chicken in a coconut-based [PERSON_NAME], served with rice & a …" at bounding box center [708, 495] width 444 height 79
click at [616, 297] on span "Chilli and Oregano Pork" at bounding box center [708, 302] width 245 height 28
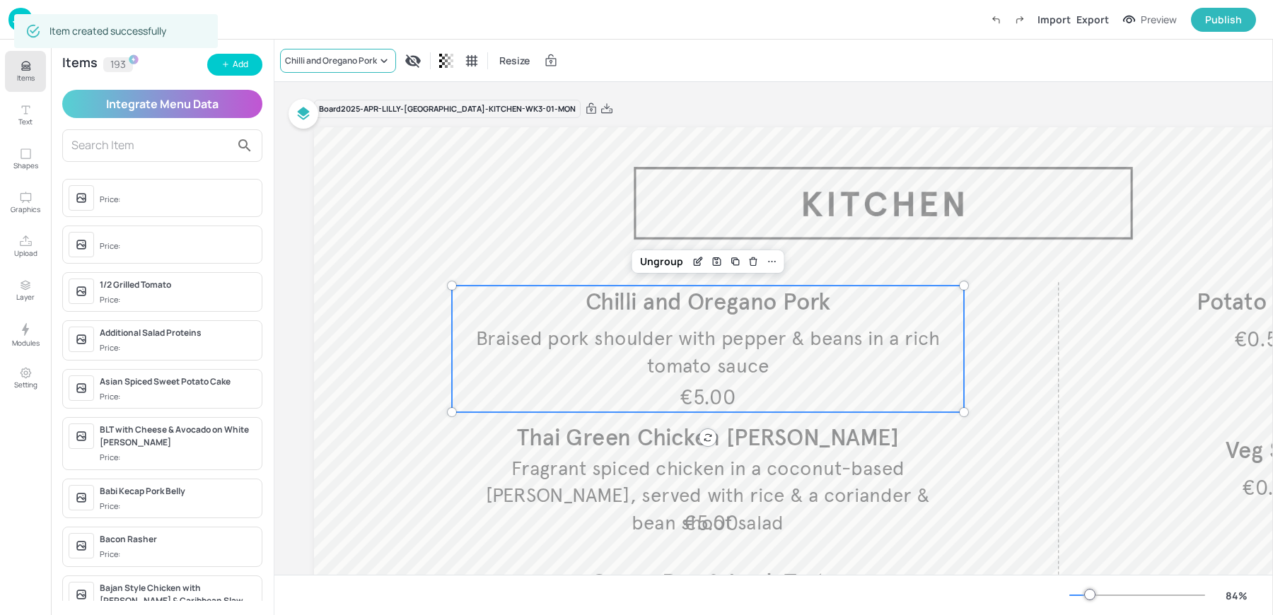
click at [320, 52] on div "Chilli and Oregano Pork" at bounding box center [338, 61] width 116 height 24
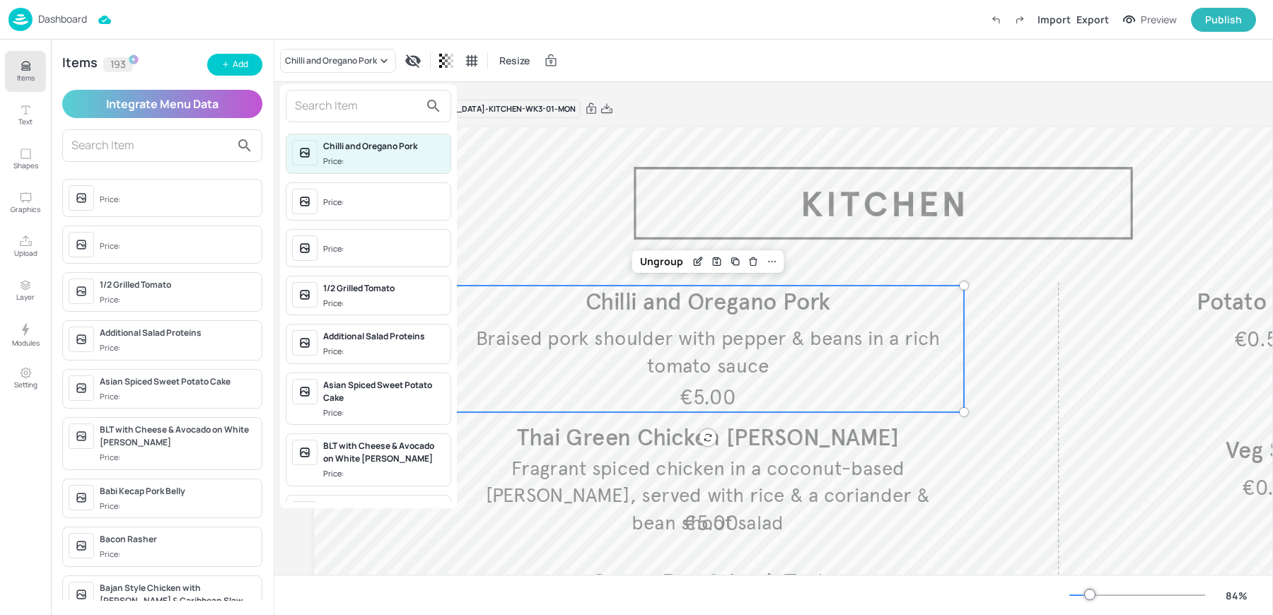
click at [357, 106] on input "text" at bounding box center [357, 106] width 124 height 23
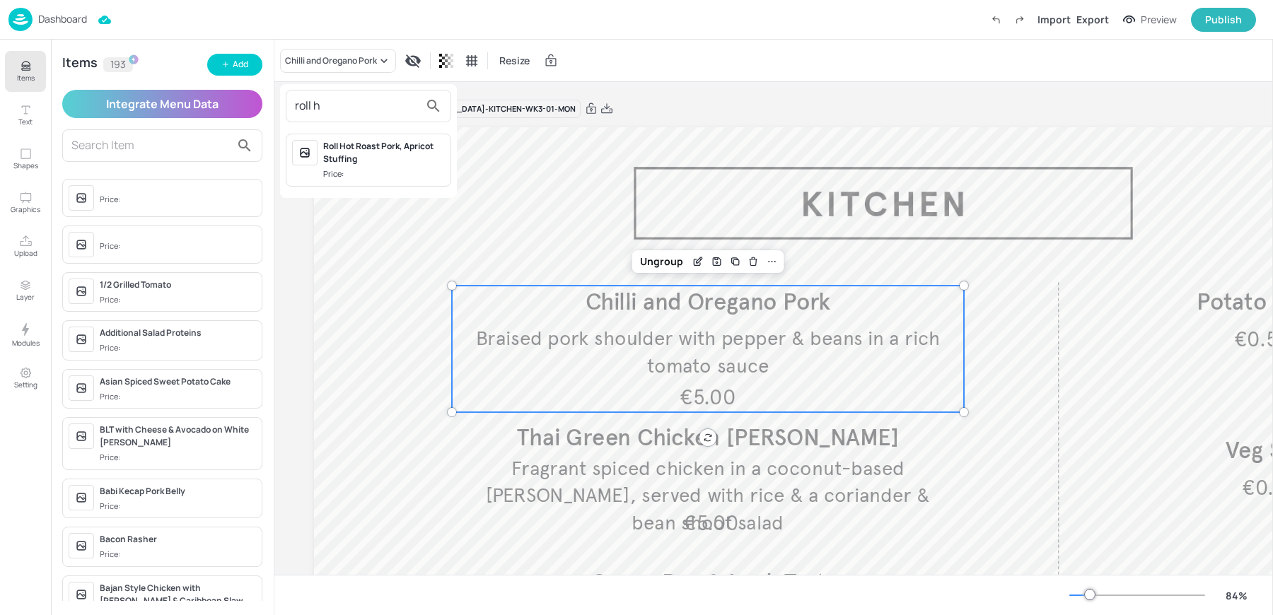
type input "roll h"
click at [342, 175] on div "Price:" at bounding box center [334, 174] width 23 height 12
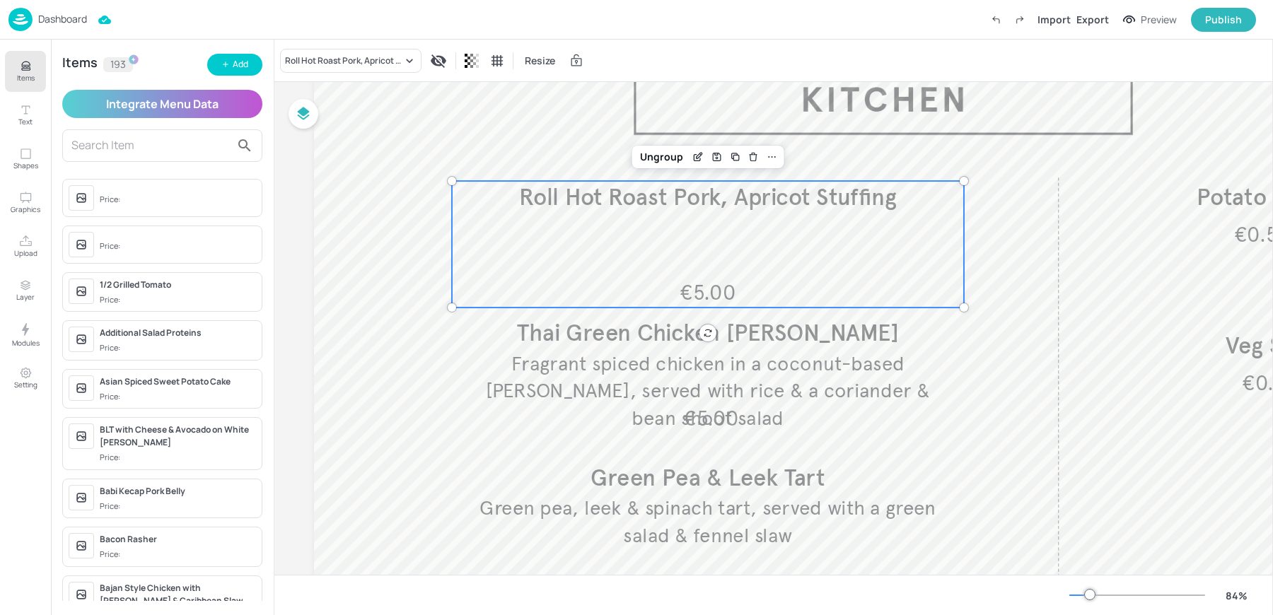
scroll to position [122, 0]
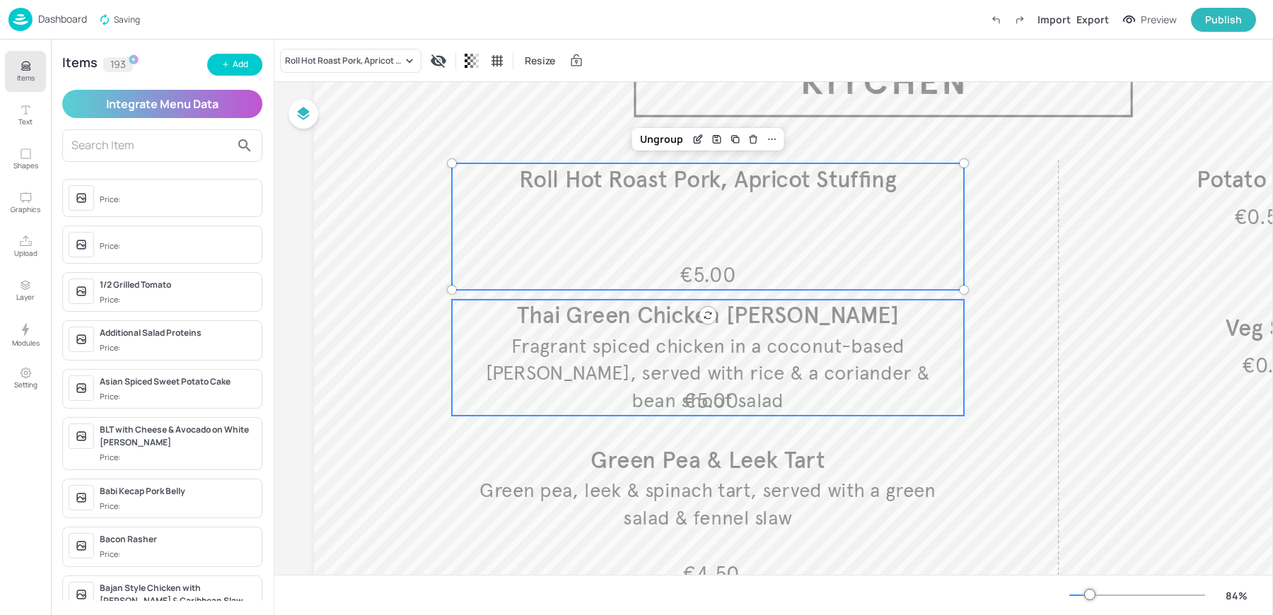
click at [620, 350] on span "Fragrant spiced chicken in a coconut-based [PERSON_NAME], served with rice & a …" at bounding box center [708, 373] width 444 height 79
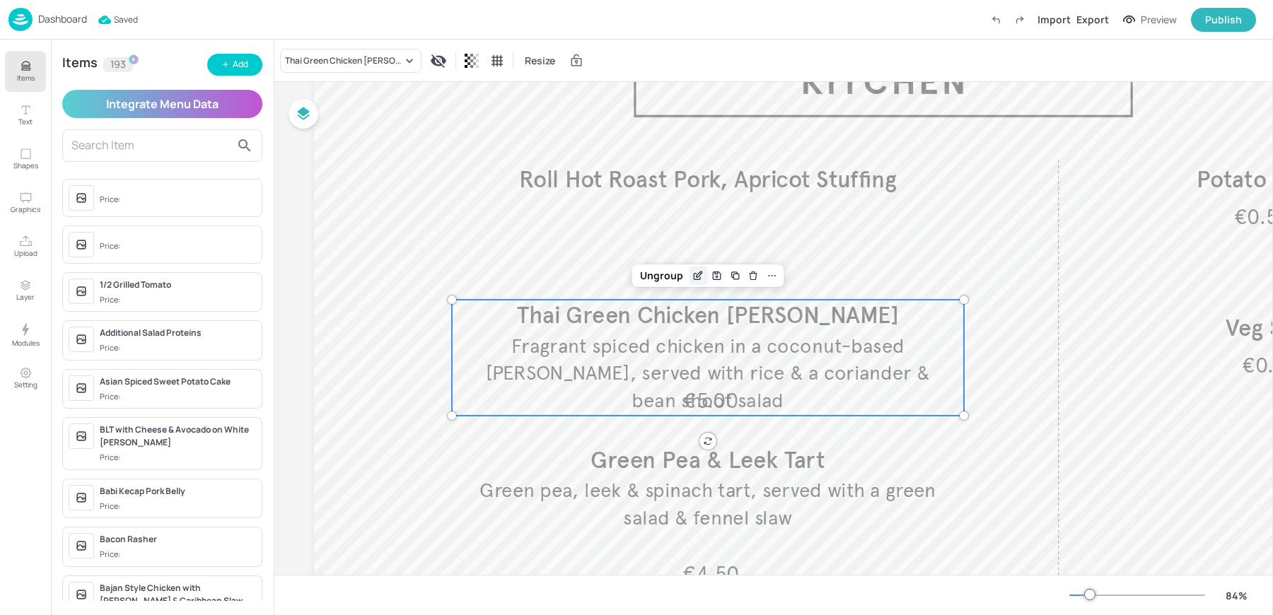
click at [694, 278] on icon "Edit Item" at bounding box center [697, 277] width 6 height 6
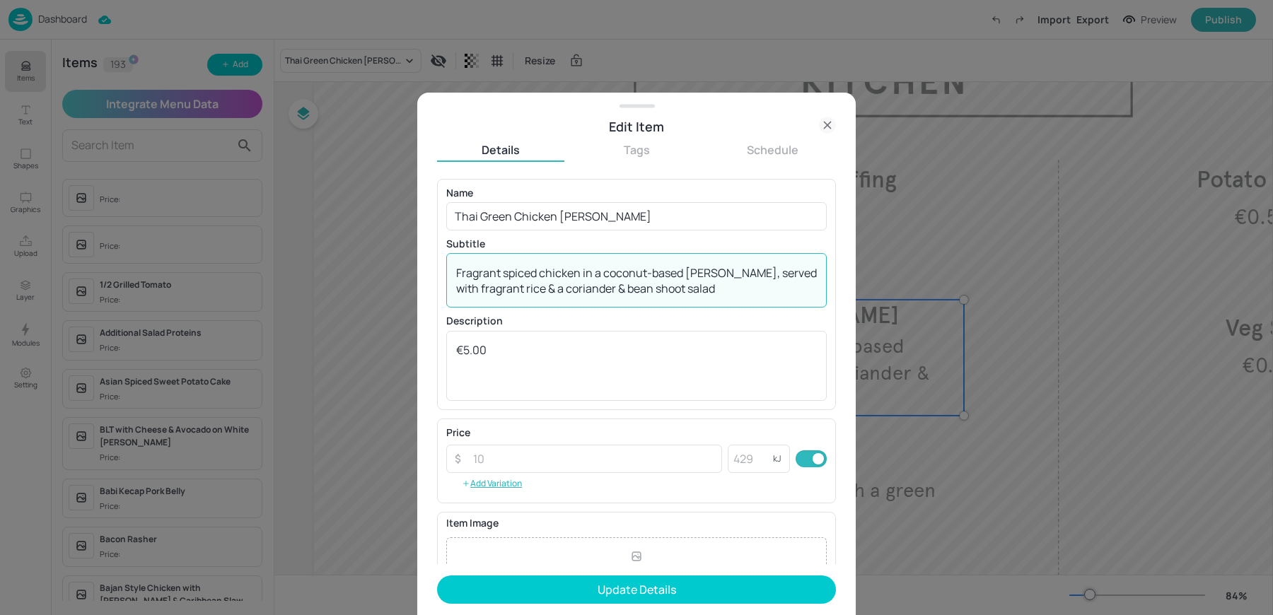
drag, startPoint x: 547, startPoint y: 292, endPoint x: 774, endPoint y: 293, distance: 227.0
click at [774, 293] on textarea "Fragrant spiced chicken in a coconut-based [PERSON_NAME], served with fragrant …" at bounding box center [636, 280] width 361 height 31
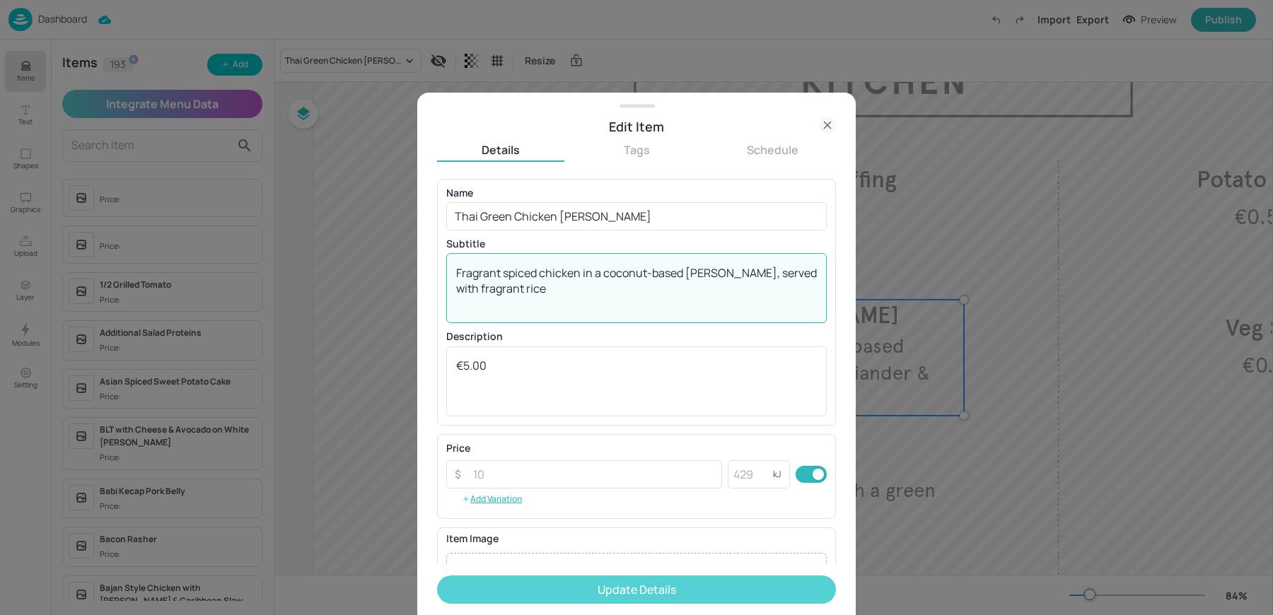
type textarea "Fragrant spiced chicken in a coconut-based [PERSON_NAME], served with fragrant …"
click at [571, 591] on button "Update Details" at bounding box center [636, 590] width 399 height 28
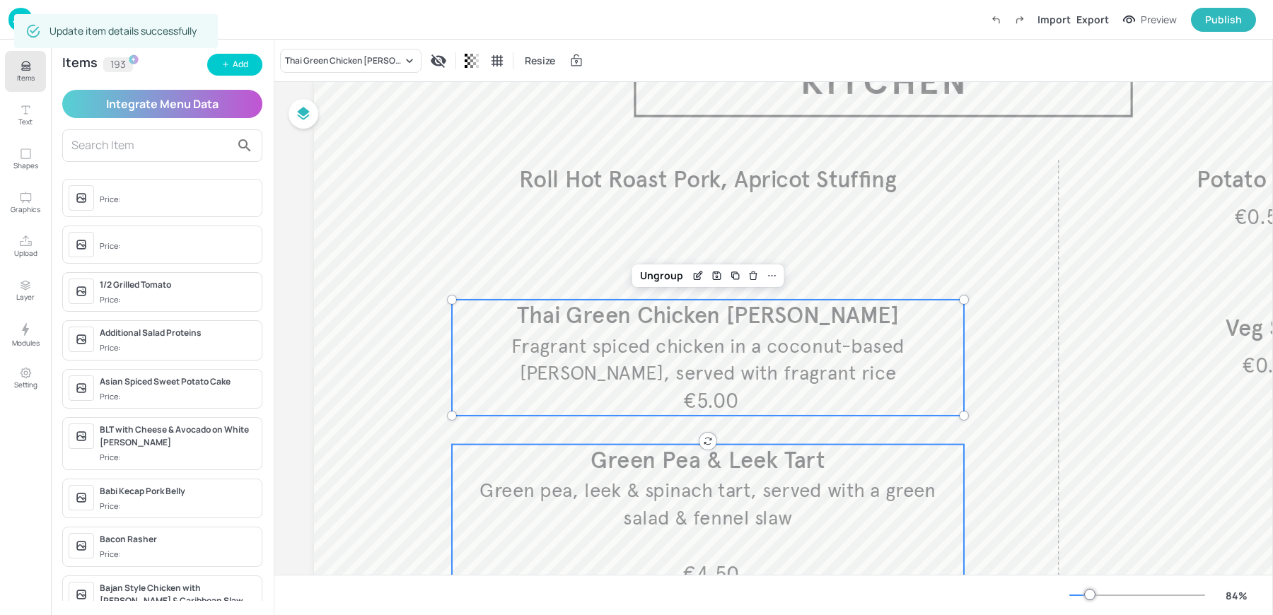
click at [558, 459] on p "Green Pea & Leek Tart" at bounding box center [708, 461] width 512 height 33
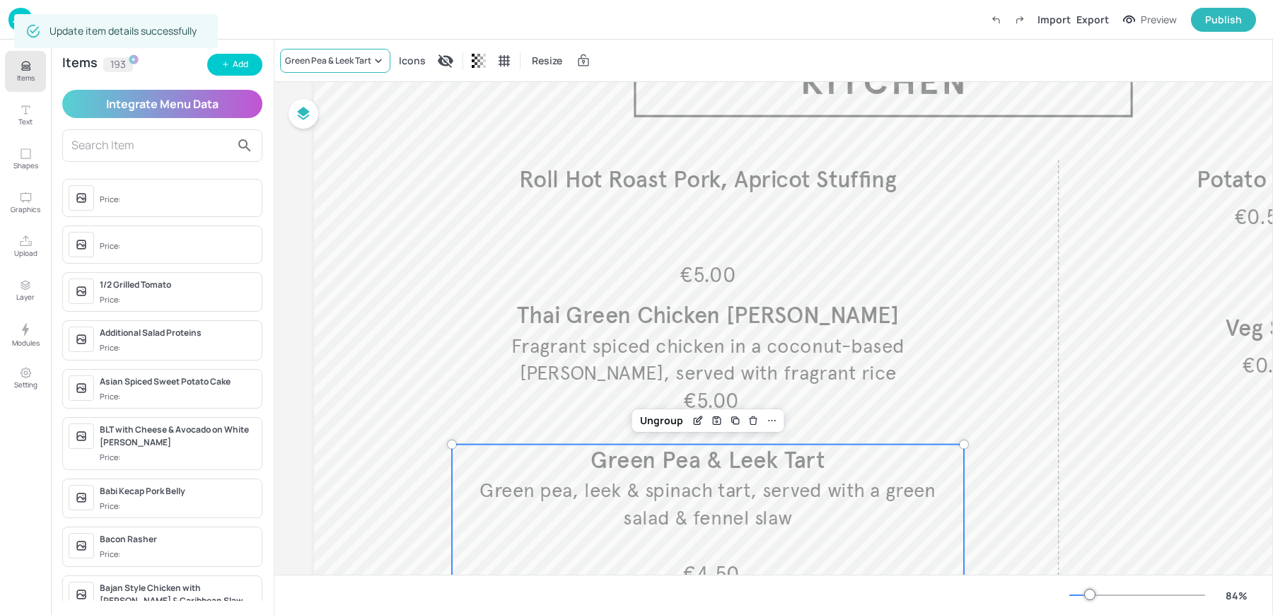
click at [319, 62] on div "Green Pea & Leek Tart" at bounding box center [328, 60] width 86 height 13
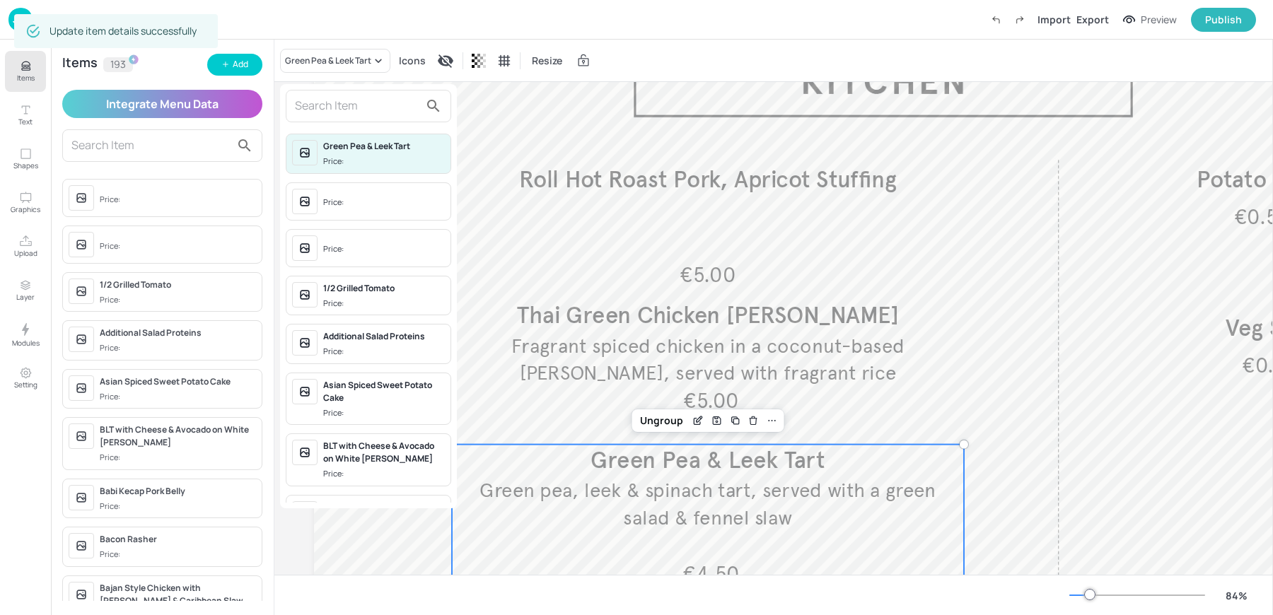
click at [318, 93] on div at bounding box center [368, 106] width 165 height 33
click at [314, 108] on input "text" at bounding box center [357, 106] width 124 height 23
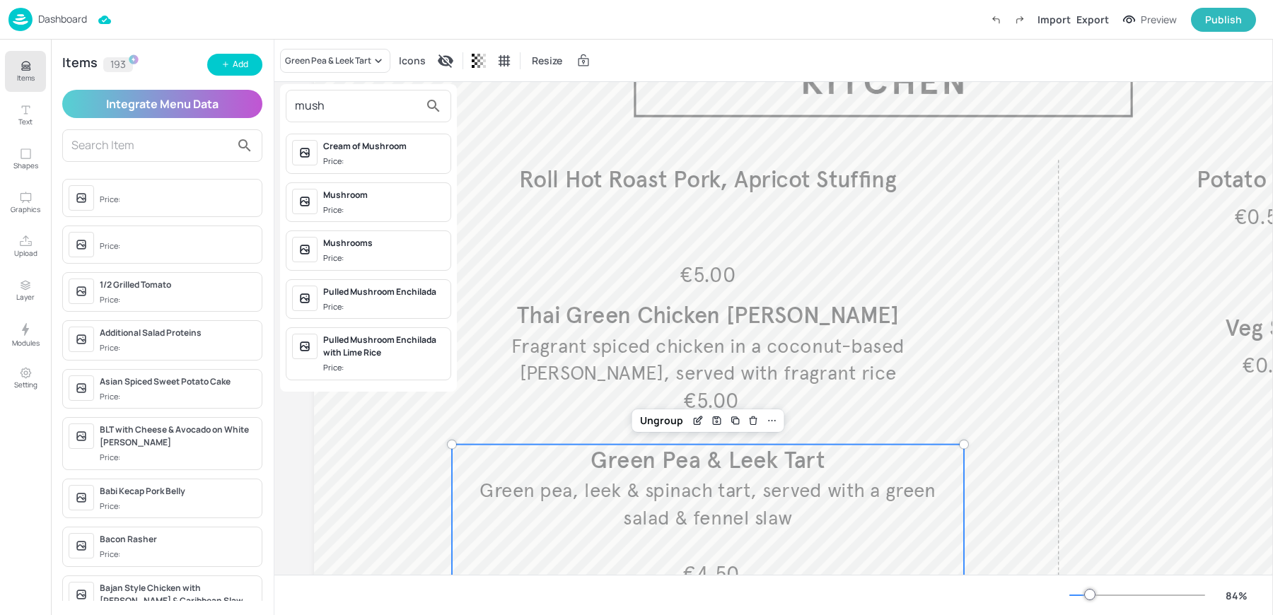
type input "mush"
click at [229, 64] on div at bounding box center [636, 307] width 1273 height 615
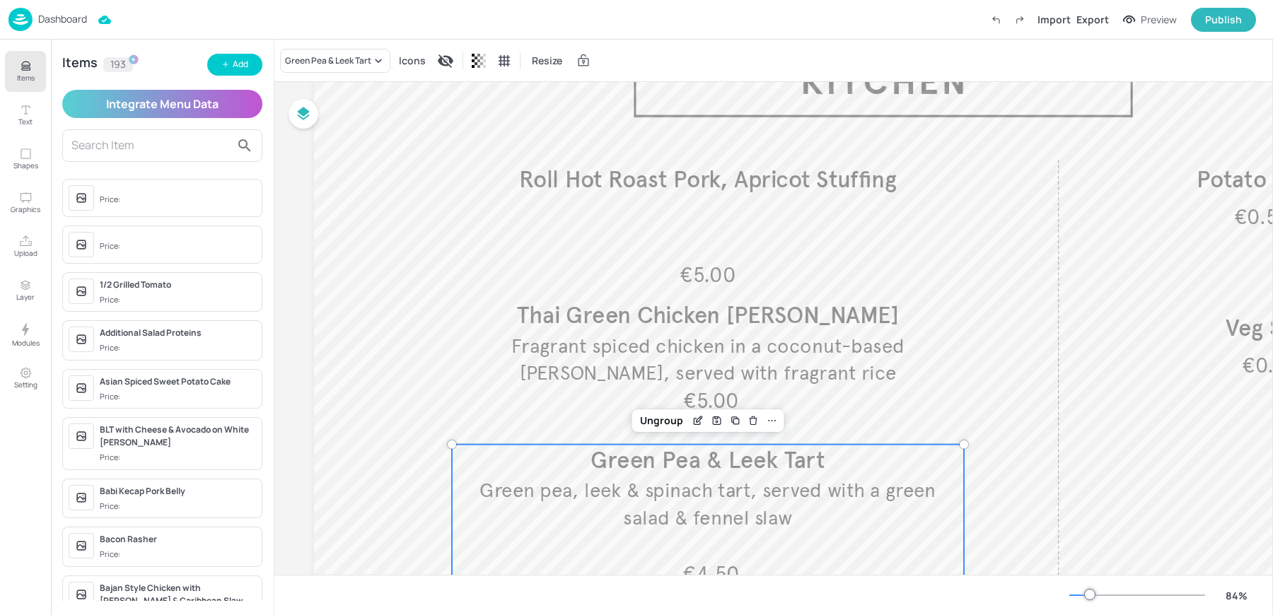
click at [229, 64] on icon "button" at bounding box center [225, 64] width 8 height 8
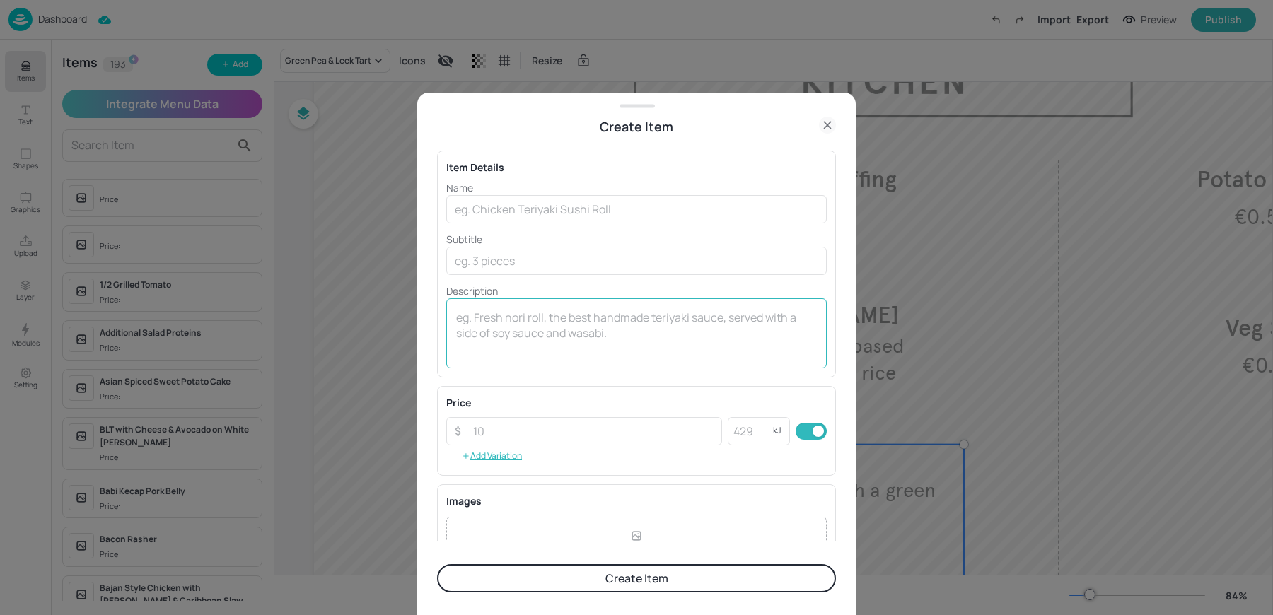
click at [577, 306] on div "x ​" at bounding box center [636, 333] width 380 height 70
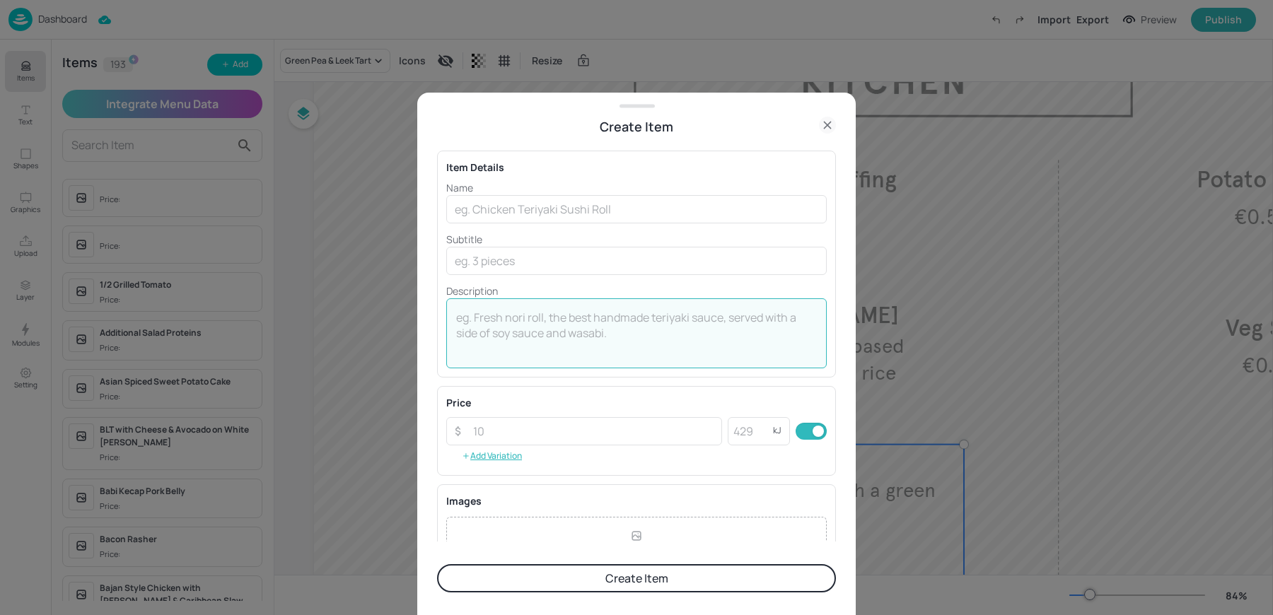
paste textarea "Mushroom, Parsnip & Squash Tart €4.50"
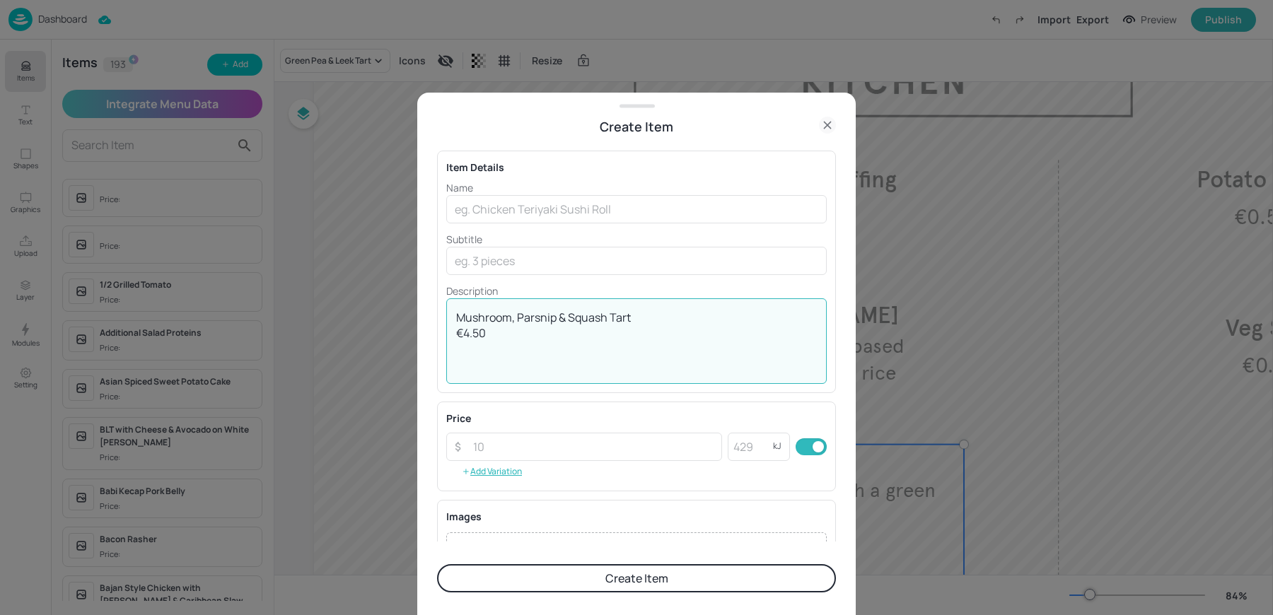
click at [511, 319] on textarea "Mushroom, Parsnip & Squash Tart €4.50" at bounding box center [636, 341] width 361 height 62
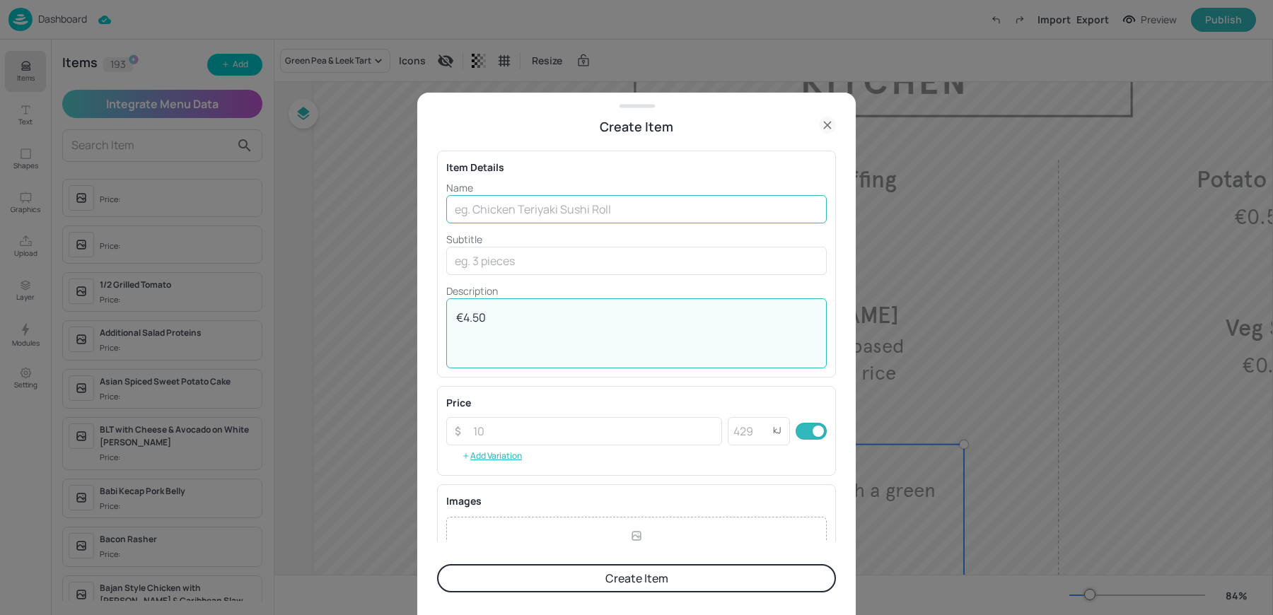
type textarea "€4.50"
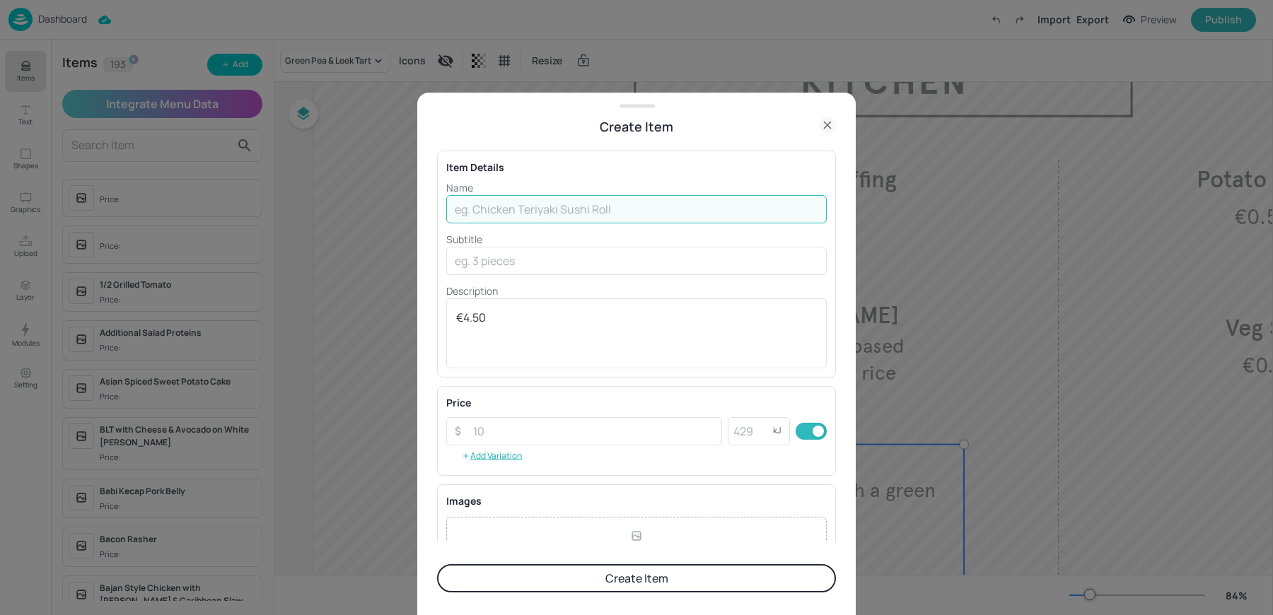
click at [498, 201] on input "text" at bounding box center [636, 209] width 380 height 28
paste input "Mushroom, Parsnip & Squash Tart"
type input "Mushroom, Parsnip & Squash Tart"
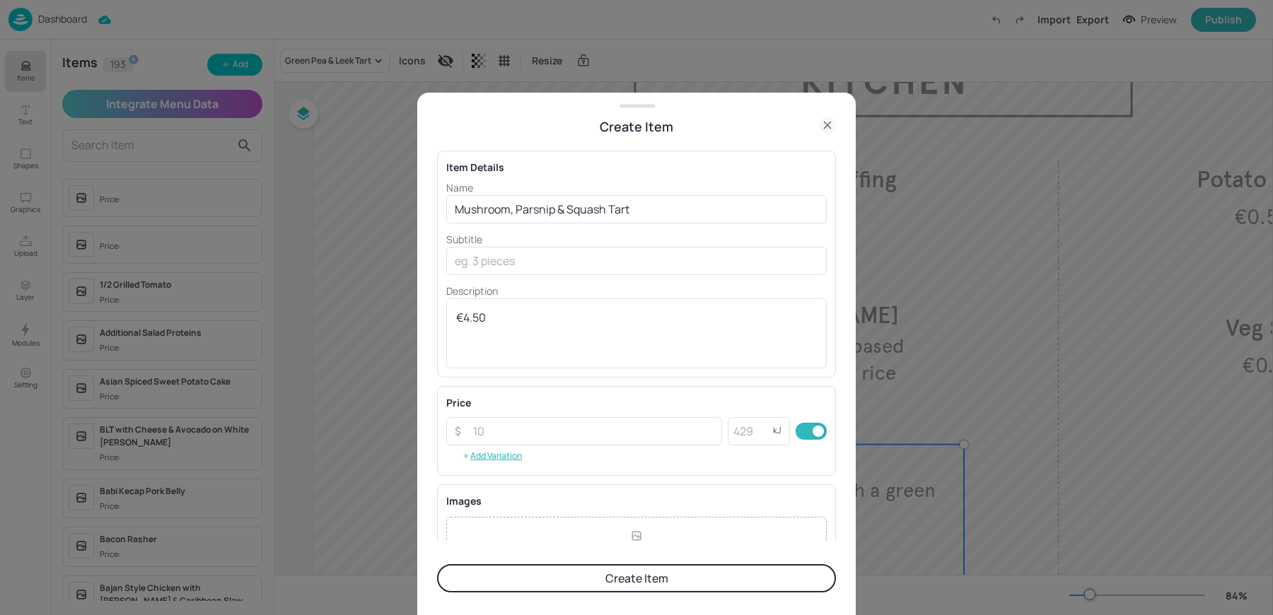
click at [523, 586] on button "Create Item" at bounding box center [636, 578] width 399 height 28
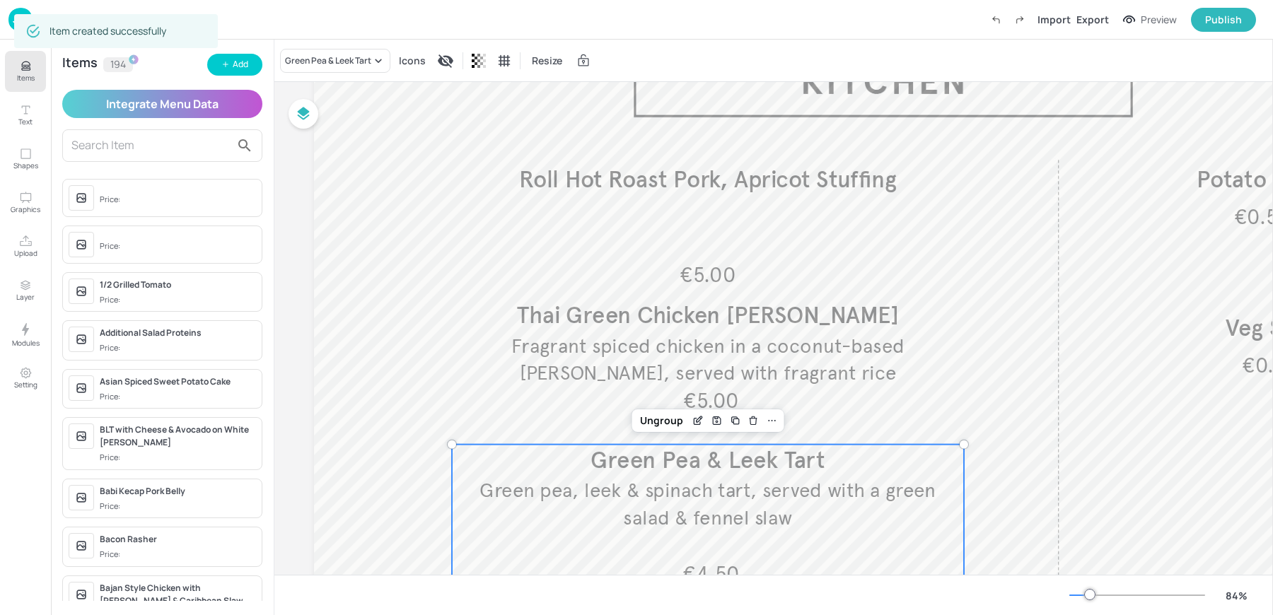
click at [324, 66] on div "Green Pea & Leek Tart" at bounding box center [328, 60] width 86 height 13
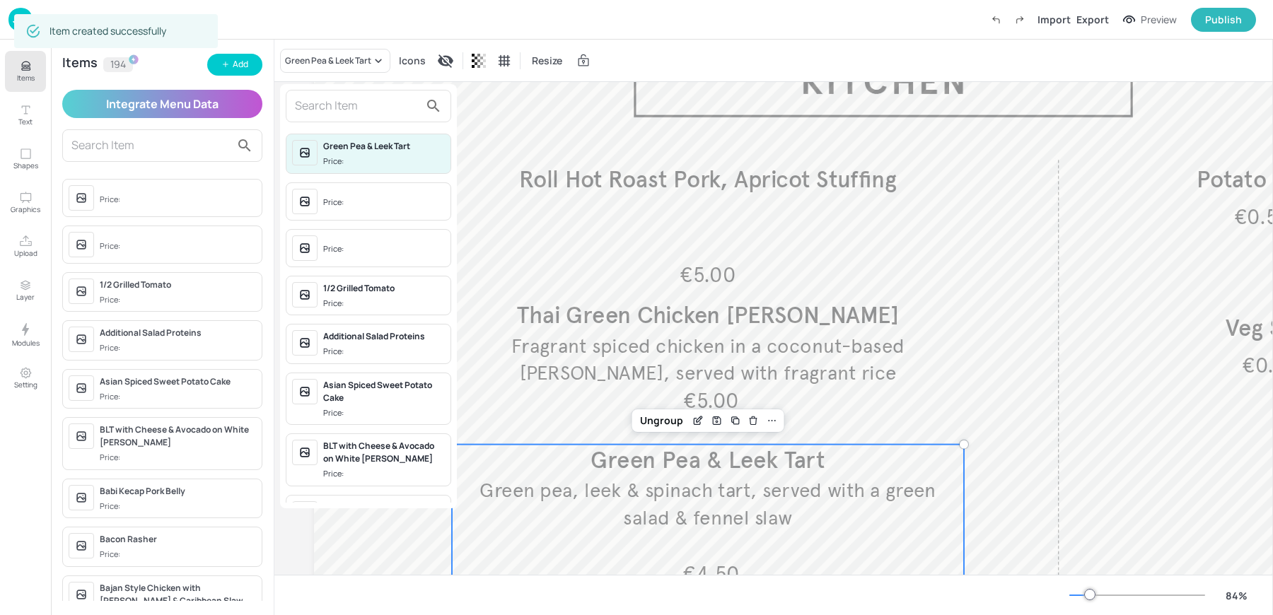
click at [320, 107] on input "text" at bounding box center [357, 106] width 124 height 23
paste input "Mushroom, Parsnip & Squash Tart"
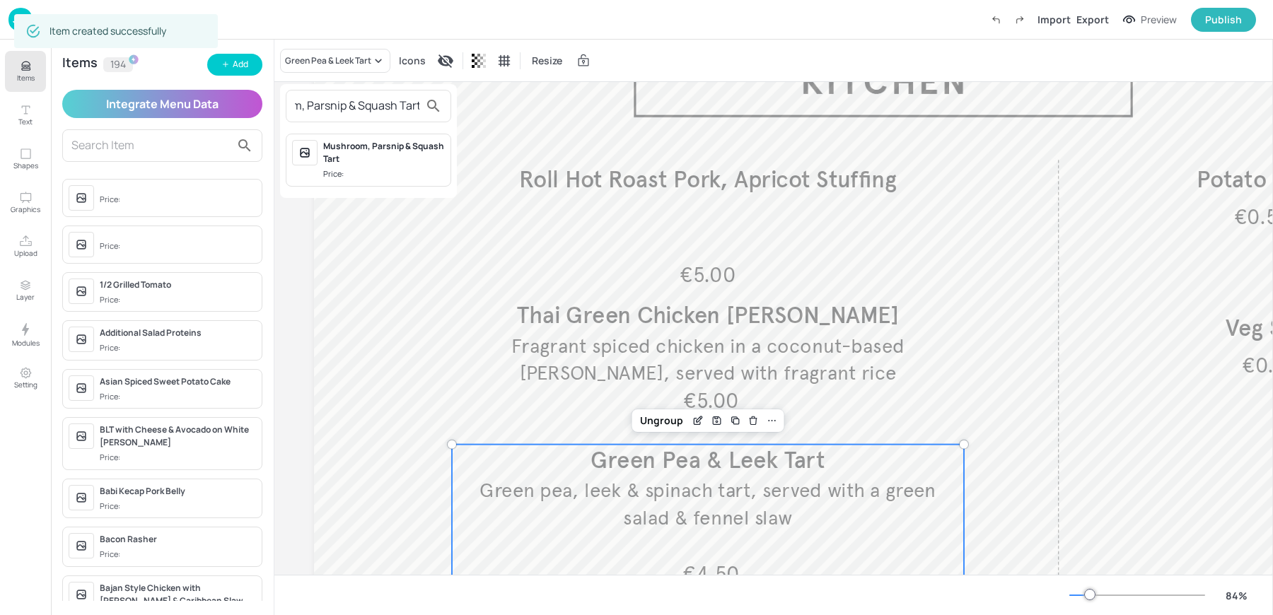
type input "Mushroom, Parsnip & Squash Tart"
click at [356, 161] on div "Mushroom, Parsnip & Squash Tart" at bounding box center [384, 152] width 122 height 25
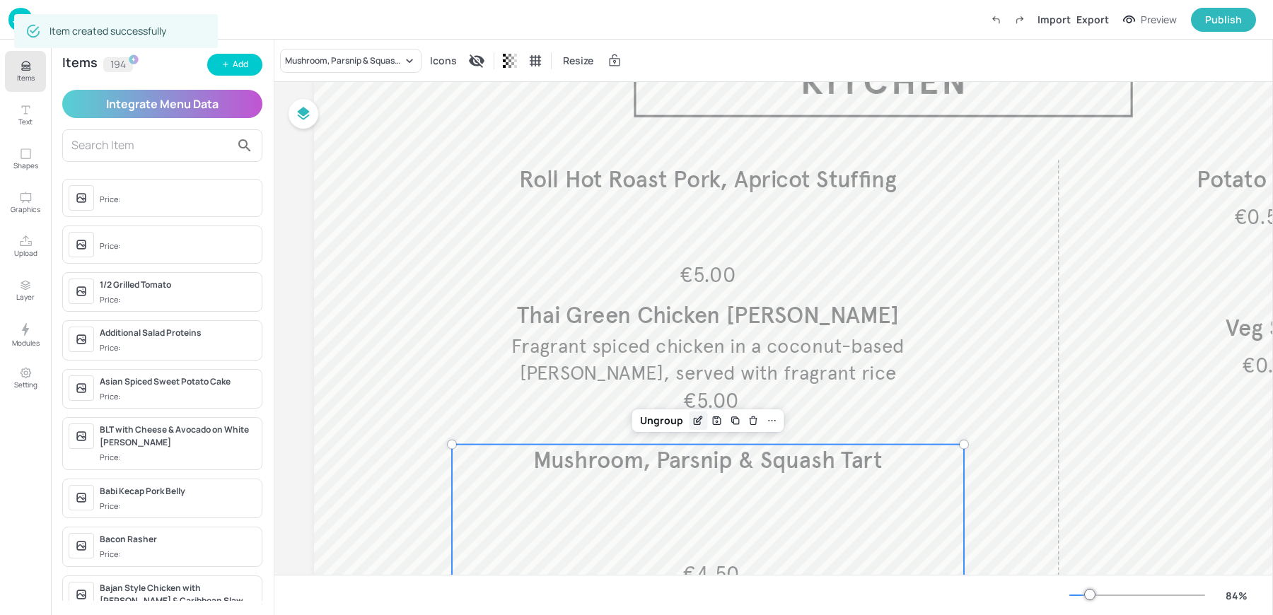
click at [694, 418] on icon "Edit Item" at bounding box center [697, 421] width 6 height 6
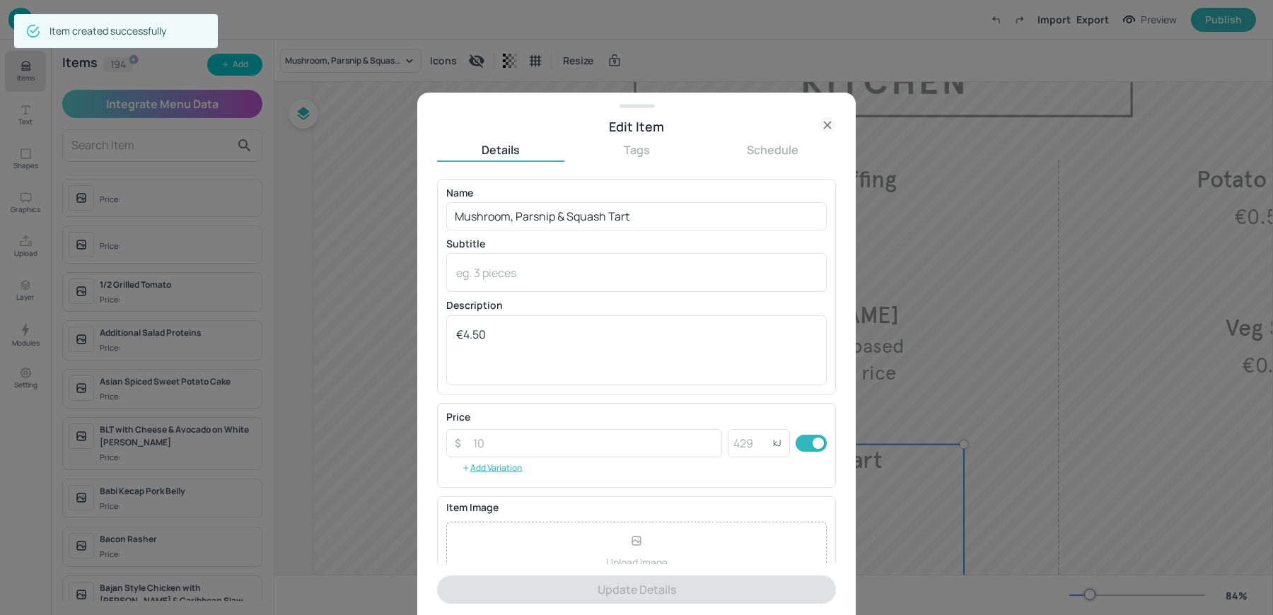
scroll to position [136, 0]
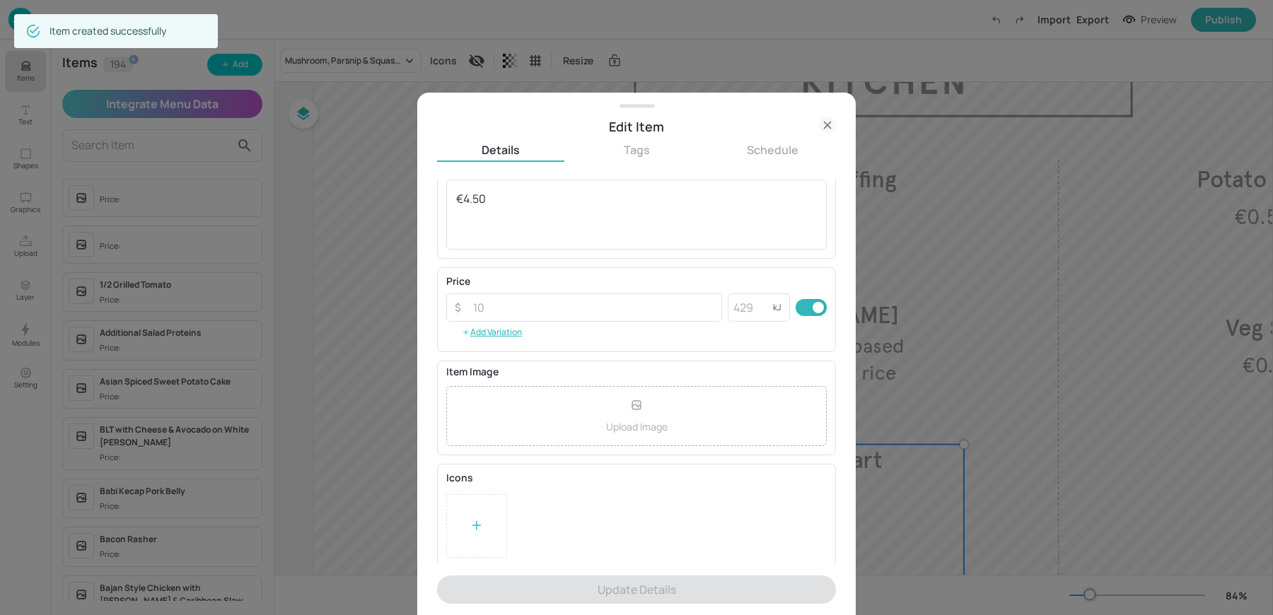
click at [479, 549] on div at bounding box center [476, 526] width 61 height 64
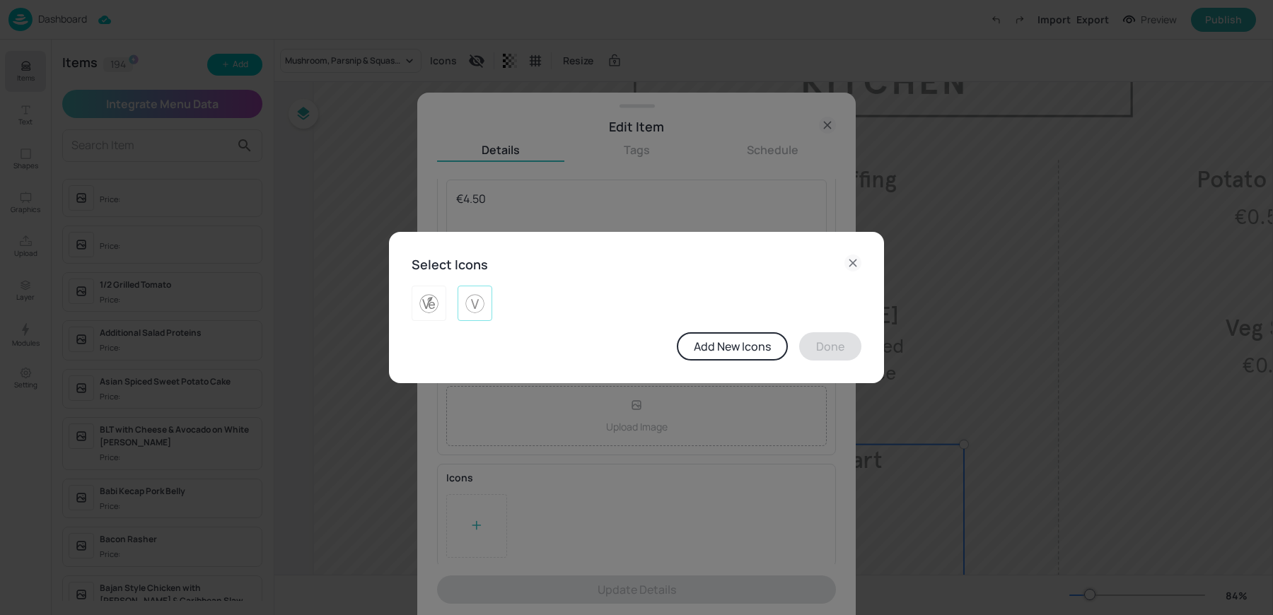
click at [477, 319] on div at bounding box center [475, 303] width 35 height 35
click at [827, 346] on button "Done" at bounding box center [830, 346] width 62 height 28
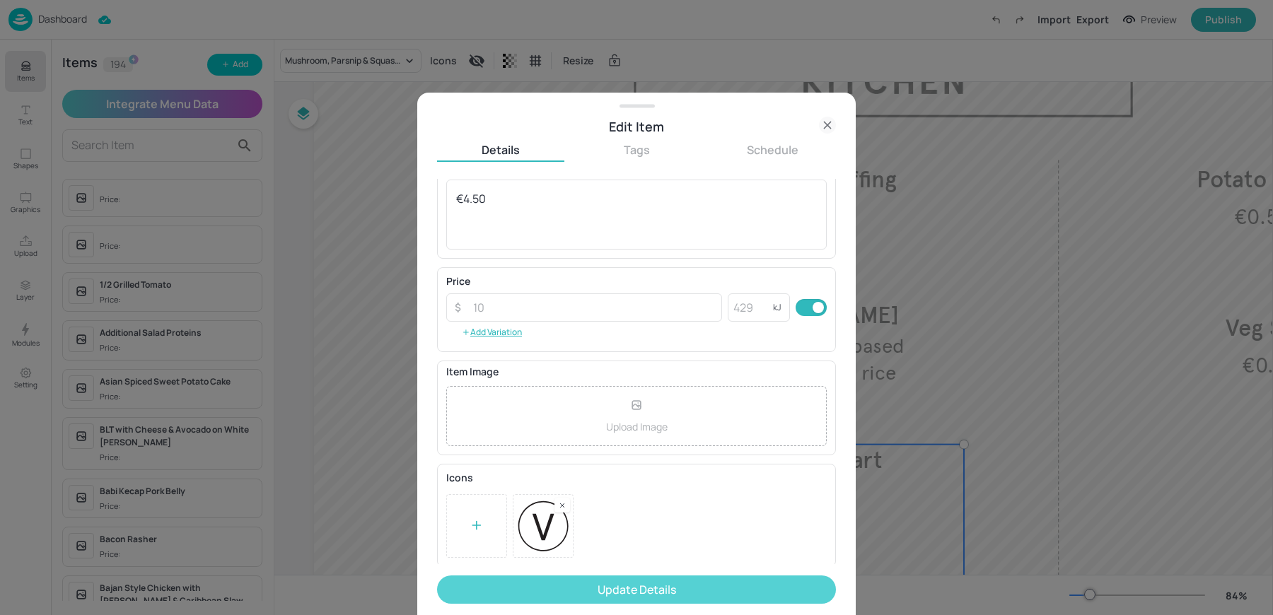
click at [590, 584] on button "Update Details" at bounding box center [636, 590] width 399 height 28
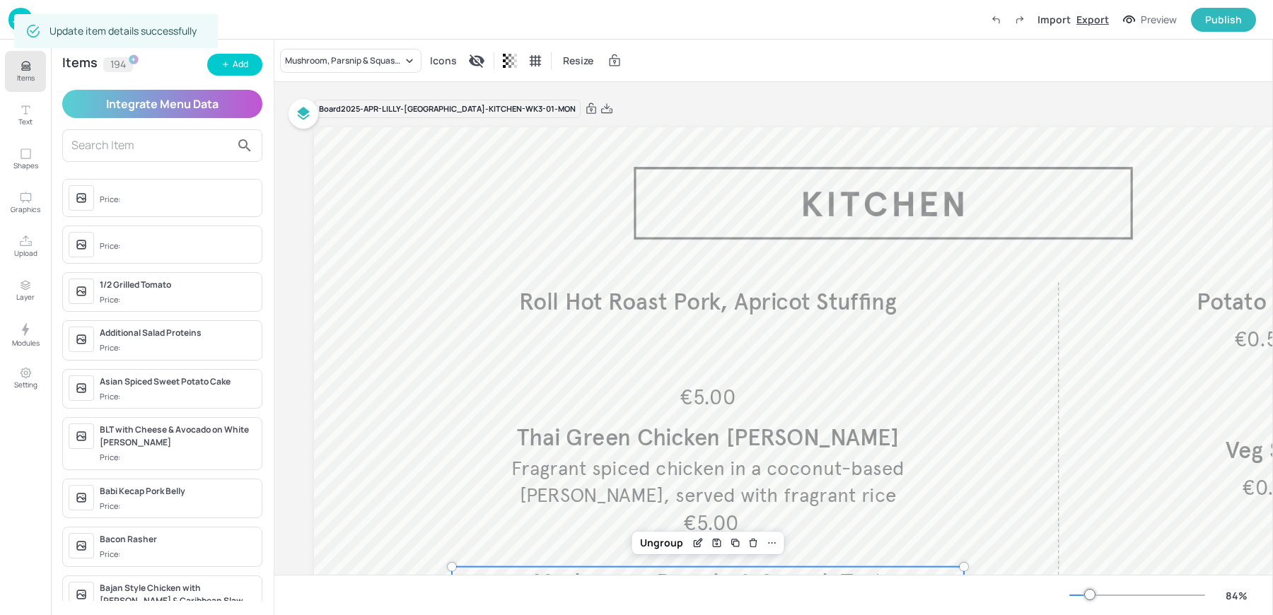
click at [1086, 24] on div "Export" at bounding box center [1092, 19] width 33 height 15
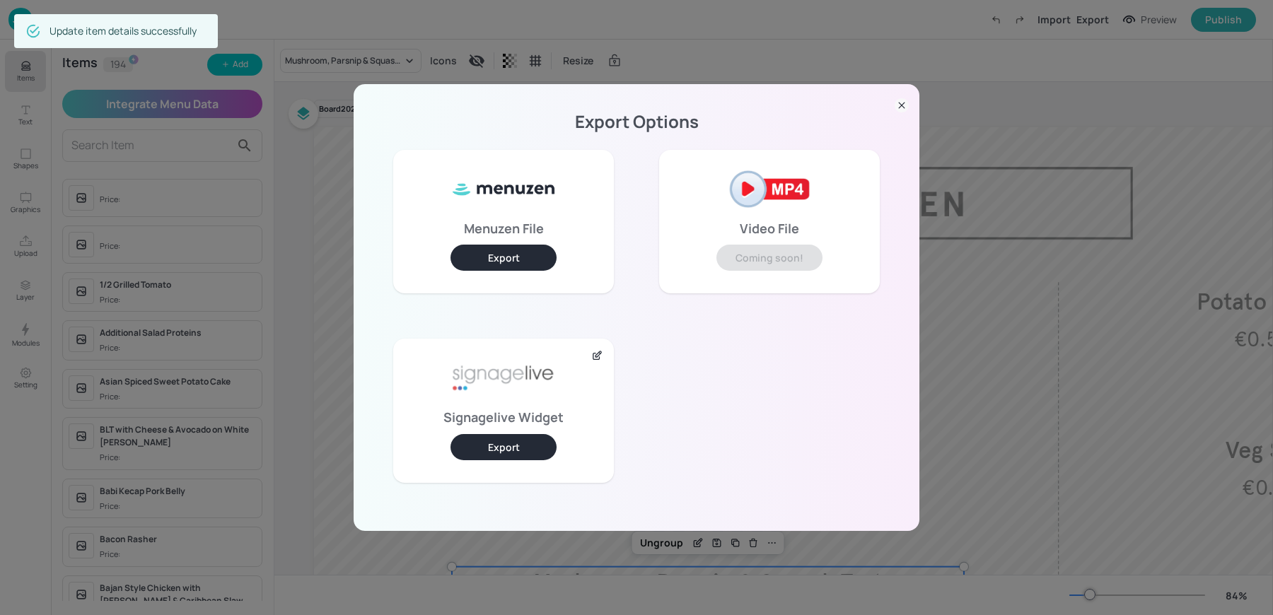
click at [528, 441] on button "Export" at bounding box center [503, 447] width 106 height 26
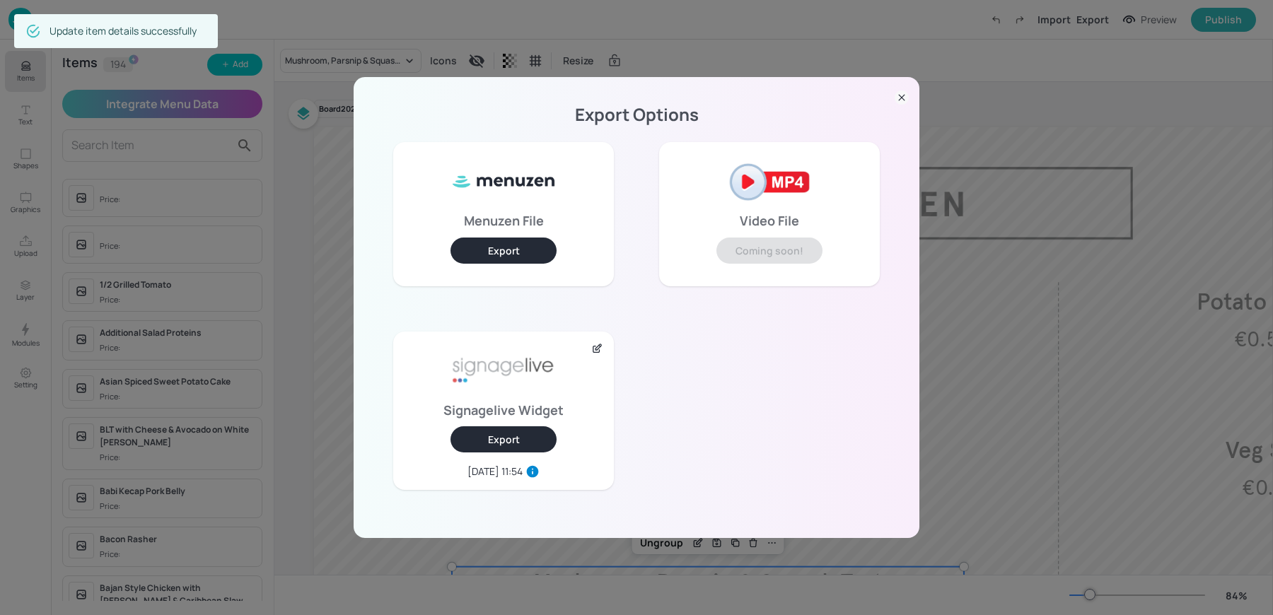
click at [402, 16] on div "Export Options Menuzen File Export Video File Coming soon! Signagelive Widget E…" at bounding box center [636, 307] width 1273 height 615
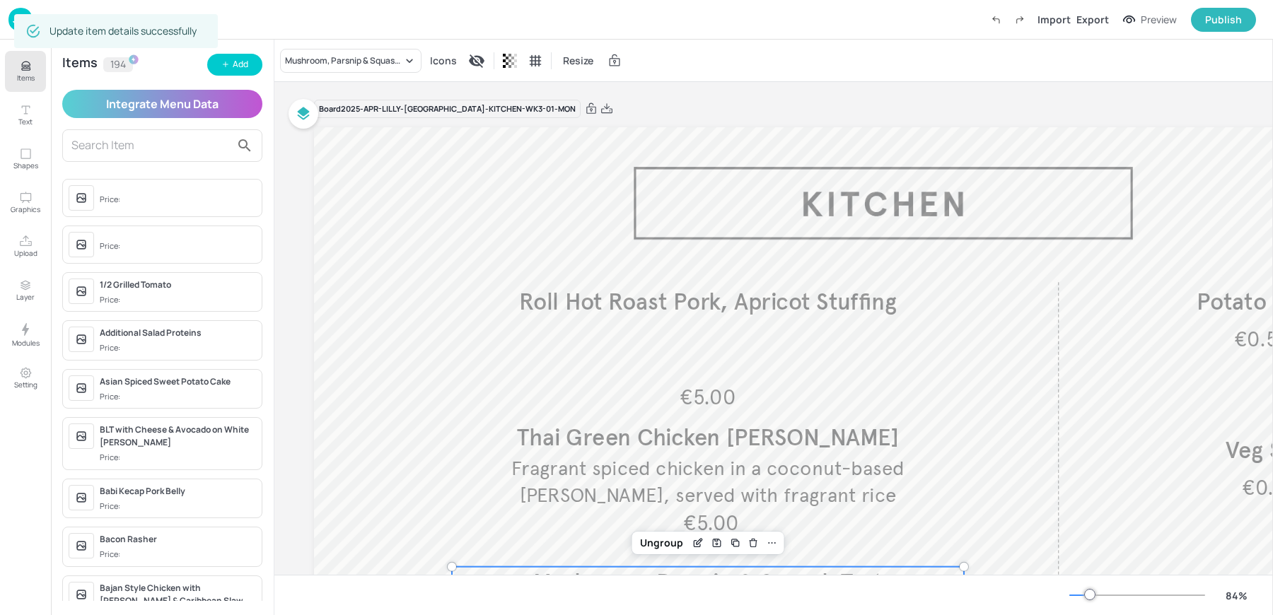
click at [17, 22] on div "Update item details successfully" at bounding box center [116, 31] width 204 height 34
click at [12, 21] on img at bounding box center [20, 19] width 24 height 23
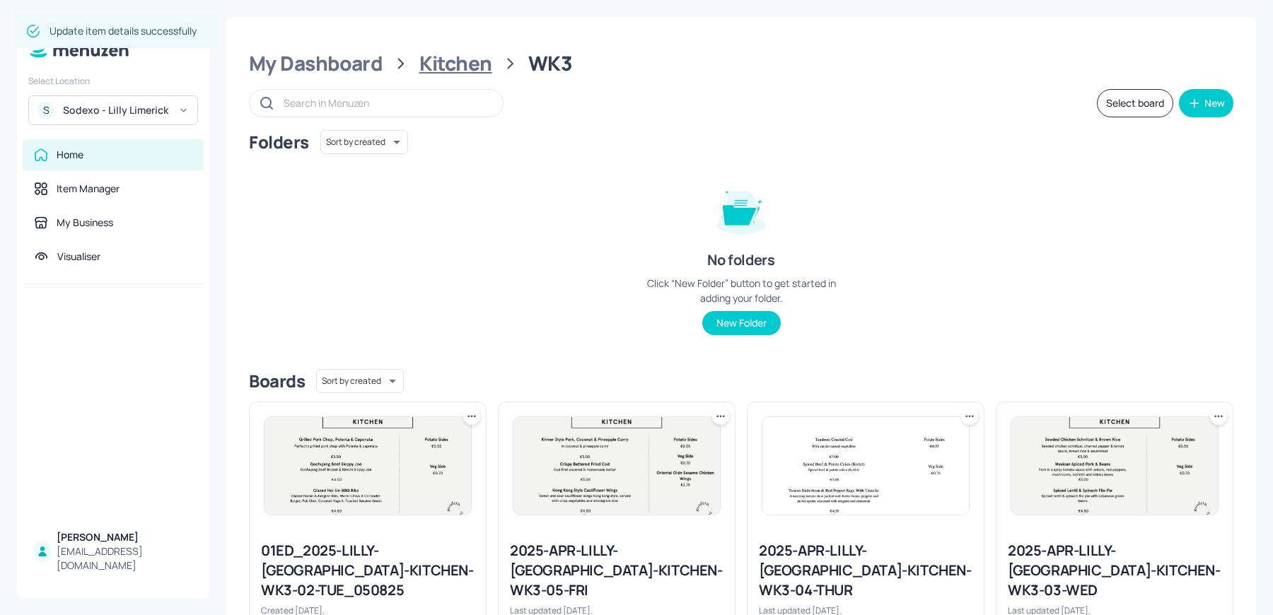
click at [432, 59] on div "Kitchen" at bounding box center [455, 63] width 73 height 25
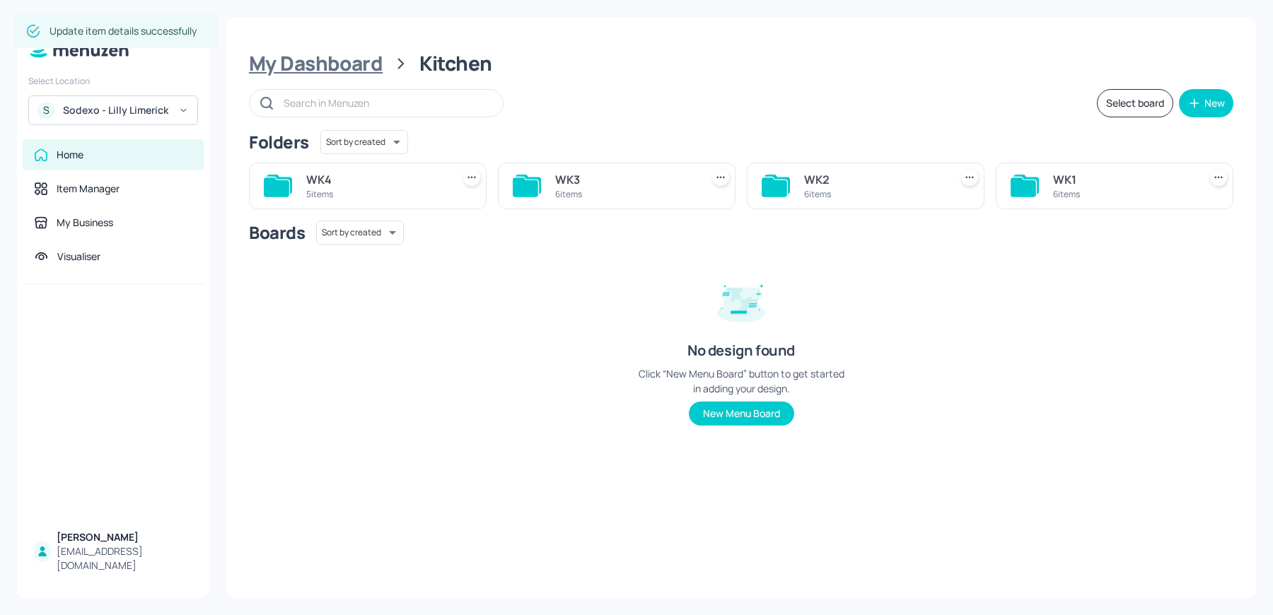
click at [325, 62] on div "My Dashboard" at bounding box center [316, 63] width 134 height 25
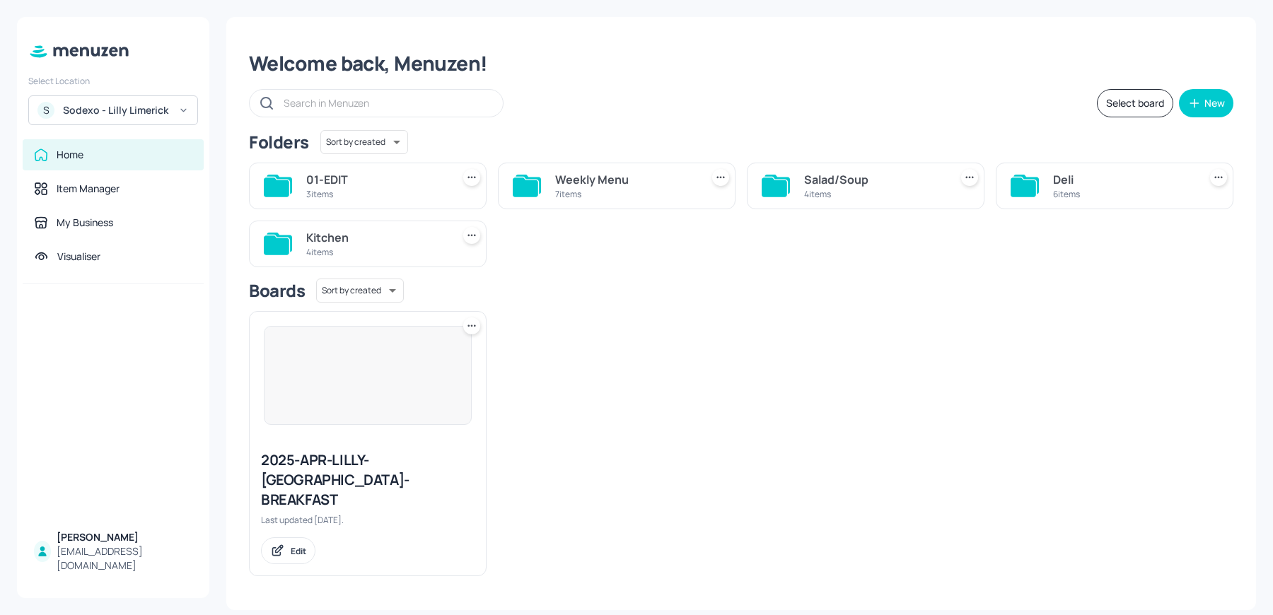
click at [1046, 178] on div "Deli 6 items" at bounding box center [1115, 186] width 238 height 47
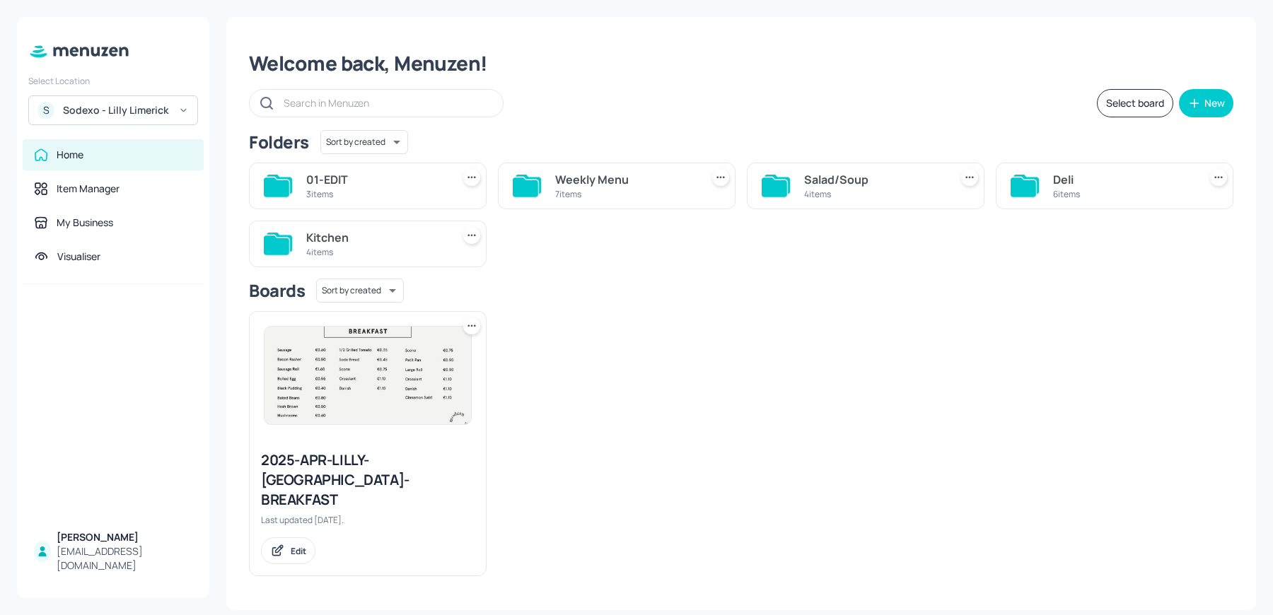
click at [1051, 195] on div "Deli 6 items" at bounding box center [1115, 186] width 238 height 47
click at [1035, 184] on icon at bounding box center [1024, 186] width 28 height 23
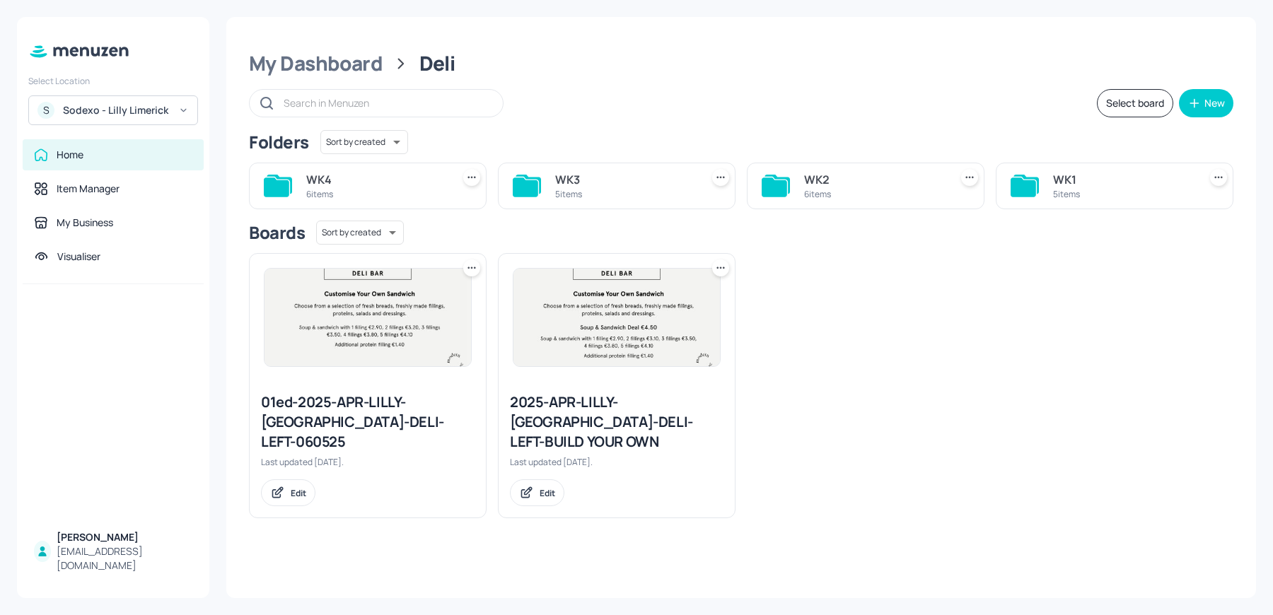
click at [583, 182] on div "WK3" at bounding box center [625, 179] width 140 height 17
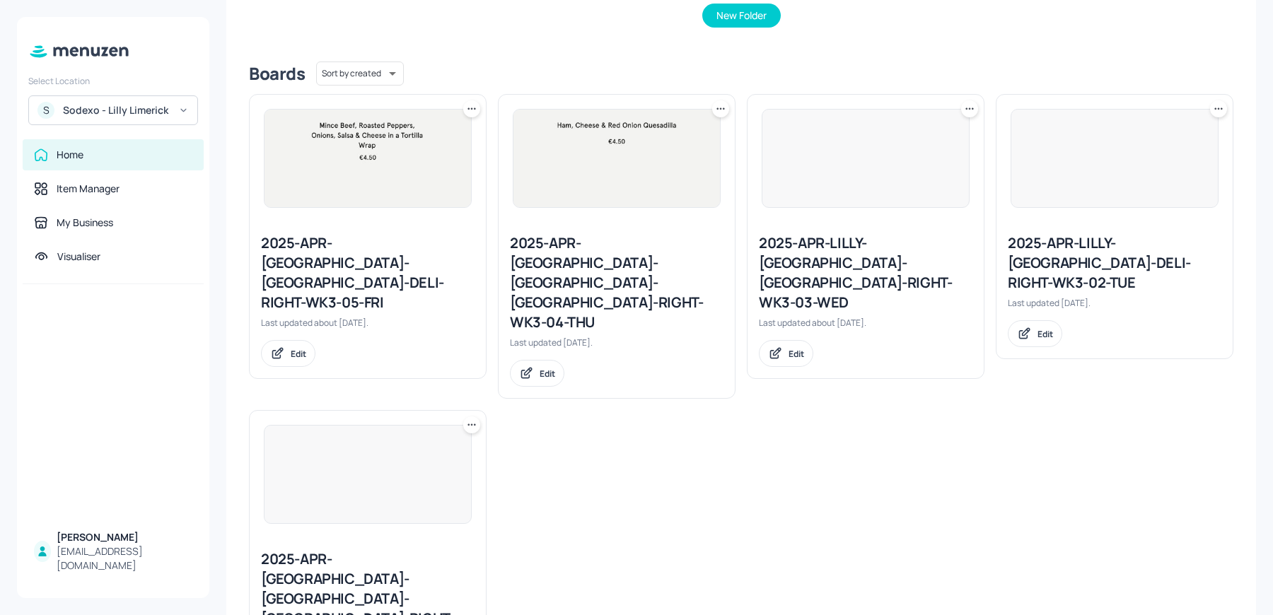
scroll to position [320, 0]
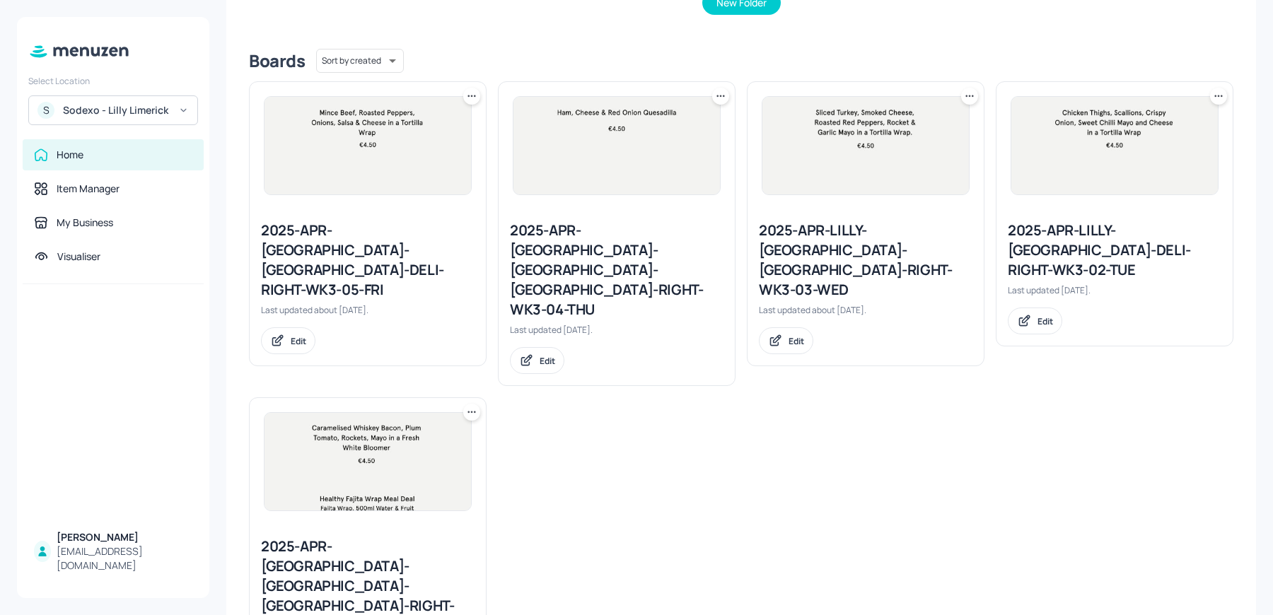
click at [374, 537] on div "2025-APR-[GEOGRAPHIC_DATA]-[GEOGRAPHIC_DATA]-[GEOGRAPHIC_DATA]-RIGHT-WK3-01-MON" at bounding box center [368, 586] width 214 height 99
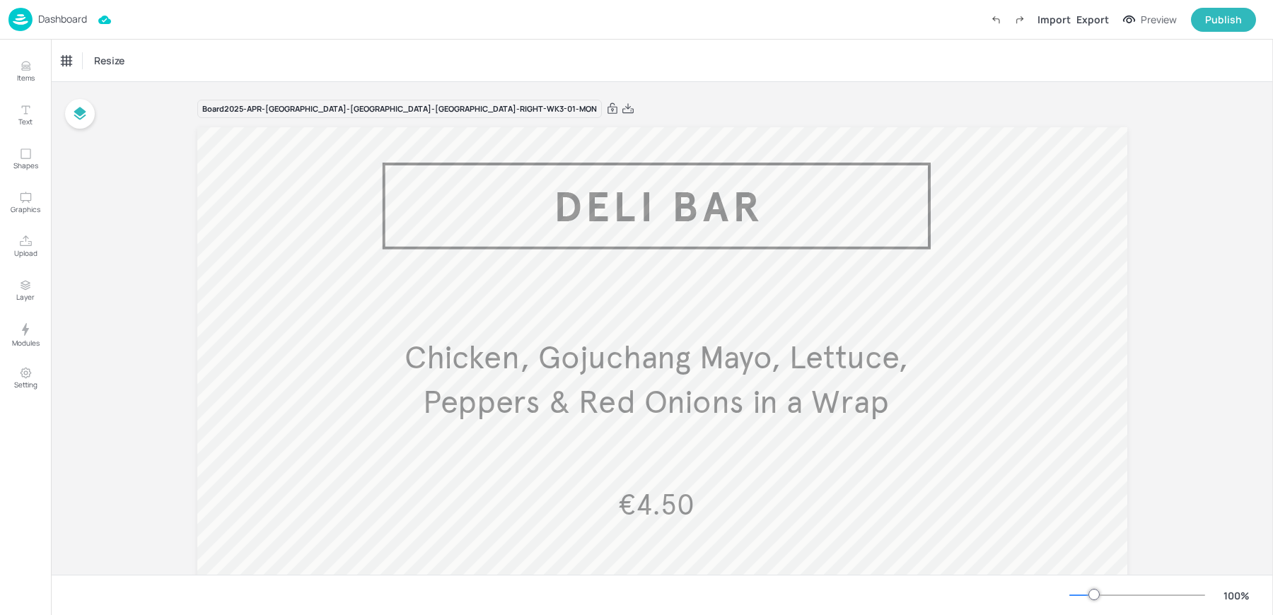
click at [515, 407] on span "Chicken, Gojuchang Mayo, Lettuce, Peppers & Red Onions in a Wrap" at bounding box center [655, 380] width 503 height 84
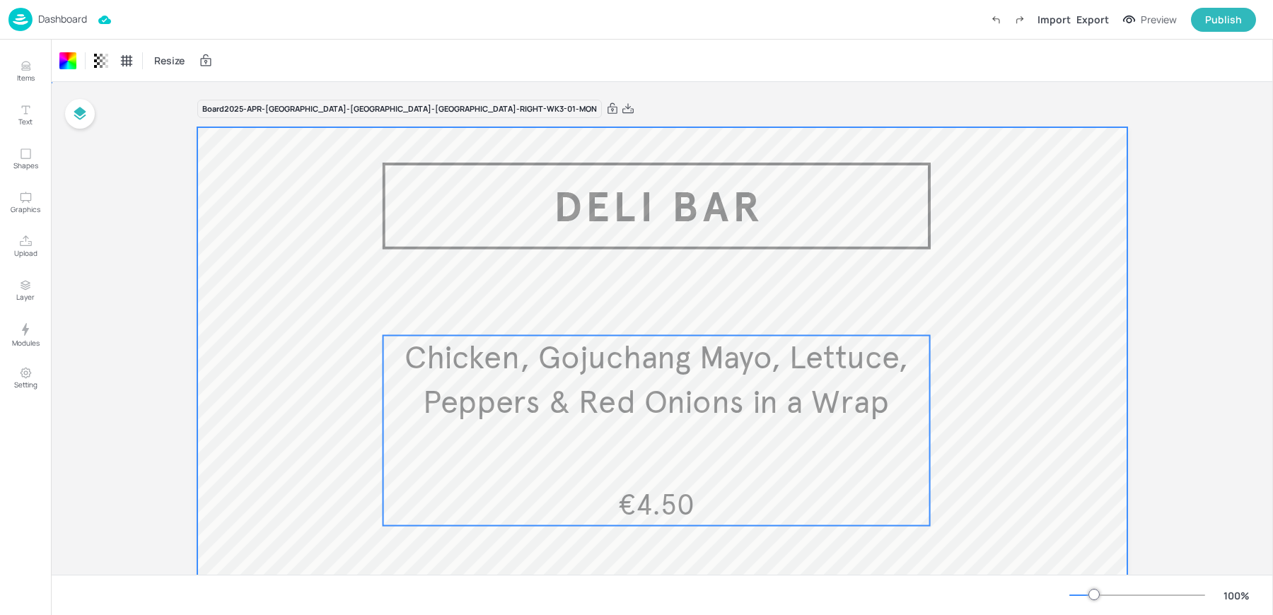
click at [515, 407] on span "Chicken, Gojuchang Mayo, Lettuce, Peppers & Red Onions in a Wrap" at bounding box center [655, 380] width 503 height 84
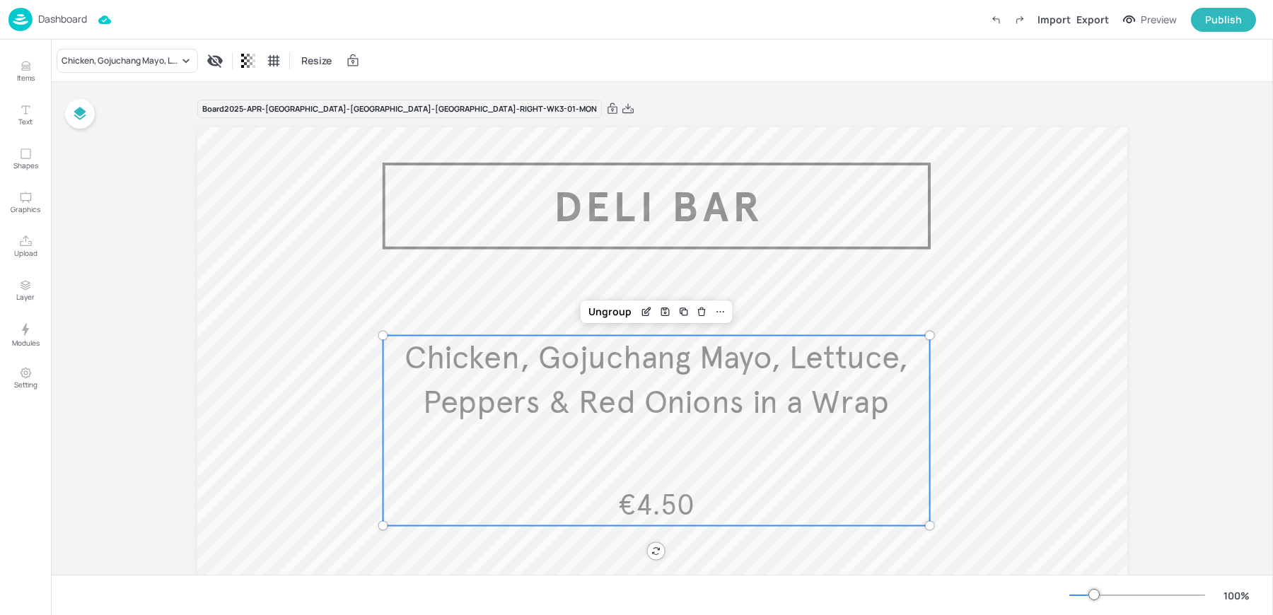
click at [567, 399] on span "Chicken, Gojuchang Mayo, Lettuce, Peppers & Red Onions in a Wrap" at bounding box center [655, 380] width 503 height 84
click at [645, 313] on icon "Edit Item" at bounding box center [648, 310] width 6 height 6
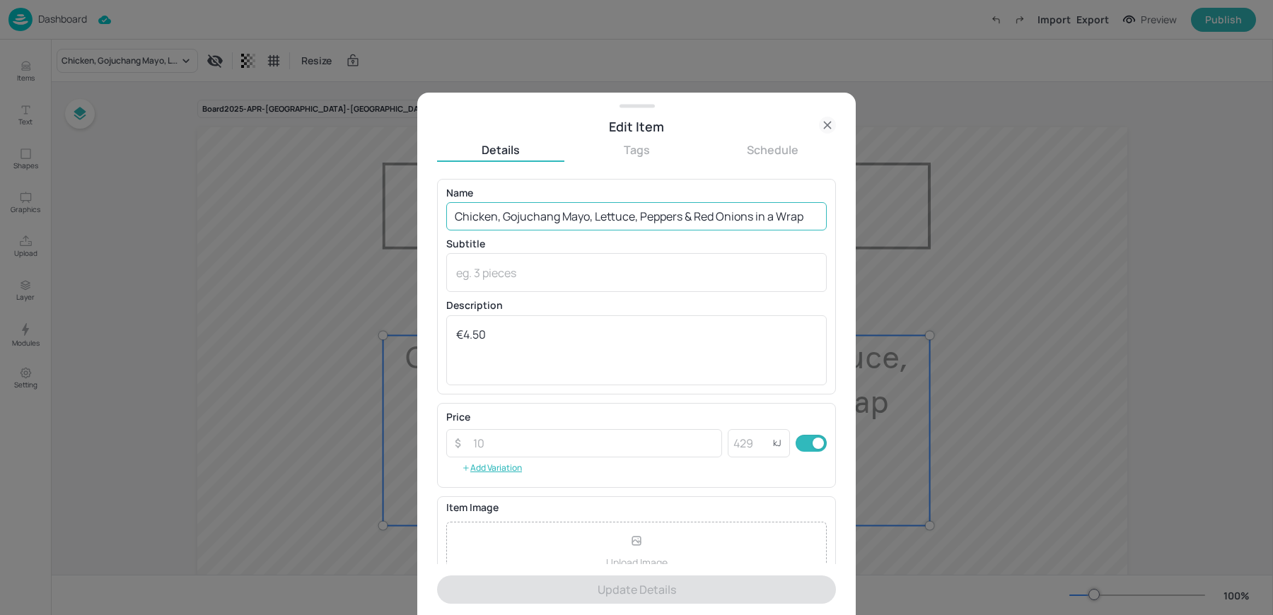
click at [549, 206] on input "Chicken, Gojuchang Mayo, Lettuce, Peppers & Red Onions in a Wrap" at bounding box center [636, 216] width 380 height 28
paste input "Panini Chicken, Stuffing, Sundried Tomato, Rockets leaves and Garlic [PERSON_NA…"
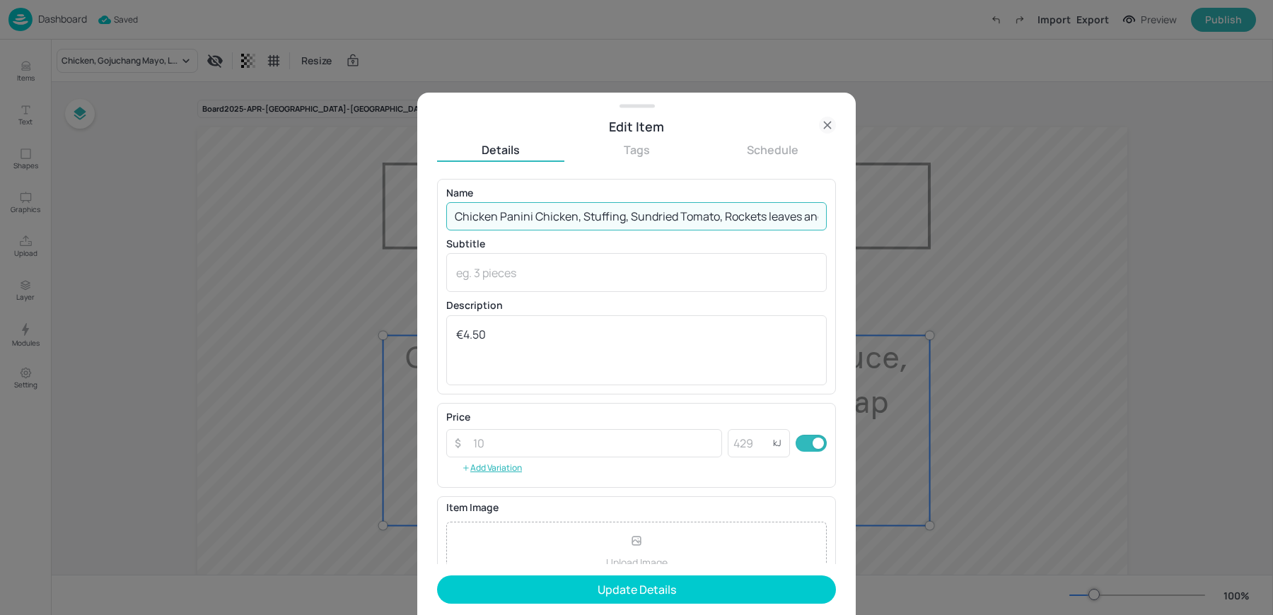
click at [580, 214] on input "Chicken Panini Chicken, Stuffing, Sundried Tomato, Rockets leaves and Garlic [P…" at bounding box center [636, 216] width 380 height 28
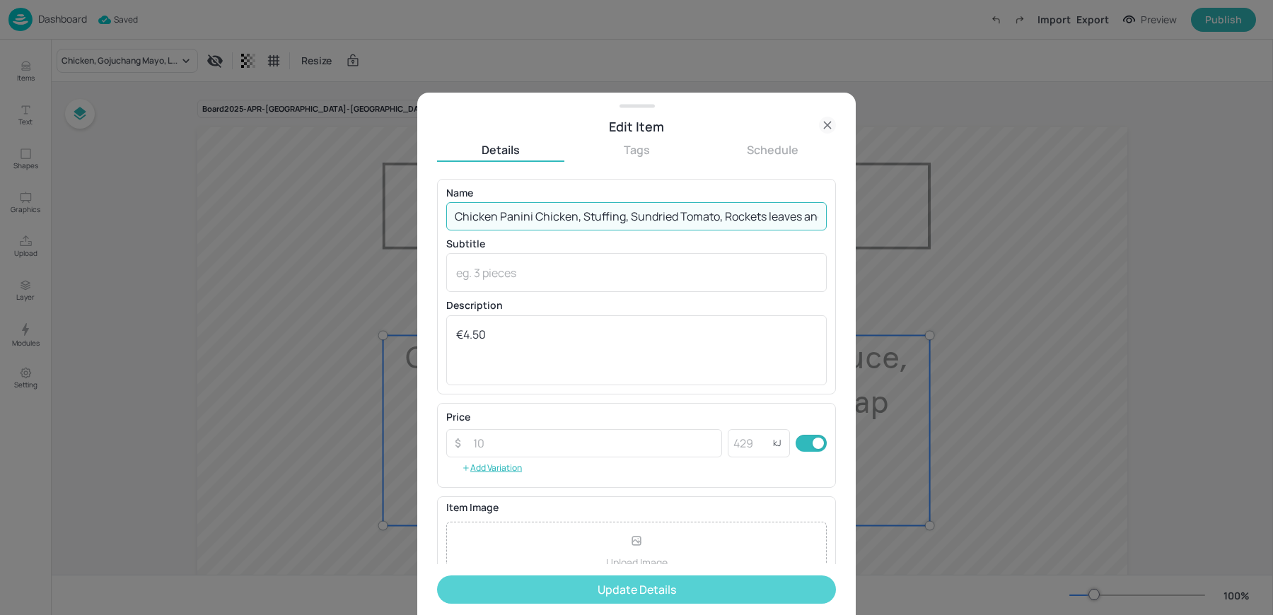
type input "Chicken Panini Chicken, Stuffing, Sundried Tomato, Rockets leaves and Garlic [P…"
click at [493, 583] on button "Update Details" at bounding box center [636, 590] width 399 height 28
